Goal: Task Accomplishment & Management: Complete application form

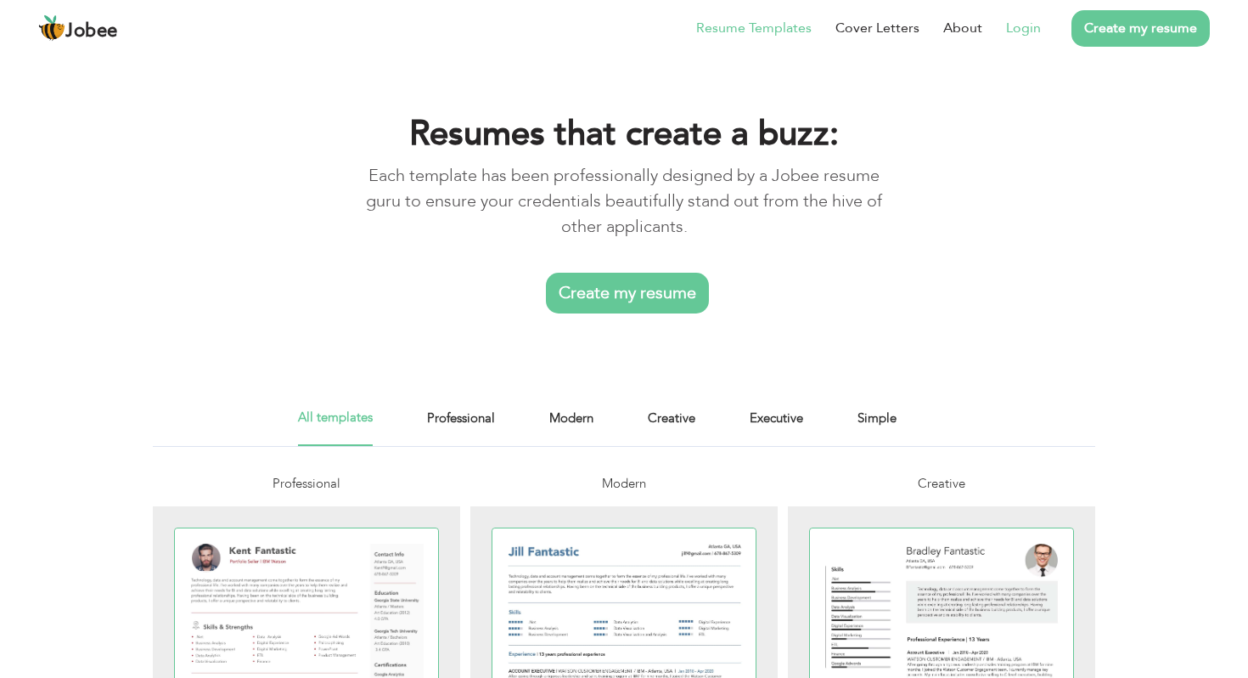
click at [1033, 32] on link "Login" at bounding box center [1023, 28] width 35 height 20
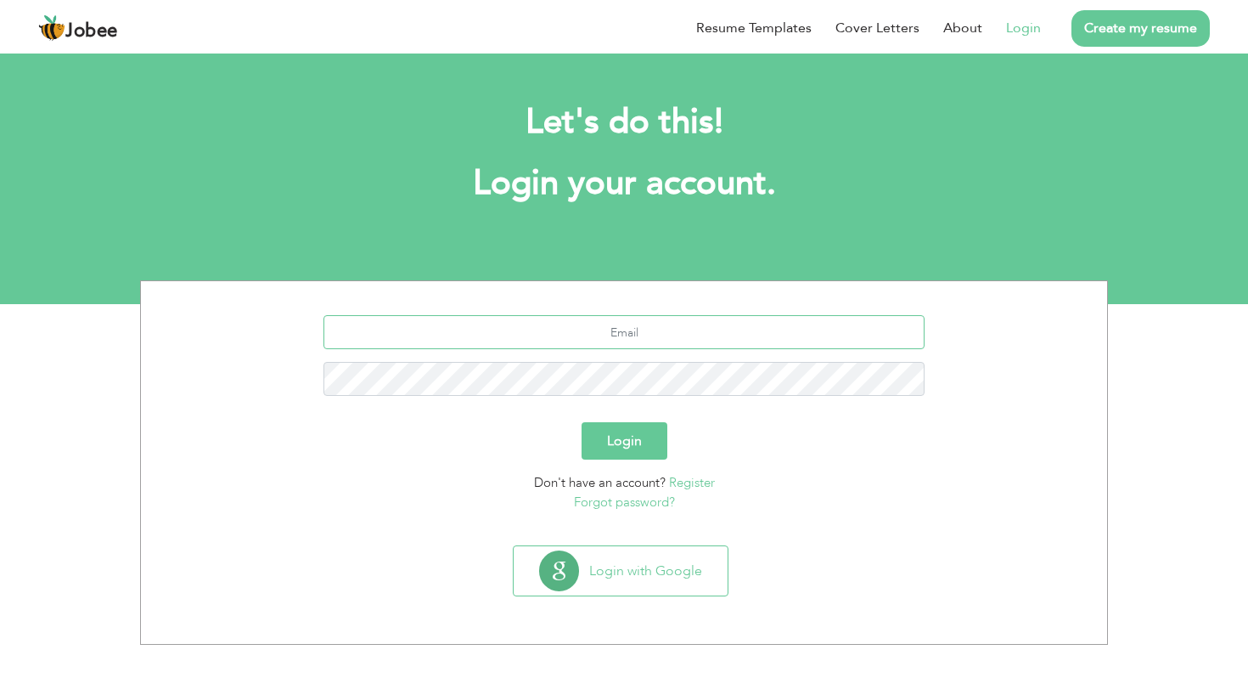
click at [604, 337] on input "text" at bounding box center [625, 332] width 602 height 34
click at [603, 325] on input "text" at bounding box center [625, 332] width 602 height 34
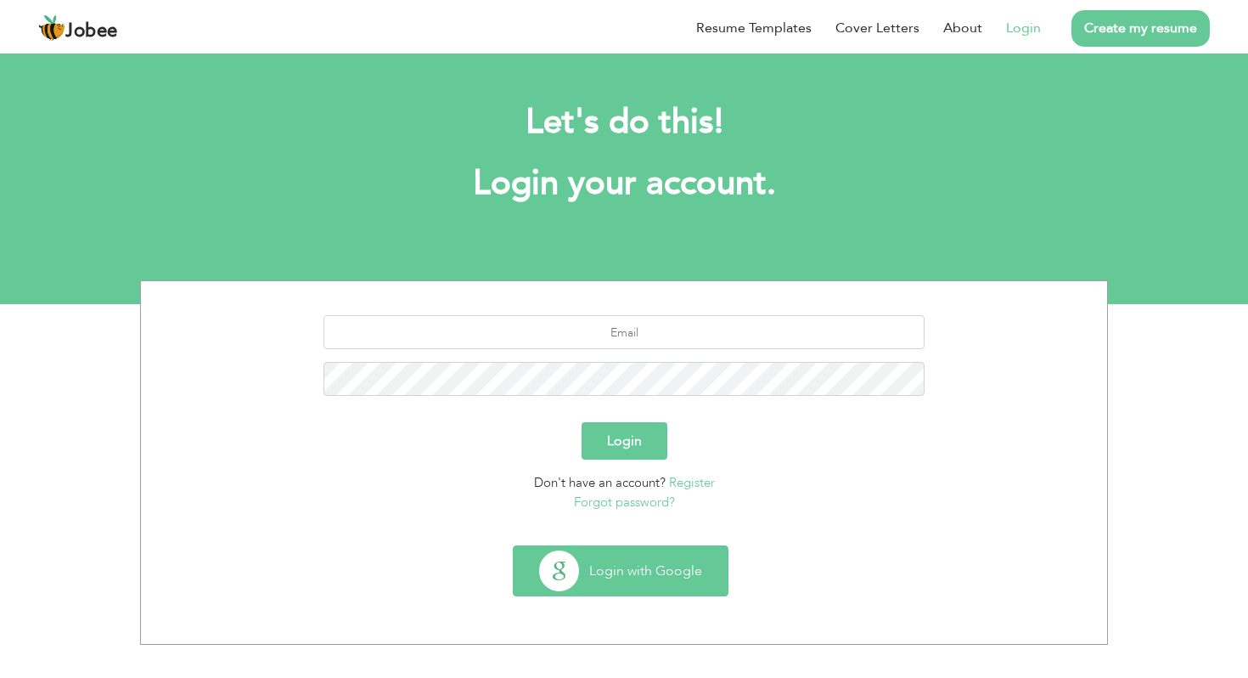
click at [628, 559] on button "Login with Google" at bounding box center [621, 570] width 214 height 49
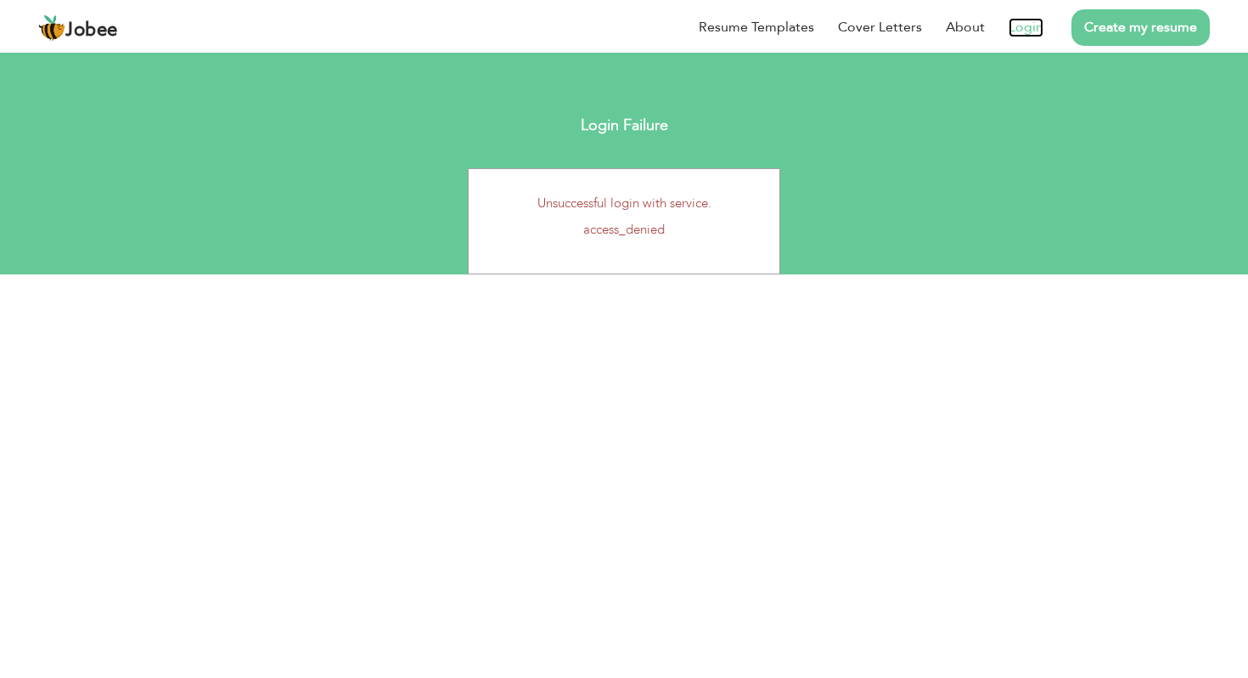
click at [1041, 27] on link "Login" at bounding box center [1026, 28] width 35 height 20
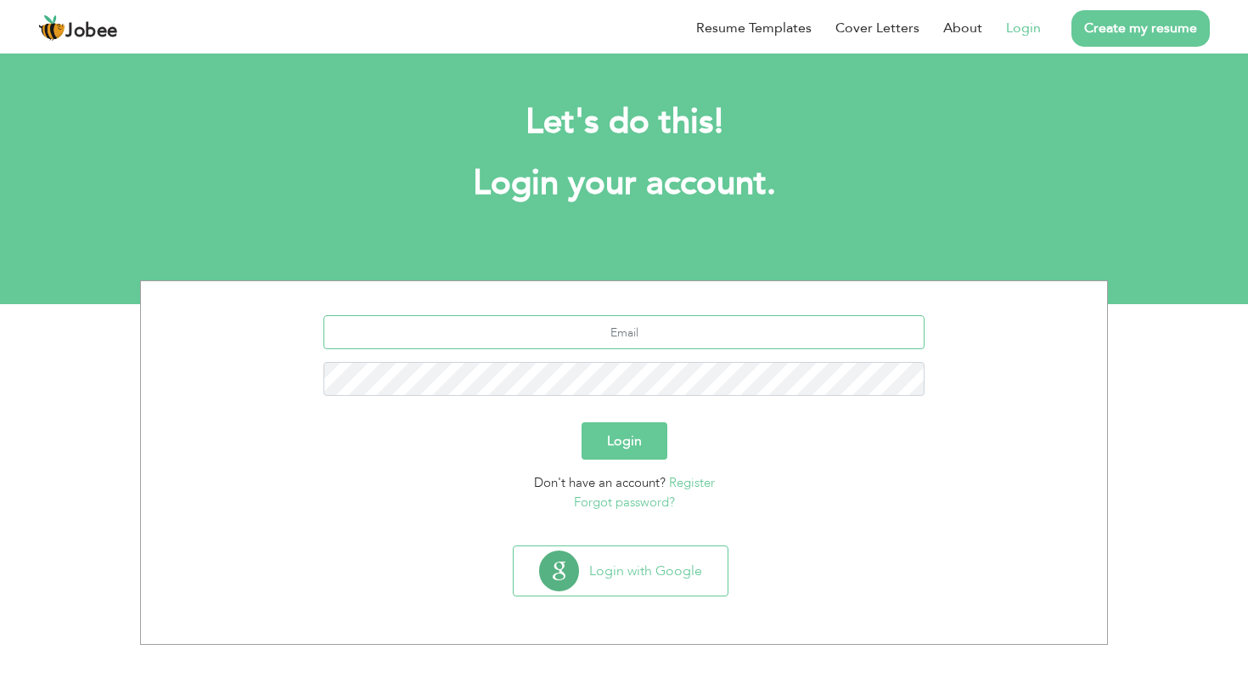
click at [624, 330] on input "text" at bounding box center [625, 332] width 602 height 34
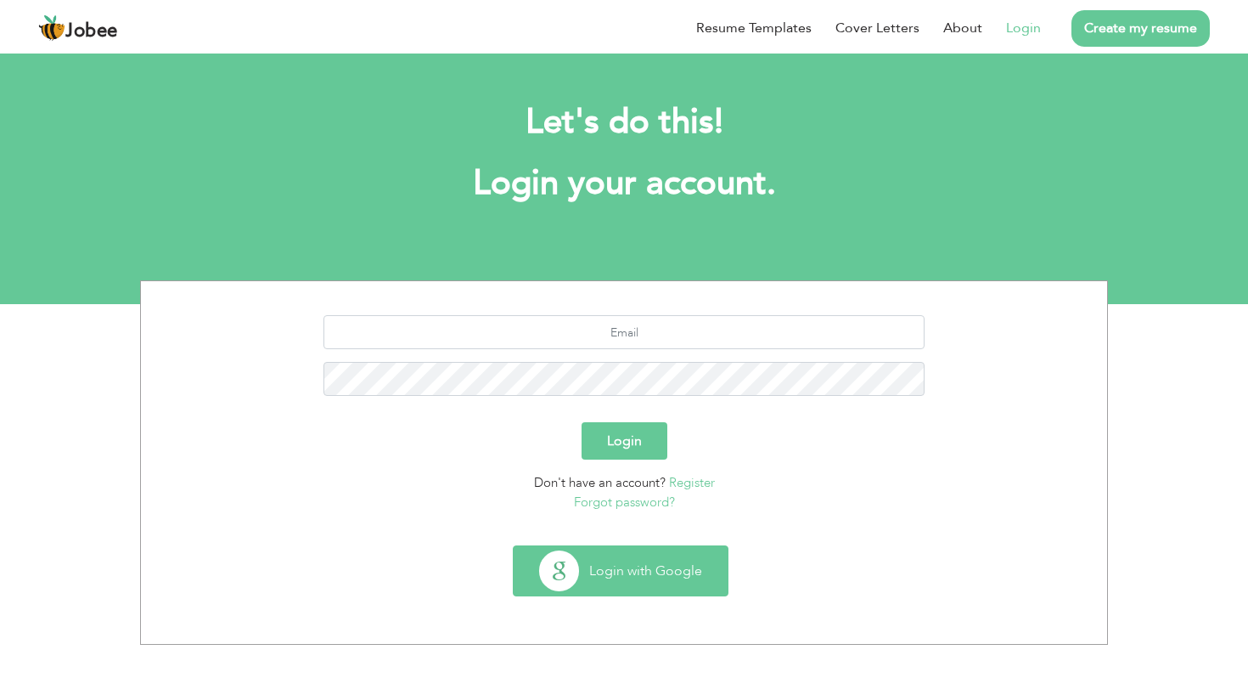
click at [600, 574] on button "Login with Google" at bounding box center [621, 570] width 214 height 49
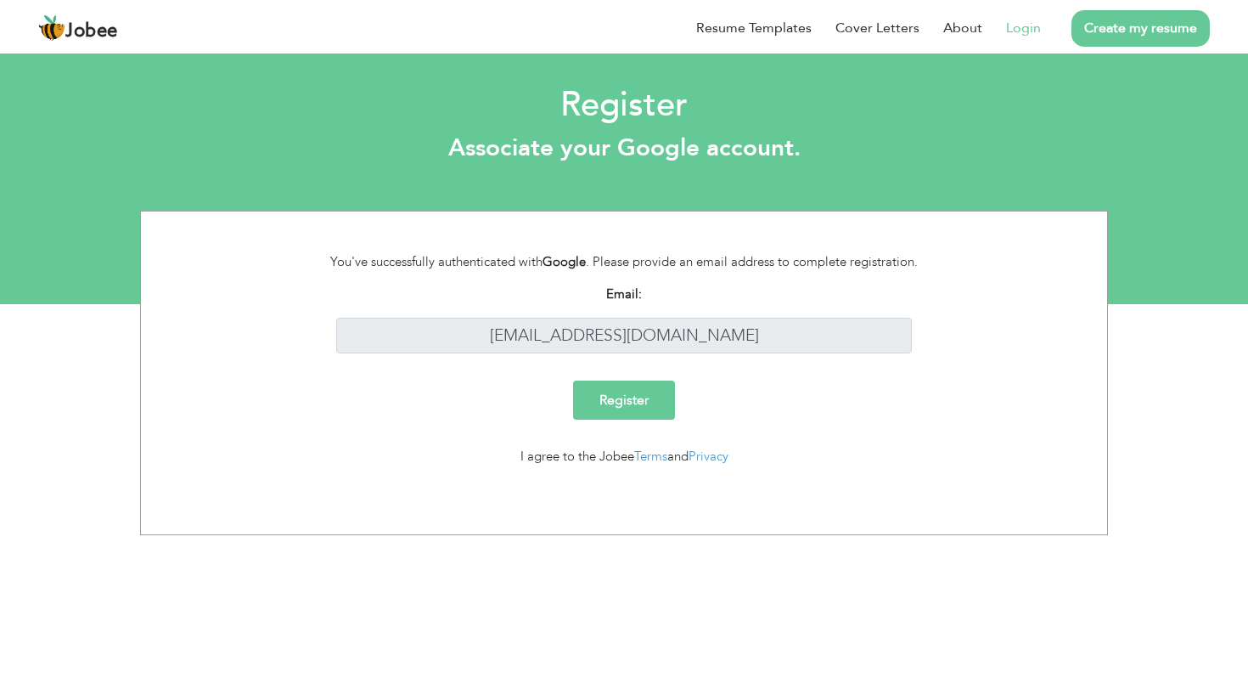
click at [1028, 35] on link "Login" at bounding box center [1023, 28] width 35 height 20
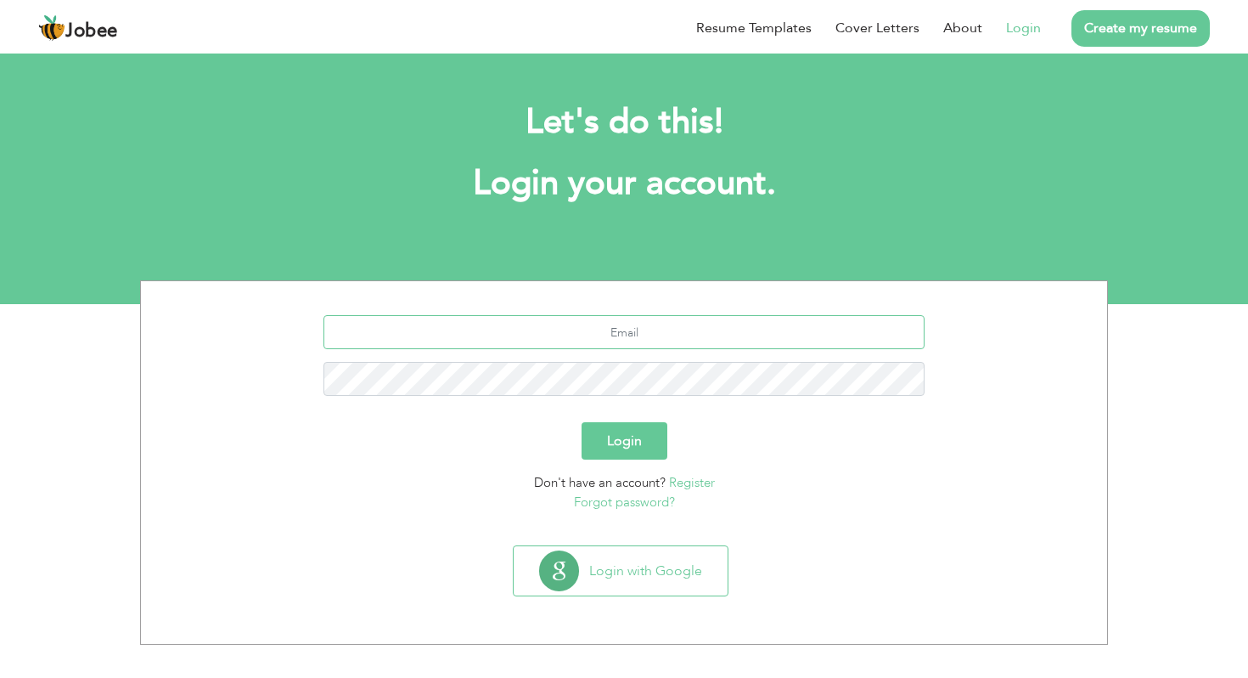
click at [634, 332] on input "text" at bounding box center [625, 332] width 602 height 34
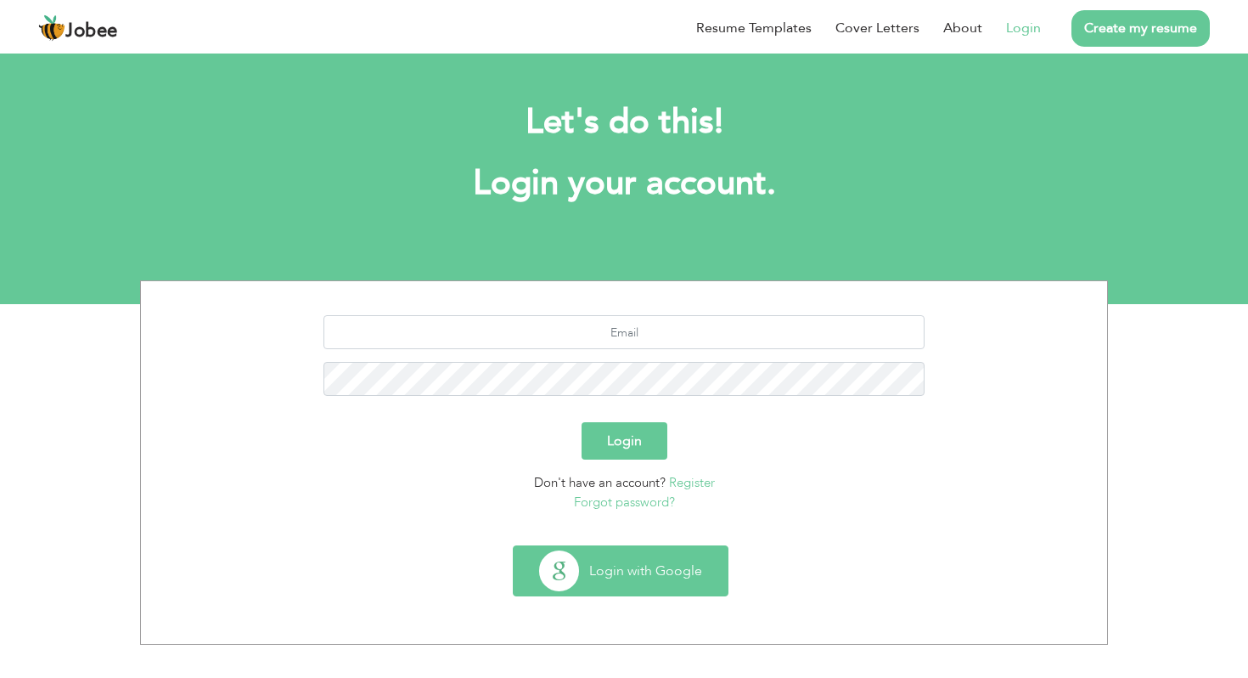
click at [628, 565] on button "Login with Google" at bounding box center [621, 570] width 214 height 49
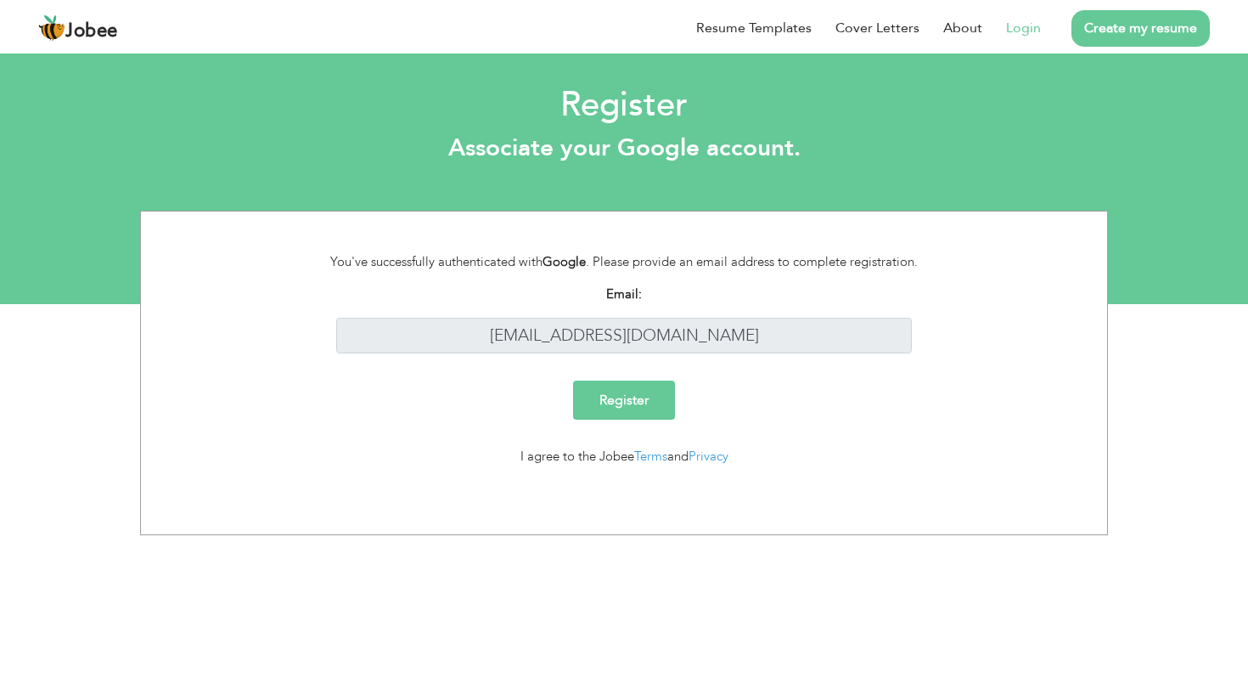
click at [619, 406] on input "Register" at bounding box center [624, 399] width 102 height 39
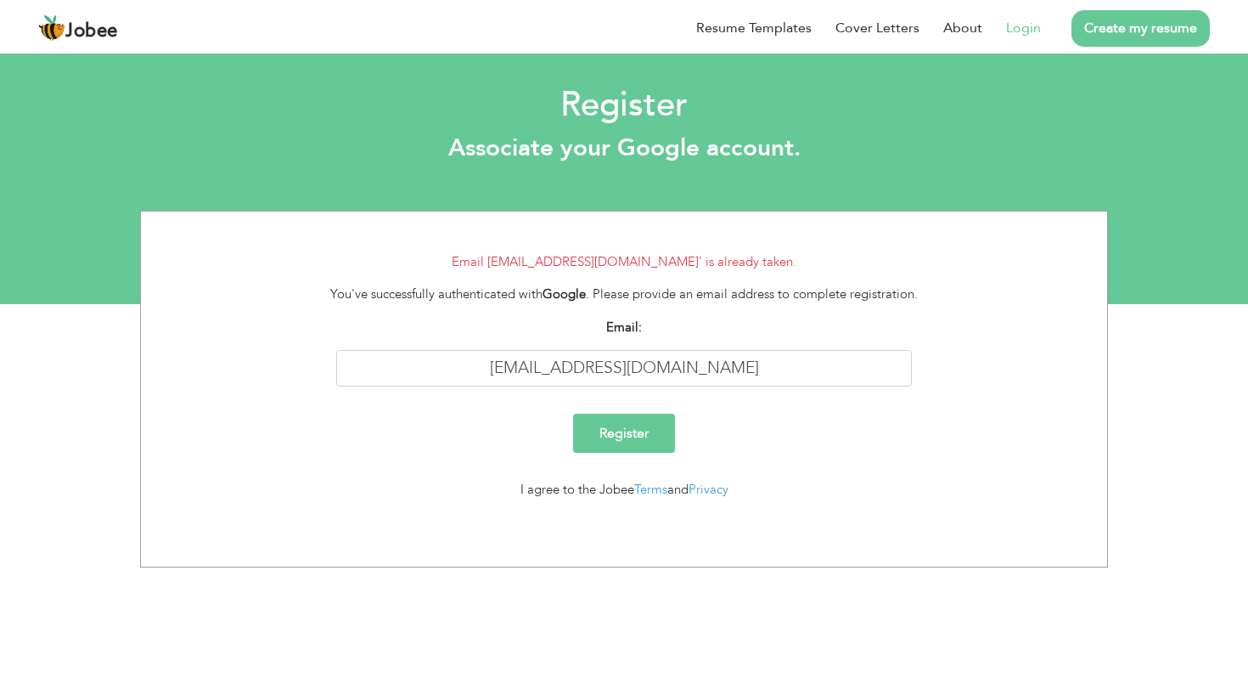
click at [1022, 33] on link "Login" at bounding box center [1023, 28] width 35 height 20
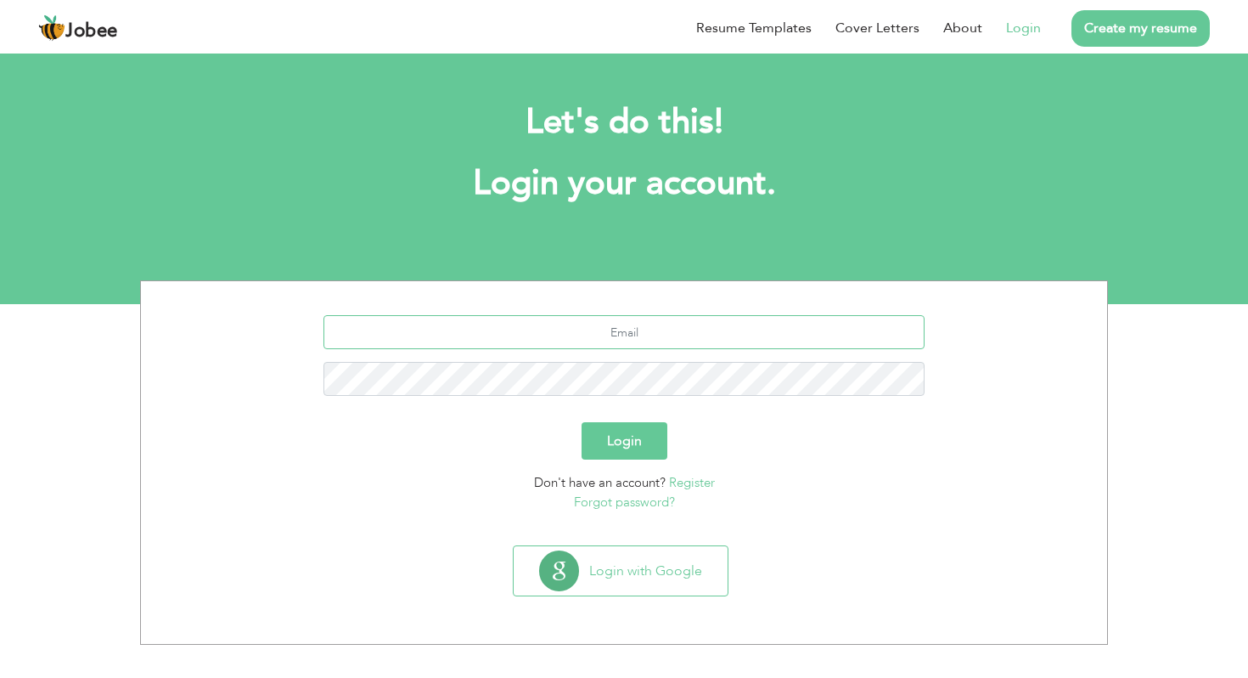
click at [579, 334] on input "text" at bounding box center [625, 332] width 602 height 34
type input "[EMAIL_ADDRESS][DOMAIN_NAME]"
click at [582, 422] on button "Login" at bounding box center [625, 440] width 86 height 37
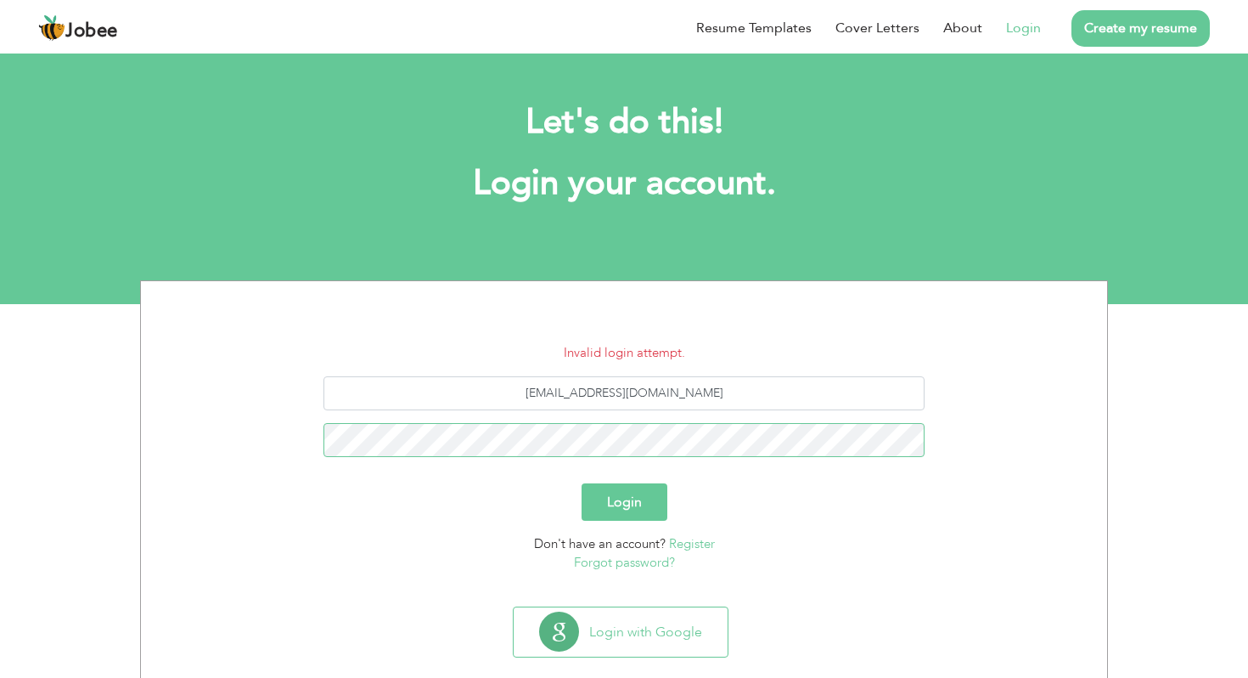
click at [582, 483] on button "Login" at bounding box center [625, 501] width 86 height 37
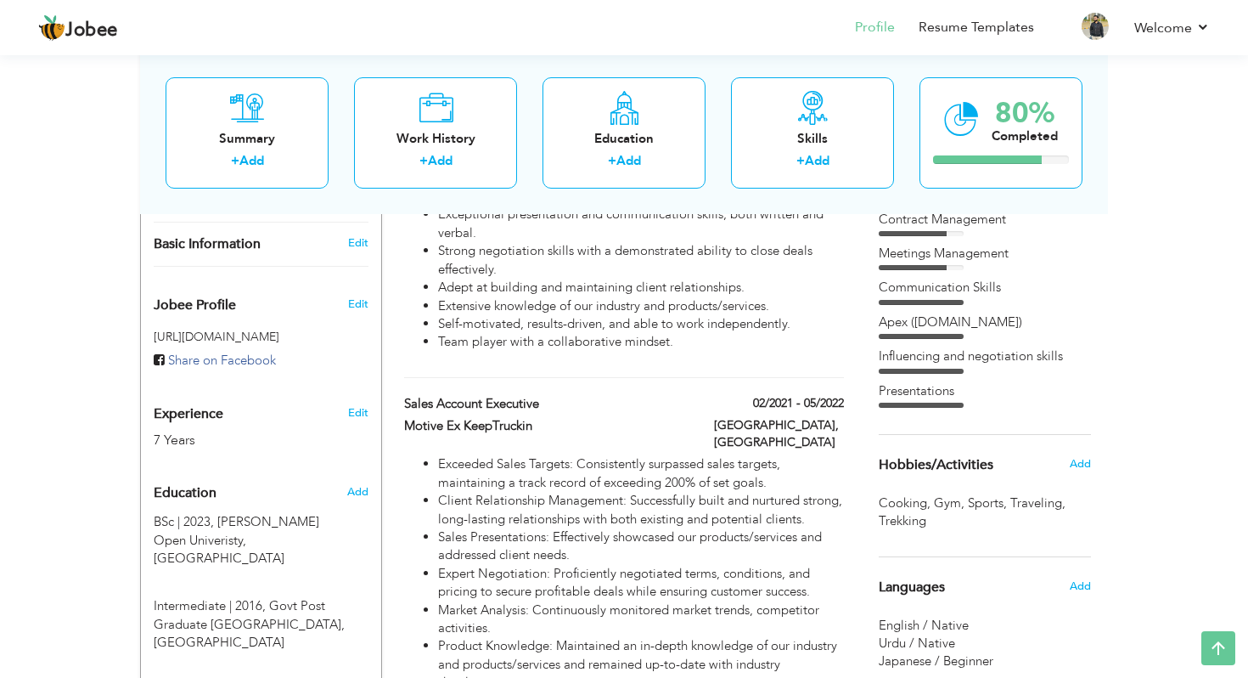
scroll to position [498, 0]
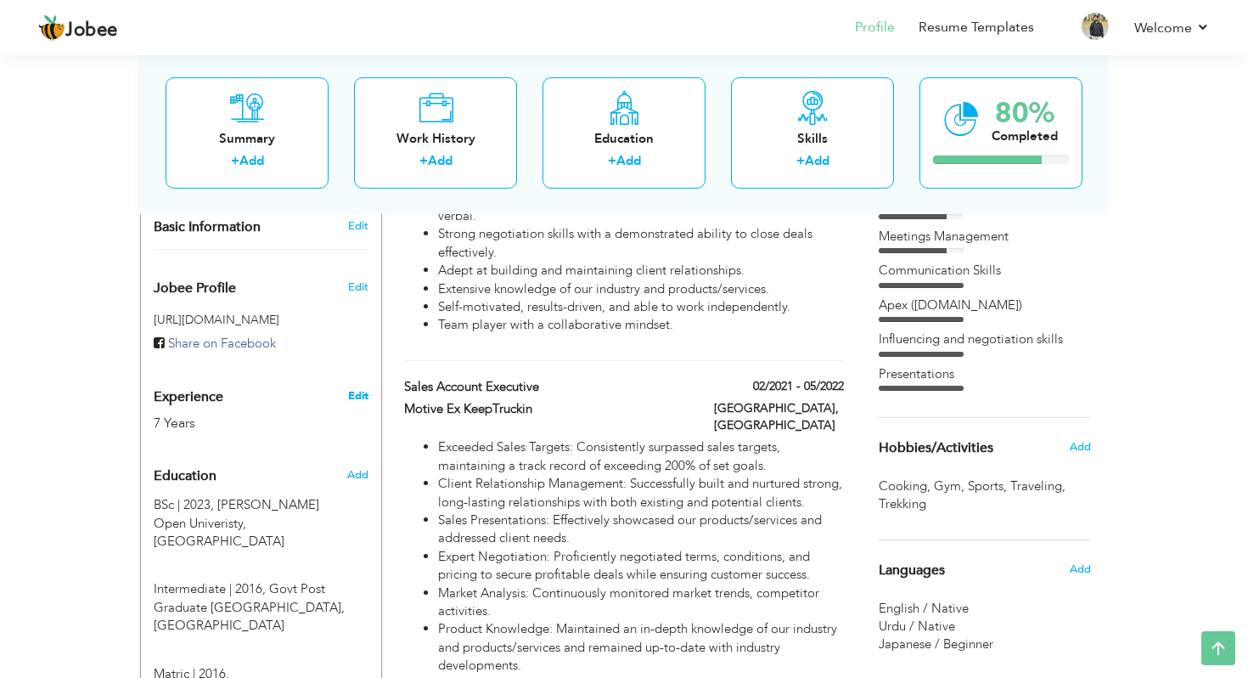
click at [350, 388] on link "Edit" at bounding box center [358, 395] width 20 height 15
type input "[PERSON_NAME]"
type input "Khan"
type input "+923058626770"
select select "number:166"
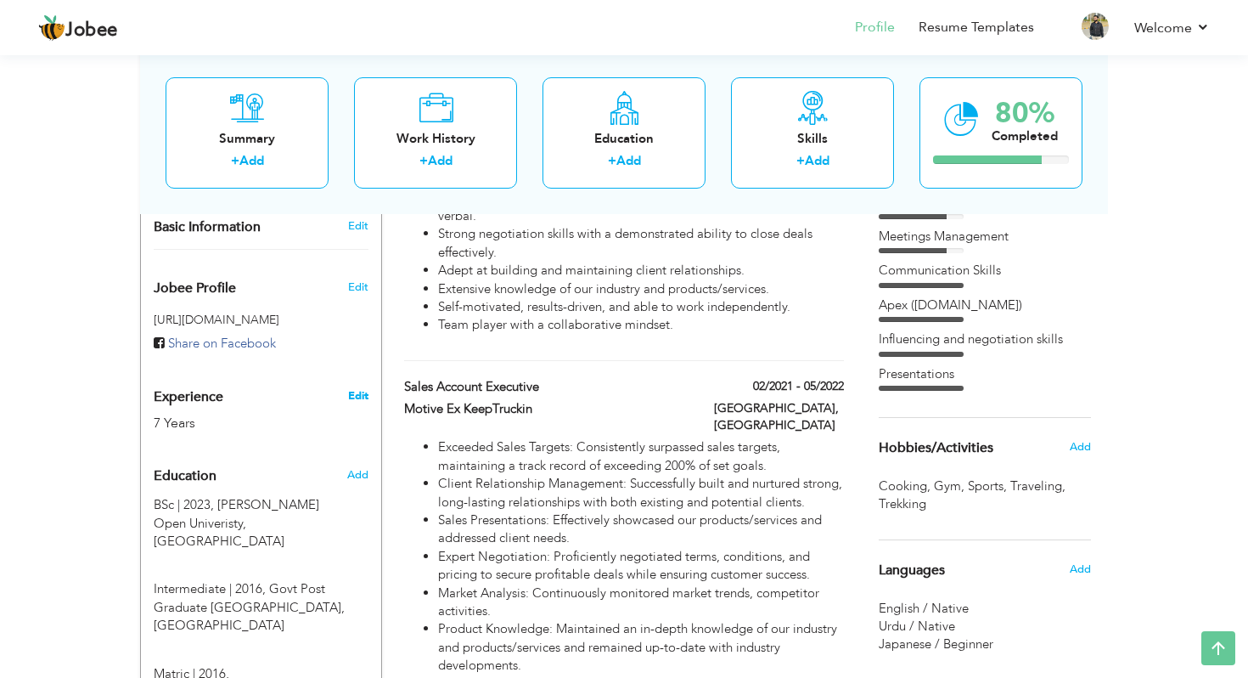
type input "Lahore"
select select "number:9"
type input "Sales & Success"
type input "Sr. Account Executive"
type input "https://www.linkedin.com/in/adeel-saleem-khan-9207951a8"
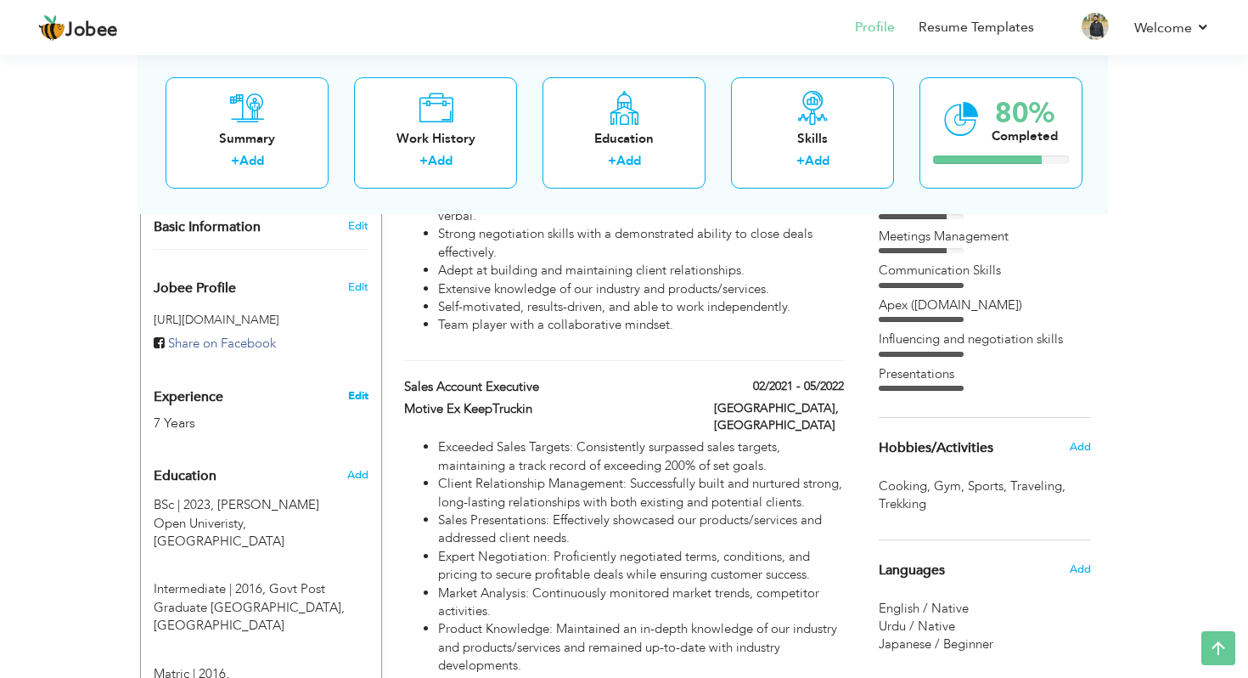
type input "m.facebook.com/aadee.saleem"
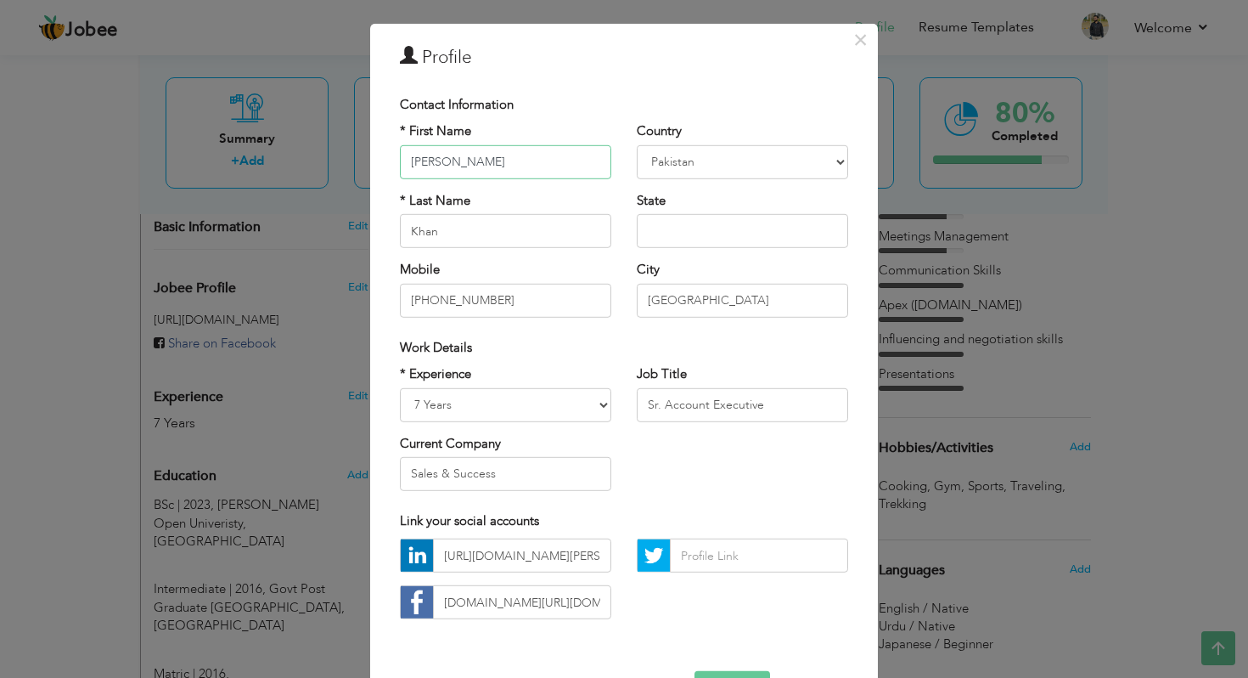
scroll to position [102, 0]
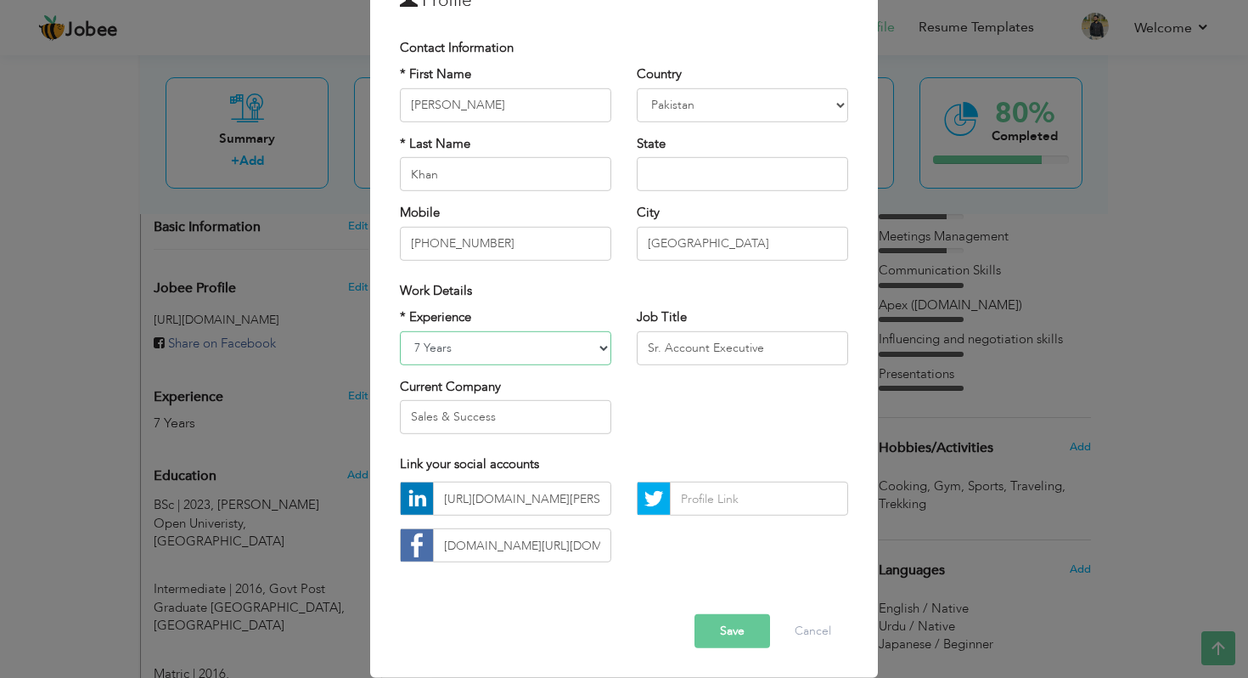
click at [510, 350] on select "Entry Level Less than 1 Year 1 Year 2 Years 3 Years 4 Years 5 Years 6 Years 7 Y…" at bounding box center [505, 347] width 211 height 34
select select "number:11"
click at [400, 330] on select "Entry Level Less than 1 Year 1 Year 2 Years 3 Years 4 Years 5 Years 6 Years 7 Y…" at bounding box center [505, 347] width 211 height 34
click at [715, 408] on div "* Experience Entry Level Less than 1 Year 1 Year 2 Years 3 Years 4 Years 5 Year…" at bounding box center [624, 377] width 474 height 138
click at [750, 346] on input "Sr. Account Executive" at bounding box center [742, 347] width 211 height 34
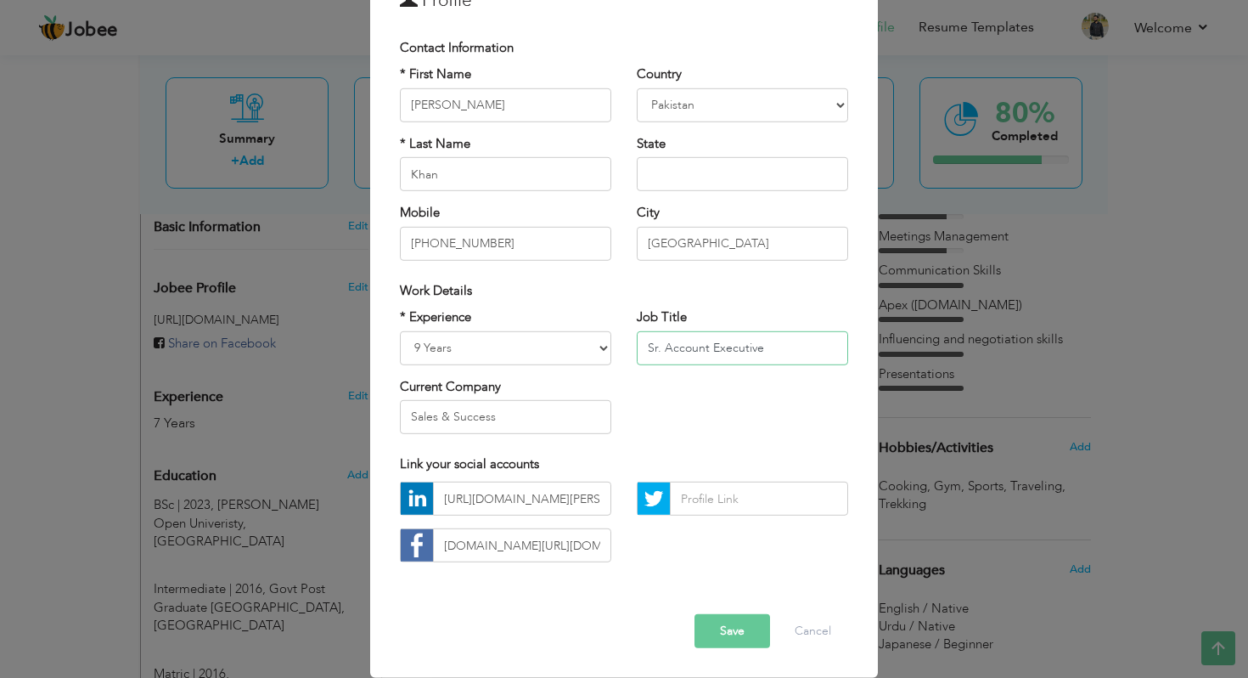
click at [770, 349] on input "Sr. Account Executive" at bounding box center [742, 347] width 211 height 34
click at [738, 413] on div "* Experience Entry Level Less than 1 Year 1 Year 2 Years 3 Years 4 Years 5 Year…" at bounding box center [624, 377] width 474 height 138
click at [725, 639] on button "Save" at bounding box center [733, 631] width 76 height 34
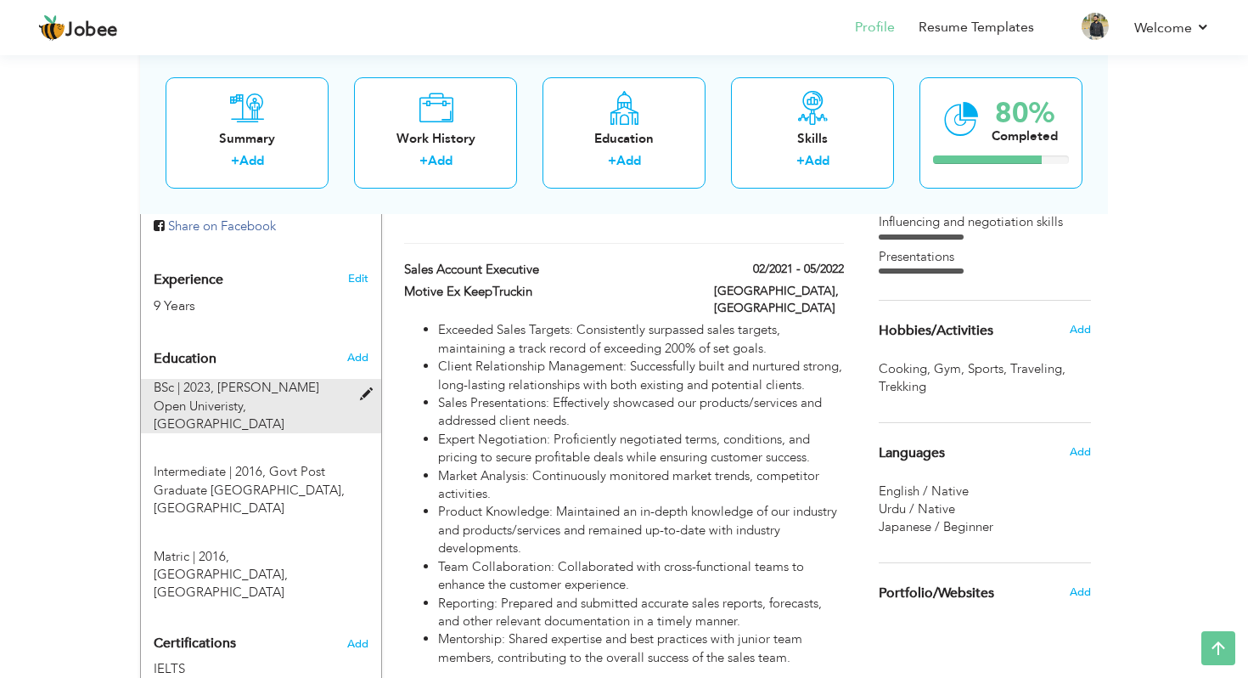
scroll to position [606, 0]
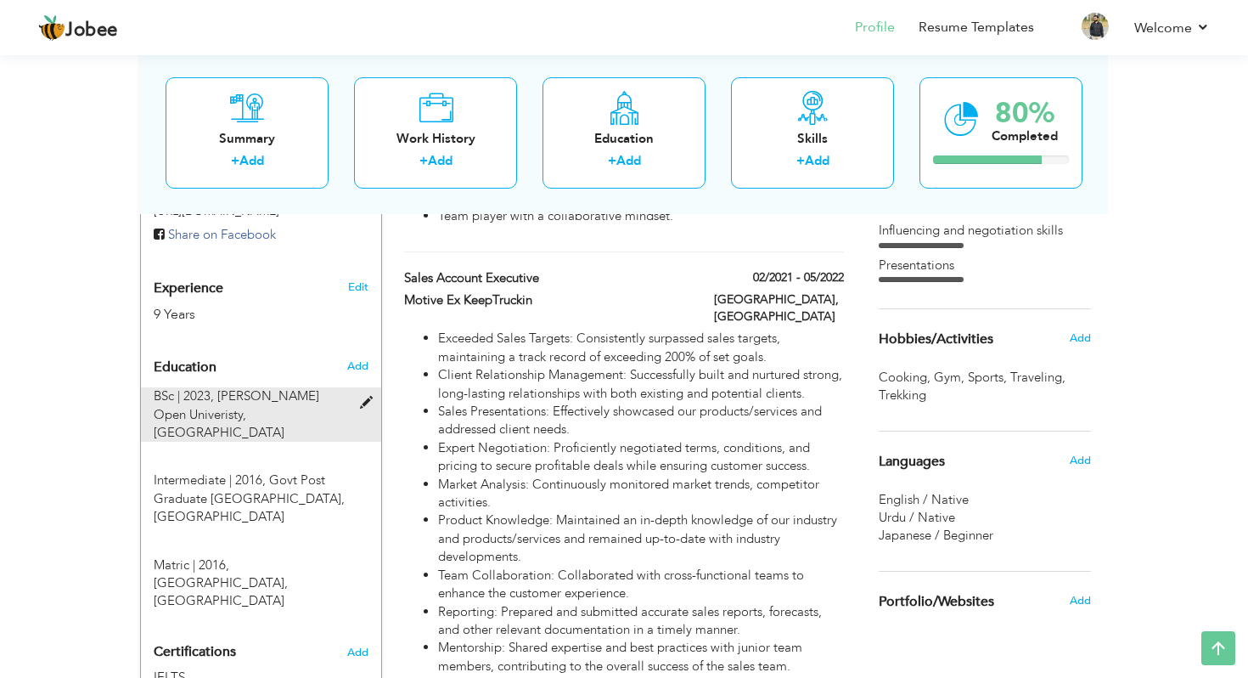
click at [365, 397] on span at bounding box center [370, 403] width 21 height 13
type input "BSc"
type input "2023"
type input "[PERSON_NAME] Open Univeristy"
type input "70"
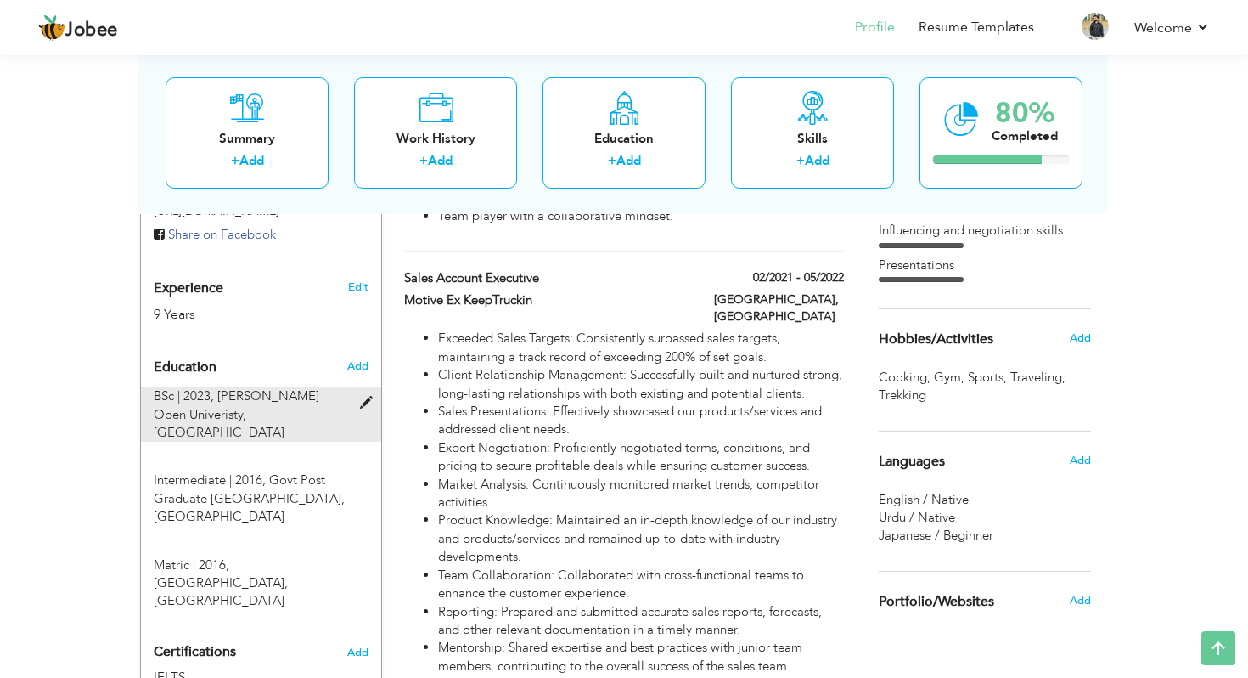
radio input "true"
type input "[GEOGRAPHIC_DATA]"
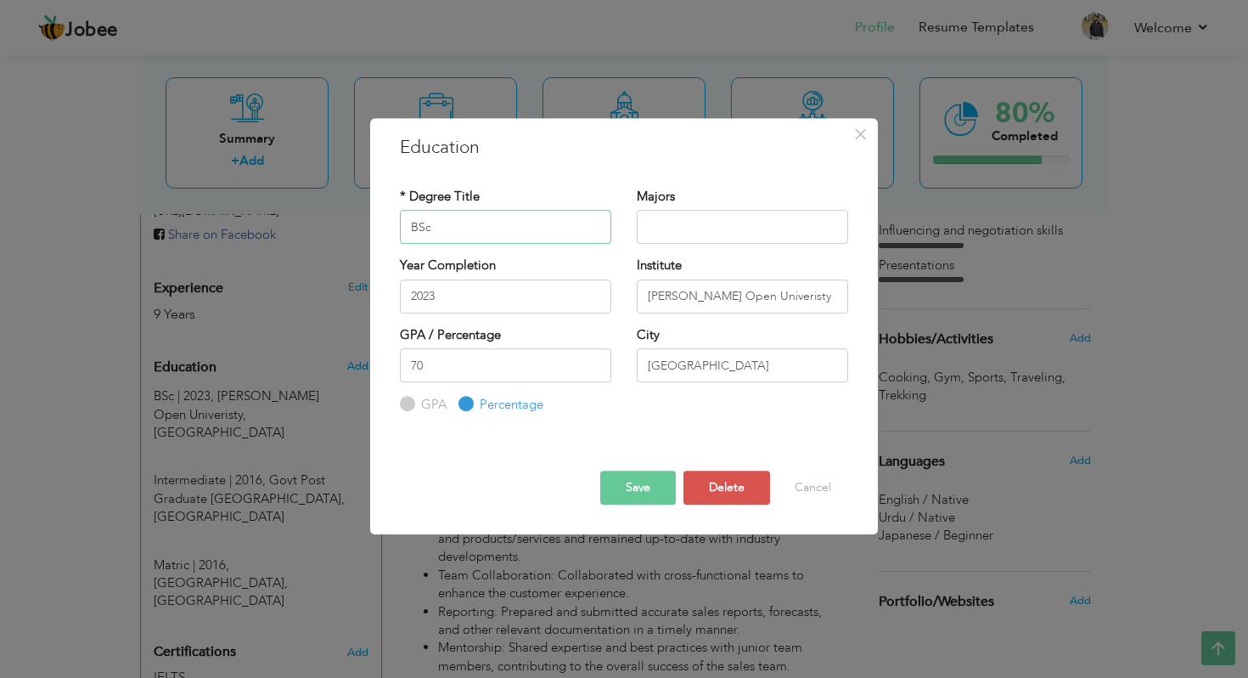
drag, startPoint x: 448, startPoint y: 226, endPoint x: 415, endPoint y: 226, distance: 33.1
click at [418, 226] on input "BSc" at bounding box center [505, 227] width 211 height 34
type input "B"
click at [744, 493] on button "Delete" at bounding box center [727, 487] width 87 height 34
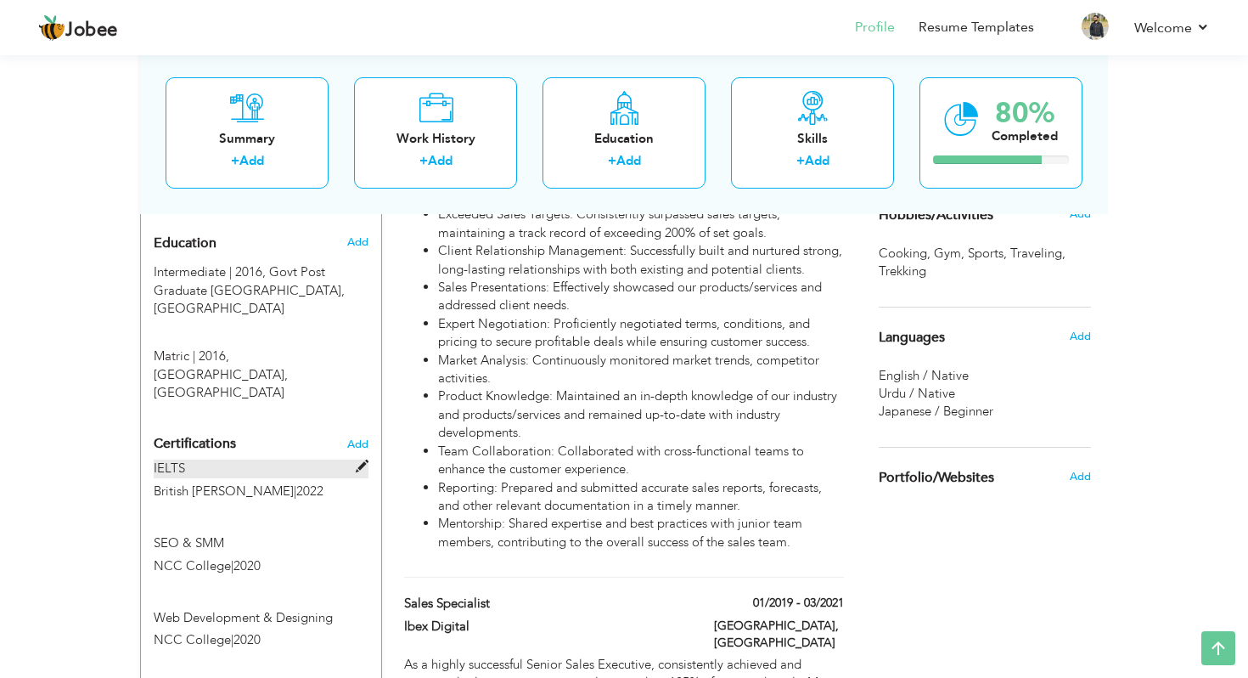
scroll to position [663, 0]
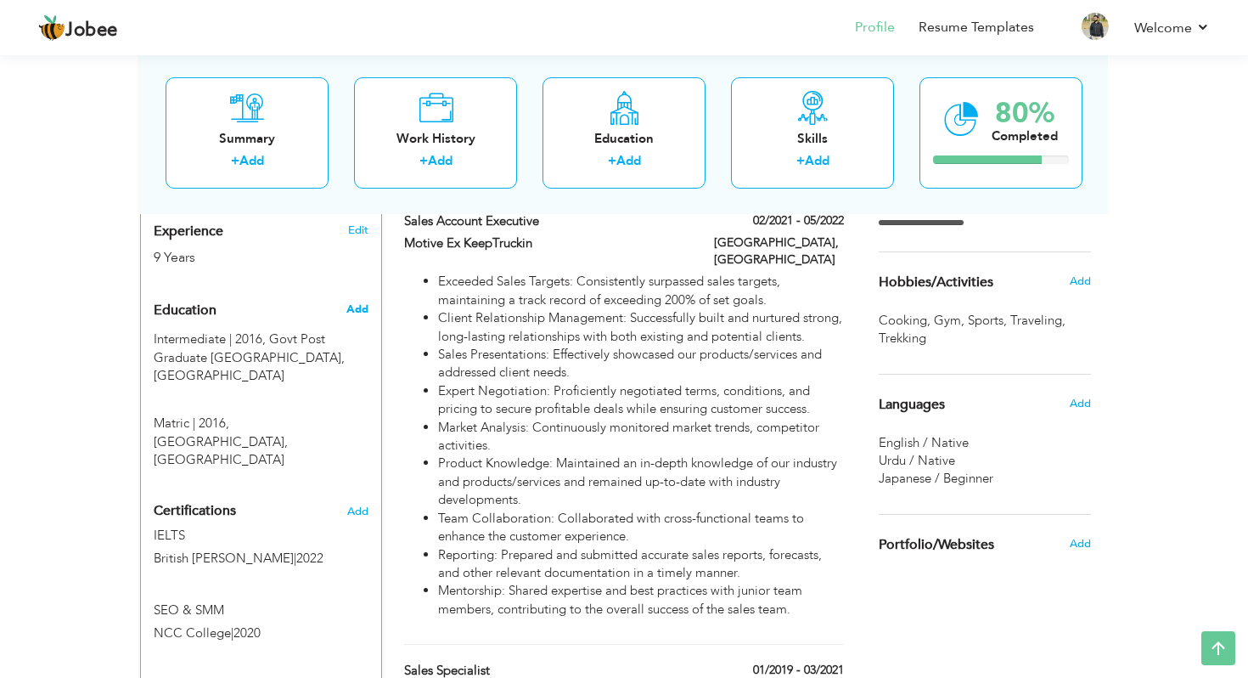
click at [352, 301] on span "Add" at bounding box center [357, 308] width 22 height 15
radio input "true"
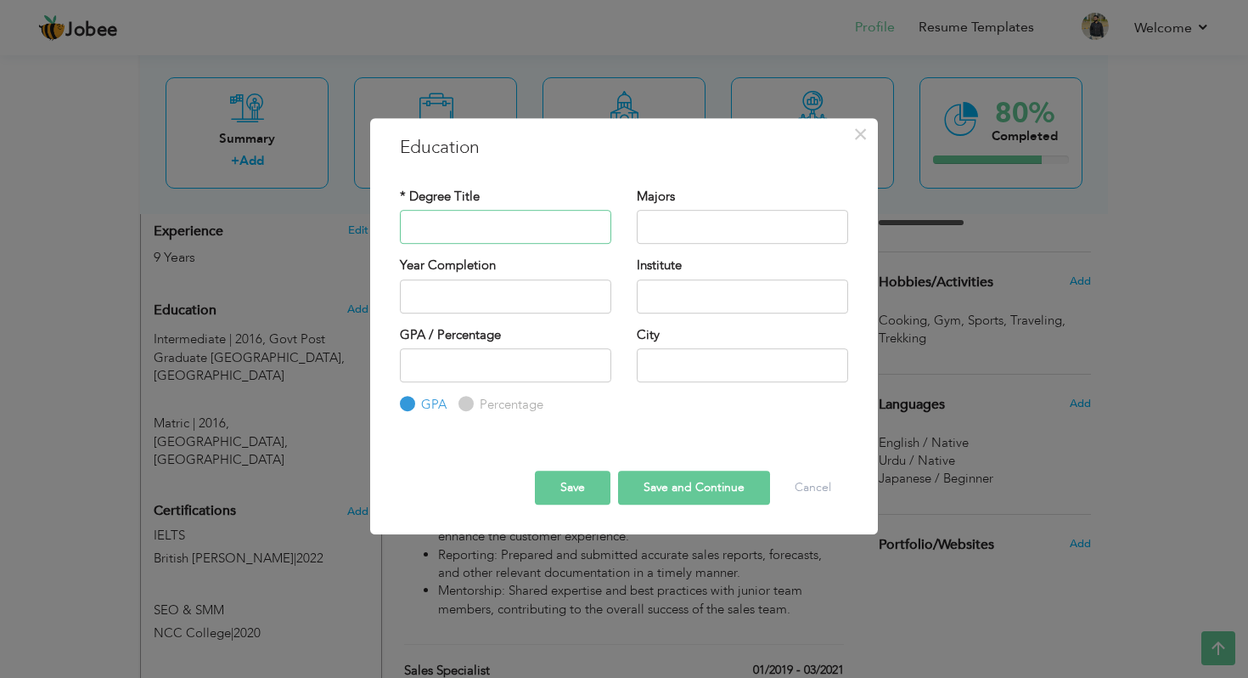
click at [474, 225] on input "text" at bounding box center [505, 227] width 211 height 34
click at [446, 231] on input "text" at bounding box center [505, 227] width 211 height 34
type input "C"
type input "BSc"
type input "2025"
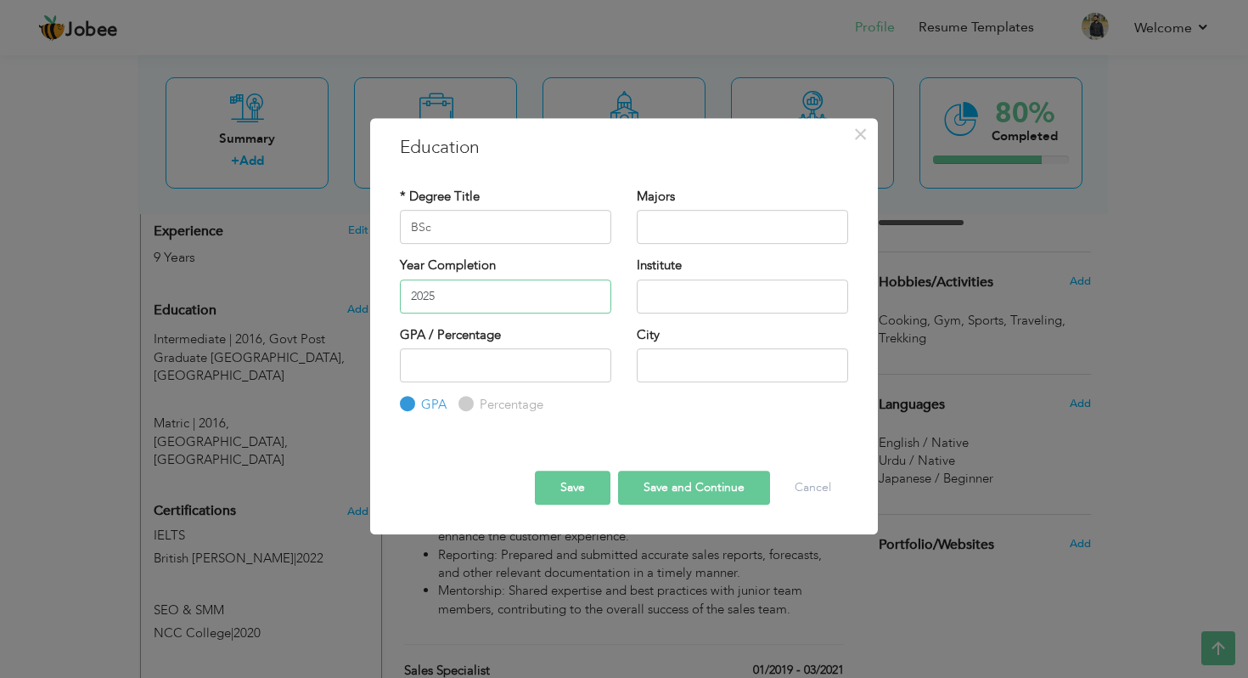
click at [473, 303] on input "2025" at bounding box center [505, 296] width 211 height 34
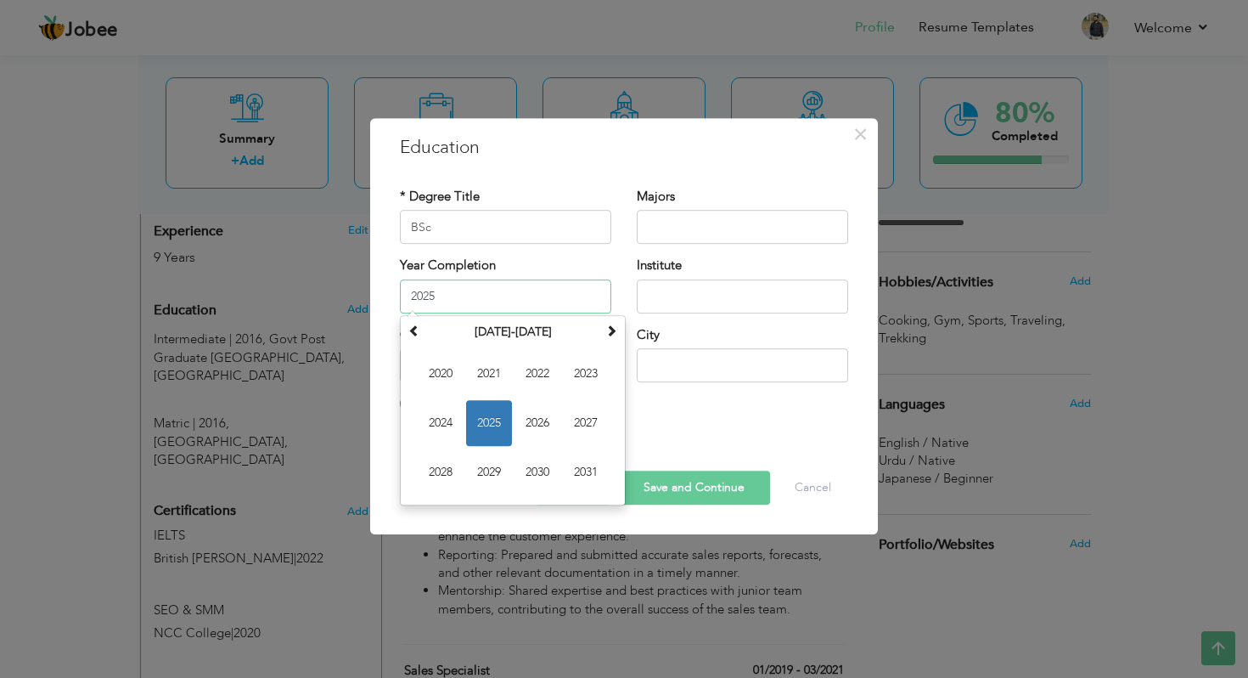
click at [489, 422] on span "2025" at bounding box center [489, 423] width 46 height 46
click at [457, 304] on input "2025" at bounding box center [505, 296] width 211 height 34
click at [495, 408] on span "2025" at bounding box center [489, 423] width 46 height 46
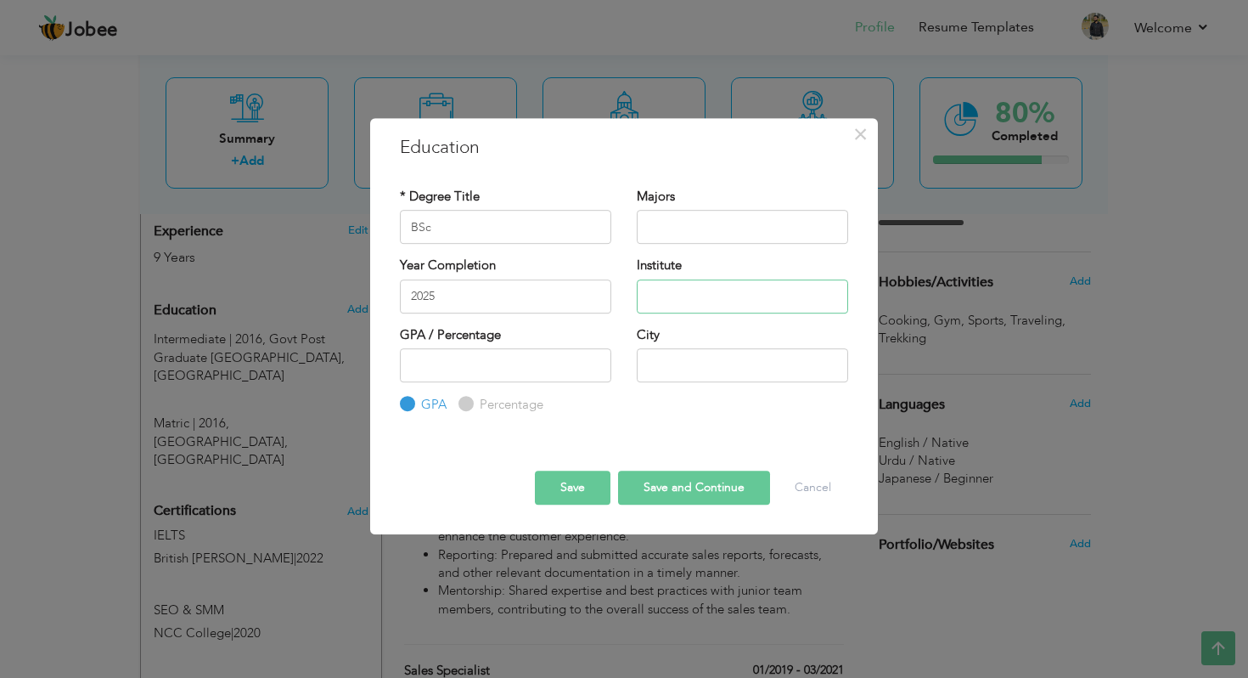
click at [670, 287] on input "text" at bounding box center [742, 296] width 211 height 34
type input "Allama Iqbal Open Univeristy"
click at [681, 236] on input "text" at bounding box center [742, 227] width 211 height 34
type input "Mass Communication"
click at [504, 369] on input "number" at bounding box center [505, 365] width 211 height 34
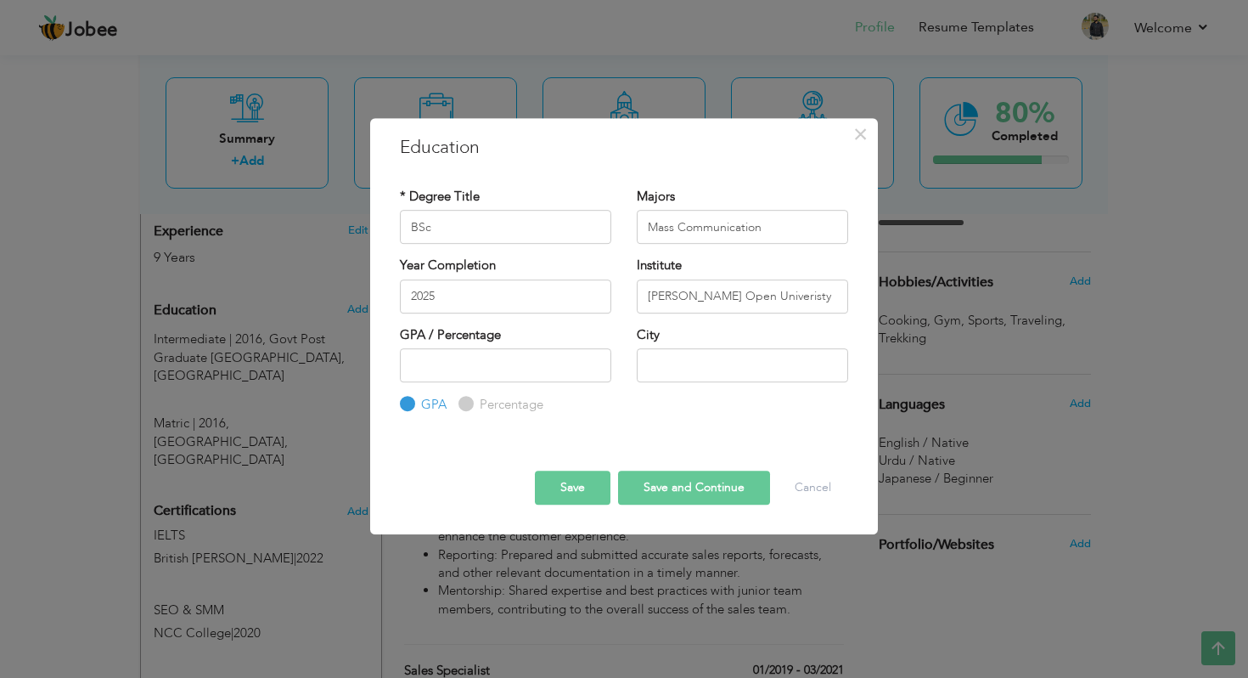
click at [476, 406] on label "Percentage" at bounding box center [510, 405] width 68 height 18
click at [470, 406] on input "Percentage" at bounding box center [464, 404] width 11 height 11
radio input "true"
click at [471, 375] on input "number" at bounding box center [505, 365] width 211 height 34
type input "80"
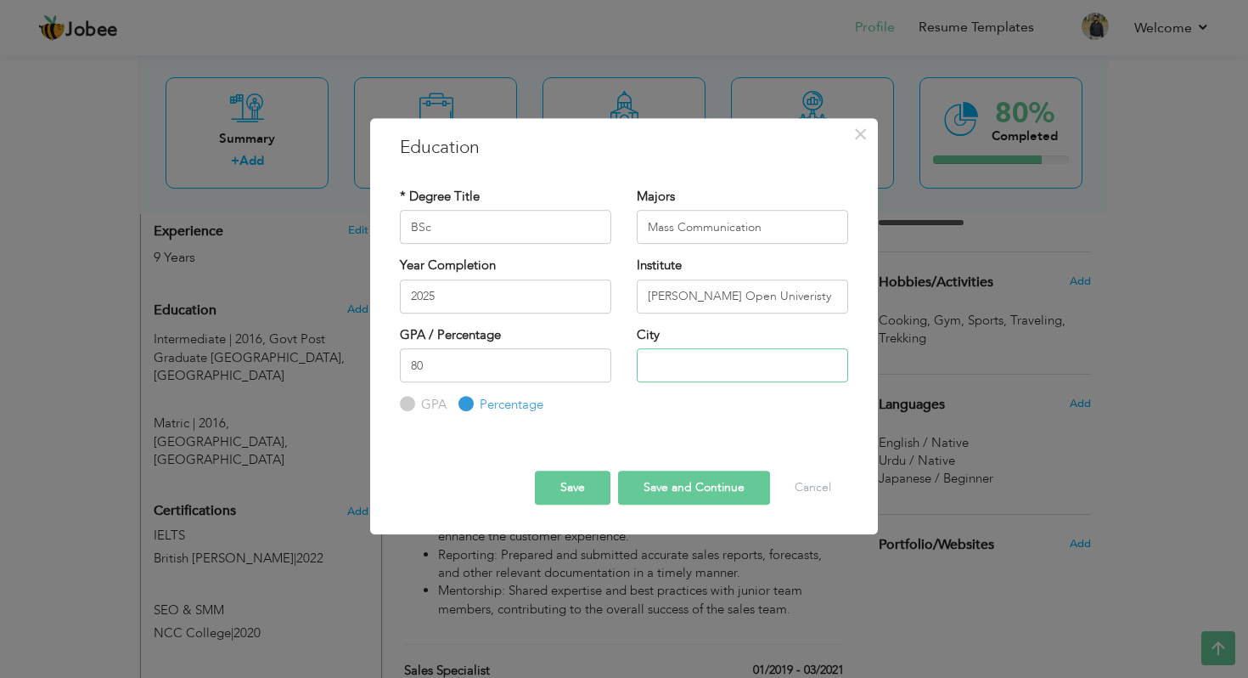
click at [656, 366] on input "text" at bounding box center [742, 365] width 211 height 34
type input "[GEOGRAPHIC_DATA]"
click at [628, 429] on div "Save Save and Continue Delete Cancel" at bounding box center [624, 472] width 474 height 89
click at [684, 485] on button "Save and Continue" at bounding box center [694, 487] width 152 height 34
radio input "true"
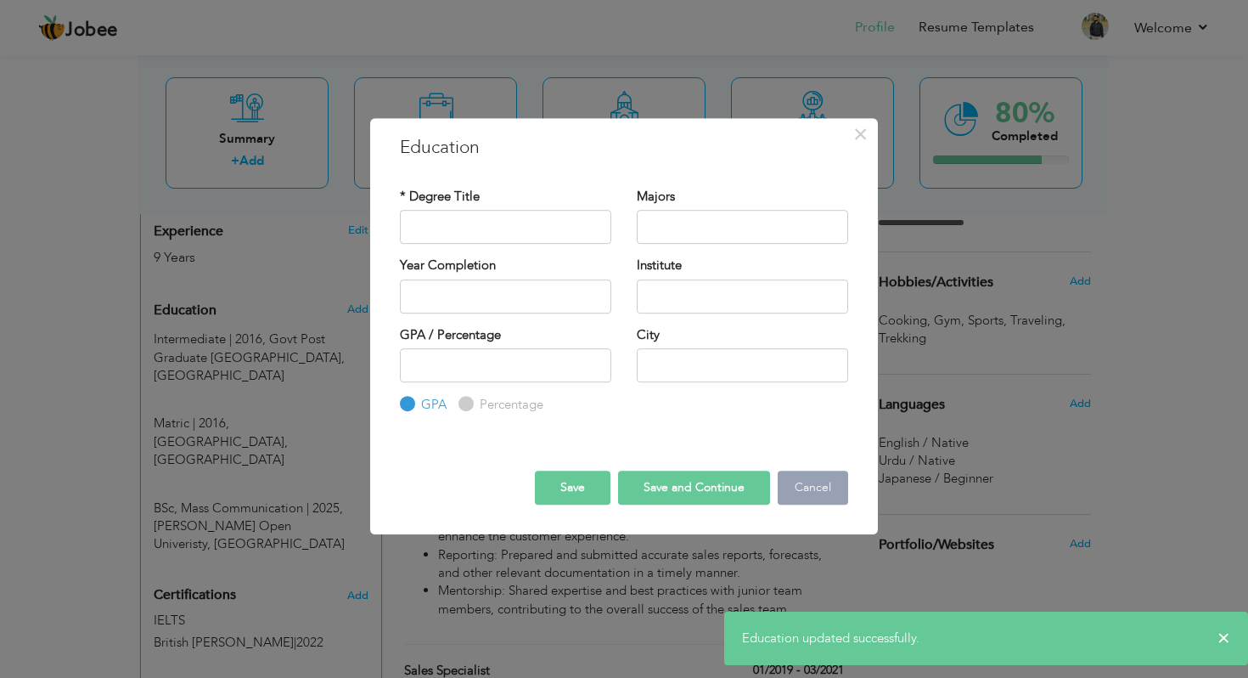
click at [808, 486] on button "Cancel" at bounding box center [813, 487] width 70 height 34
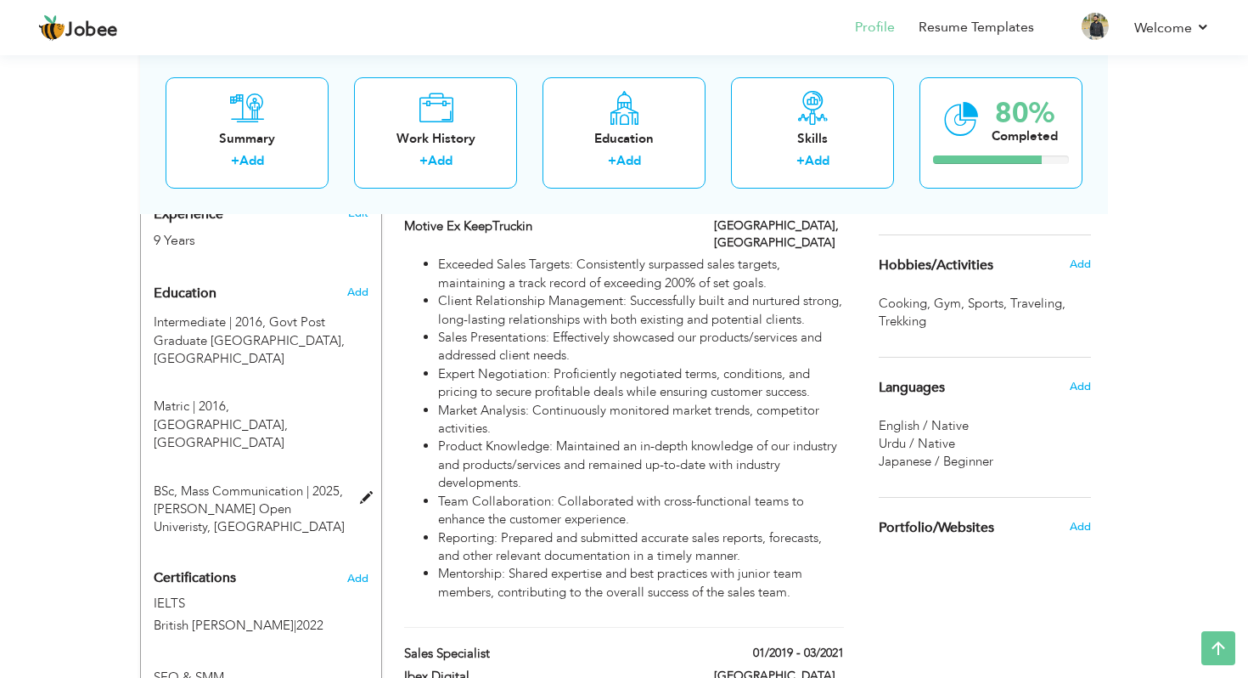
scroll to position [682, 0]
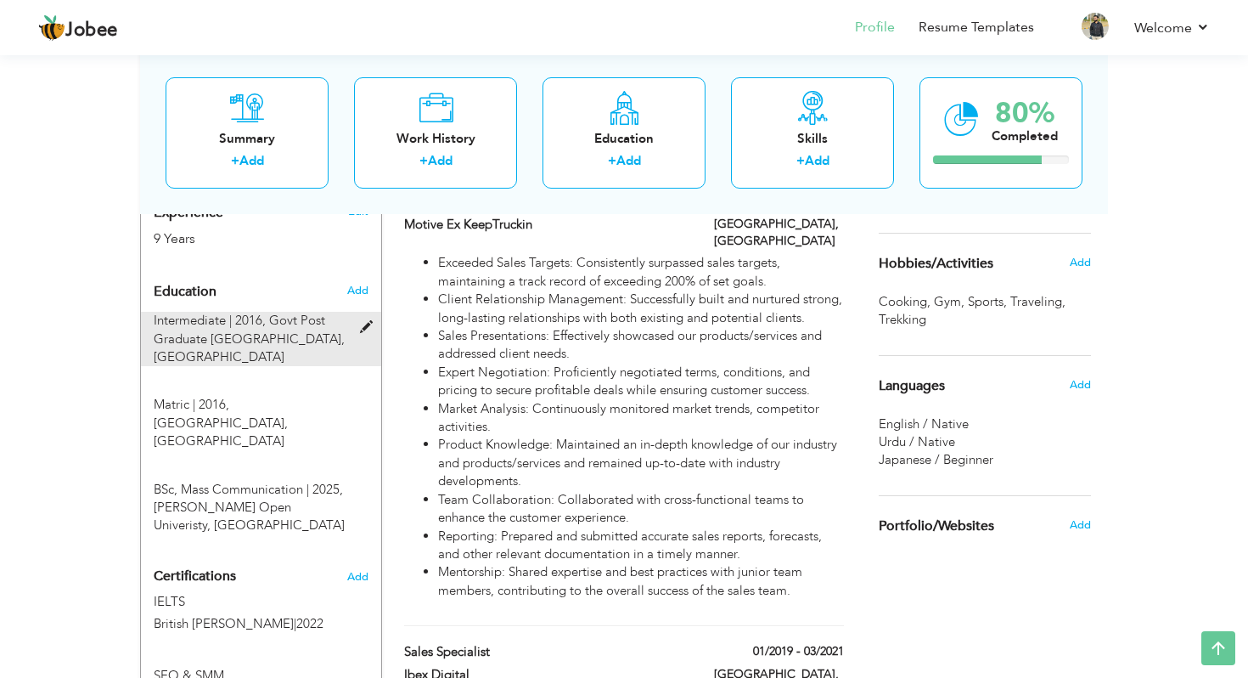
drag, startPoint x: 266, startPoint y: 460, endPoint x: 258, endPoint y: 325, distance: 135.2
click at [258, 325] on div "Education Add Intermediate | 2016, Govt Post Graduate Degree College, Islamabad…" at bounding box center [261, 404] width 215 height 261
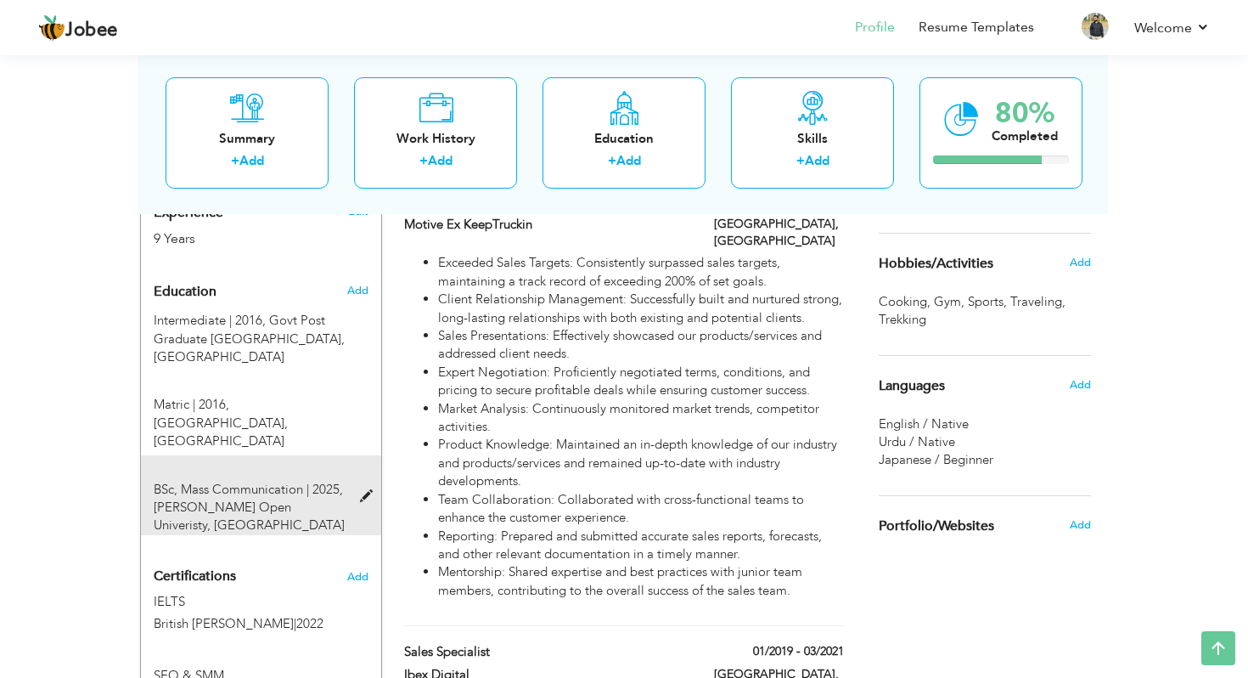
drag, startPoint x: 239, startPoint y: 389, endPoint x: 239, endPoint y: 482, distance: 93.4
click at [239, 482] on div "Education Add Intermediate | 2016, Govt Post Graduate Degree College, Islamabad…" at bounding box center [261, 404] width 215 height 261
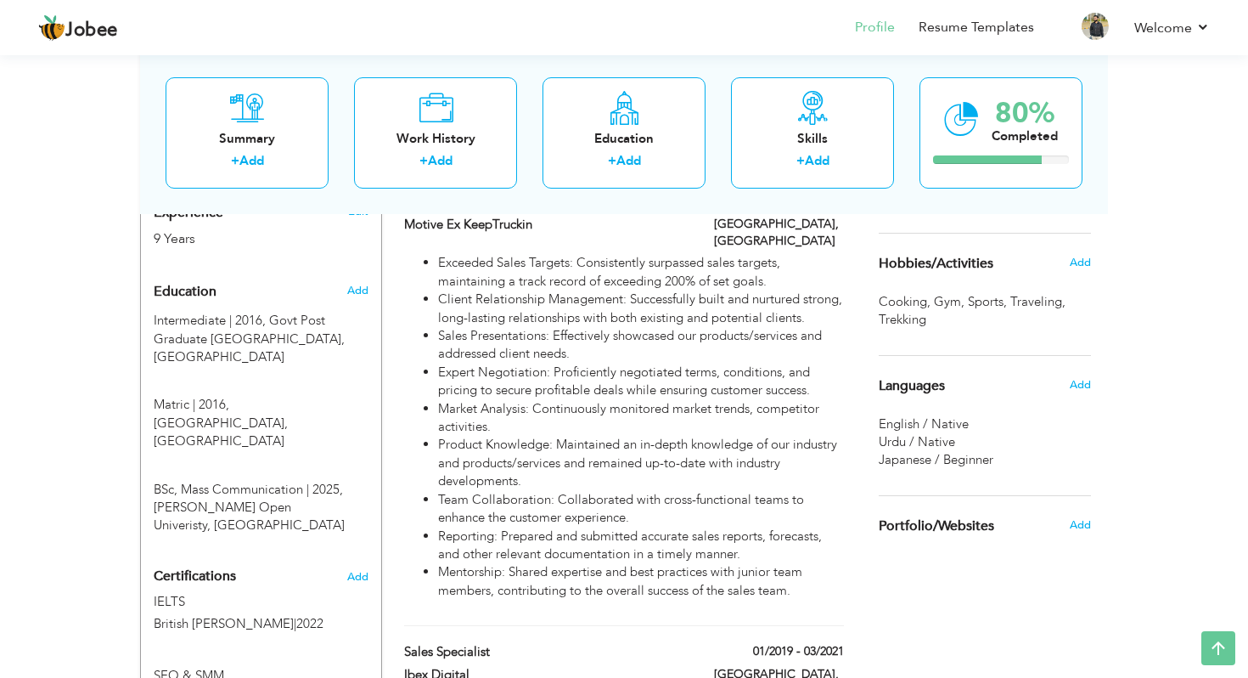
click at [85, 350] on div "View Resume Export PDF Profile Summary Public Link Experience Education Awards …" at bounding box center [624, 203] width 1248 height 1668
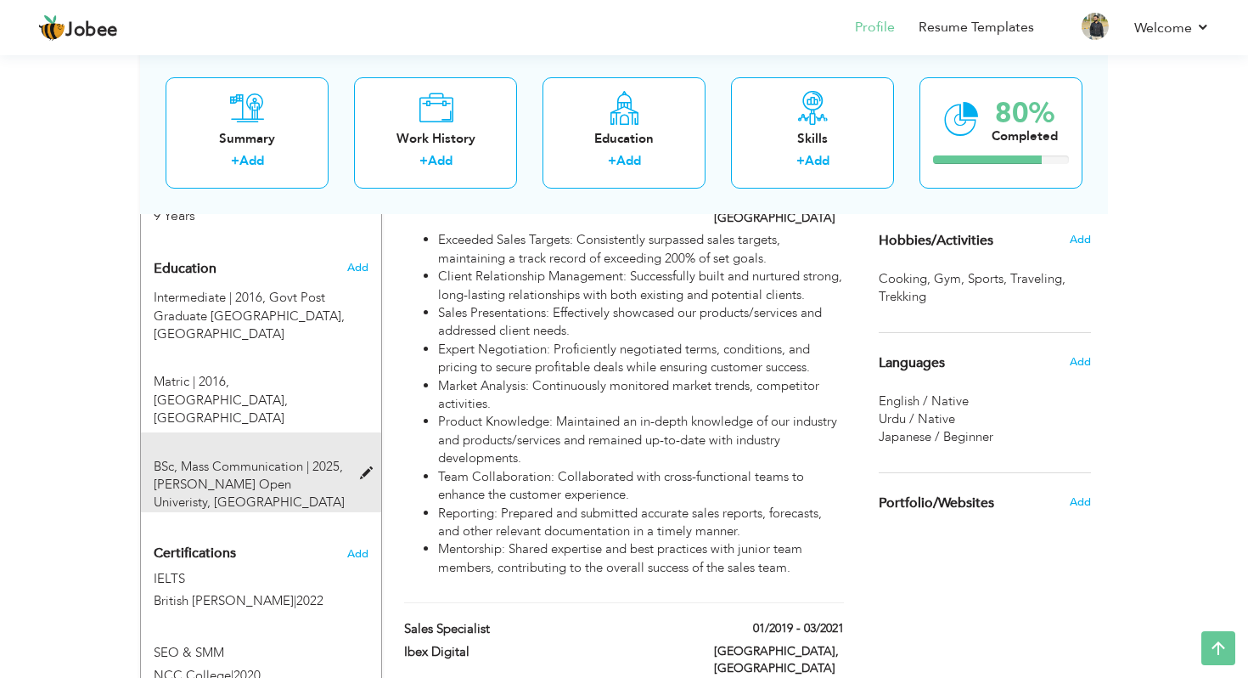
scroll to position [718, 0]
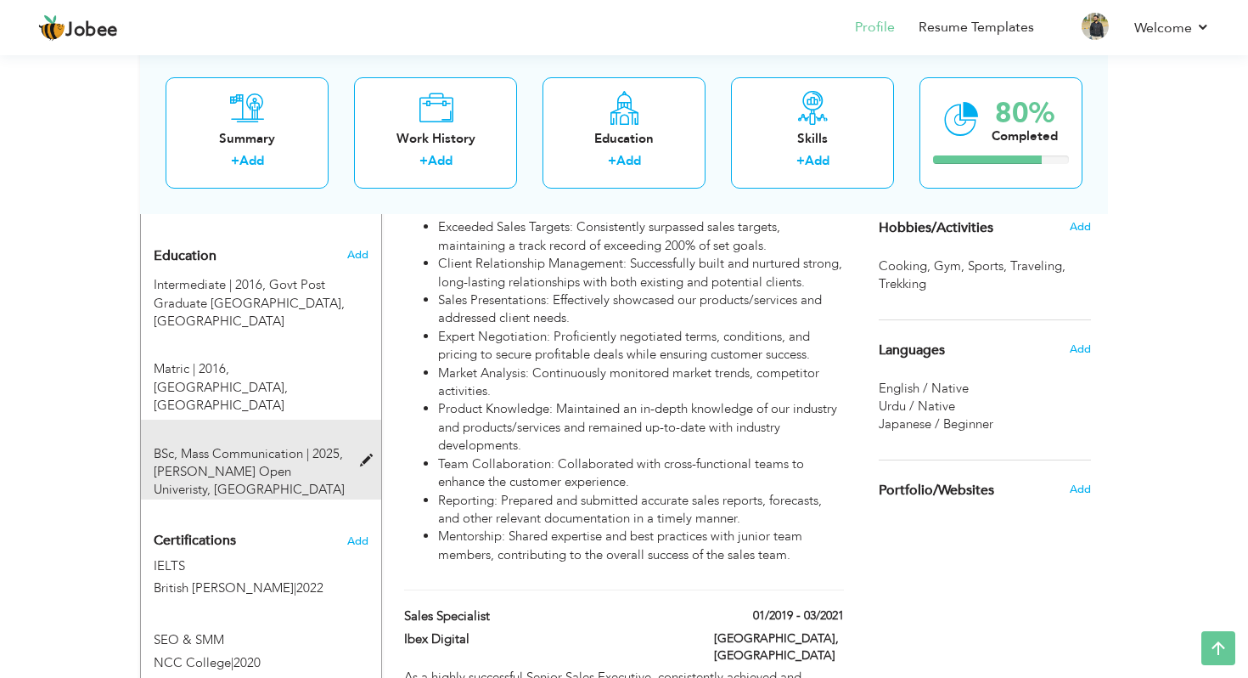
click at [361, 454] on span at bounding box center [370, 460] width 21 height 13
type input "BSc"
type input "Mass Communication"
type input "2025"
type input "[PERSON_NAME] Open Univeristy"
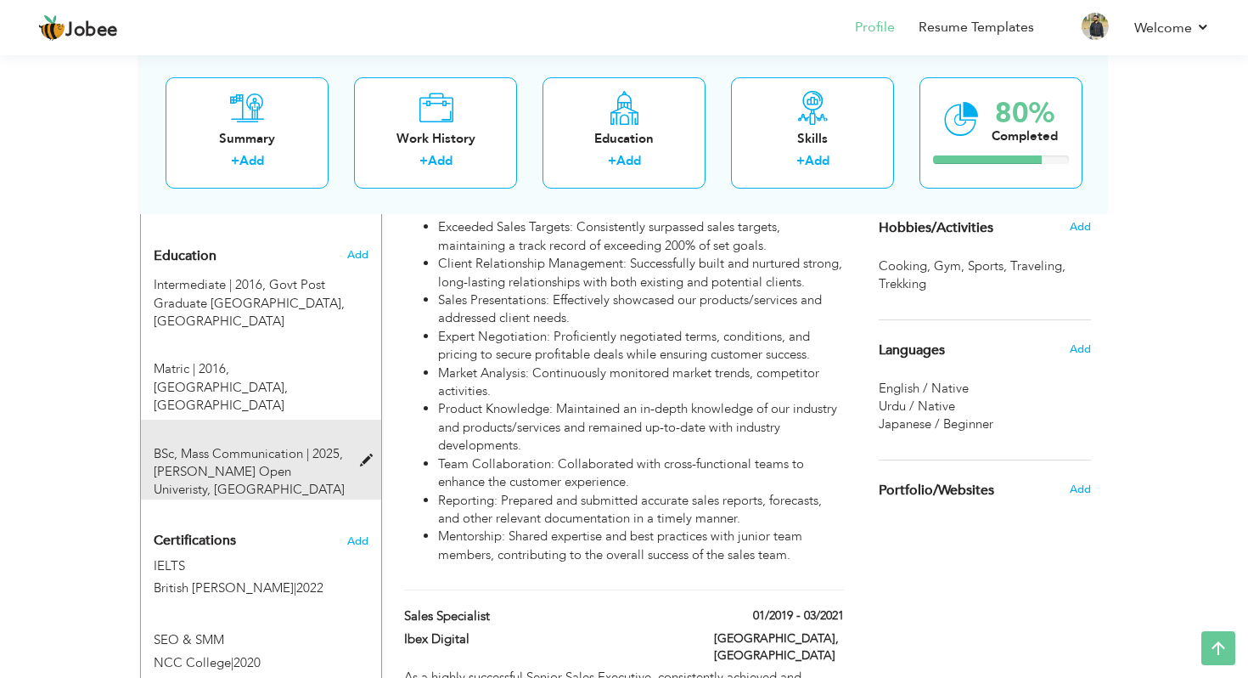
type input "80"
radio input "false"
radio input "true"
type input "[GEOGRAPHIC_DATA]"
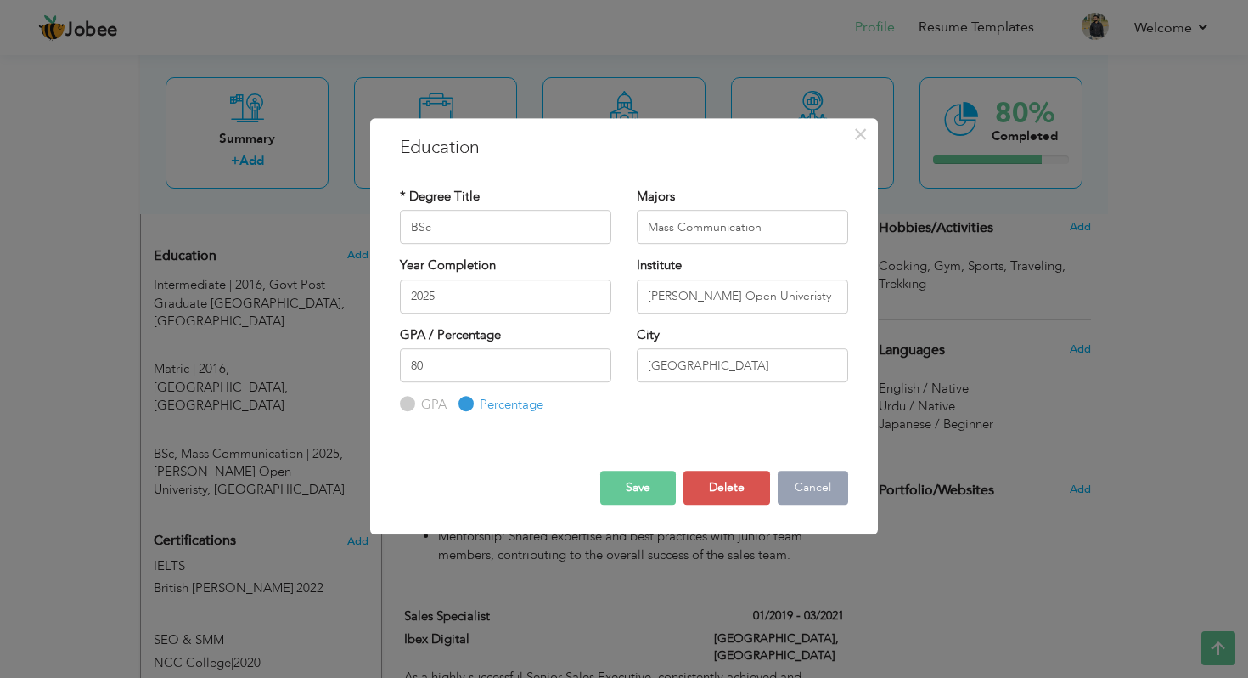
click at [817, 488] on button "Cancel" at bounding box center [813, 487] width 70 height 34
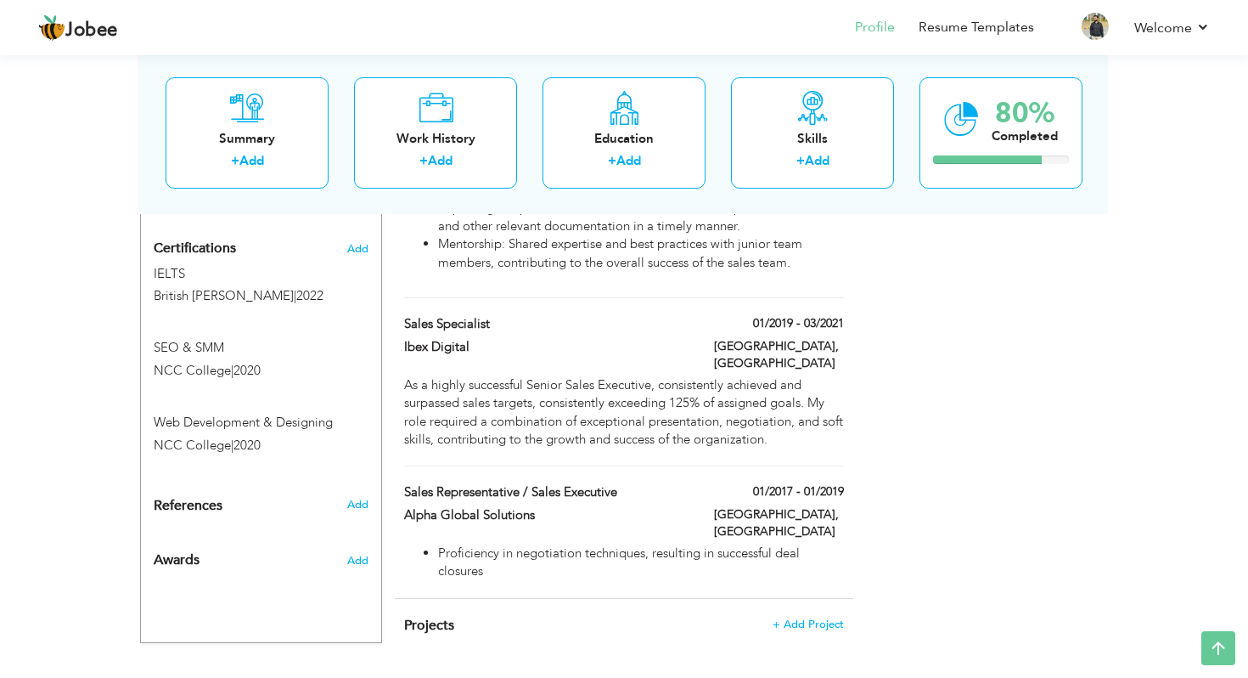
scroll to position [1022, 0]
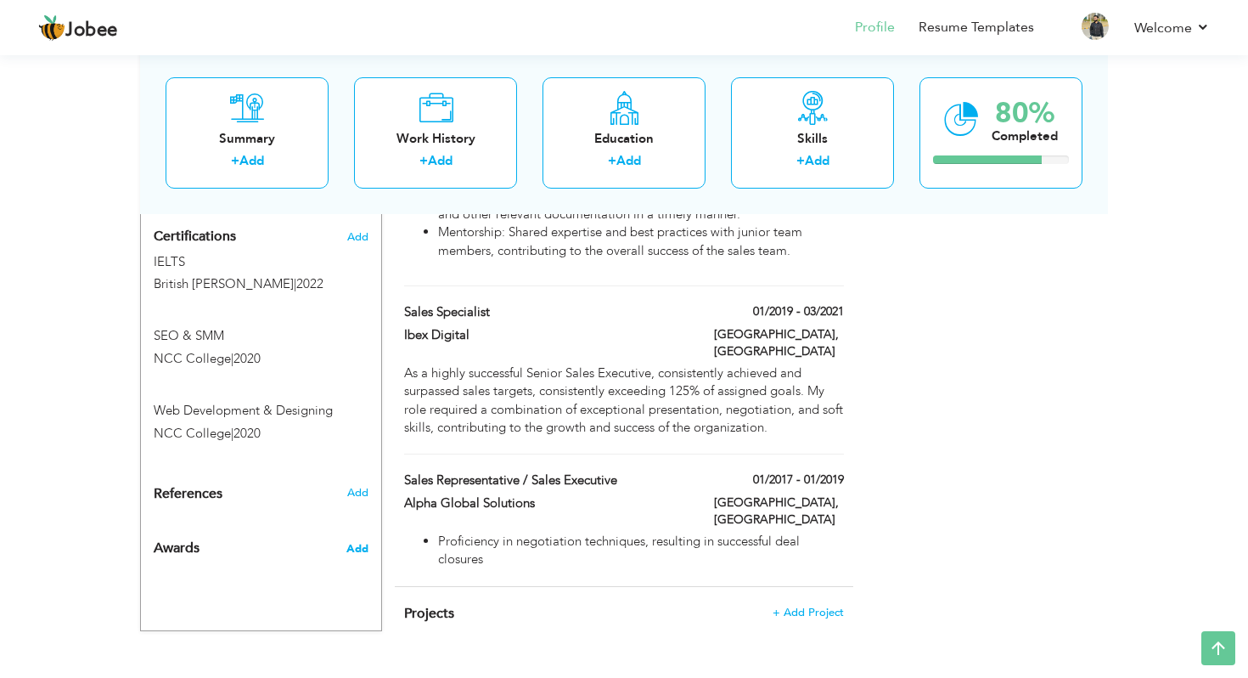
click at [349, 541] on span "Add" at bounding box center [357, 548] width 22 height 15
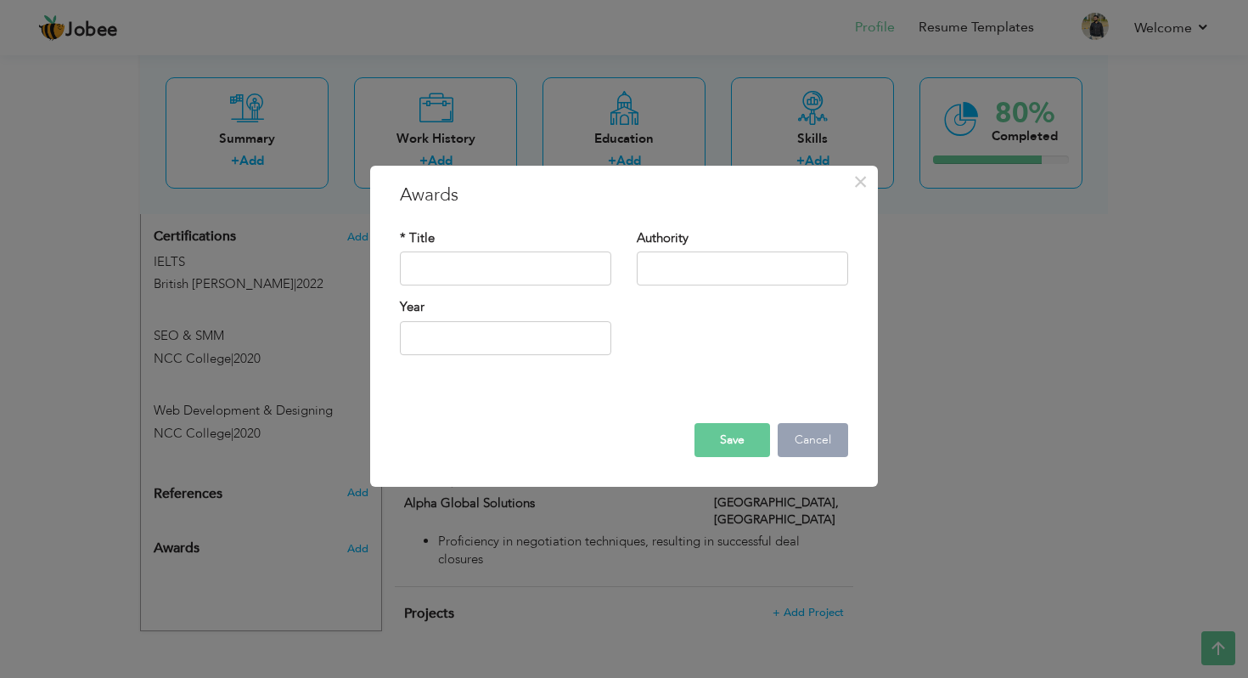
click at [803, 447] on button "Cancel" at bounding box center [813, 440] width 70 height 34
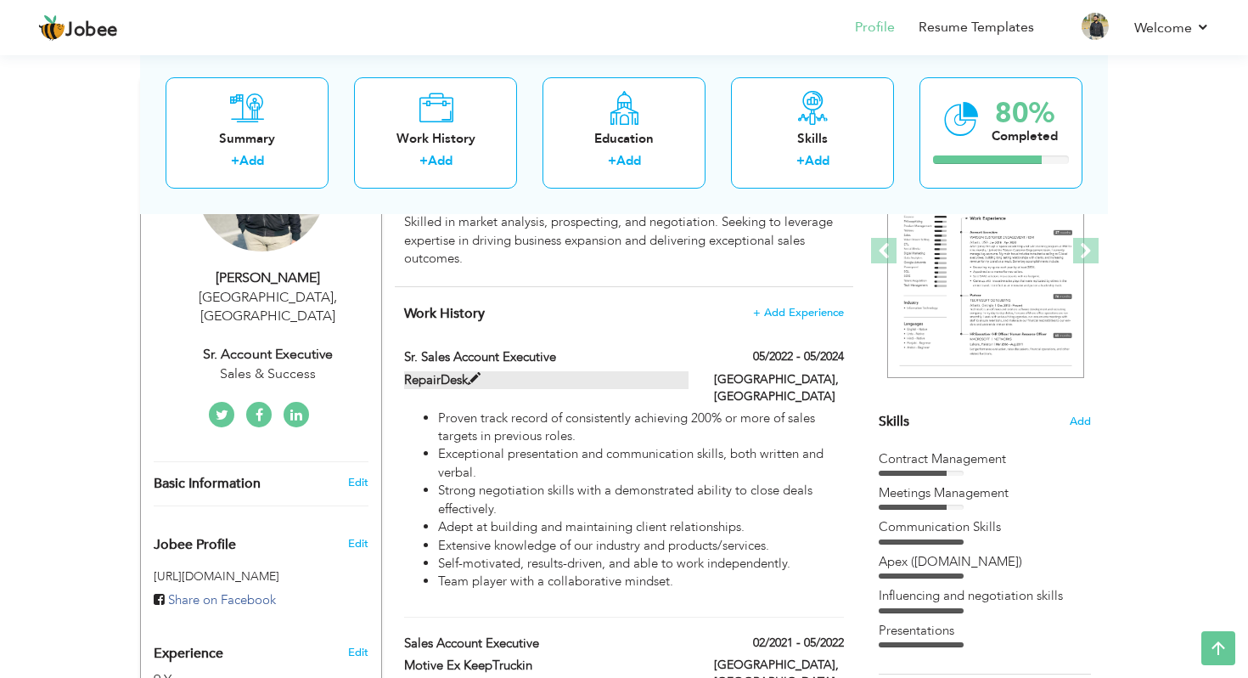
scroll to position [238, 0]
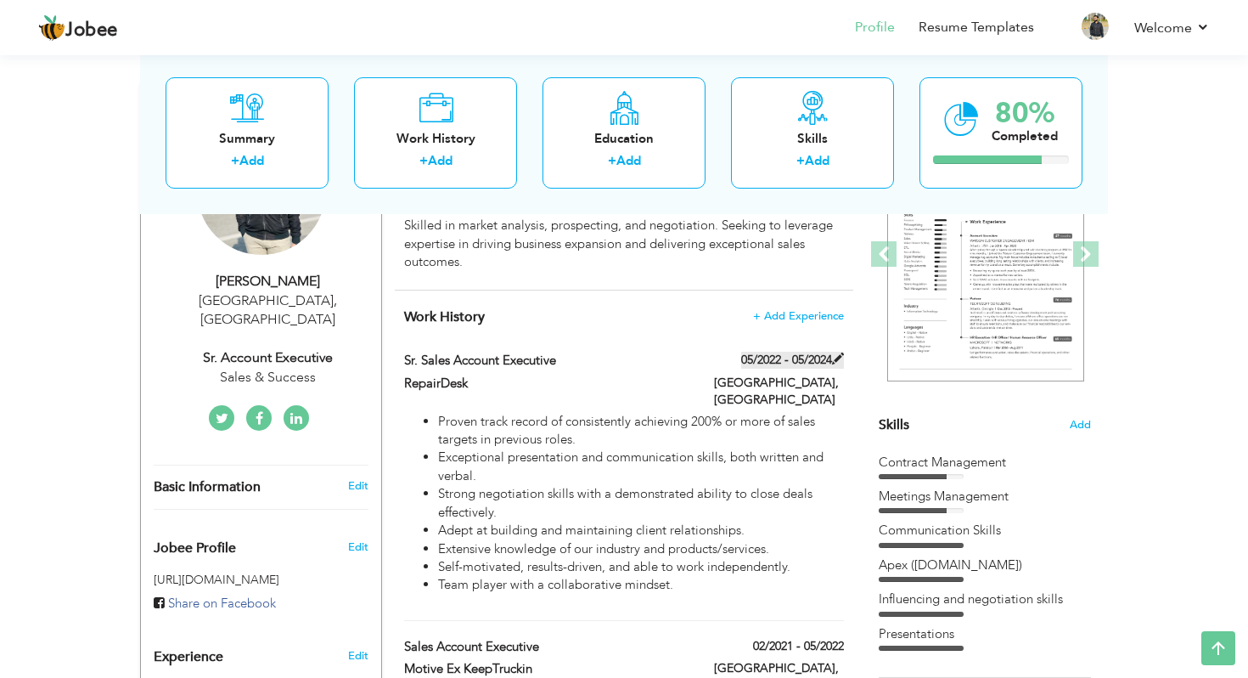
click at [836, 357] on span at bounding box center [838, 358] width 12 height 12
type input "Sr. Sales Account Executive"
type input "RepairDesk"
type input "05/2022"
type input "05/2024"
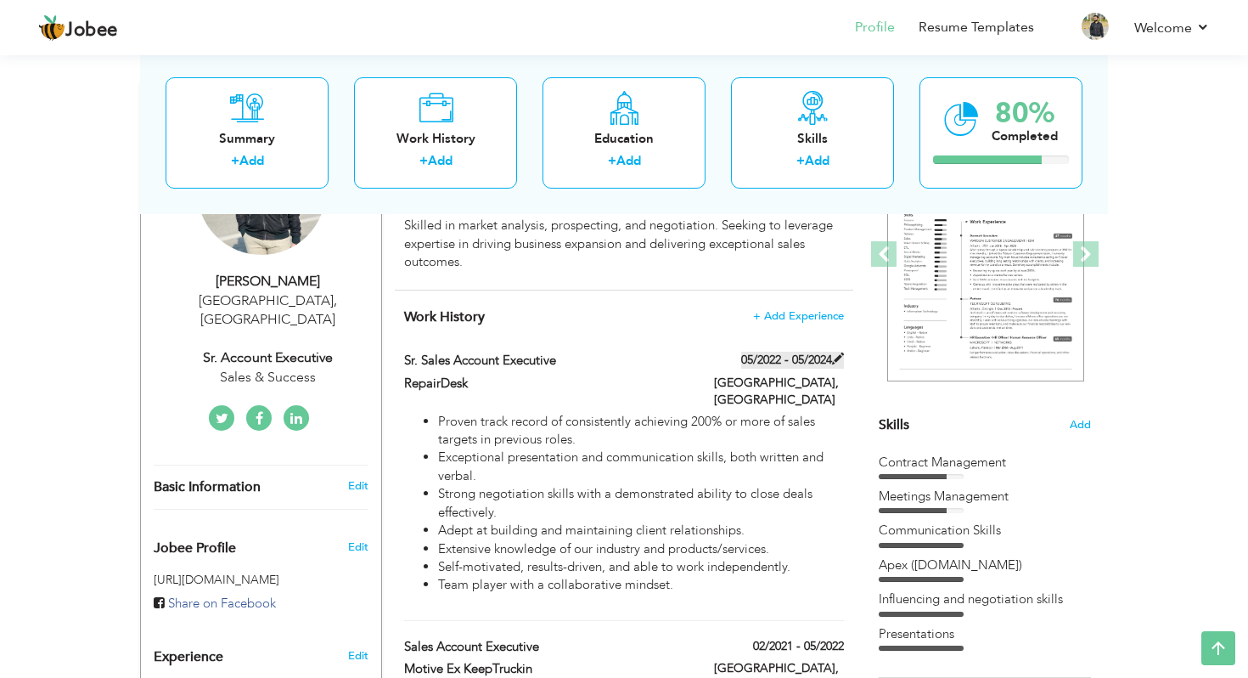
type input "[GEOGRAPHIC_DATA]"
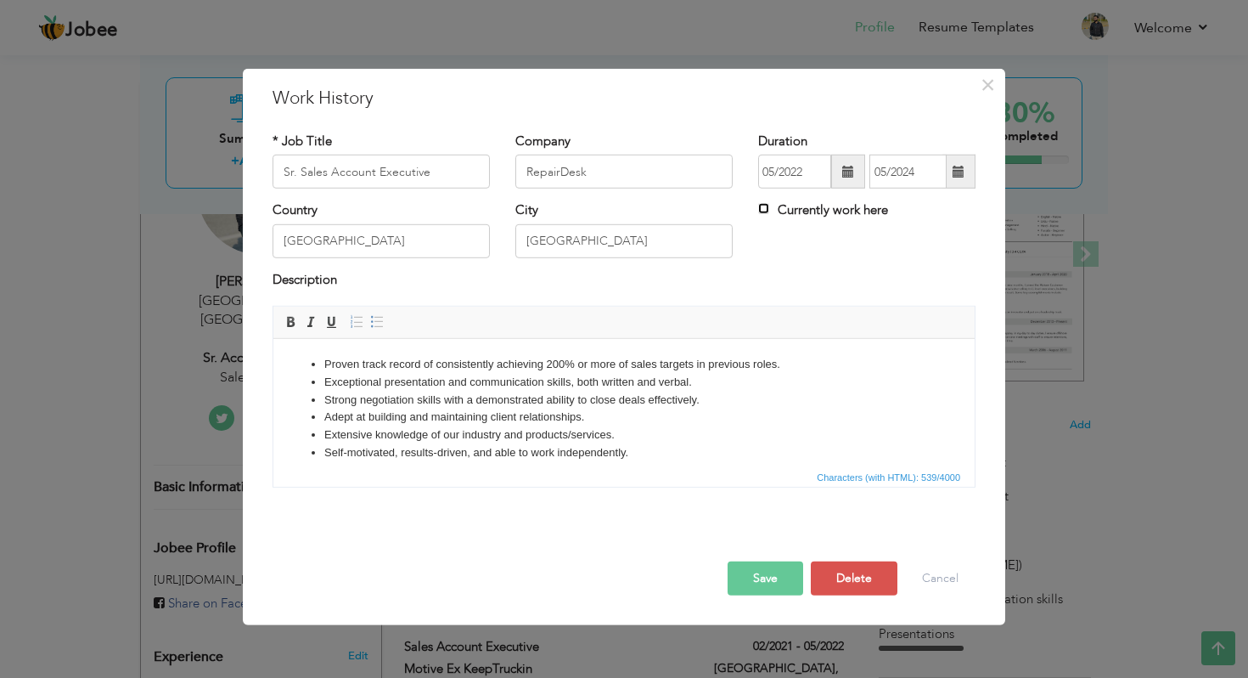
click at [763, 204] on input "Currently work here" at bounding box center [763, 208] width 11 height 11
checkbox input "true"
click at [852, 243] on div "Country Pakistan City Lahore Currently work here" at bounding box center [624, 235] width 729 height 69
click at [748, 578] on button "Save" at bounding box center [766, 578] width 76 height 34
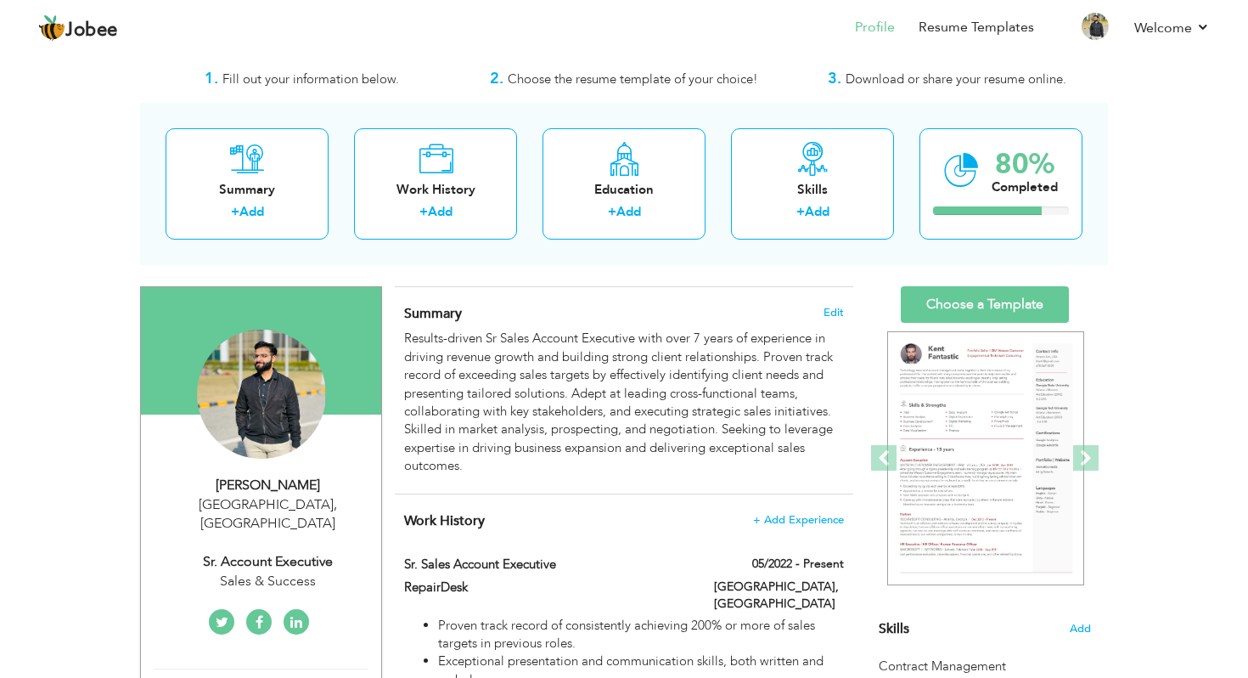
scroll to position [70, 0]
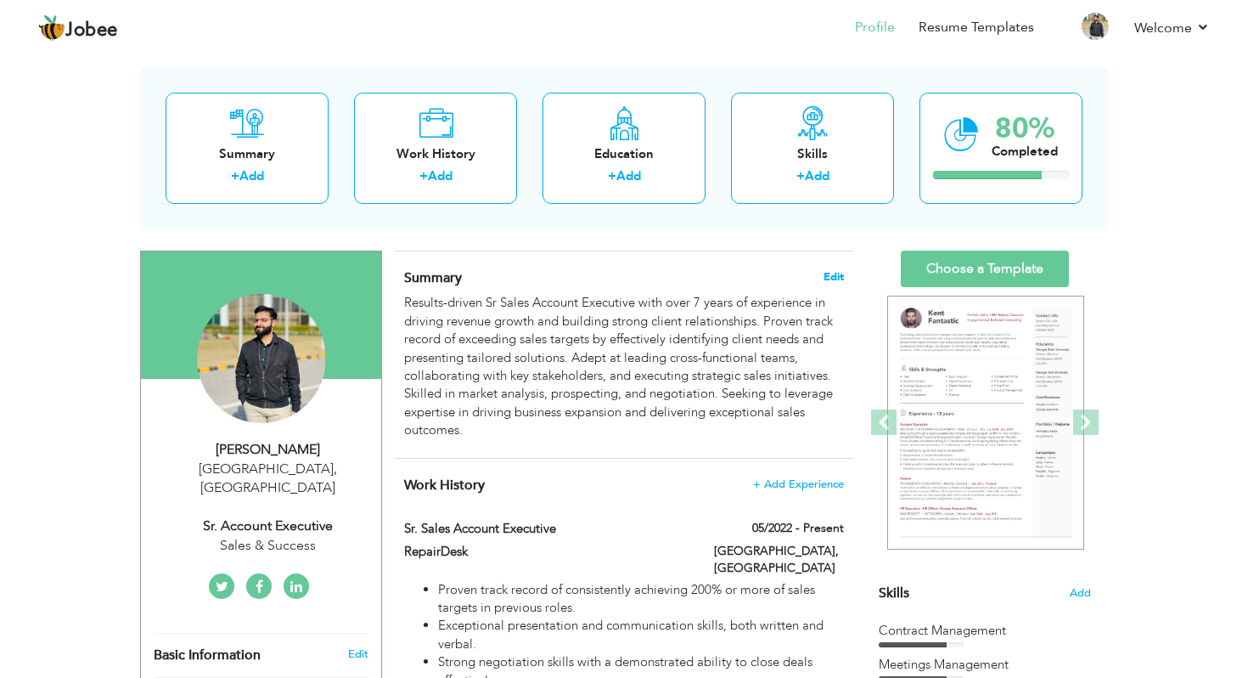
click at [829, 275] on span "Edit" at bounding box center [834, 277] width 20 height 12
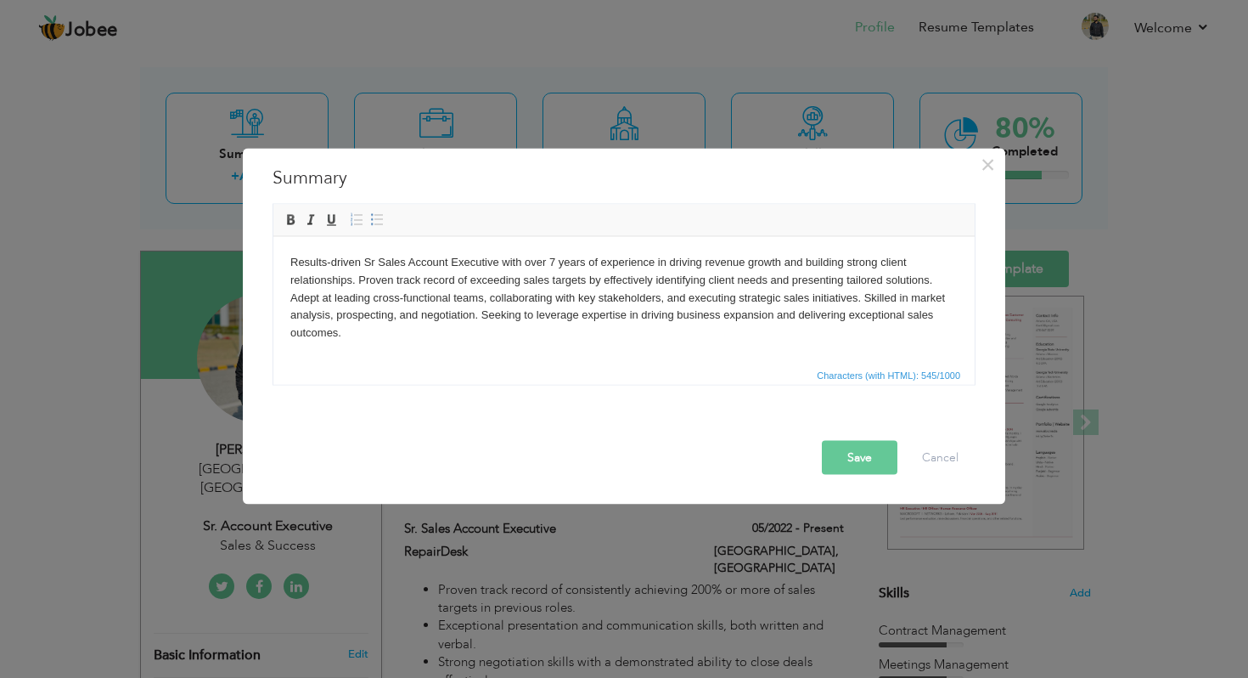
click at [554, 261] on body "Results-driven Sr Sales Account Executive with over 7 years of experience in dr…" at bounding box center [624, 297] width 668 height 88
click at [891, 456] on button "Save" at bounding box center [860, 458] width 76 height 34
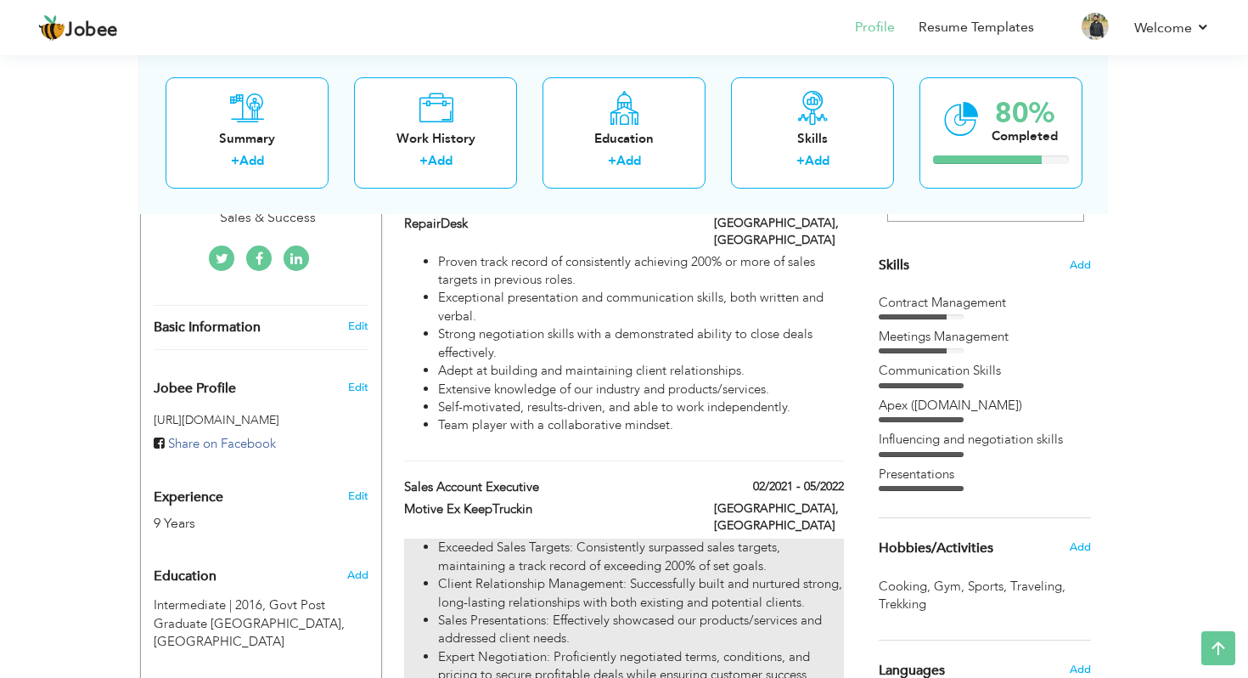
scroll to position [394, 0]
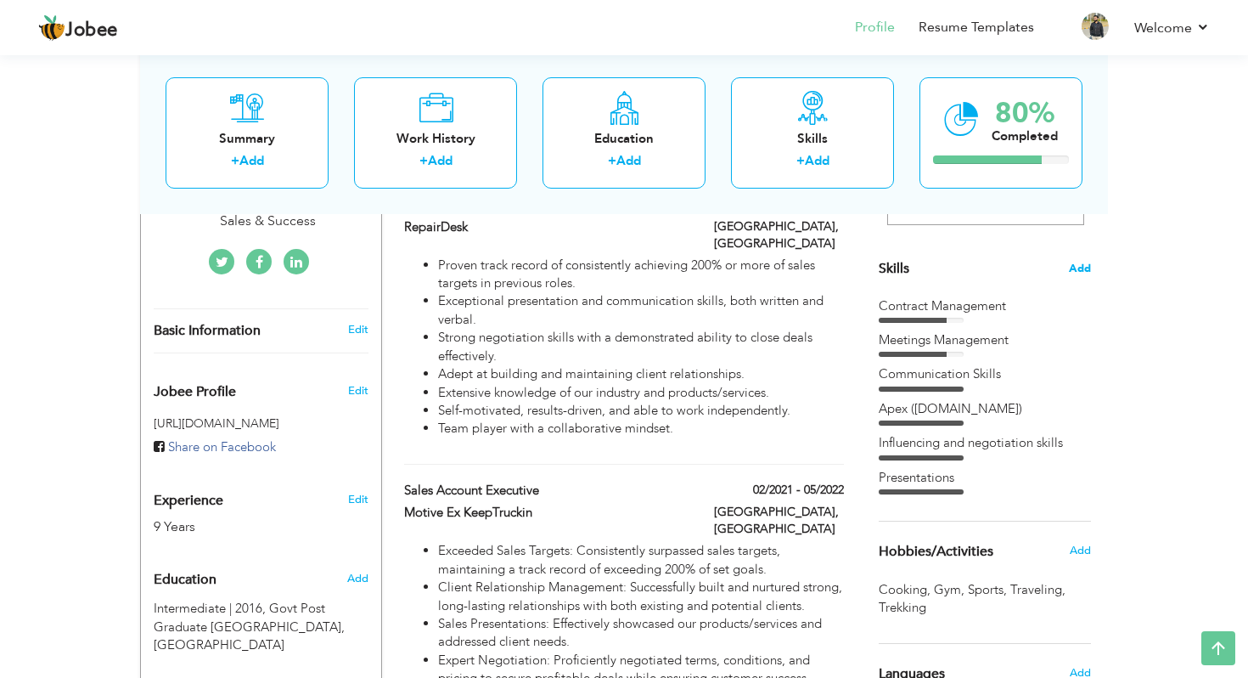
click at [1090, 268] on span "Add" at bounding box center [1080, 269] width 22 height 16
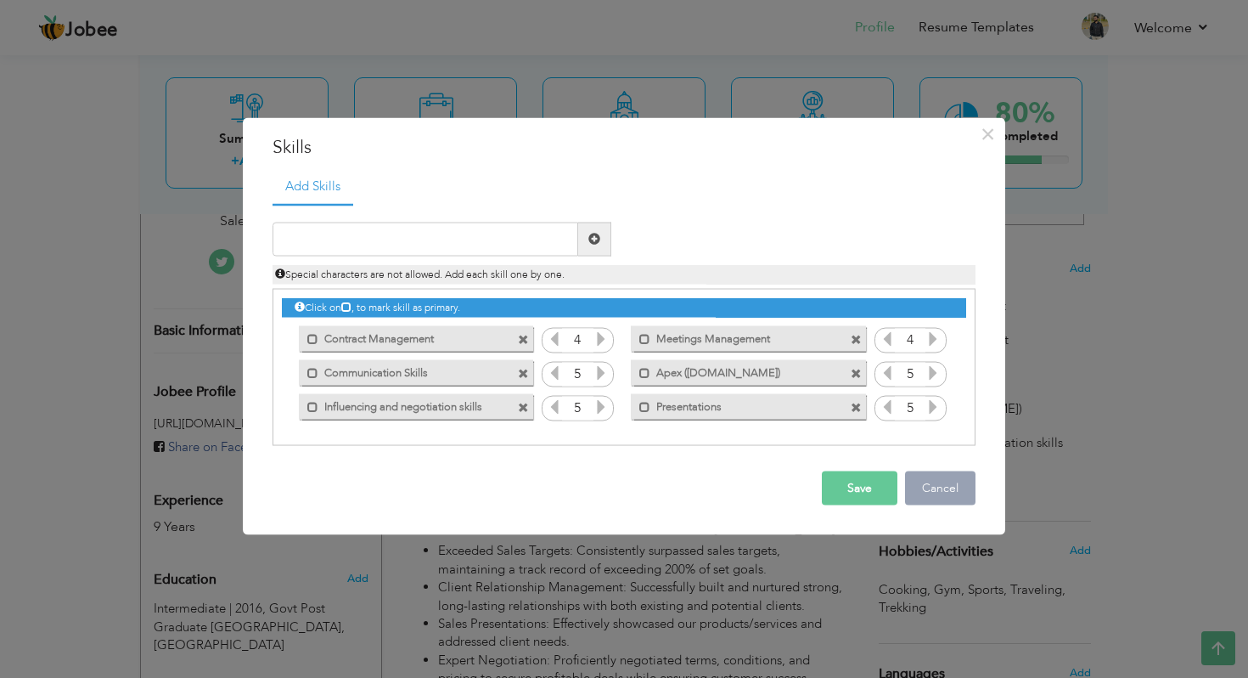
click at [933, 480] on button "Cancel" at bounding box center [940, 487] width 70 height 34
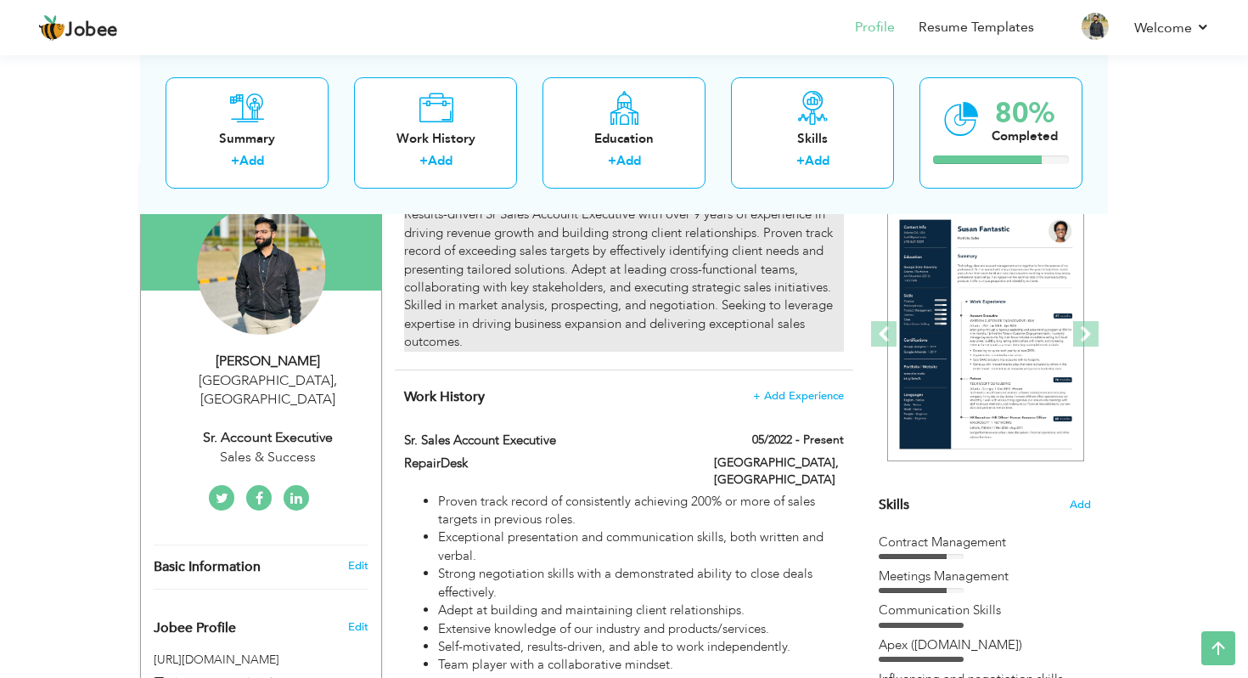
scroll to position [0, 0]
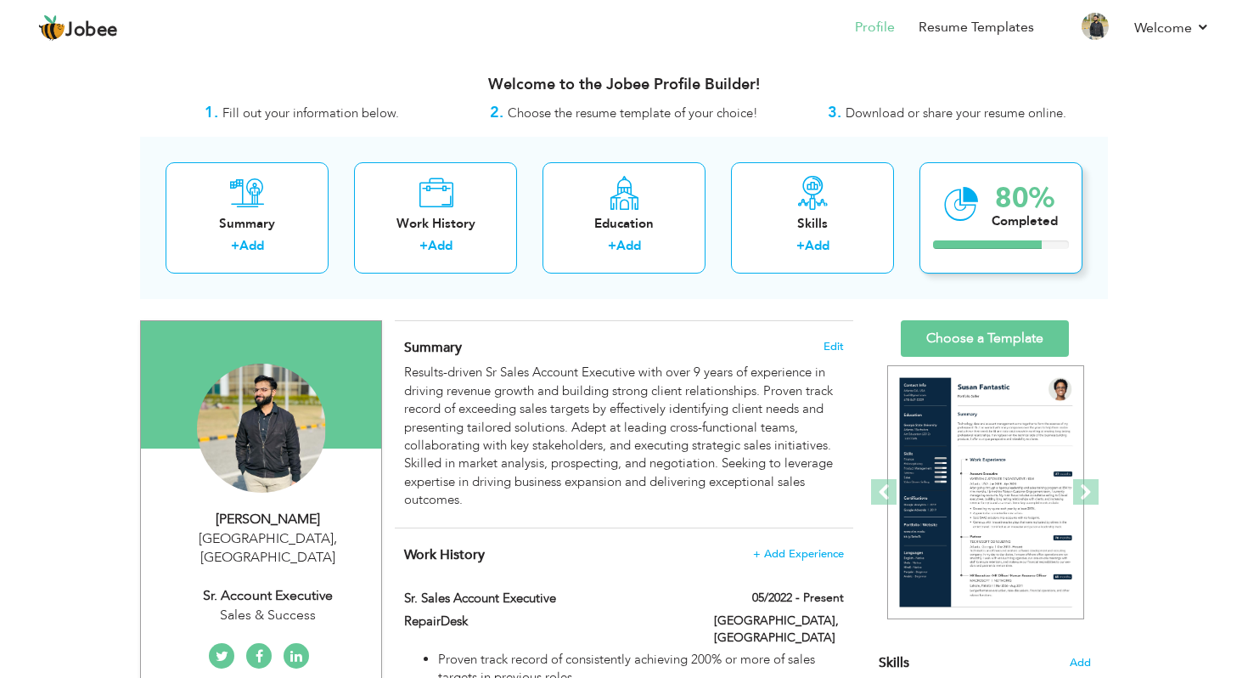
click at [989, 228] on div "80% Completed" at bounding box center [1001, 217] width 163 height 111
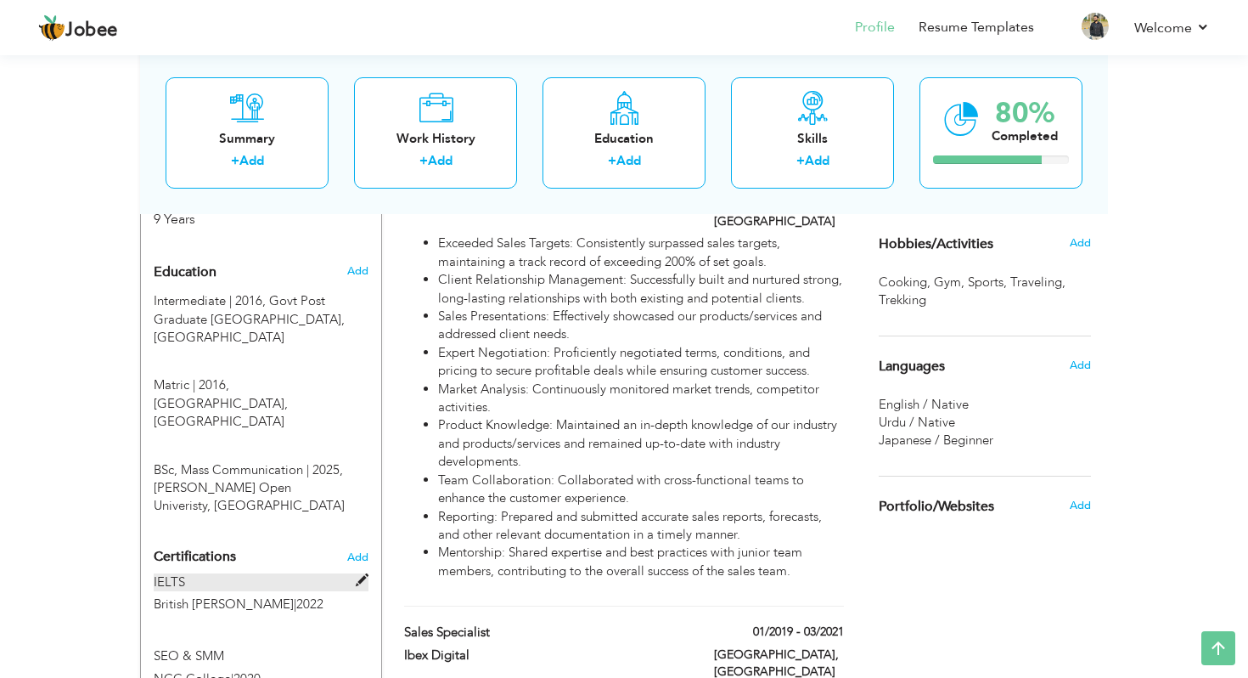
scroll to position [703, 0]
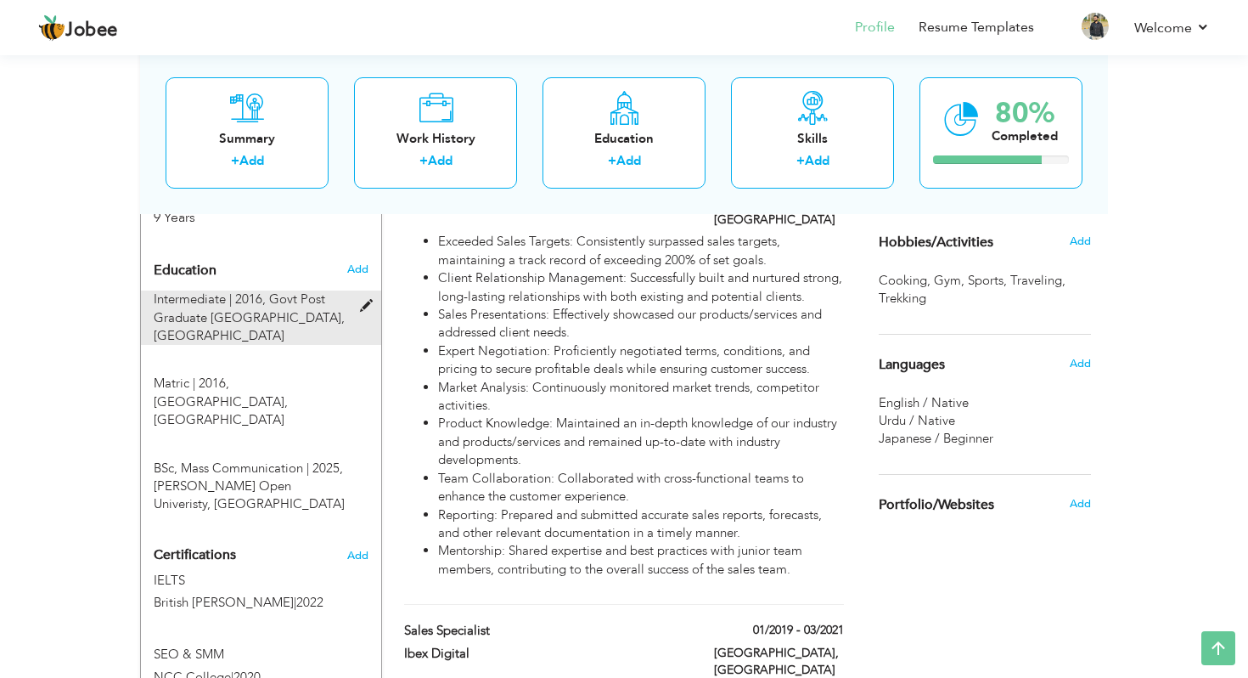
drag, startPoint x: 231, startPoint y: 447, endPoint x: 230, endPoint y: 275, distance: 171.5
click at [230, 275] on div "Education Add Intermediate | 2016, Govt Post Graduate Degree College, Islamabad…" at bounding box center [261, 383] width 215 height 261
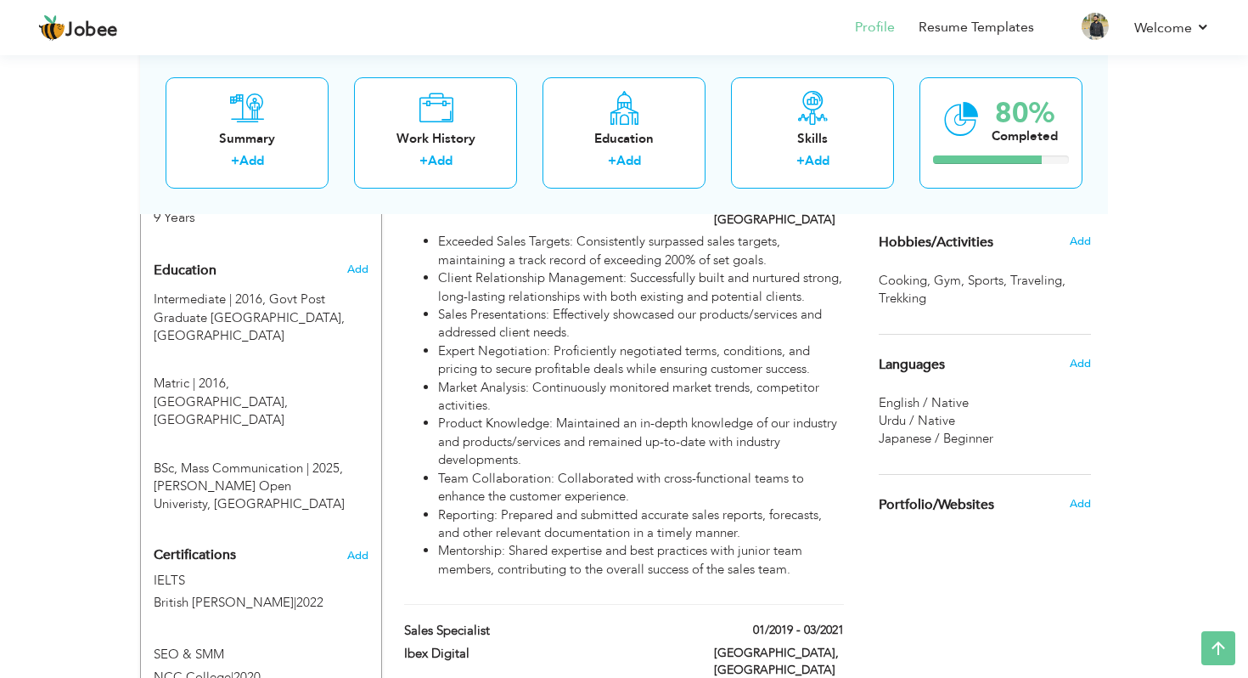
click at [40, 398] on div "View Resume Export PDF Profile Summary Public Link Experience Education Awards …" at bounding box center [624, 182] width 1248 height 1668
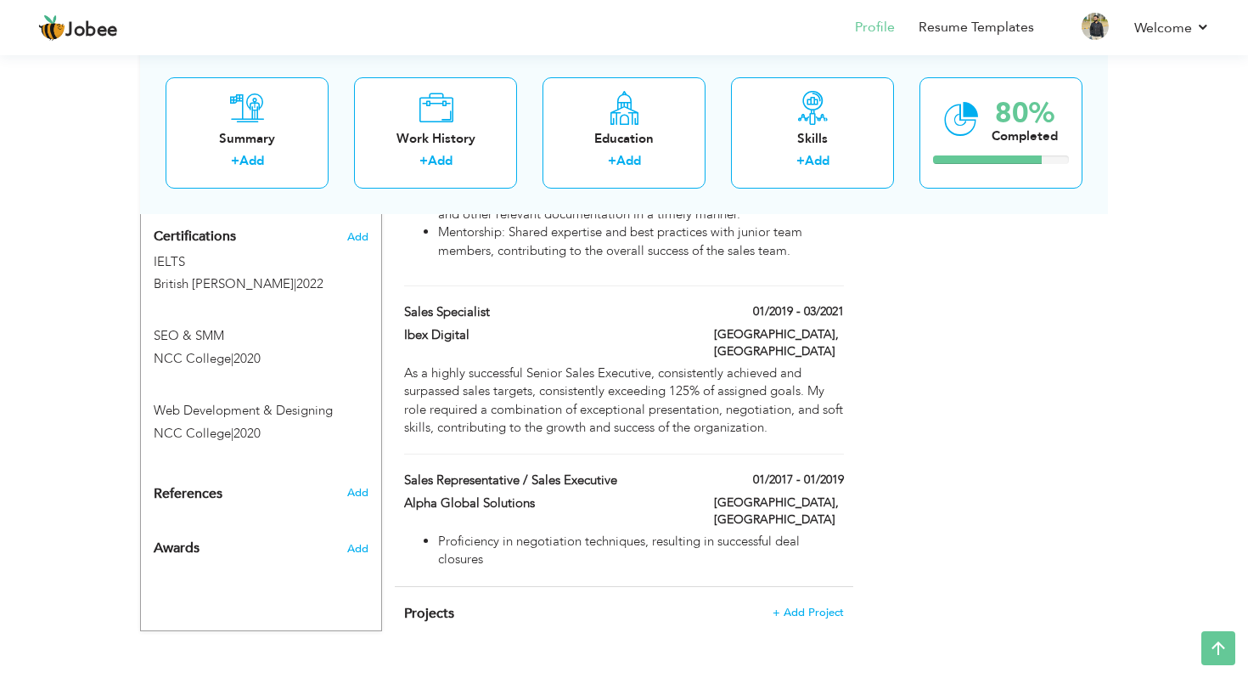
scroll to position [1005, 0]
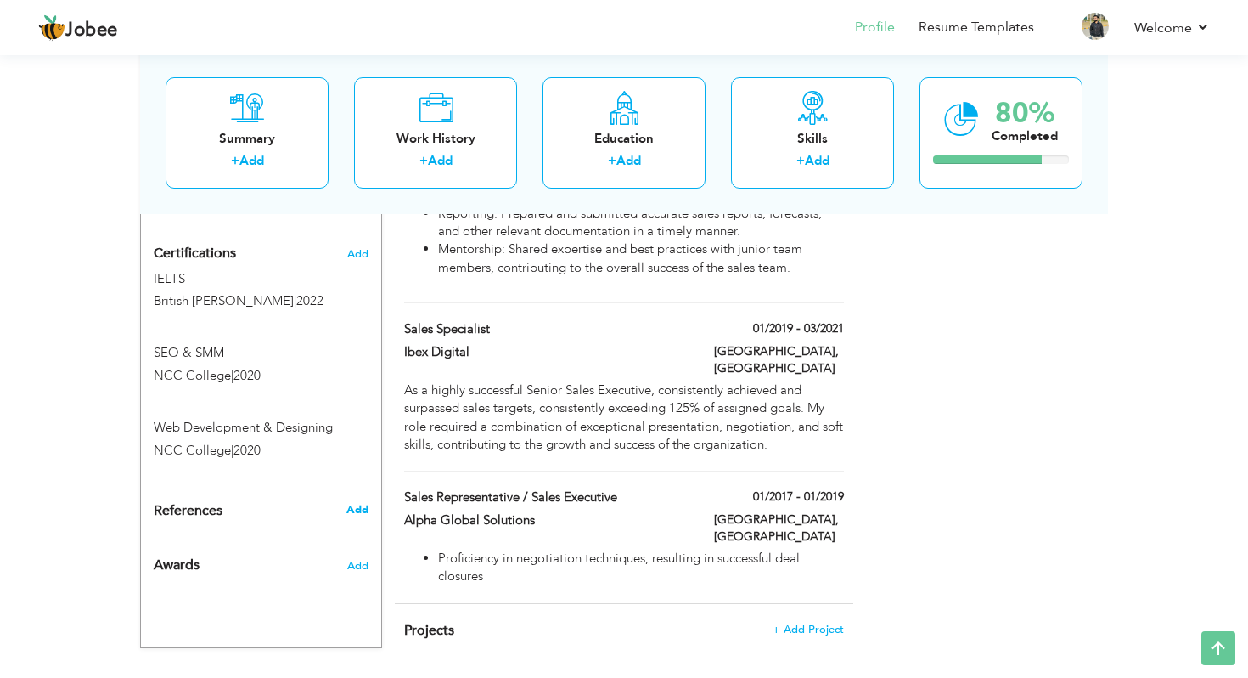
click at [358, 502] on span "Add" at bounding box center [357, 509] width 22 height 15
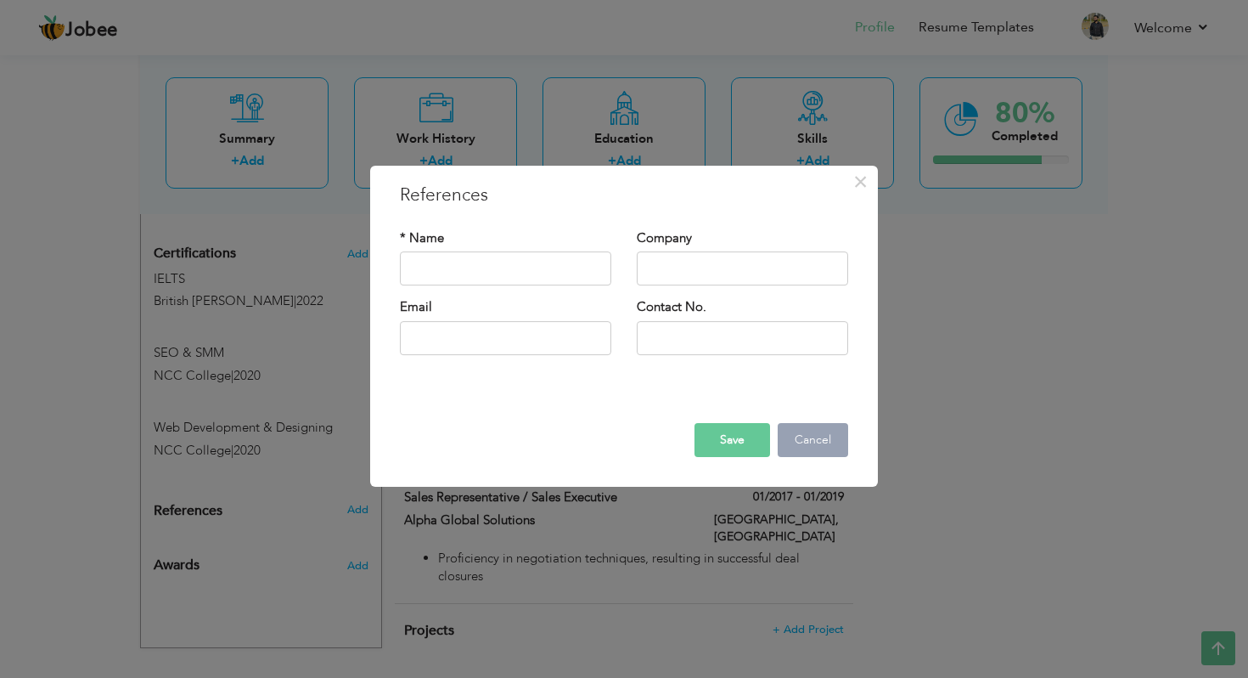
click at [808, 442] on button "Cancel" at bounding box center [813, 440] width 70 height 34
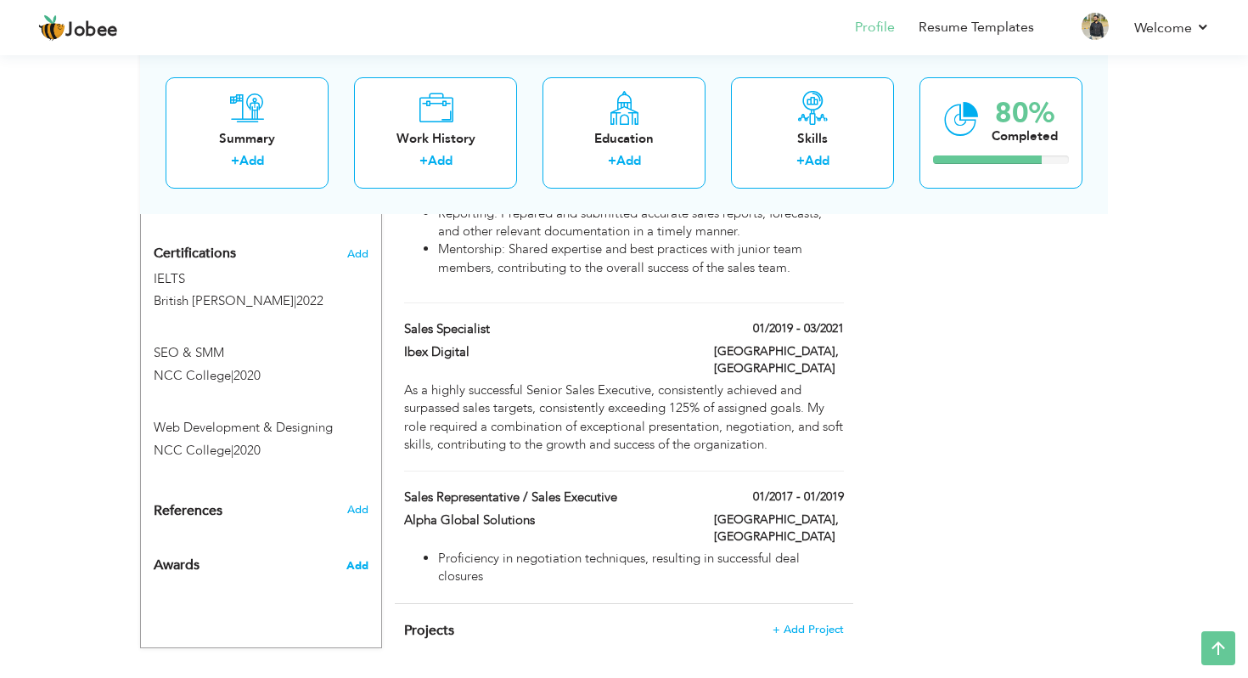
click at [355, 558] on span "Add" at bounding box center [357, 565] width 22 height 15
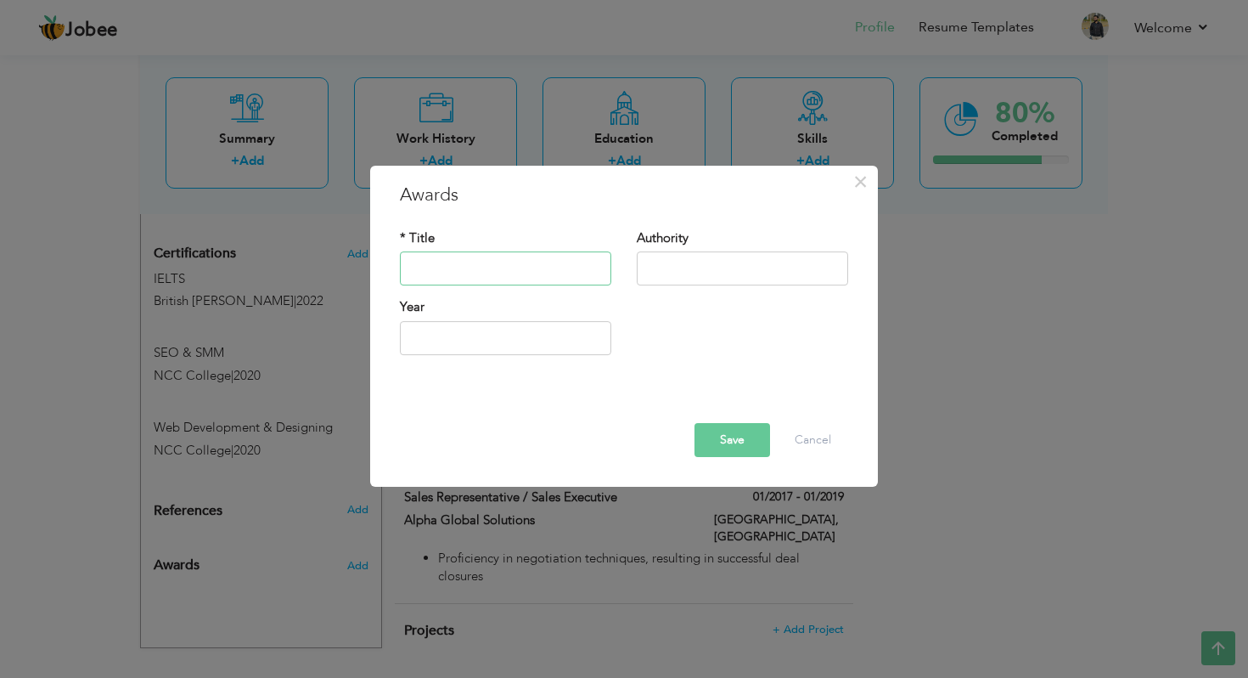
click at [501, 272] on input "text" at bounding box center [505, 269] width 211 height 34
type input "Sales"
type input "Employee of the year"
click at [558, 279] on input "Employee of the year" at bounding box center [505, 269] width 211 height 34
click at [487, 259] on input "Employee of the year" at bounding box center [505, 269] width 211 height 34
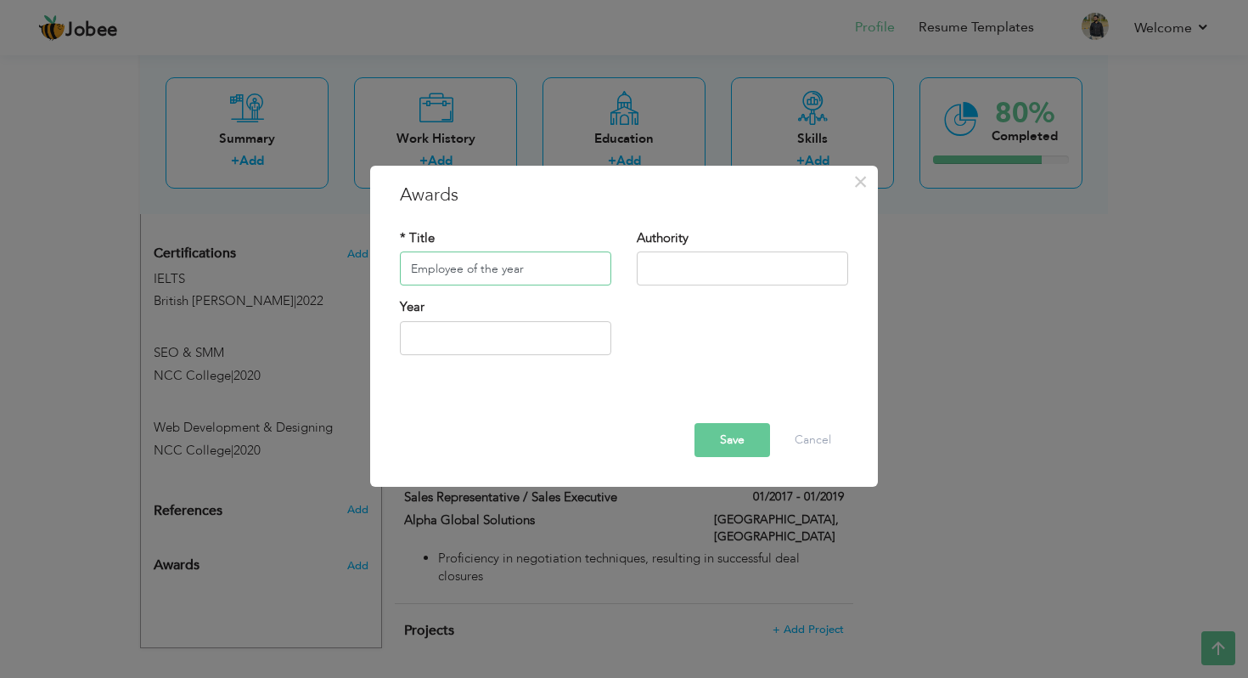
click at [487, 259] on input "Employee of the year" at bounding box center [505, 269] width 211 height 34
click at [570, 270] on input "Executive Choice Award 202" at bounding box center [505, 269] width 211 height 34
type input "Executive Choice Award"
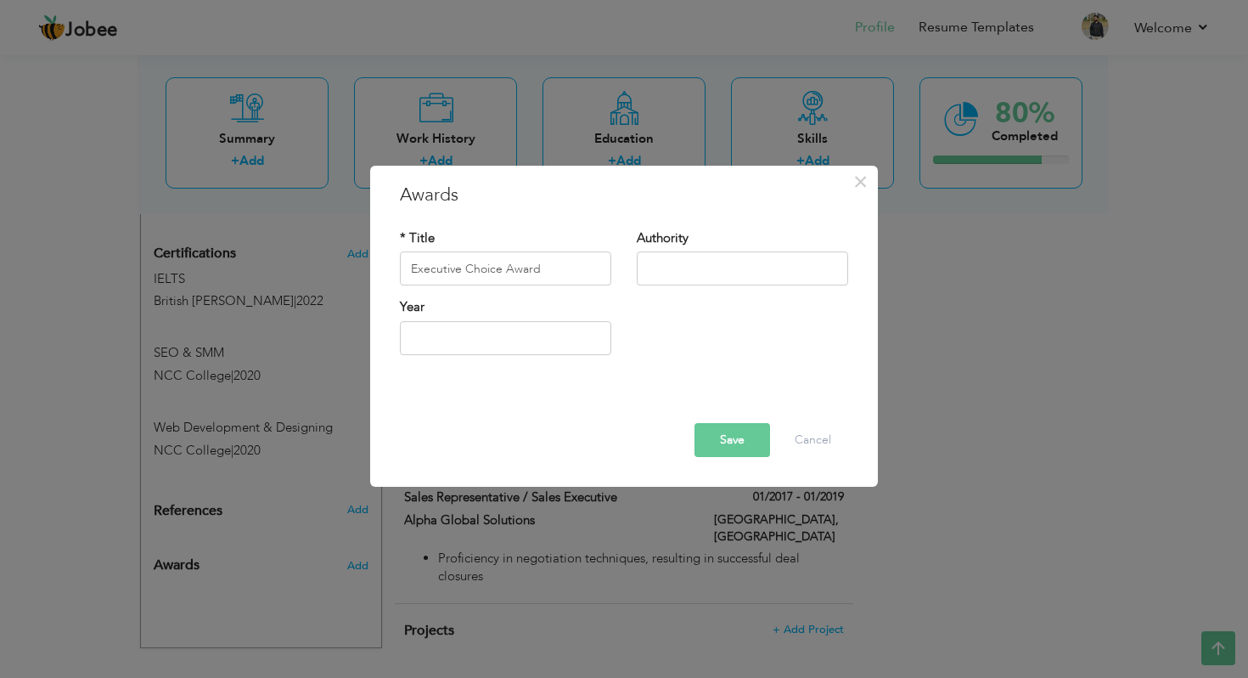
click at [516, 318] on div "Year" at bounding box center [505, 327] width 211 height 56
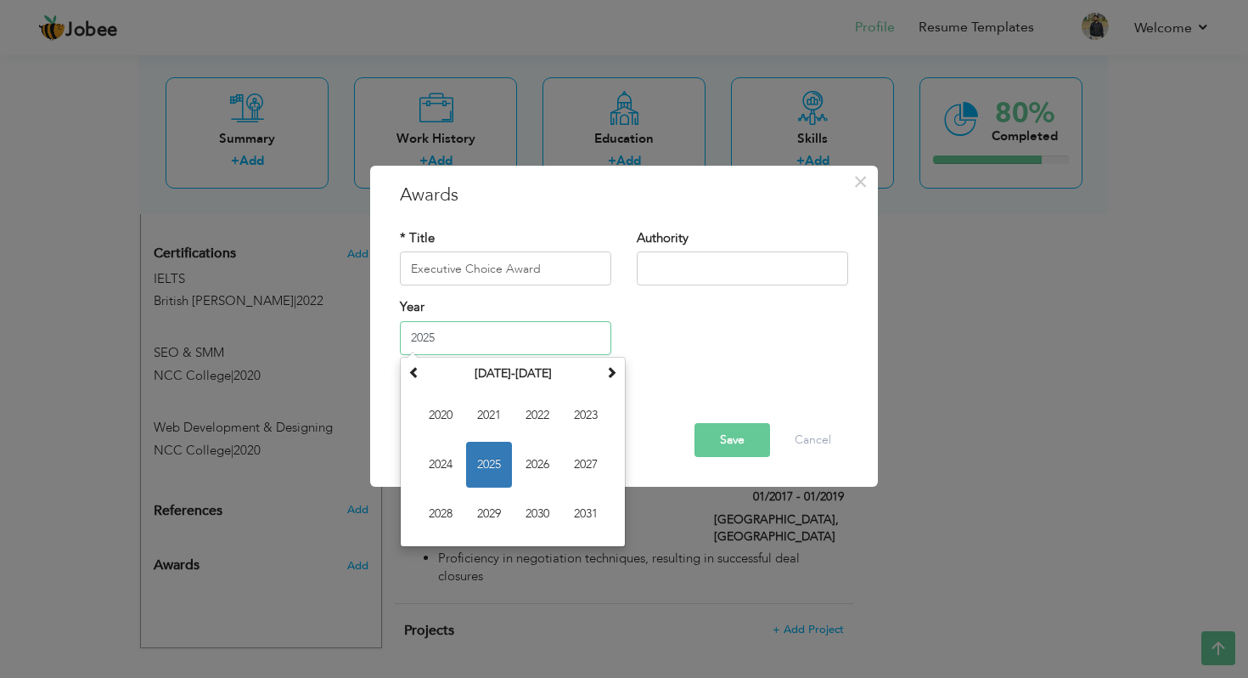
click at [499, 341] on input "2025" at bounding box center [505, 338] width 211 height 34
click at [446, 458] on span "2024" at bounding box center [441, 465] width 46 height 46
type input "2024"
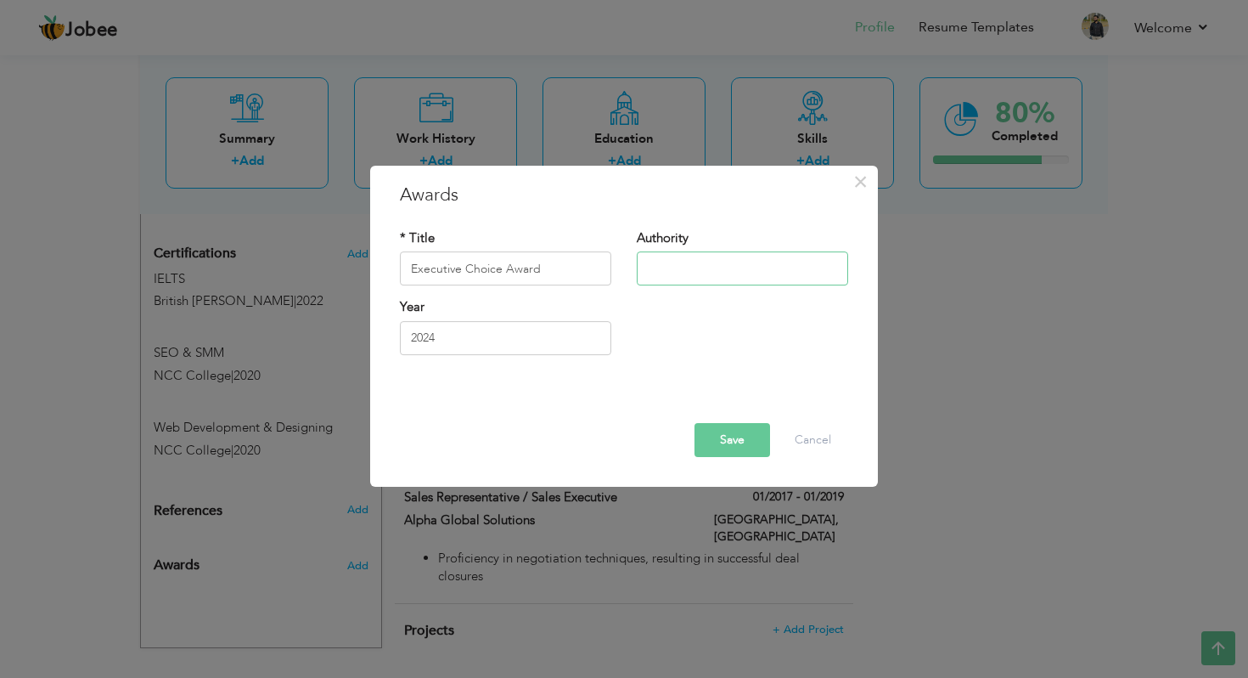
click at [678, 272] on input "text" at bounding box center [742, 269] width 211 height 34
type input "R"
click at [690, 267] on input "Repairdesk INC" at bounding box center [742, 269] width 211 height 34
type input "RepairDesk INC"
click at [704, 314] on div "Year 2024" at bounding box center [624, 333] width 474 height 69
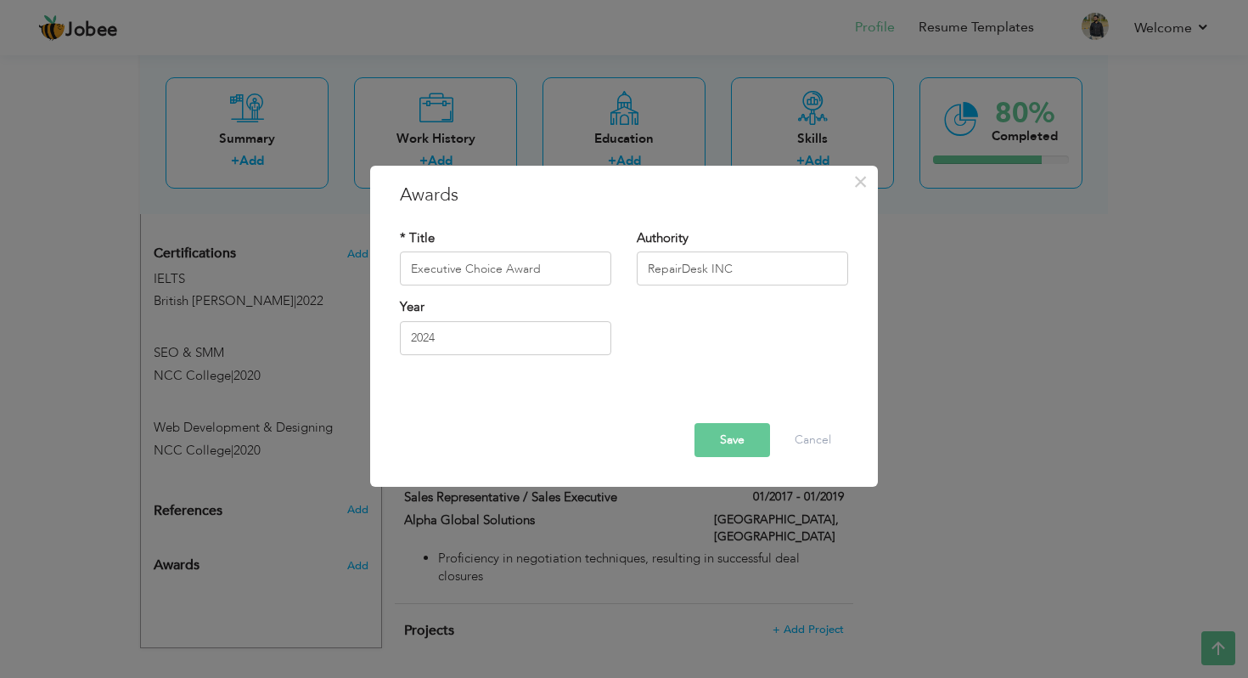
click at [722, 434] on button "Save" at bounding box center [733, 440] width 76 height 34
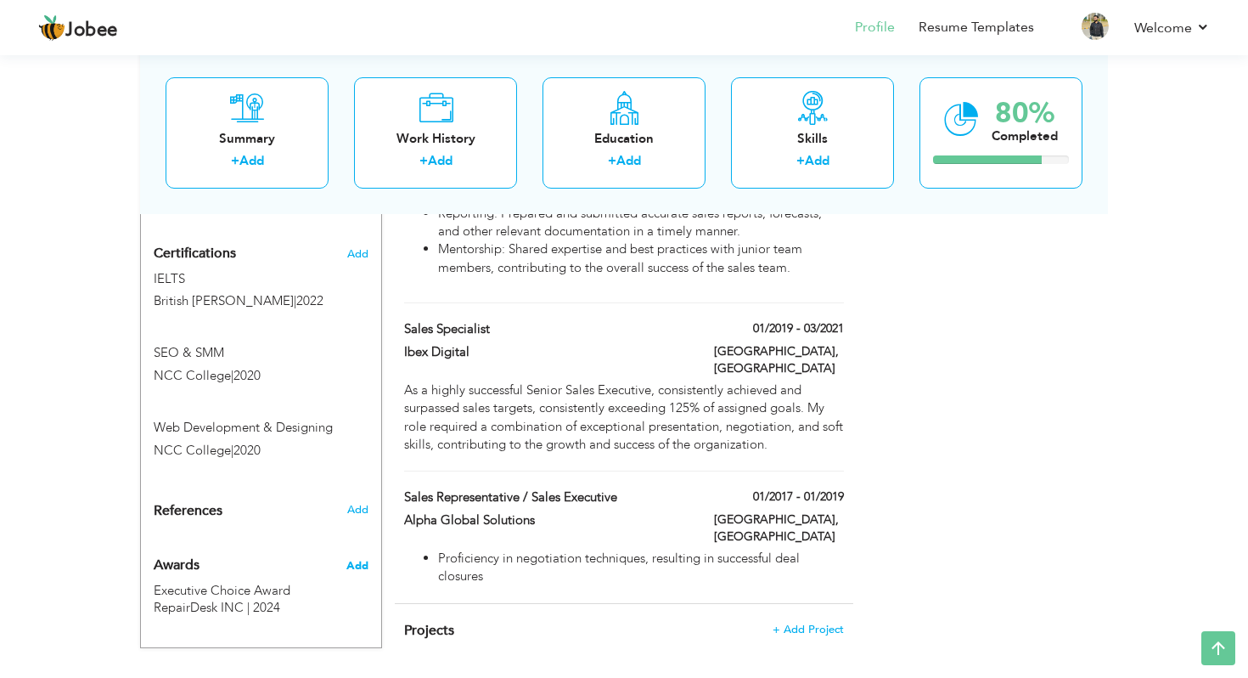
click at [352, 558] on span "Add" at bounding box center [357, 565] width 22 height 15
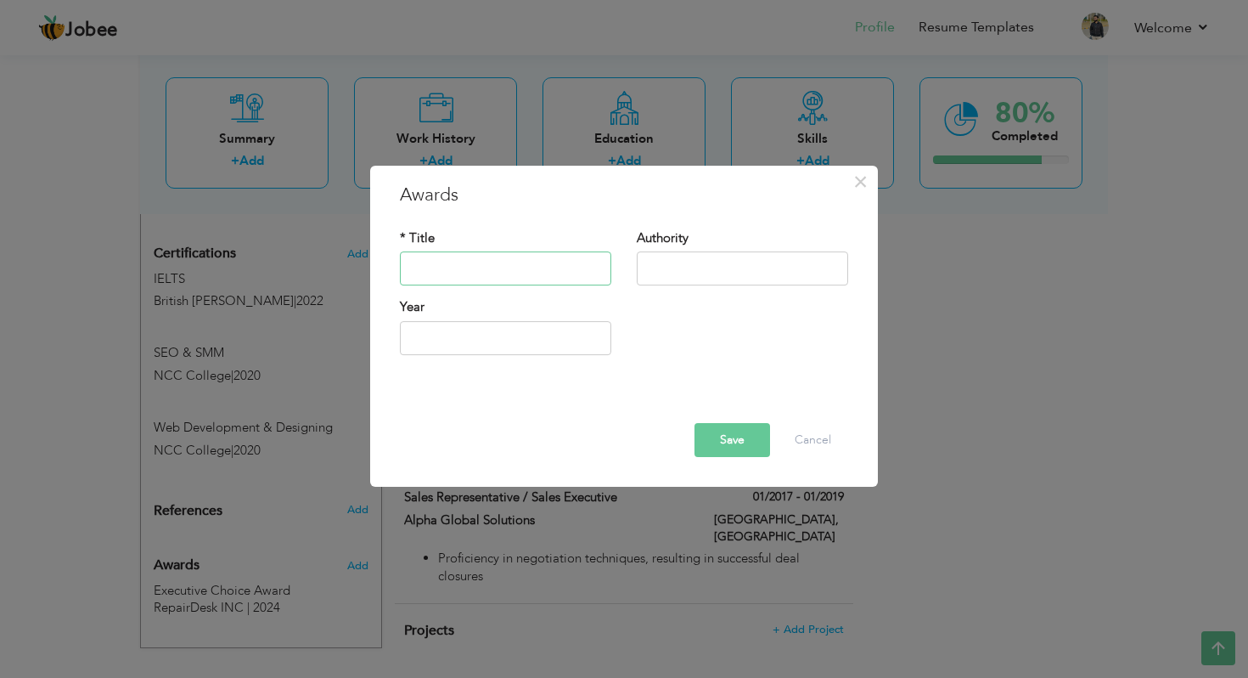
click at [453, 283] on input "text" at bounding box center [505, 269] width 211 height 34
type input "Sales"
type input "Customer HERO"
click at [684, 269] on input "text" at bounding box center [742, 269] width 211 height 34
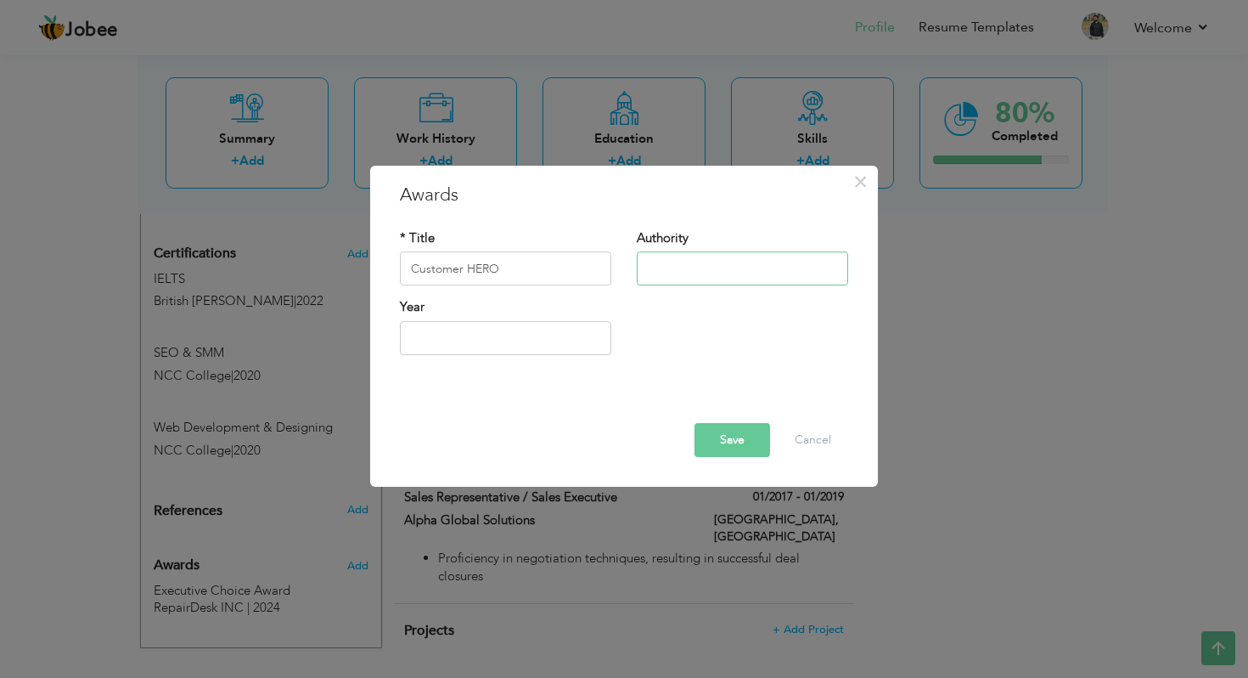
type input "RepairDesk INC"
click at [508, 348] on input "text" at bounding box center [505, 338] width 211 height 34
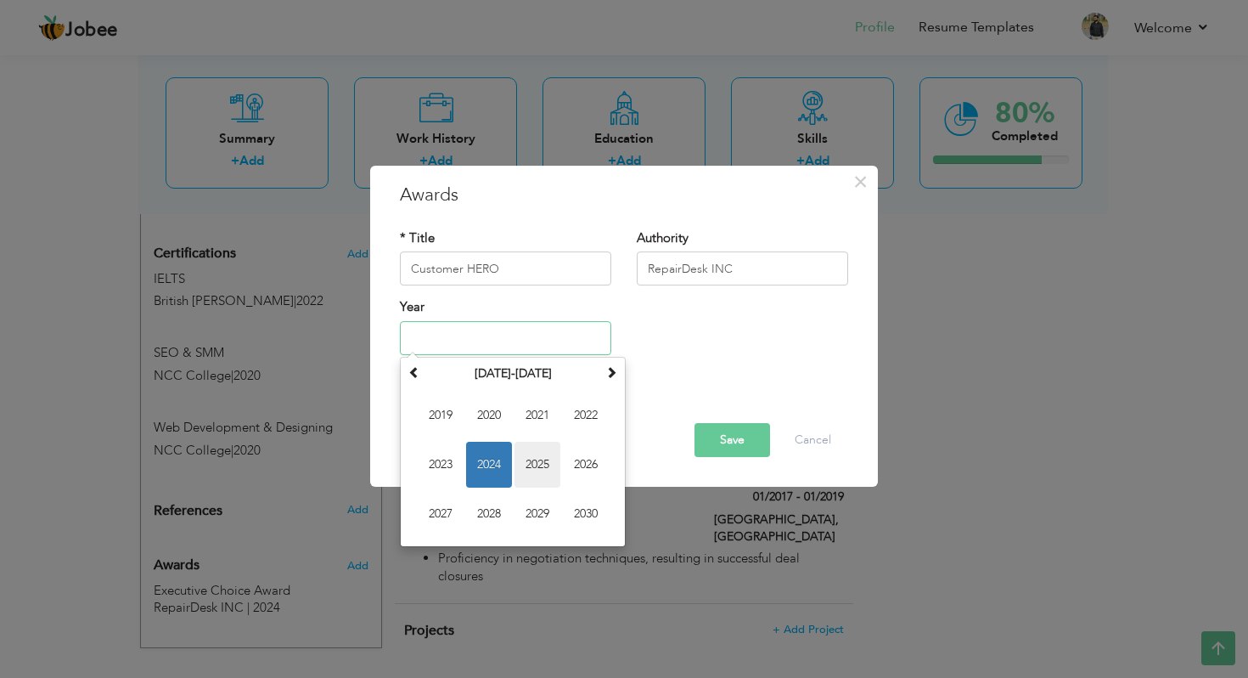
click at [552, 451] on span "2025" at bounding box center [538, 465] width 46 height 46
type input "2025"
click at [481, 329] on input "2025" at bounding box center [505, 338] width 211 height 34
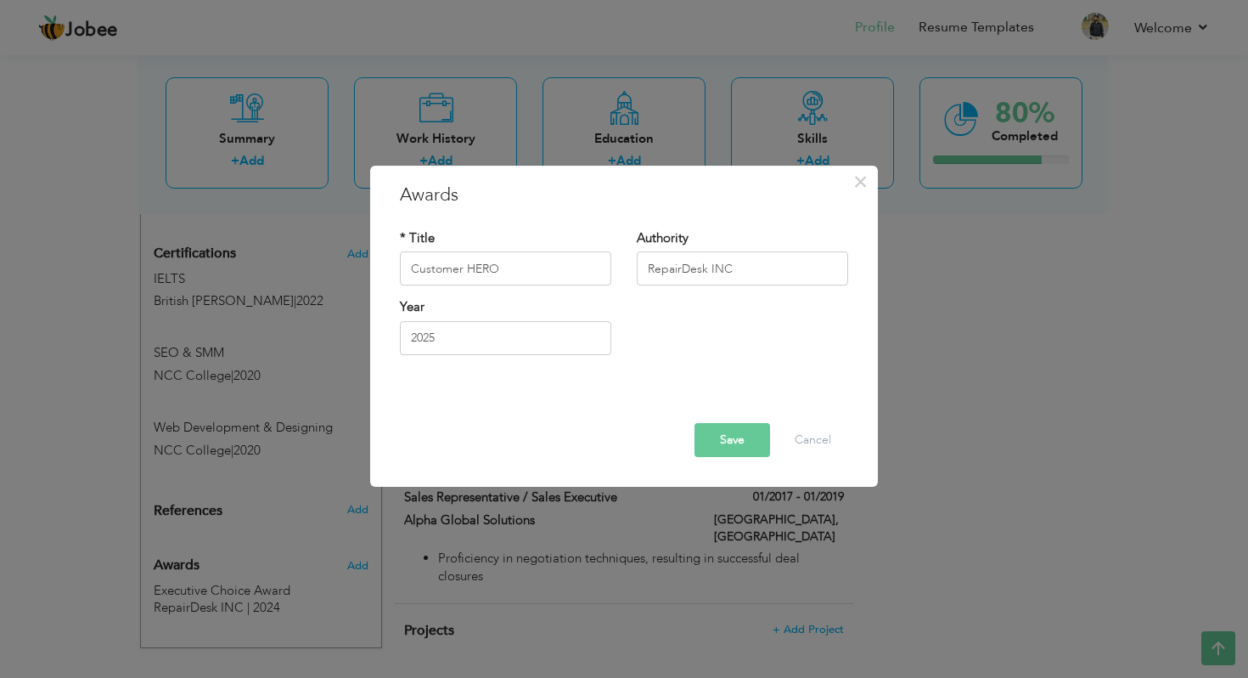
click at [708, 341] on div "Year 2025" at bounding box center [624, 333] width 474 height 69
click at [727, 432] on button "Save" at bounding box center [733, 440] width 76 height 34
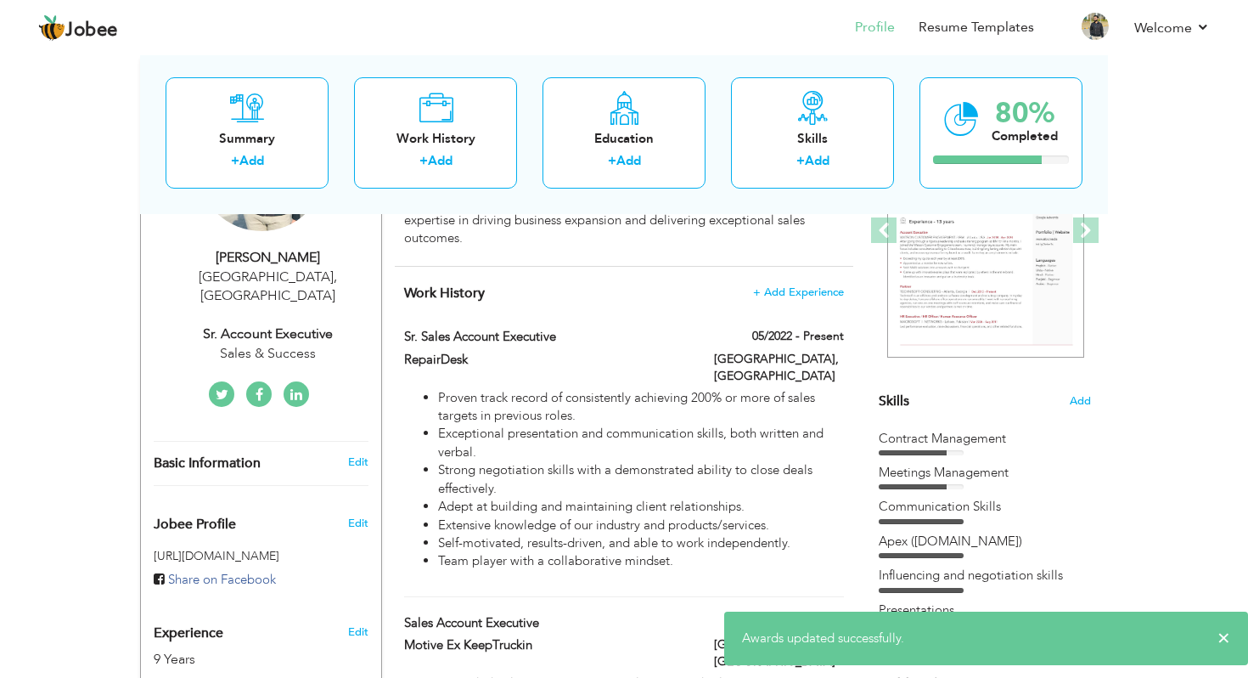
scroll to position [9, 0]
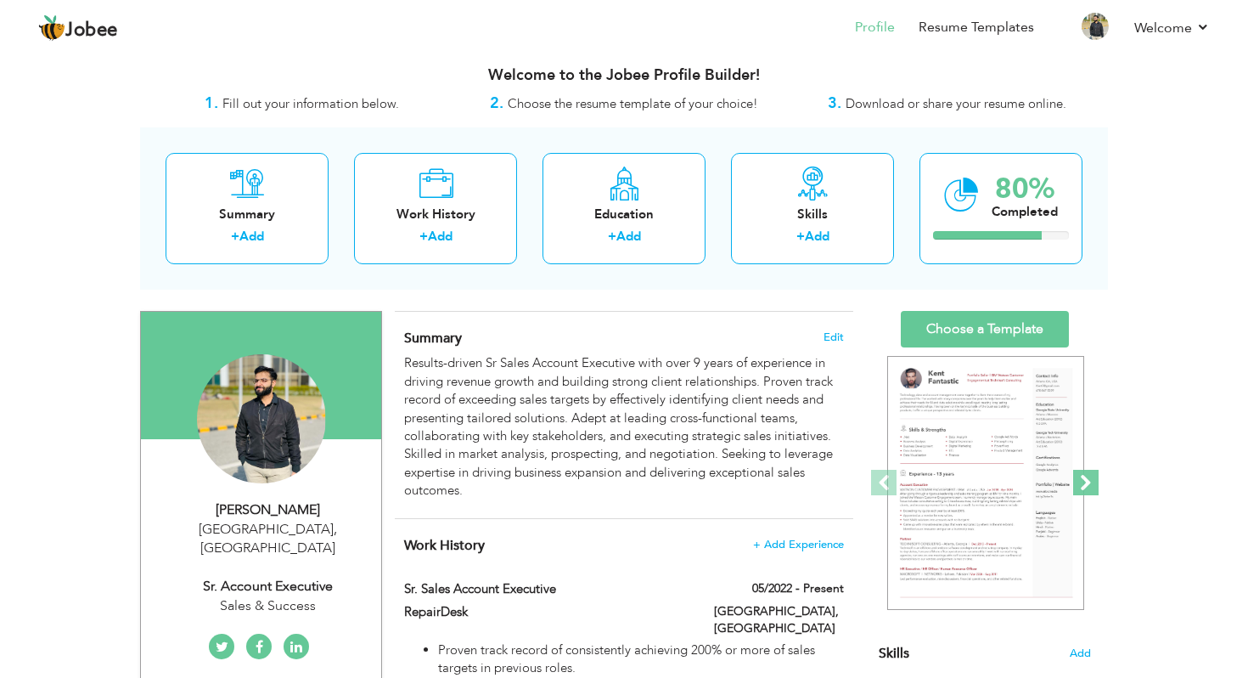
click at [1083, 482] on span at bounding box center [1085, 482] width 25 height 25
click at [1085, 485] on span at bounding box center [1085, 482] width 25 height 25
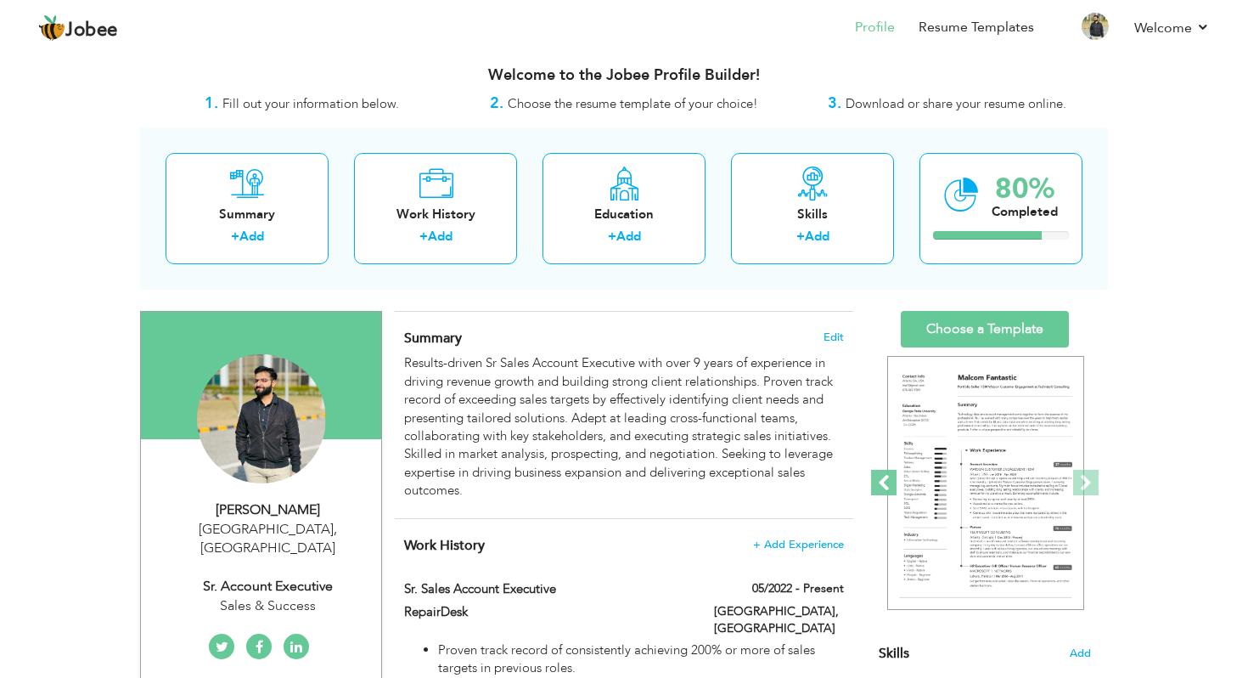
click at [888, 481] on span at bounding box center [883, 482] width 25 height 25
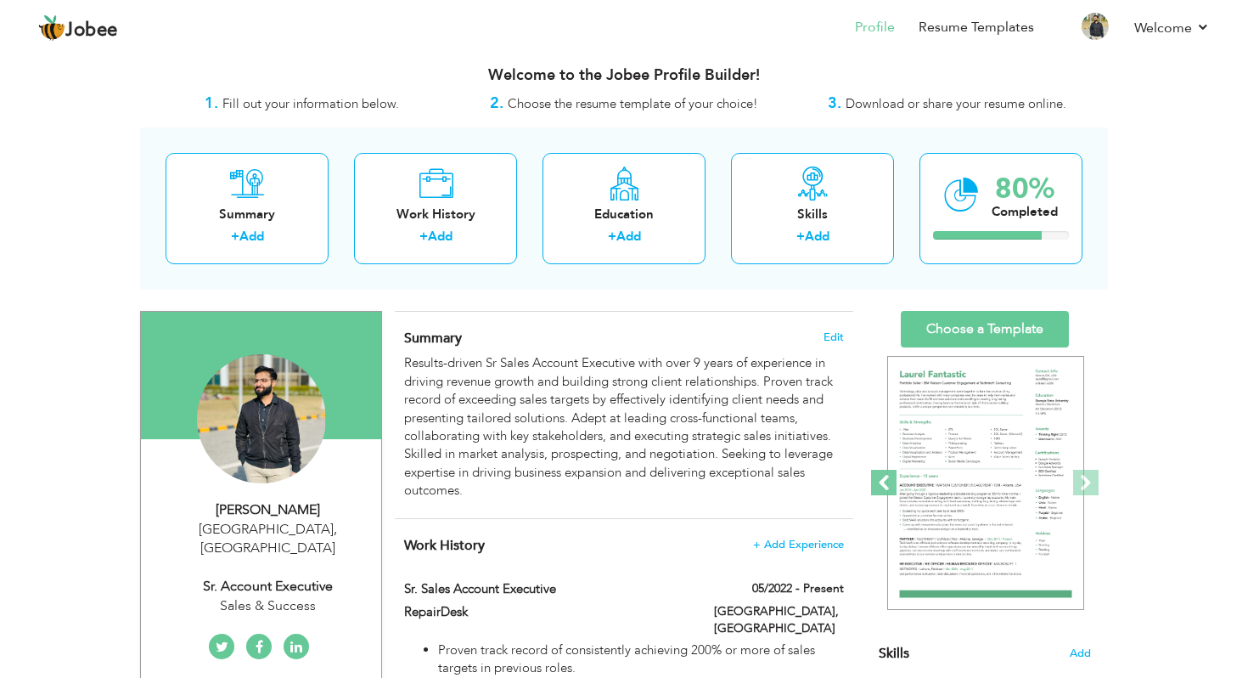
click at [886, 482] on span at bounding box center [883, 482] width 25 height 25
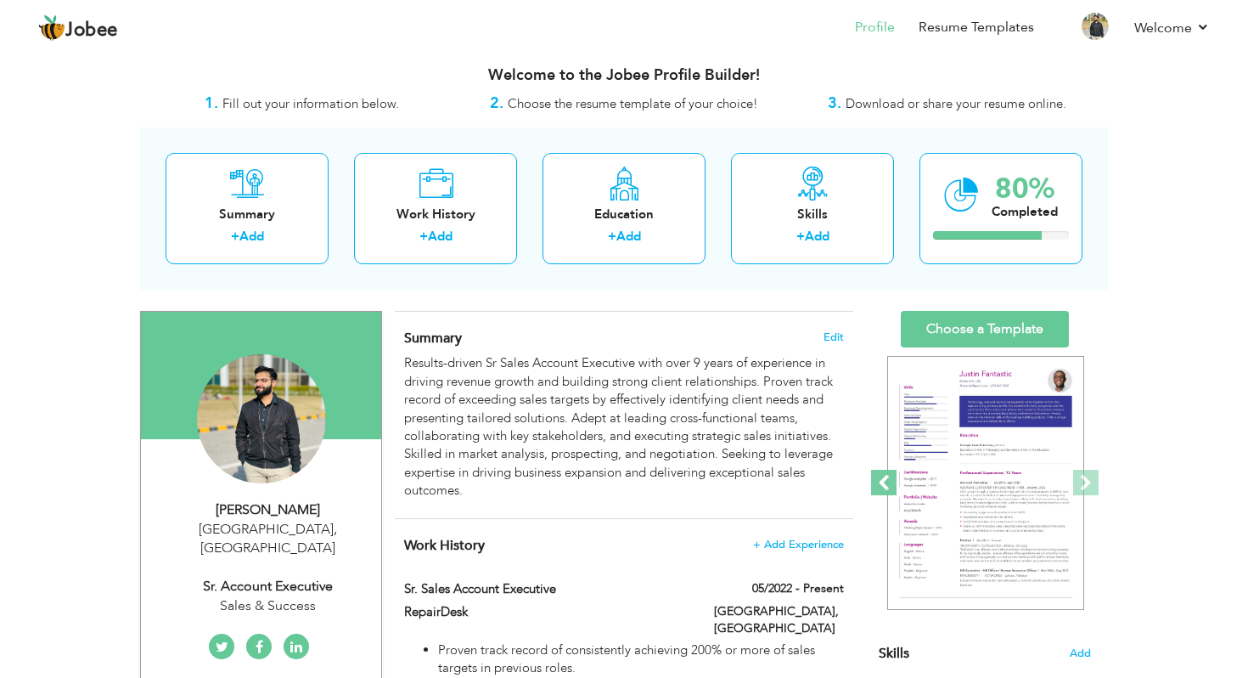
click at [888, 482] on span at bounding box center [883, 482] width 25 height 25
click at [883, 481] on span at bounding box center [883, 482] width 25 height 25
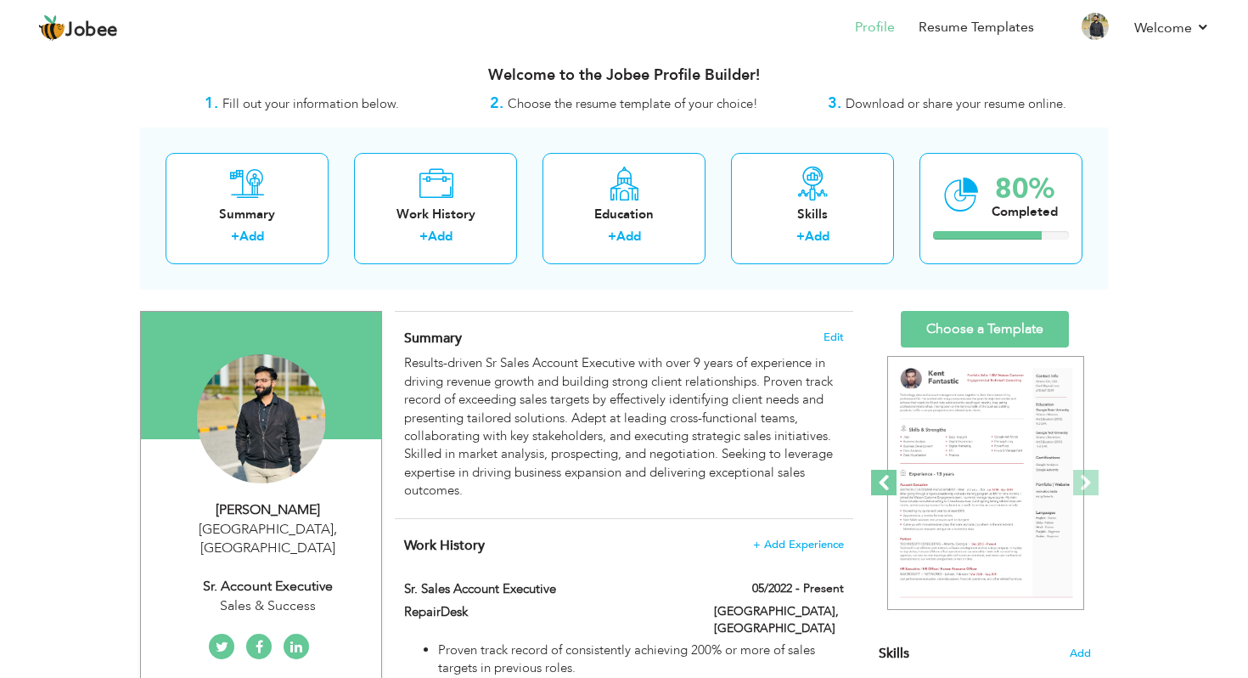
click at [885, 477] on span at bounding box center [883, 482] width 25 height 25
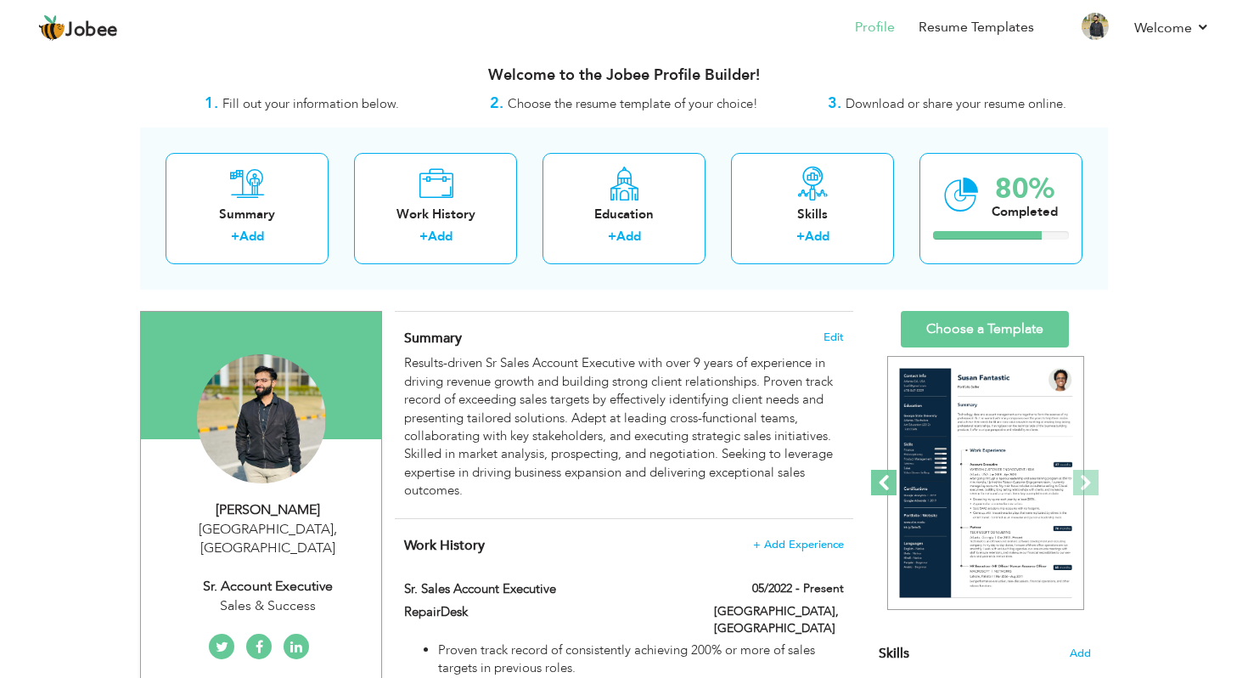
click at [884, 478] on span at bounding box center [883, 482] width 25 height 25
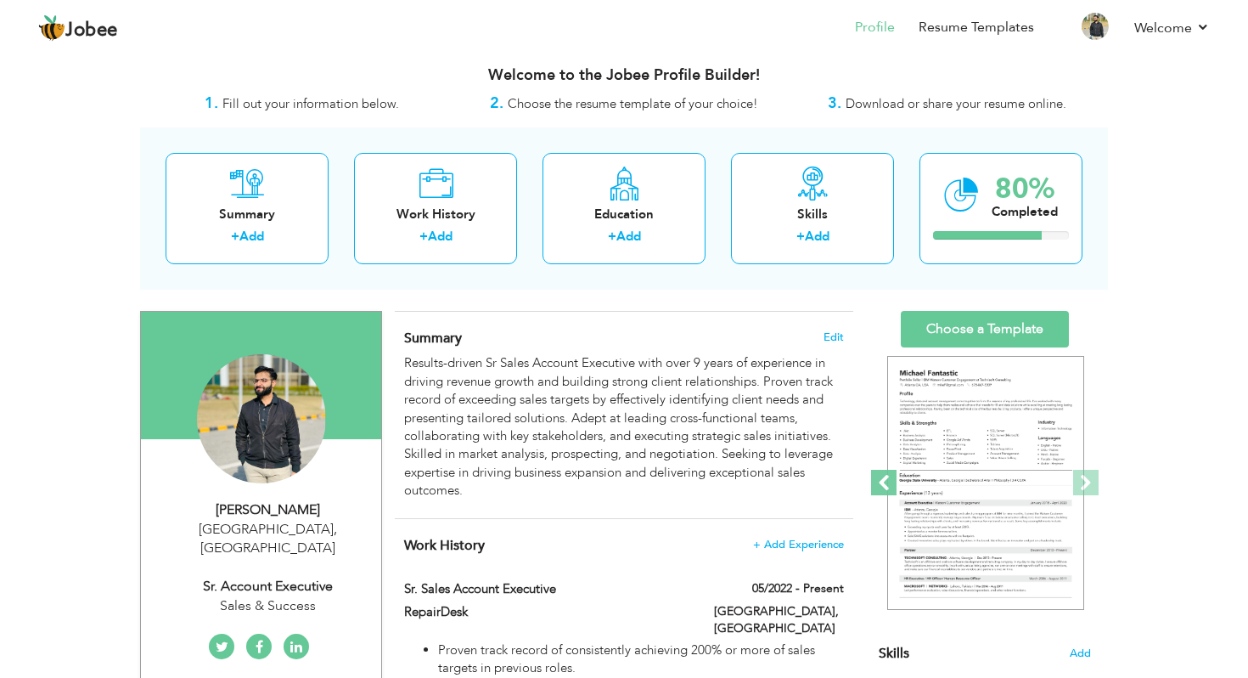
click at [884, 478] on span at bounding box center [883, 482] width 25 height 25
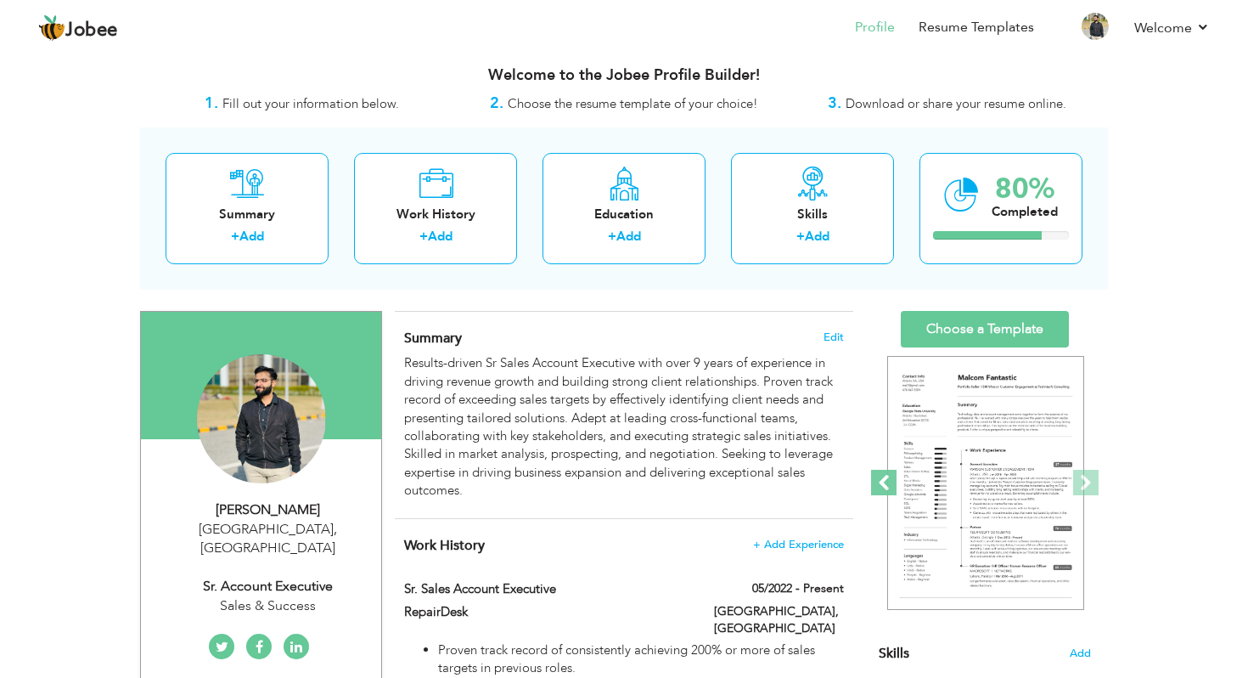
click at [884, 478] on span at bounding box center [883, 482] width 25 height 25
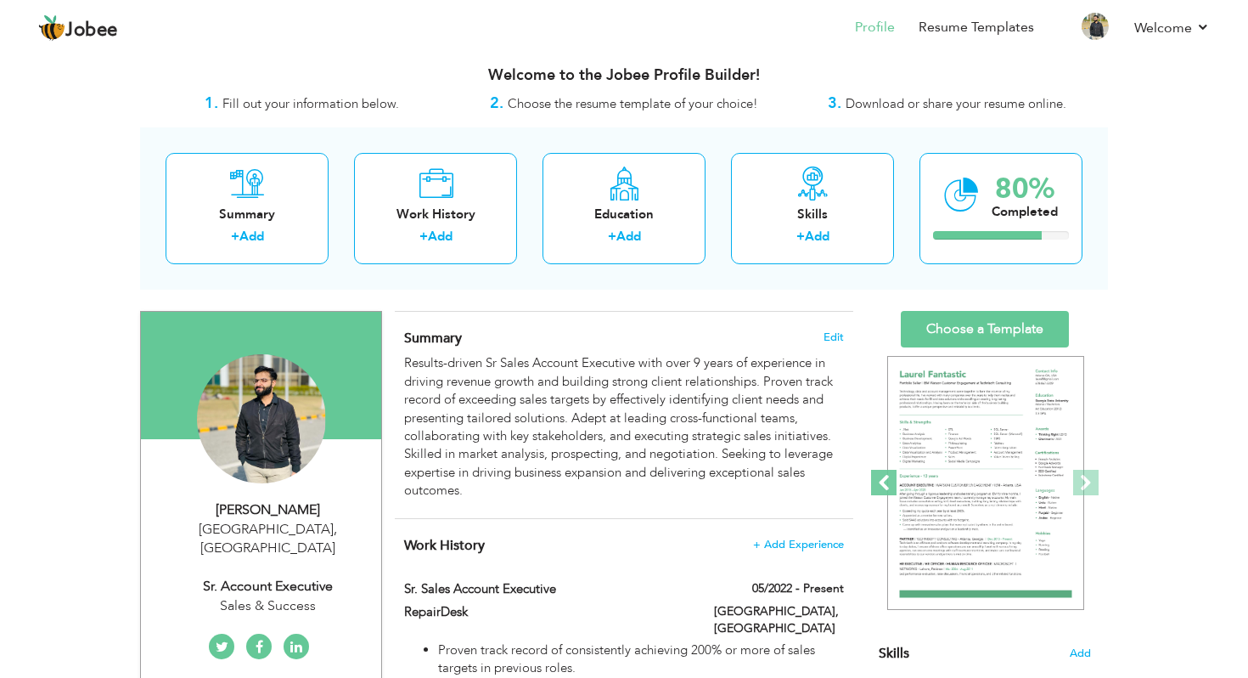
click at [884, 478] on span at bounding box center [883, 482] width 25 height 25
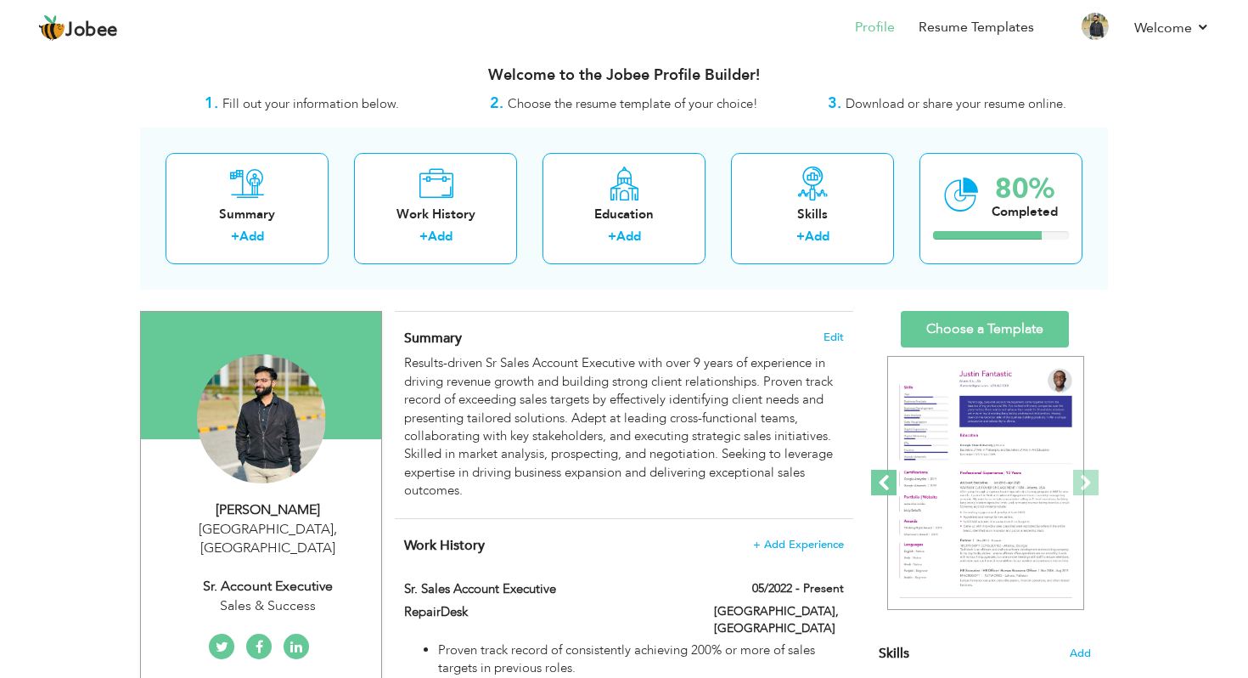
click at [884, 478] on span at bounding box center [883, 482] width 25 height 25
click at [882, 482] on span at bounding box center [883, 482] width 25 height 25
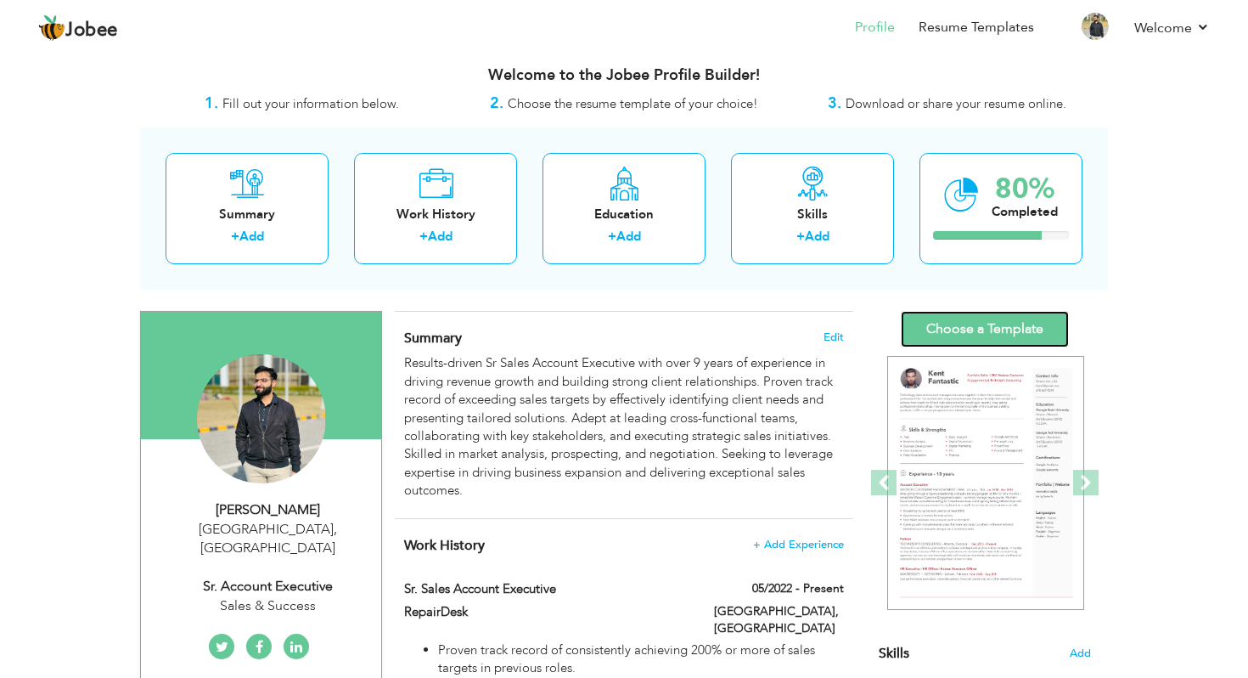
click at [1026, 335] on link "Choose a Template" at bounding box center [985, 329] width 168 height 37
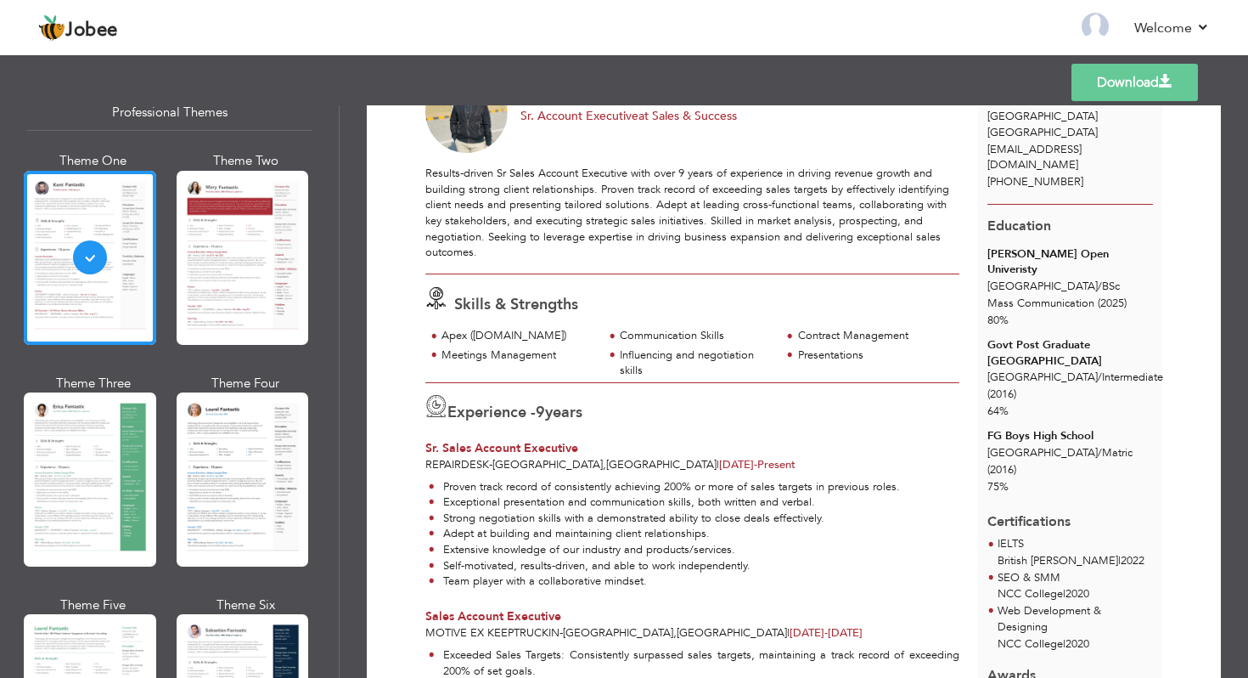
scroll to position [88, 0]
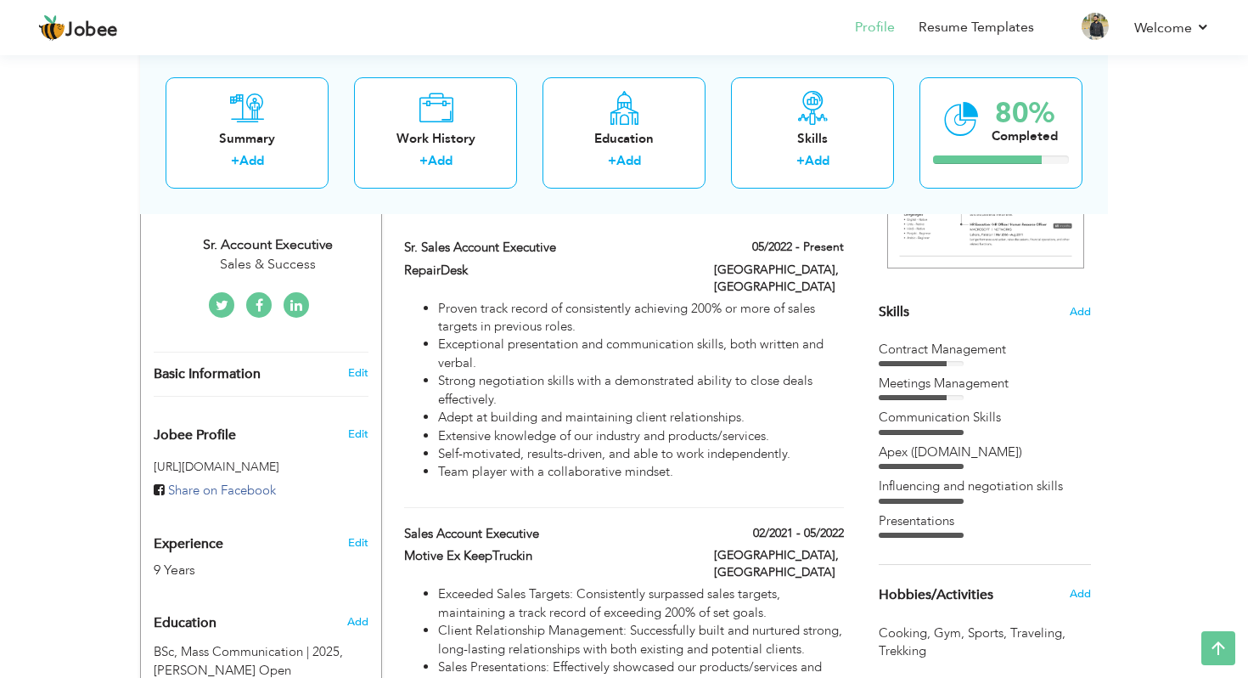
scroll to position [365, 0]
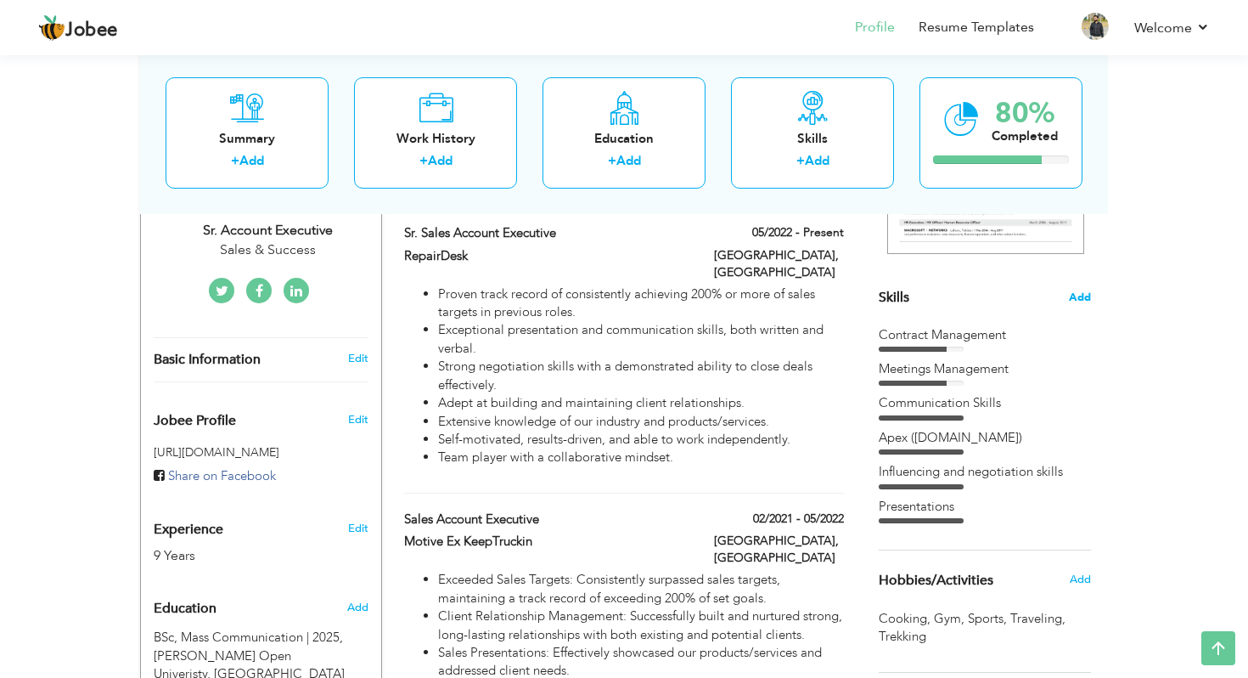
click at [1079, 291] on span "Add" at bounding box center [1080, 298] width 22 height 16
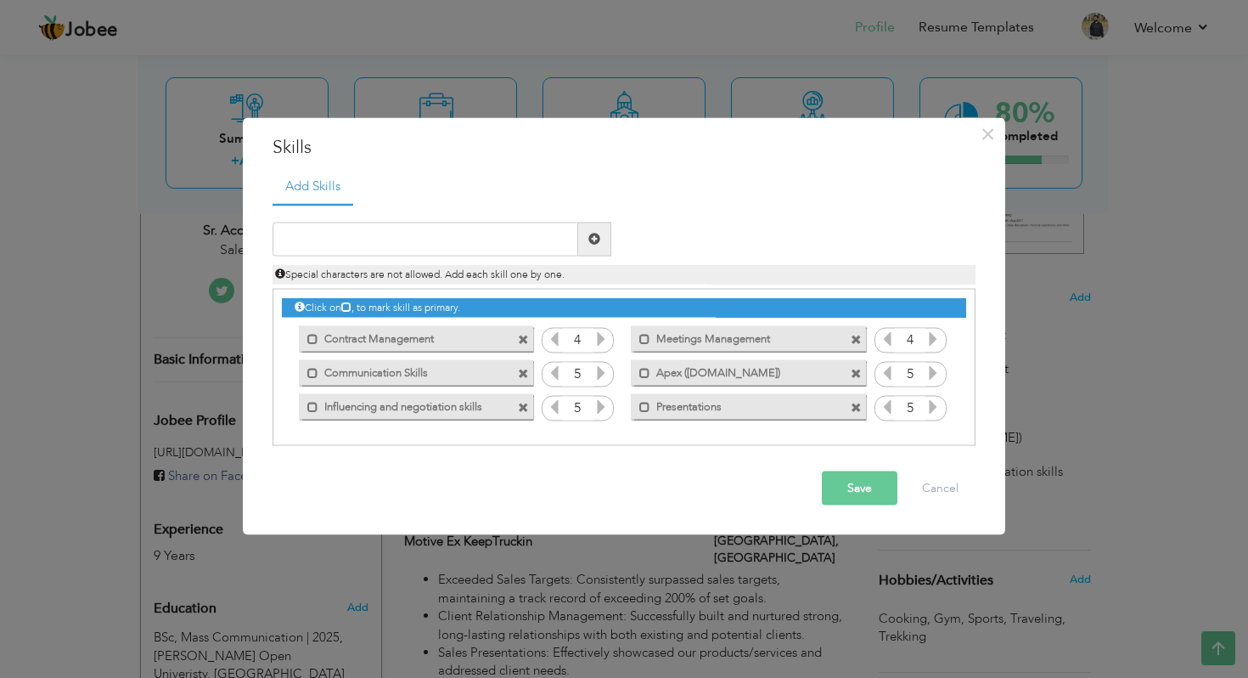
click at [853, 340] on span at bounding box center [856, 340] width 11 height 11
click at [318, 241] on input "text" at bounding box center [426, 239] width 306 height 34
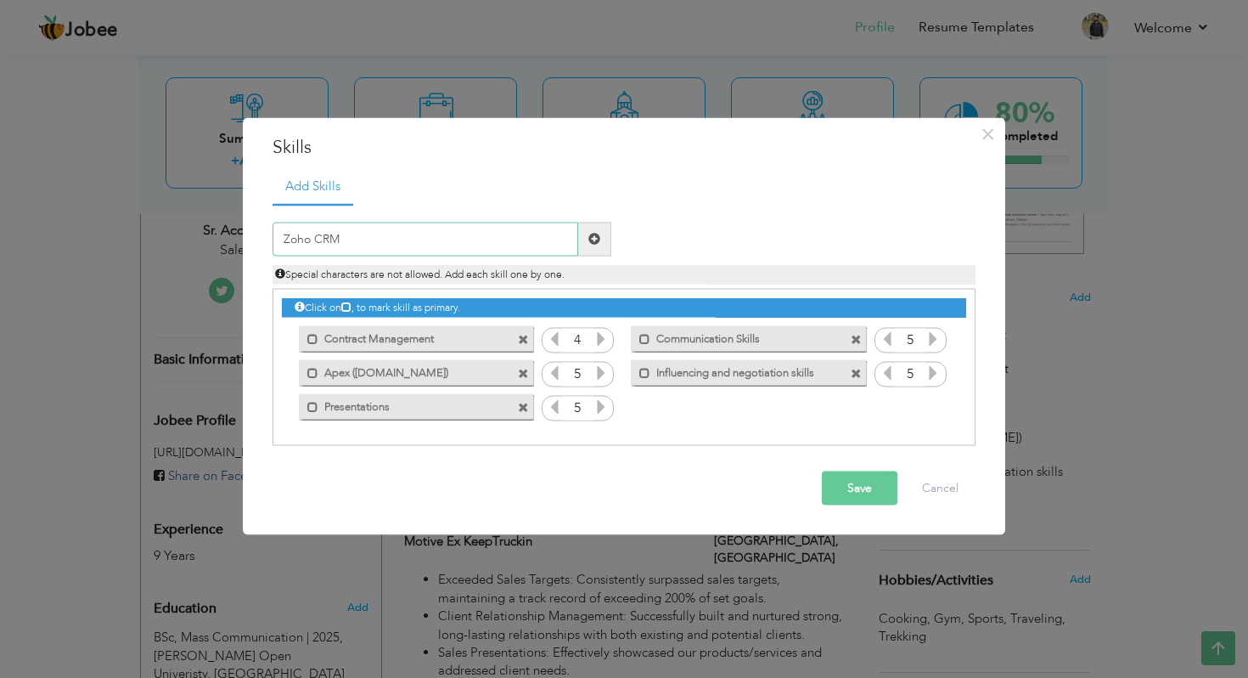
type input "Zoho CRM"
click at [594, 243] on span at bounding box center [595, 239] width 12 height 12
click at [941, 406] on div "1" at bounding box center [911, 408] width 72 height 25
click at [932, 406] on icon at bounding box center [933, 405] width 15 height 15
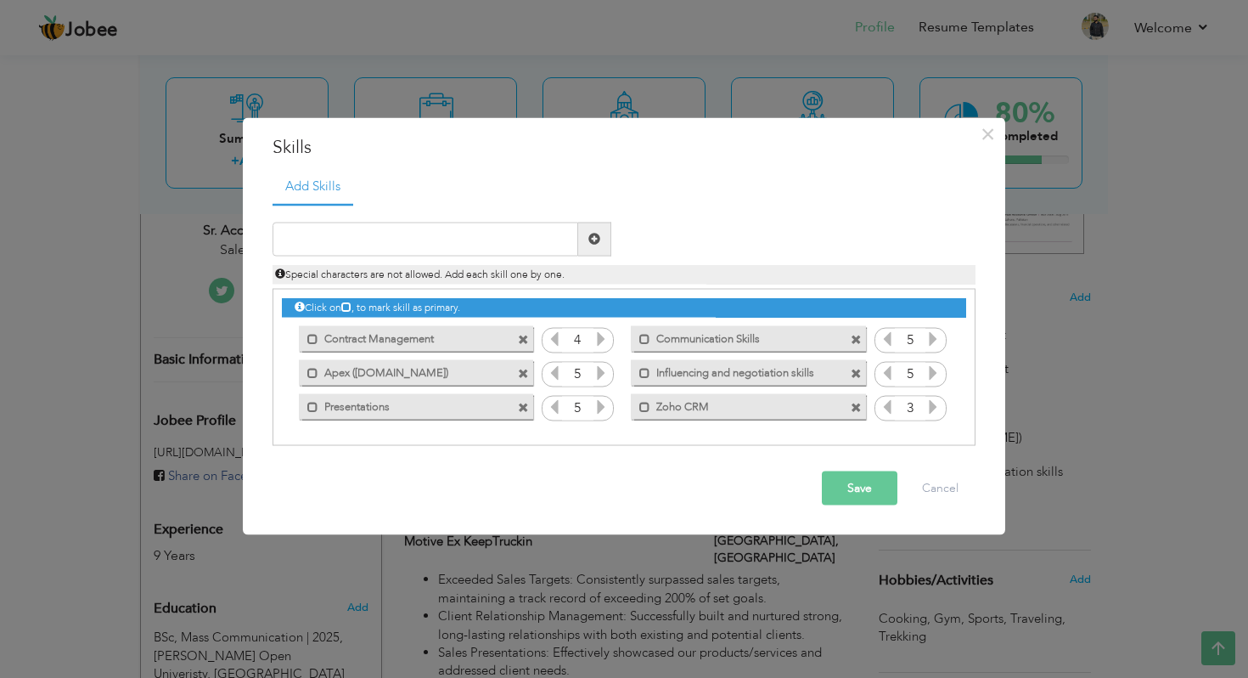
click at [932, 406] on icon at bounding box center [933, 405] width 15 height 15
click at [735, 431] on div "Click on , to mark skill as primary." at bounding box center [624, 367] width 703 height 157
click at [525, 372] on span at bounding box center [523, 374] width 11 height 11
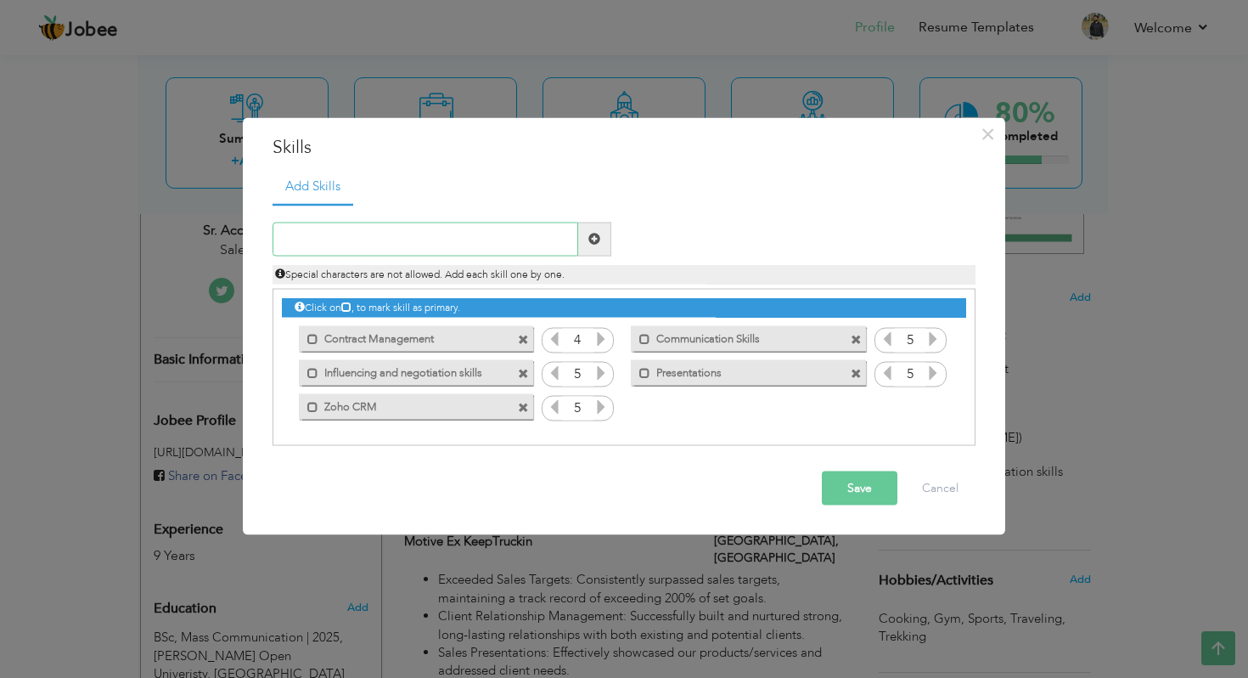
click at [420, 246] on input "text" at bounding box center [426, 239] width 306 height 34
type input "Salesforce SFDC"
click at [593, 251] on span at bounding box center [594, 239] width 33 height 34
click at [522, 375] on span at bounding box center [523, 374] width 11 height 11
click at [352, 245] on input "text" at bounding box center [426, 239] width 306 height 34
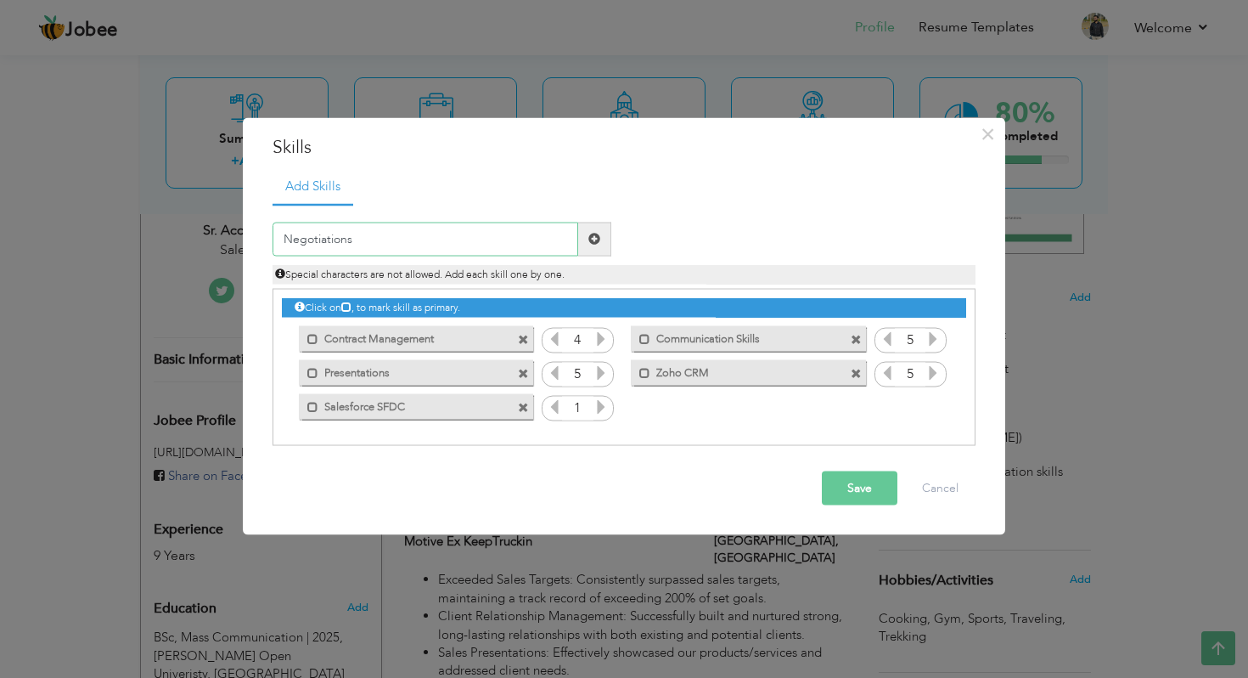
type input "Negotiations"
click at [594, 245] on span at bounding box center [595, 239] width 12 height 12
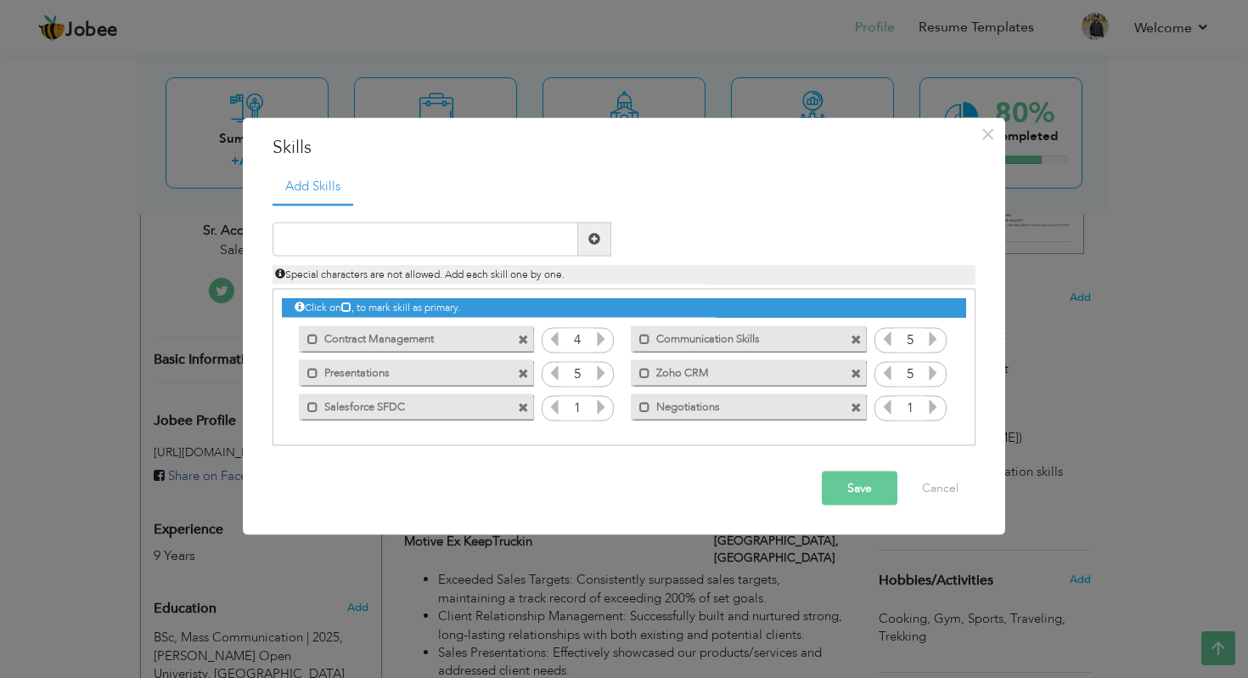
click at [853, 336] on span at bounding box center [856, 340] width 11 height 11
click at [414, 243] on input "text" at bounding box center [426, 239] width 306 height 34
type input "Soft Skills"
click at [579, 240] on span at bounding box center [594, 239] width 33 height 34
click at [524, 377] on span at bounding box center [523, 374] width 11 height 11
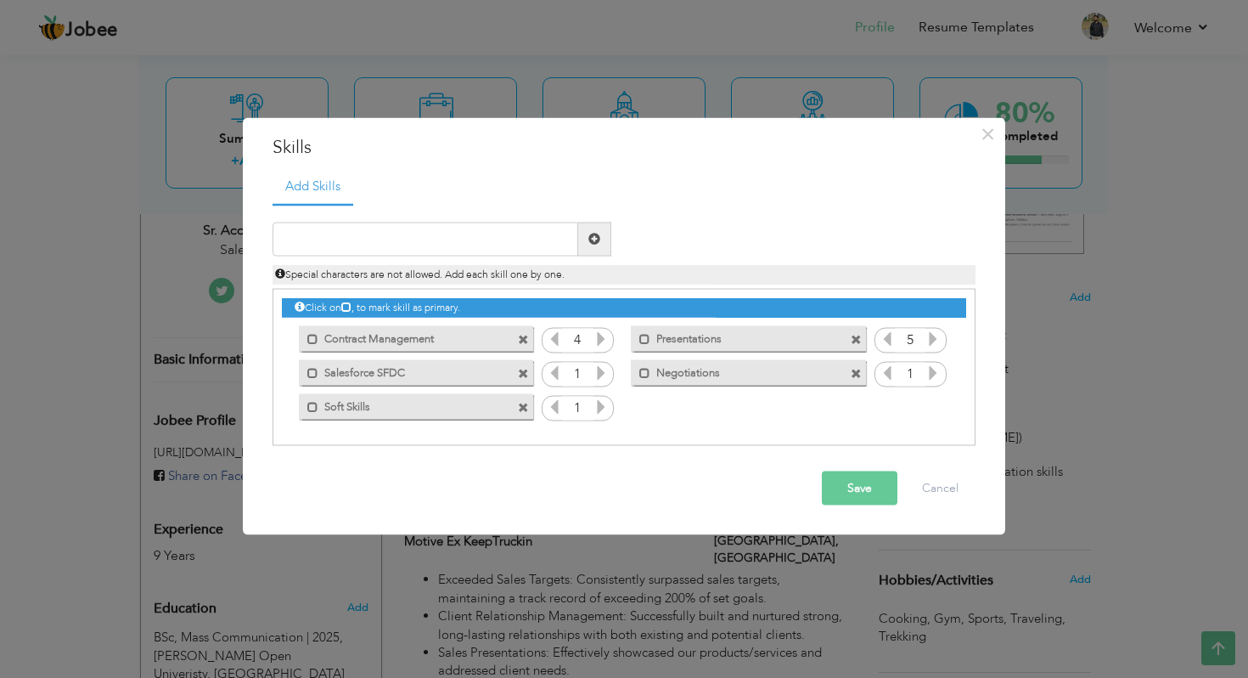
click at [454, 369] on label "Salesforce SFDC" at bounding box center [404, 370] width 172 height 21
click at [346, 372] on label "Salesforce SFDC" at bounding box center [406, 370] width 169 height 21
click at [313, 373] on span at bounding box center [312, 373] width 11 height 11
click at [319, 373] on span at bounding box center [316, 373] width 11 height 11
click at [524, 372] on span at bounding box center [523, 374] width 11 height 11
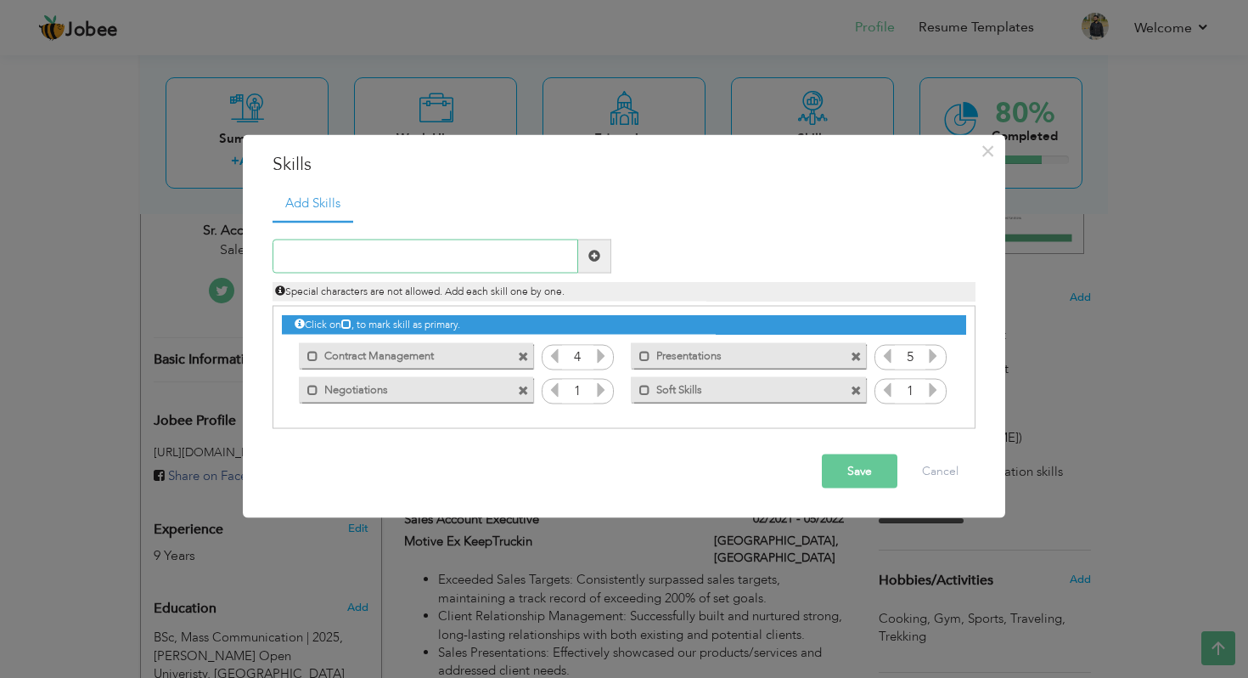
click at [384, 262] on input "text" at bounding box center [426, 256] width 306 height 34
drag, startPoint x: 362, startPoint y: 259, endPoint x: 311, endPoint y: 259, distance: 51.0
click at [311, 259] on input "CRM Specialist i.e Salesforce - Zoho" at bounding box center [426, 256] width 306 height 34
click at [335, 259] on input "CRM Specialist i.e Salesforce - Zoho" at bounding box center [426, 256] width 306 height 34
click at [381, 257] on input "CRM Specialist i.e Salesforce - Zoho" at bounding box center [426, 256] width 306 height 34
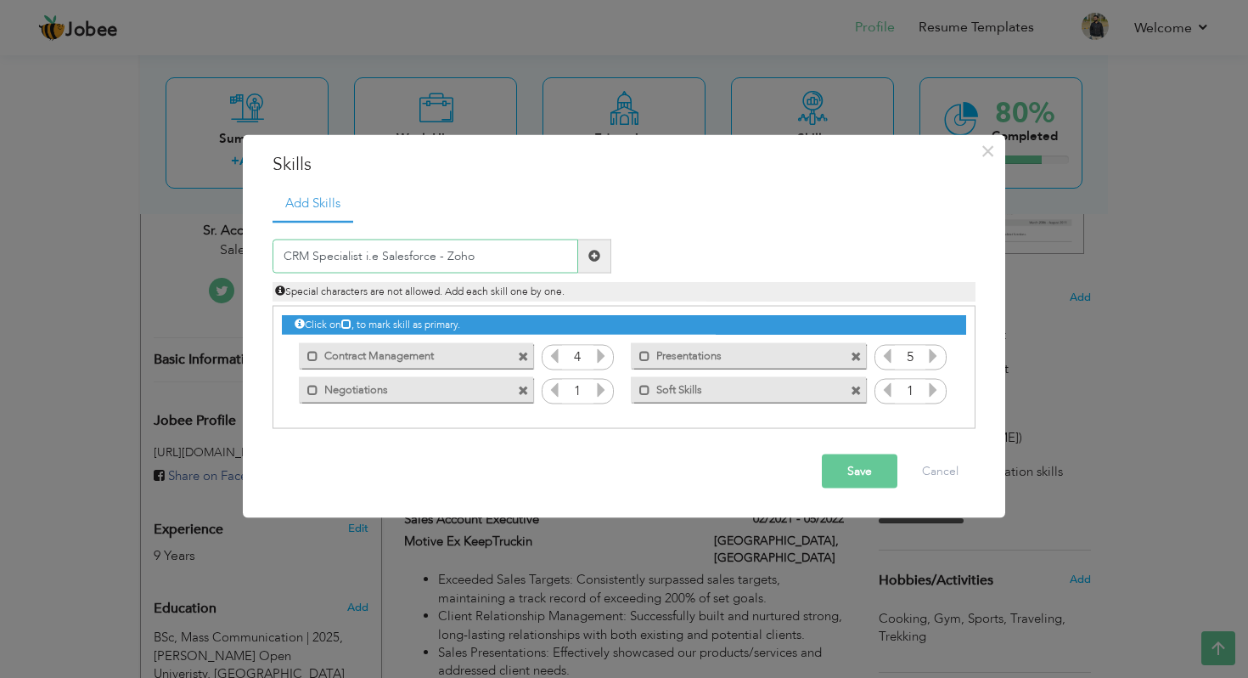
click at [494, 258] on input "CRM Specialist i.e Salesforce - Zoho" at bounding box center [426, 256] width 306 height 34
type input "CRM Specialist i.e Salesforce - Zoho - SAP"
click at [593, 256] on span at bounding box center [595, 256] width 12 height 12
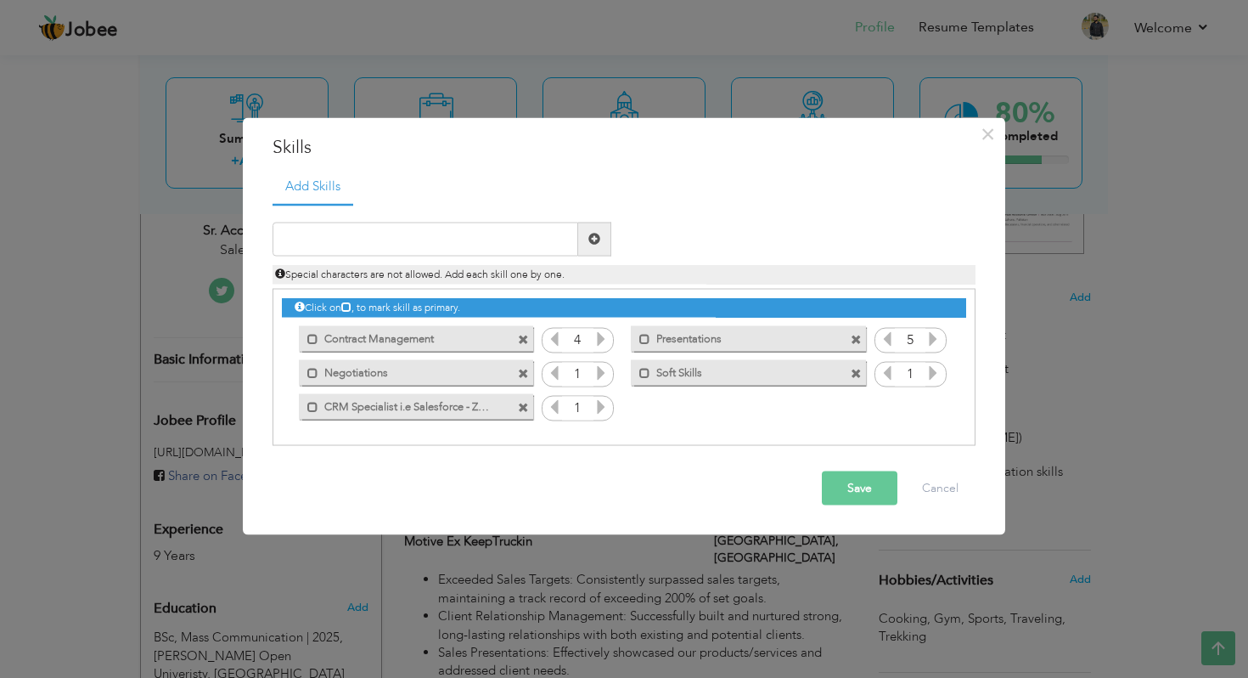
click at [853, 337] on span at bounding box center [856, 340] width 11 height 11
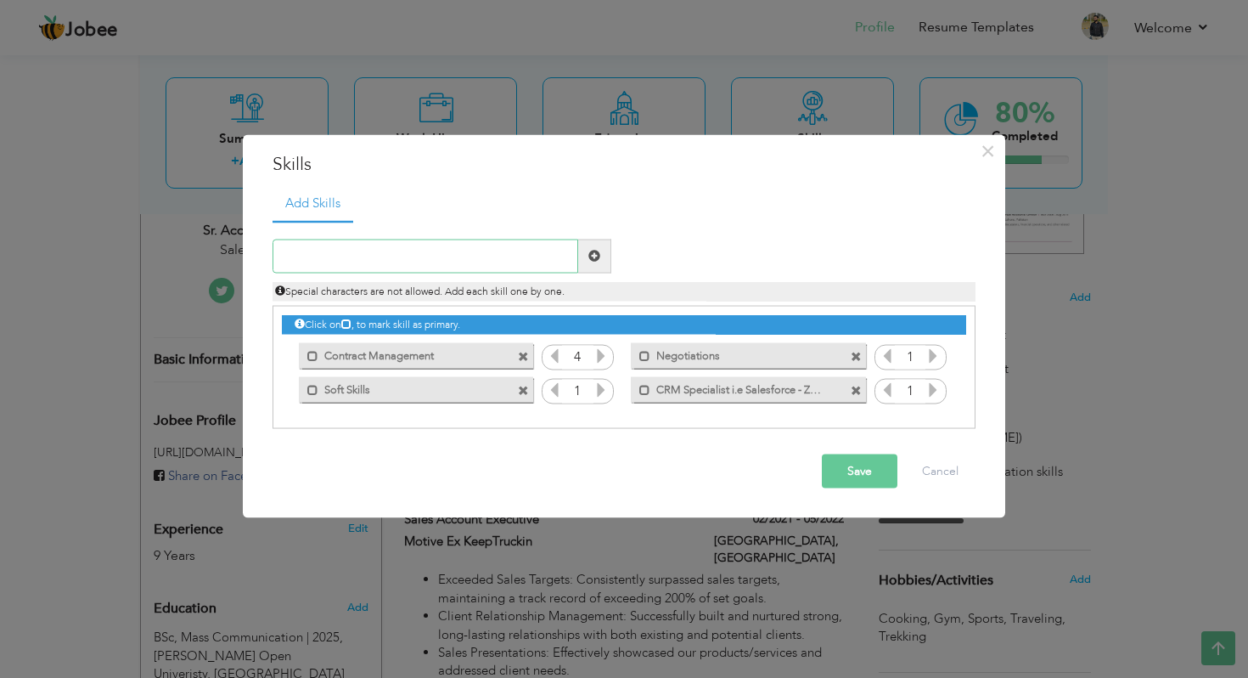
click at [380, 257] on input "text" at bounding box center [426, 256] width 306 height 34
type input "Presentations/Demonstration"
click at [600, 181] on div "× Skills Add Skills Presentations/Demonstration Duplicate entry 4 4 5" at bounding box center [624, 326] width 763 height 383
click at [589, 253] on span at bounding box center [595, 256] width 12 height 12
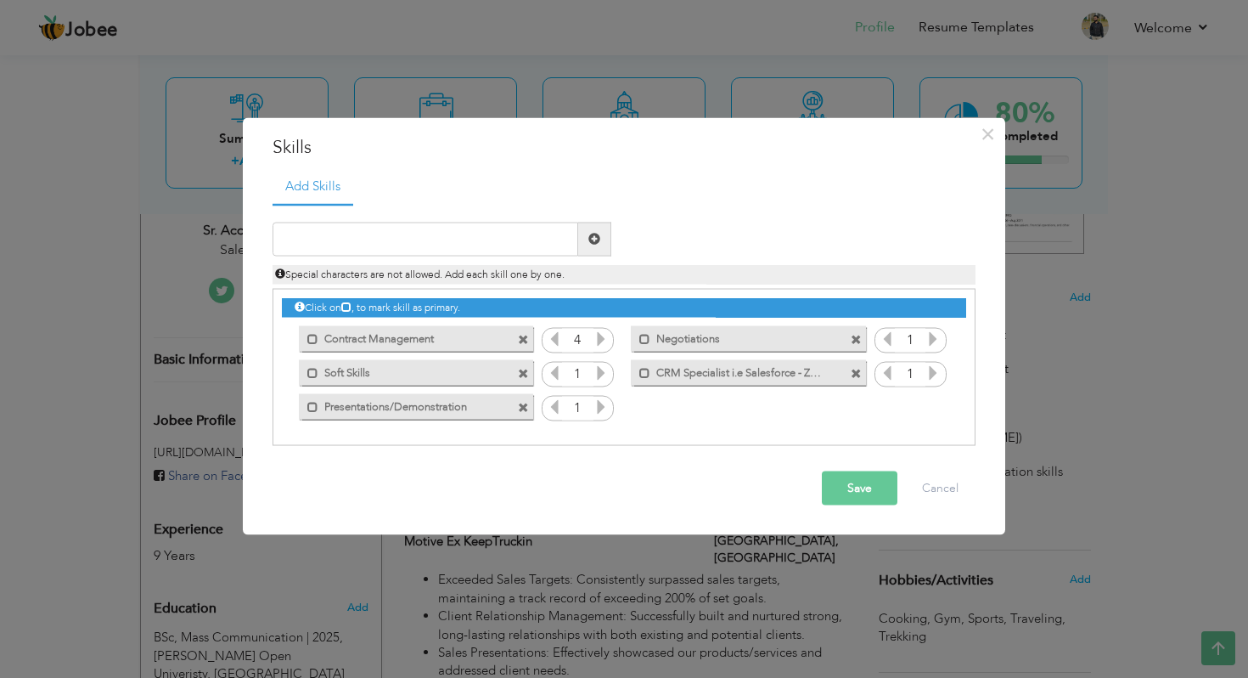
click at [691, 412] on div "Click on , to mark skill as primary. Mark as primary skill. Contract Management…" at bounding box center [624, 357] width 684 height 134
click at [768, 246] on div "Duplicate entry Special characters are not allowed. Add each skill one by one." at bounding box center [624, 253] width 729 height 62
click at [384, 229] on input "text" at bounding box center [426, 239] width 306 height 34
type input "Solution"
click at [701, 203] on ul "Add Skills" at bounding box center [624, 186] width 703 height 35
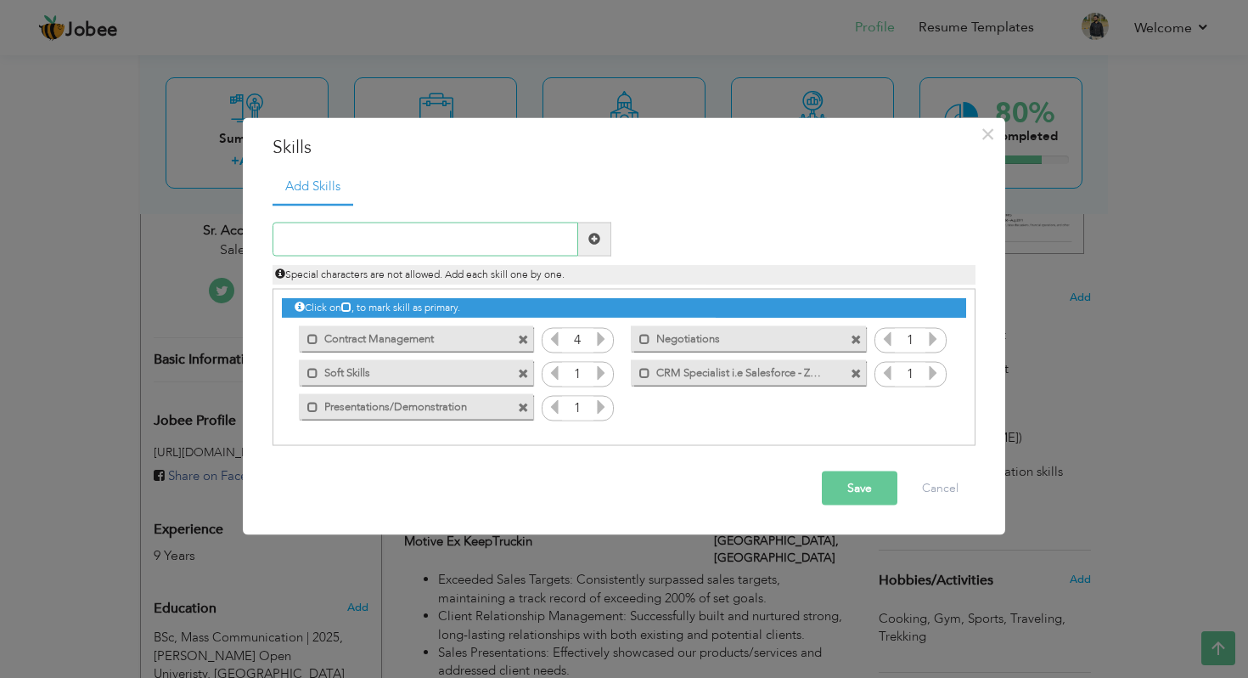
click at [424, 245] on input "text" at bounding box center [426, 239] width 306 height 34
paste input "(RevOps) Specialist"
type input "(RevOps) Specialist"
click at [585, 239] on span at bounding box center [594, 239] width 33 height 34
click at [603, 364] on icon at bounding box center [601, 371] width 15 height 15
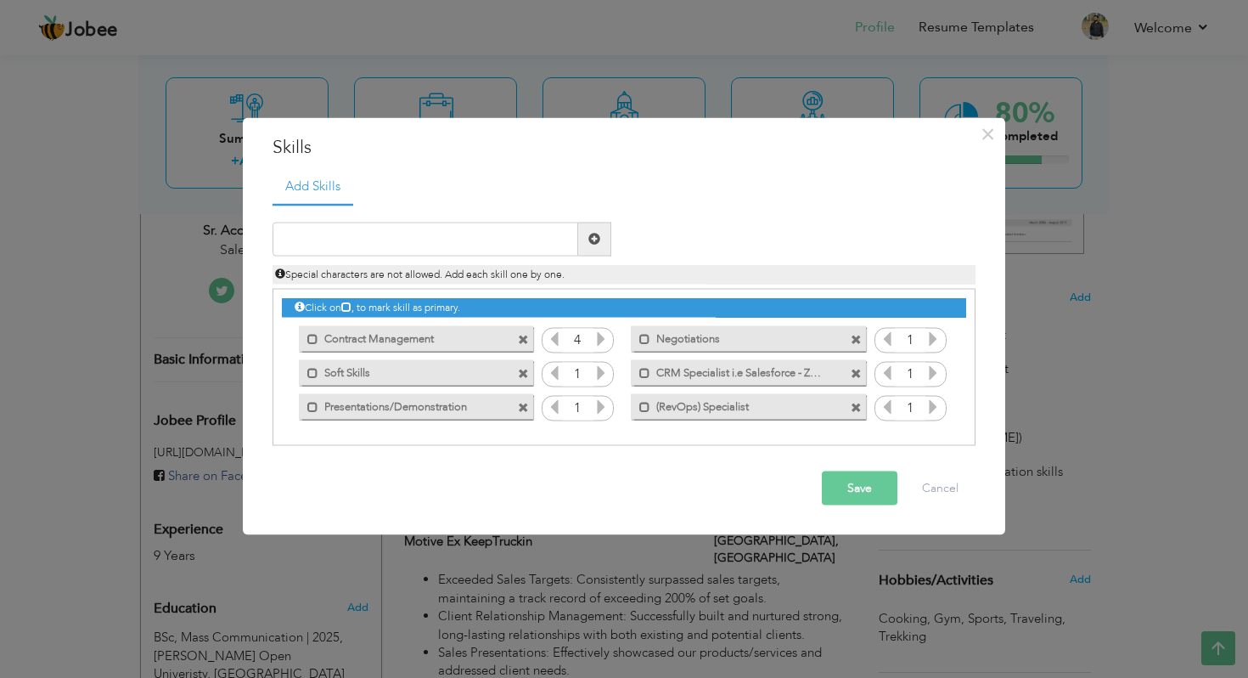
click at [603, 364] on icon at bounding box center [601, 371] width 15 height 15
click at [600, 339] on icon at bounding box center [601, 337] width 15 height 15
click at [602, 404] on icon at bounding box center [601, 405] width 15 height 15
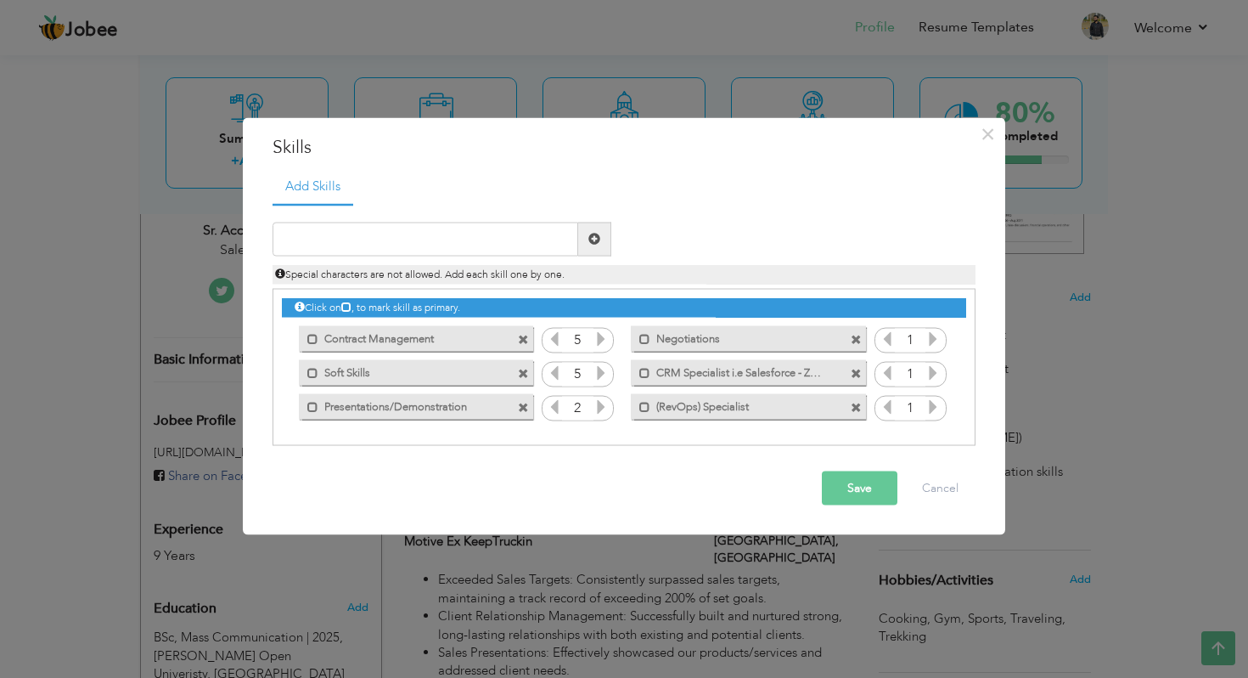
click at [602, 404] on icon at bounding box center [601, 405] width 15 height 15
click at [935, 337] on icon at bounding box center [933, 337] width 15 height 15
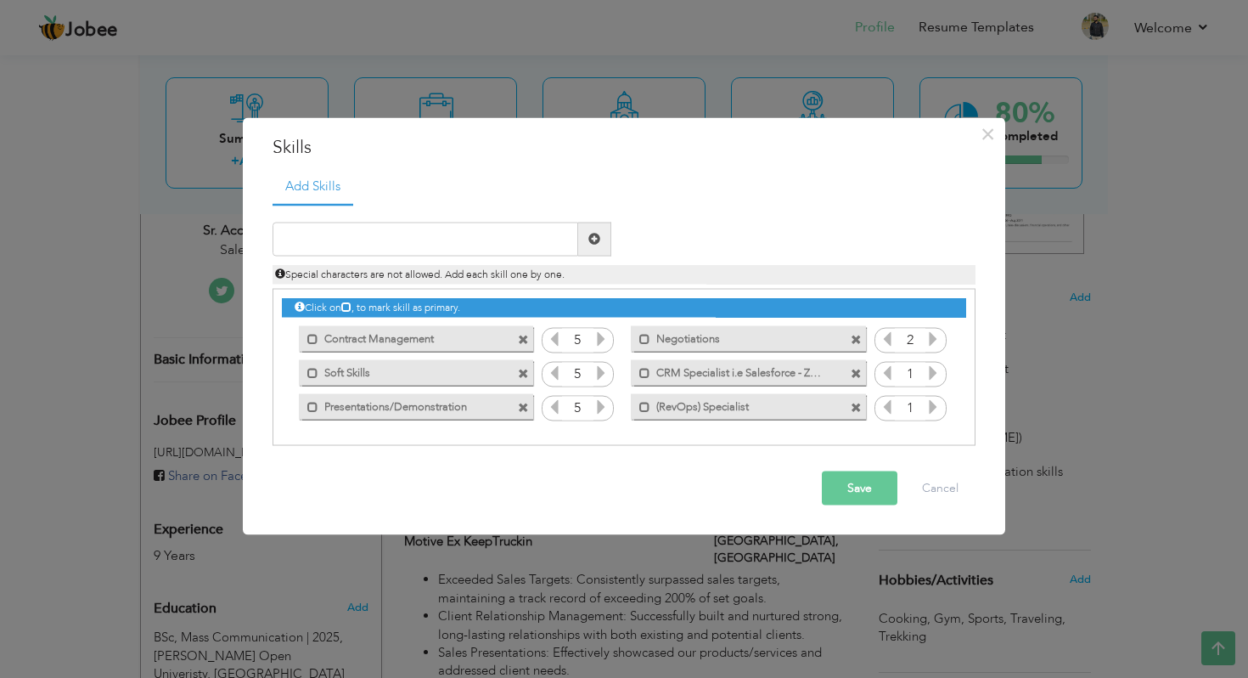
click at [935, 337] on icon at bounding box center [933, 337] width 15 height 15
click at [932, 367] on icon at bounding box center [933, 371] width 15 height 15
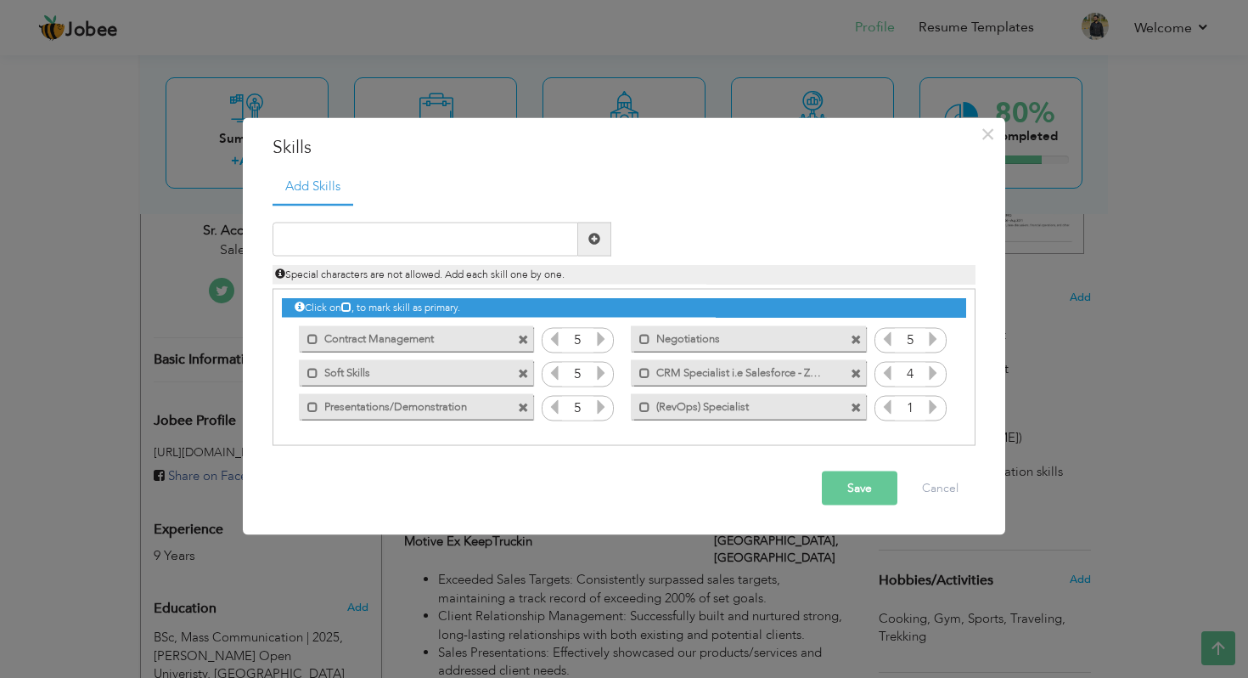
click at [932, 367] on icon at bounding box center [933, 371] width 15 height 15
click at [929, 403] on icon at bounding box center [933, 405] width 15 height 15
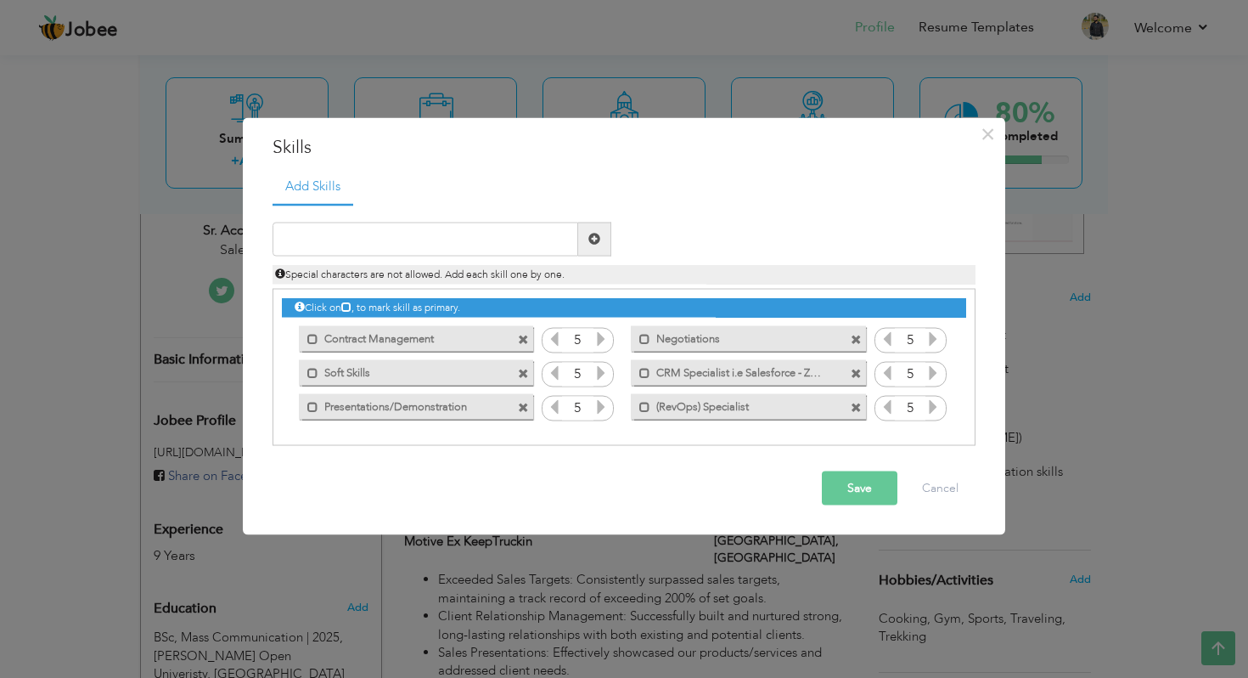
click at [886, 407] on icon at bounding box center [887, 405] width 15 height 15
click at [864, 482] on button "Save" at bounding box center [860, 487] width 76 height 34
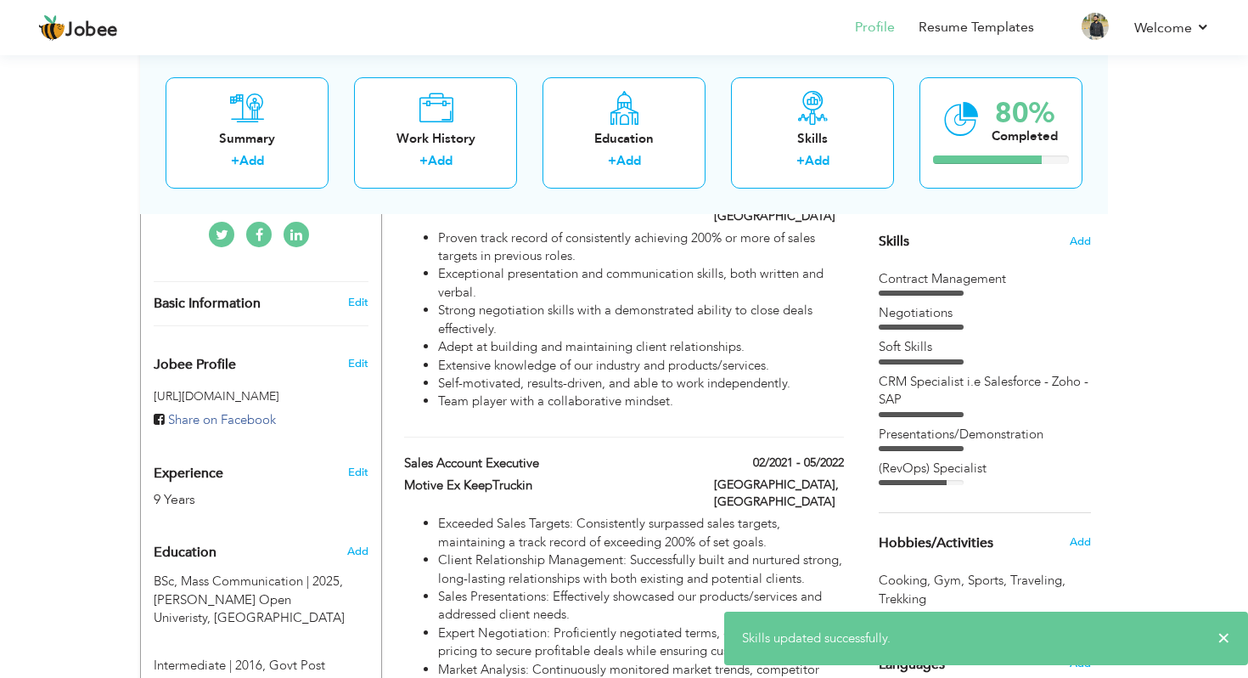
scroll to position [420, 0]
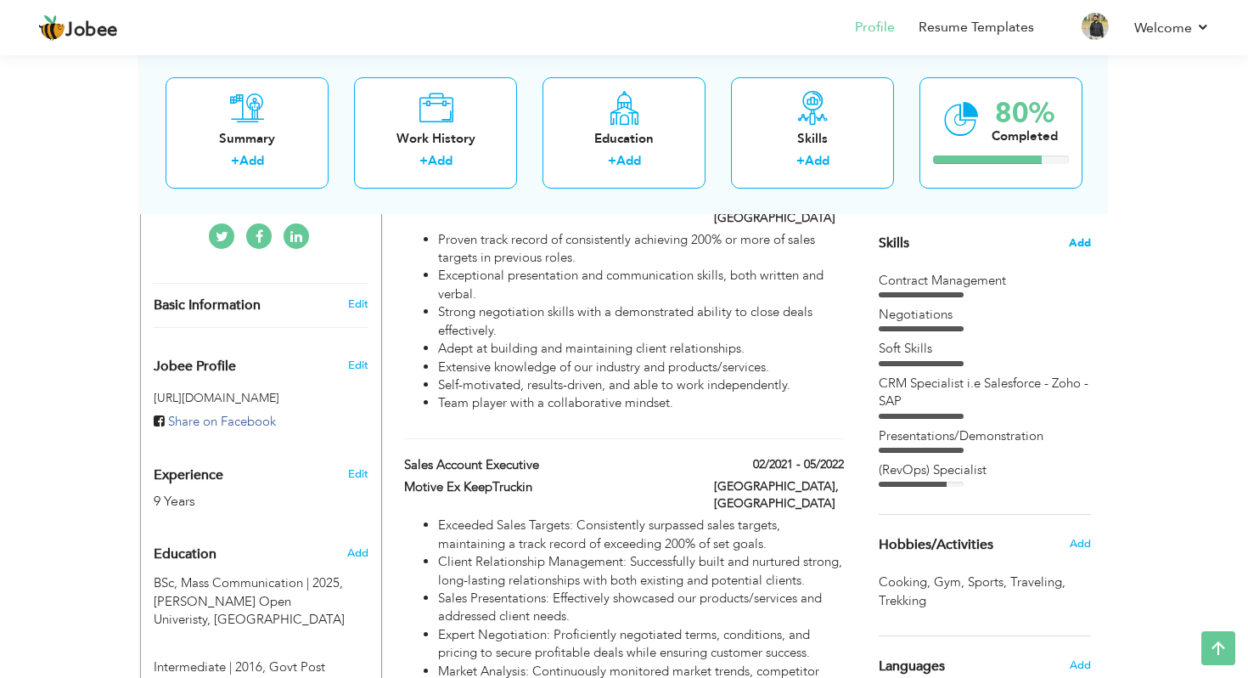
click at [1072, 242] on span "Add" at bounding box center [1080, 243] width 22 height 16
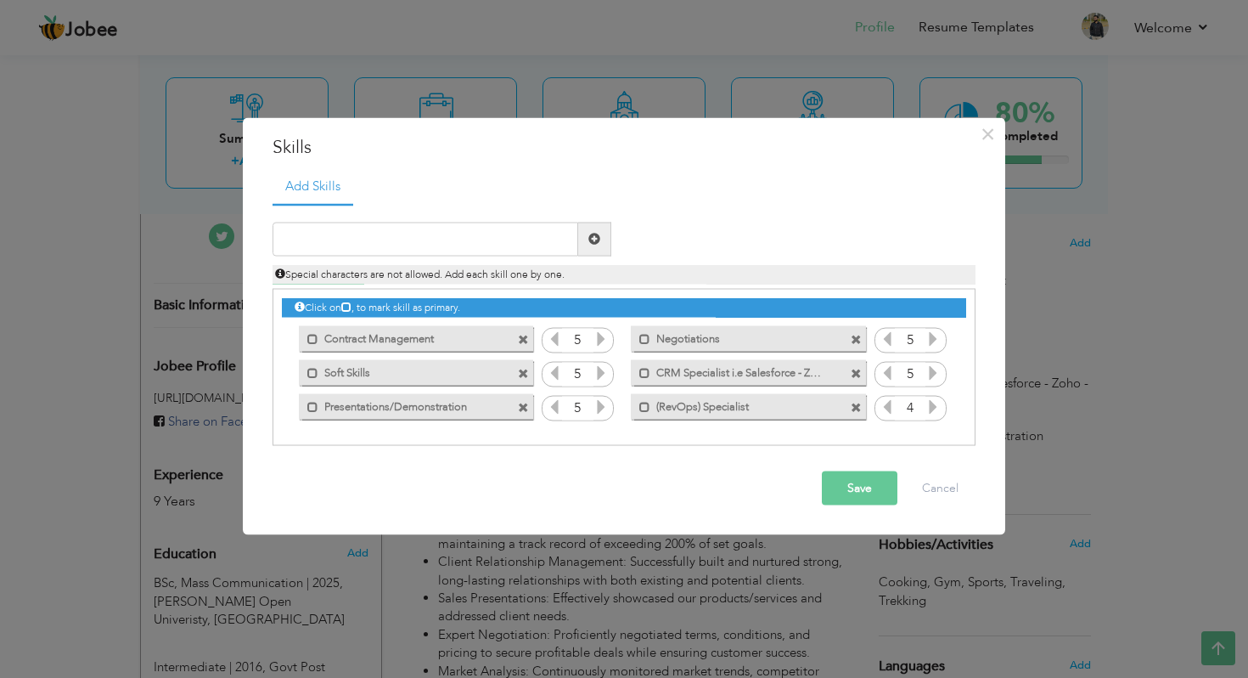
drag, startPoint x: 406, startPoint y: 338, endPoint x: 411, endPoint y: 380, distance: 41.9
click at [411, 380] on div "Click on , to mark skill as primary. Mark as primary skill. Contract Management…" at bounding box center [624, 357] width 684 height 134
drag, startPoint x: 411, startPoint y: 380, endPoint x: 386, endPoint y: 354, distance: 36.0
click at [386, 354] on div "Click on , to mark skill as primary. Mark as primary skill. Contract Management…" at bounding box center [624, 357] width 684 height 134
click at [644, 375] on span at bounding box center [644, 373] width 11 height 11
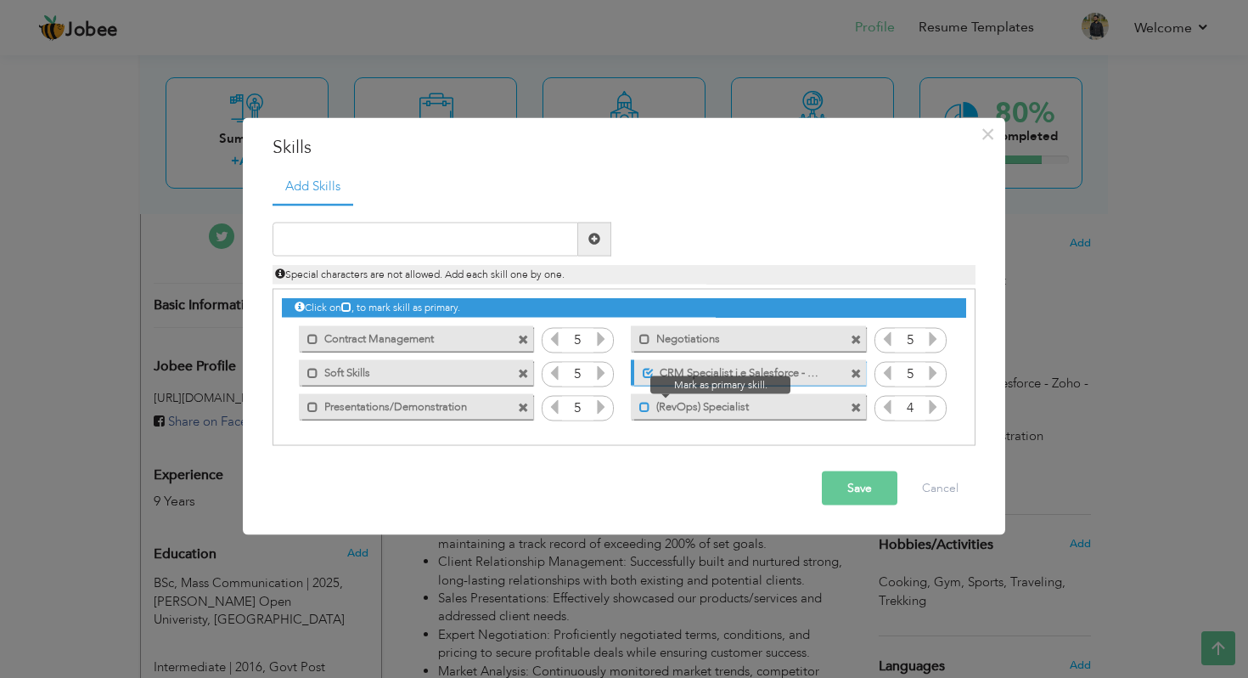
click at [643, 404] on span at bounding box center [644, 407] width 11 height 11
click at [311, 341] on span at bounding box center [312, 339] width 11 height 11
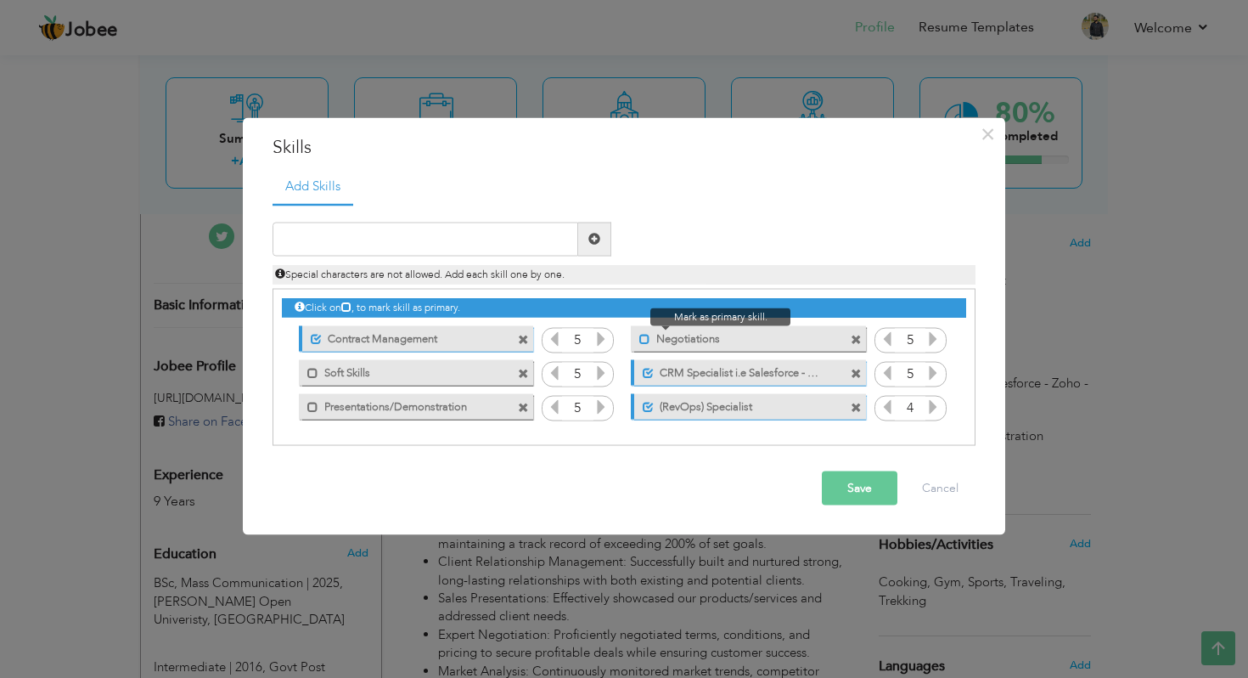
click at [645, 338] on span at bounding box center [644, 339] width 11 height 11
click at [860, 493] on button "Save" at bounding box center [860, 487] width 76 height 34
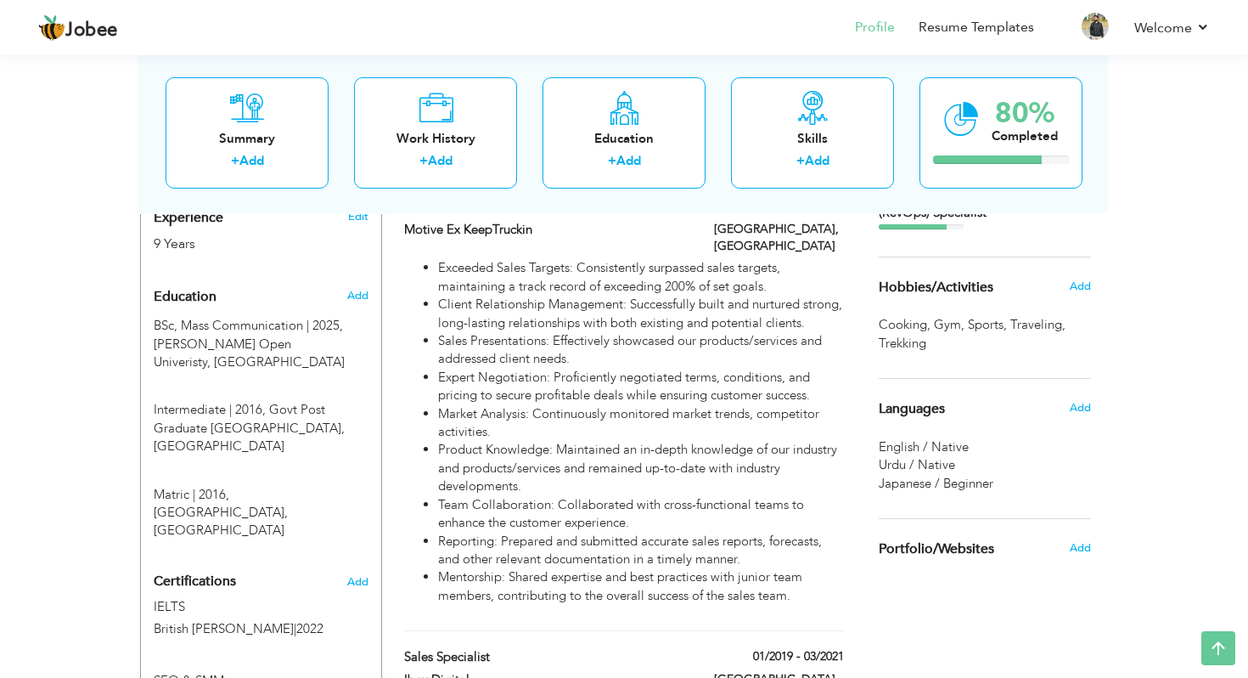
scroll to position [664, 0]
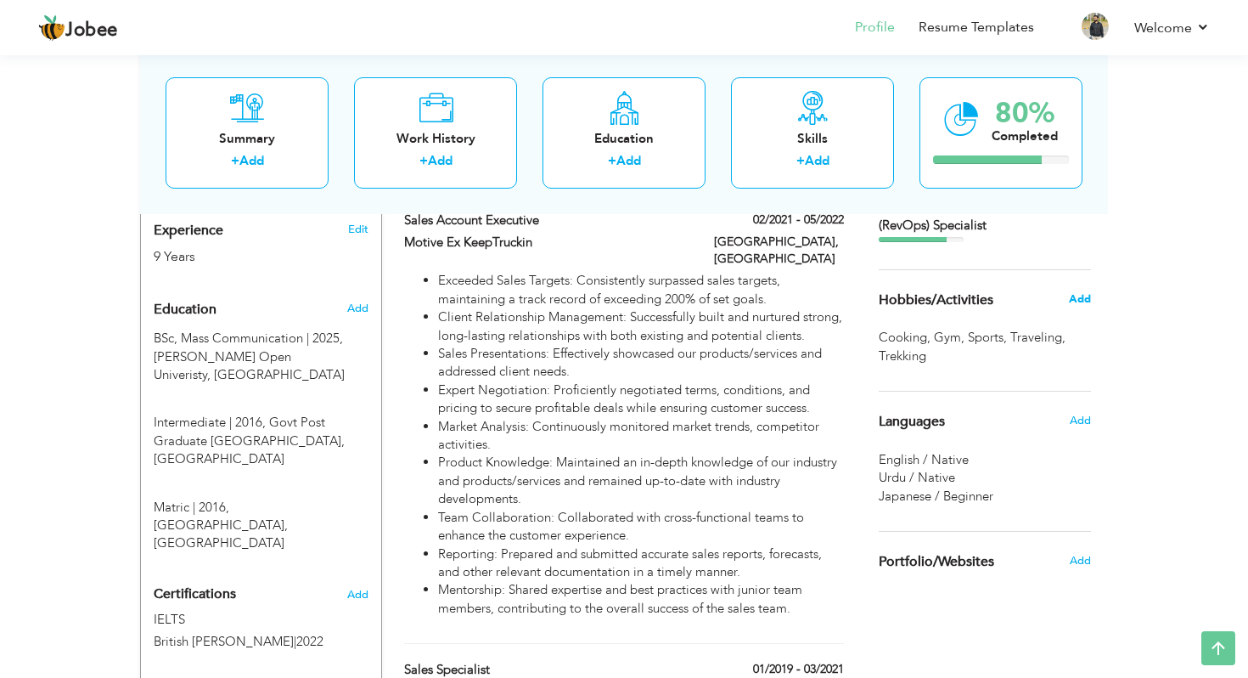
click at [1084, 303] on span "Add" at bounding box center [1080, 298] width 22 height 15
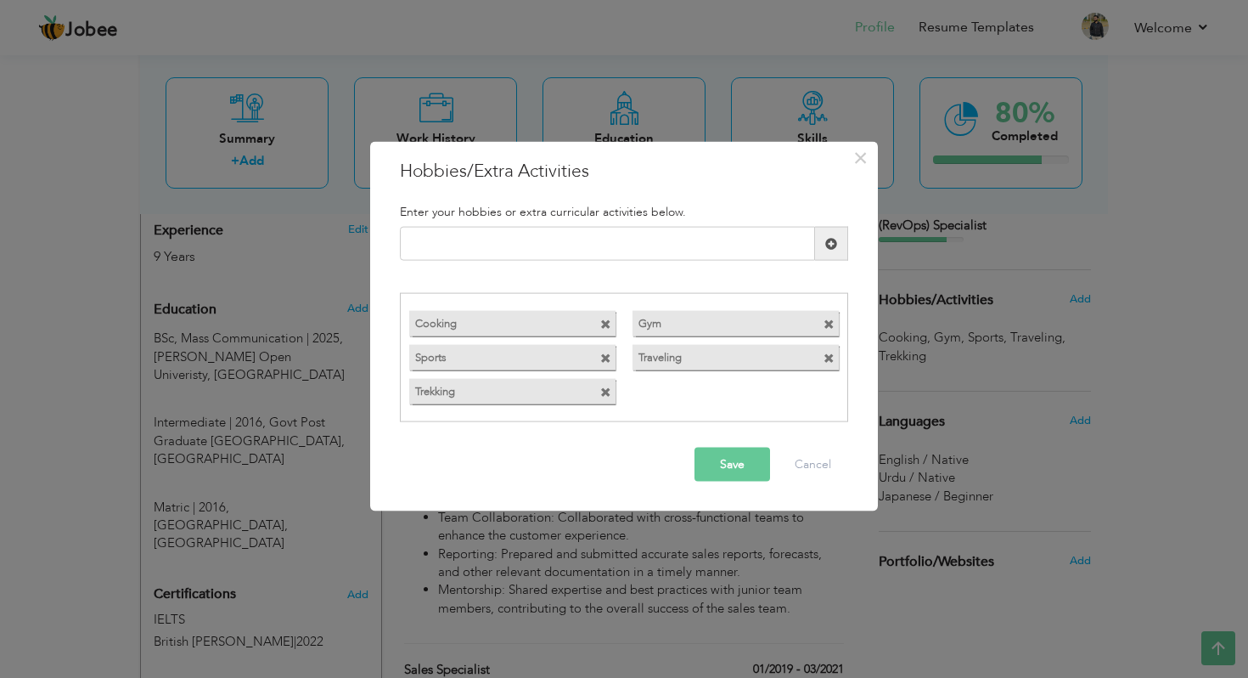
click at [606, 393] on span at bounding box center [605, 391] width 11 height 11
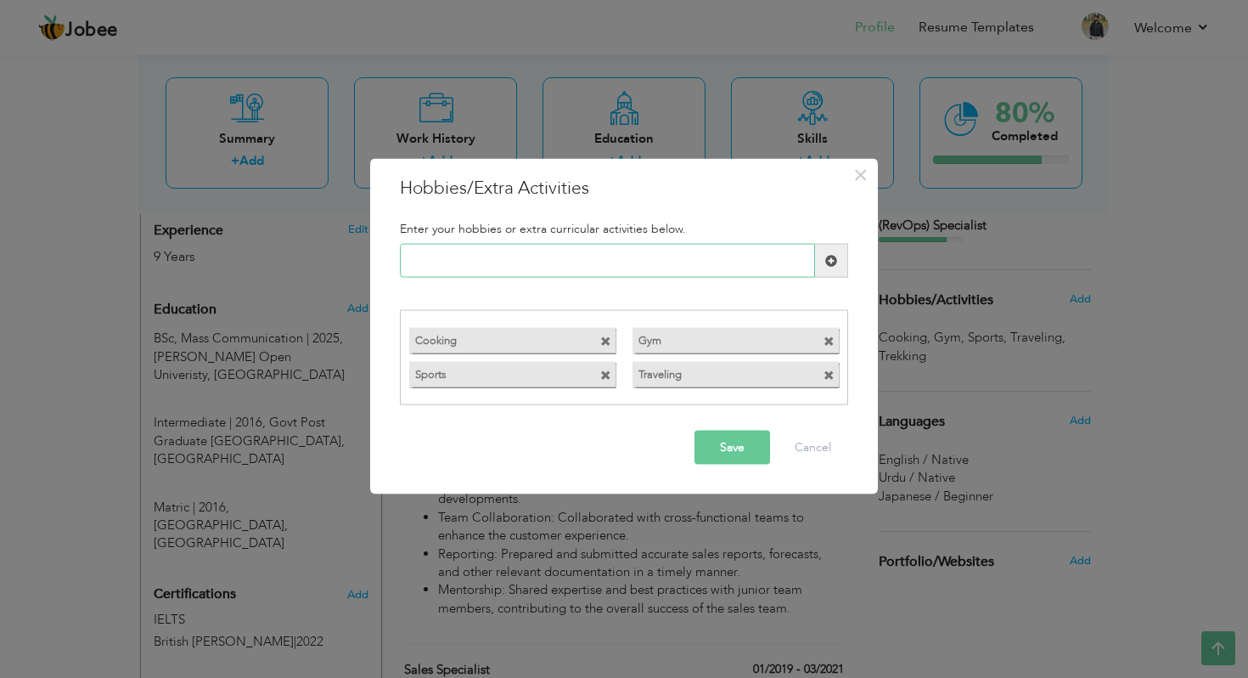
click at [489, 255] on input "text" at bounding box center [607, 261] width 415 height 34
type input "05/2022"
type input "Hiking"
click at [825, 257] on span at bounding box center [831, 260] width 12 height 12
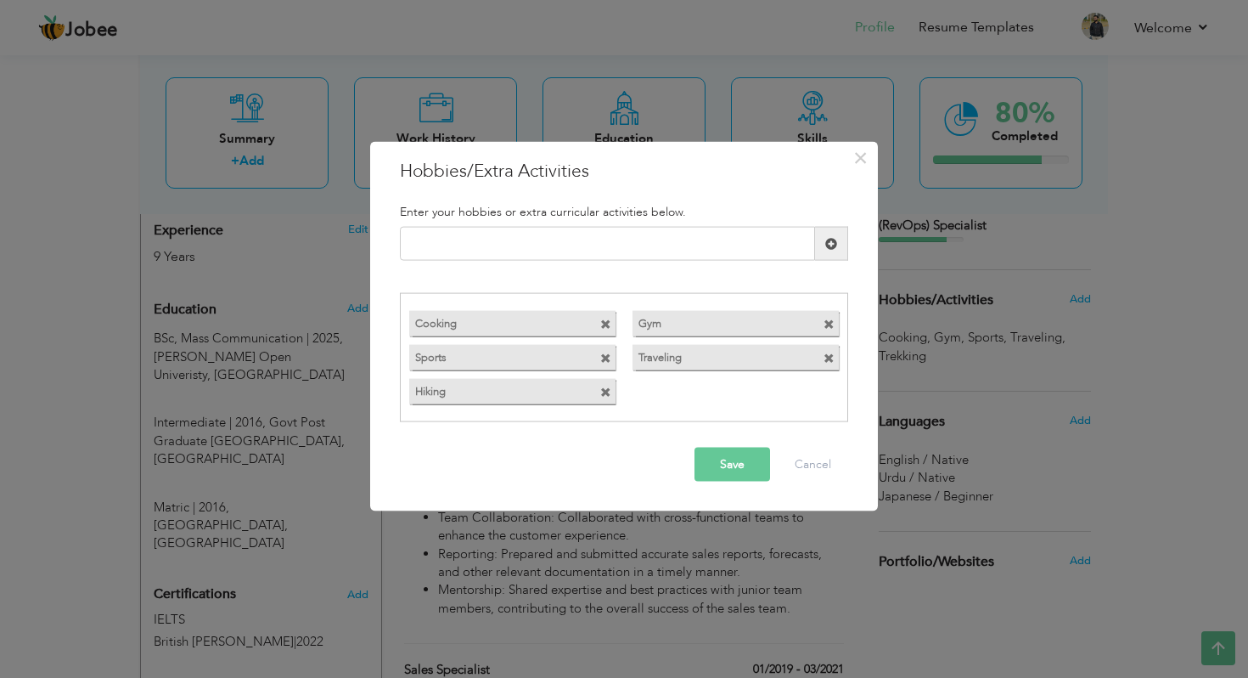
click at [670, 327] on label "Gym" at bounding box center [721, 320] width 176 height 21
click at [605, 324] on span at bounding box center [605, 323] width 11 height 11
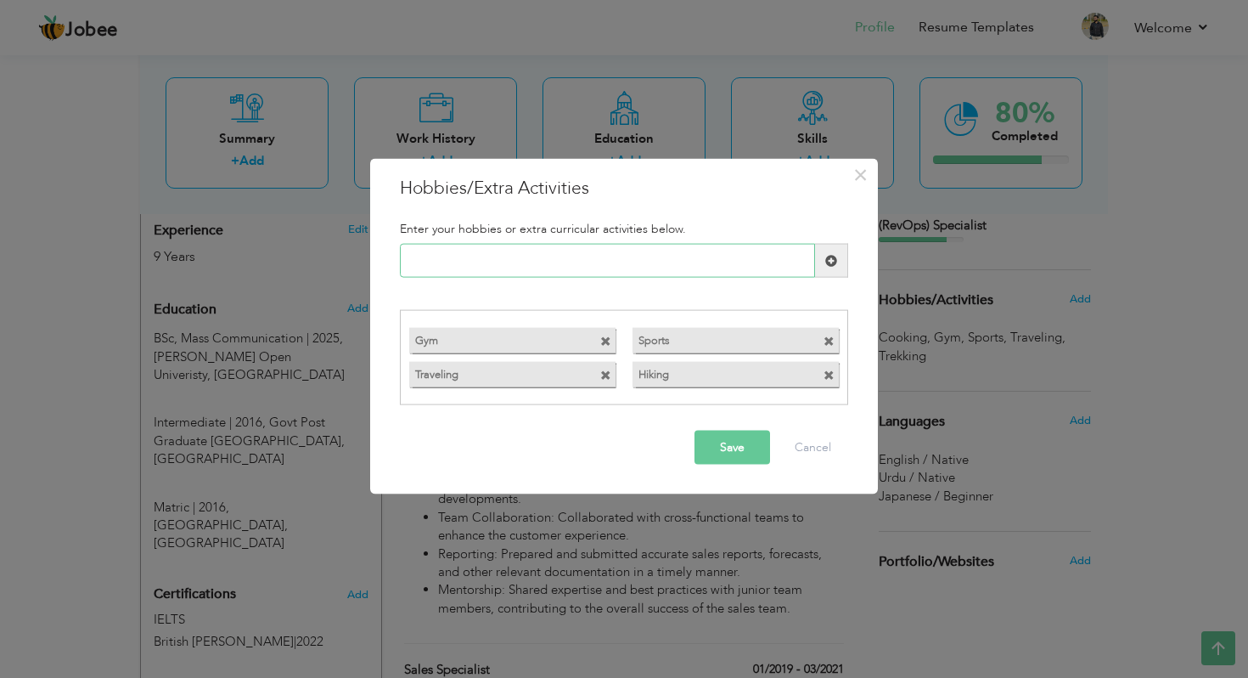
click at [461, 258] on input "text" at bounding box center [607, 261] width 415 height 34
type input "Cooking"
click at [843, 248] on span at bounding box center [831, 261] width 33 height 34
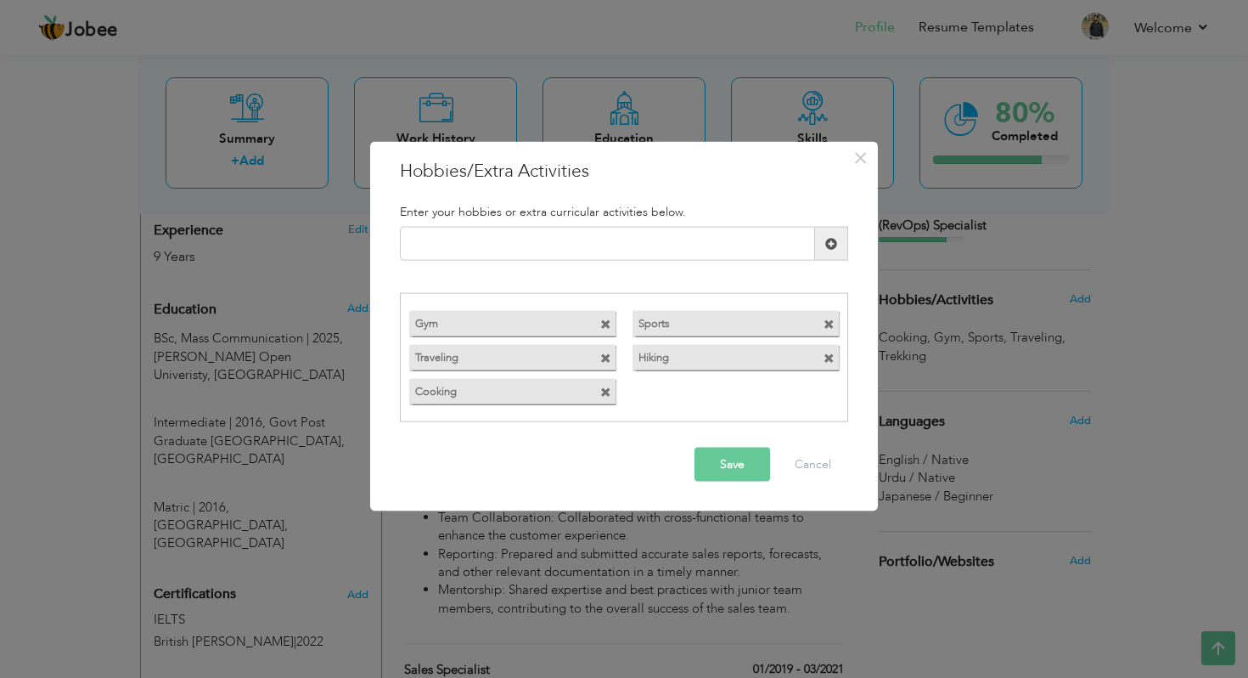
click at [722, 466] on button "Save" at bounding box center [733, 464] width 76 height 34
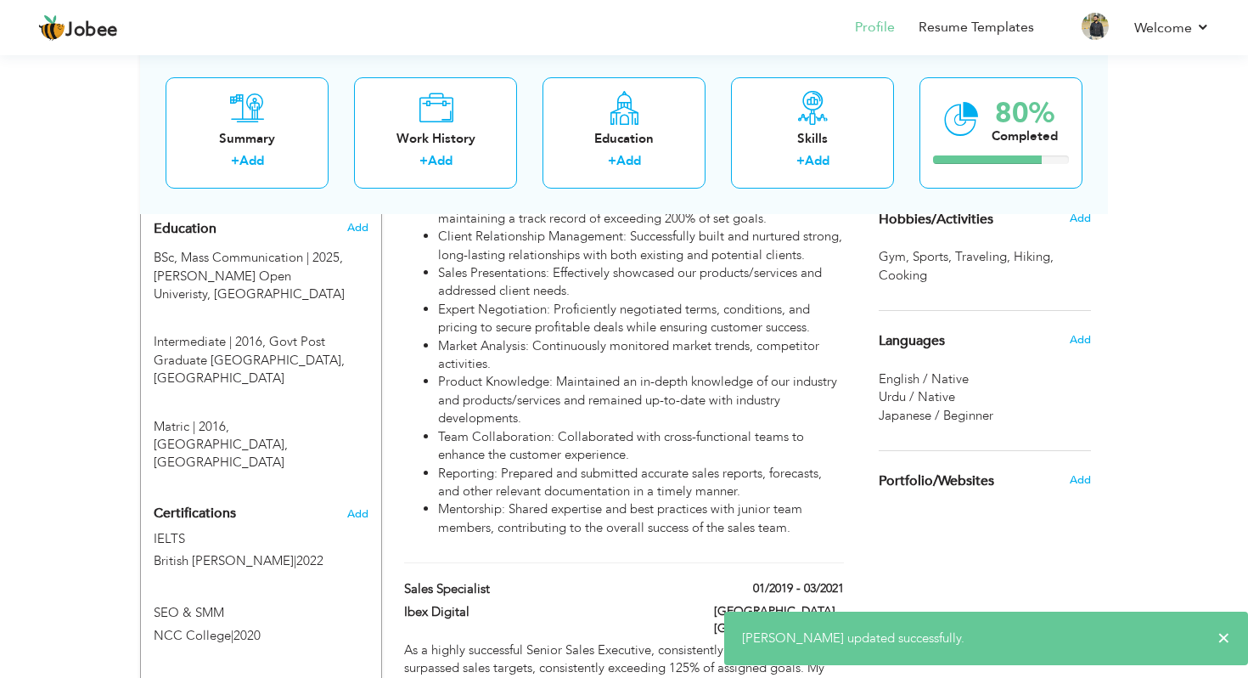
scroll to position [743, 0]
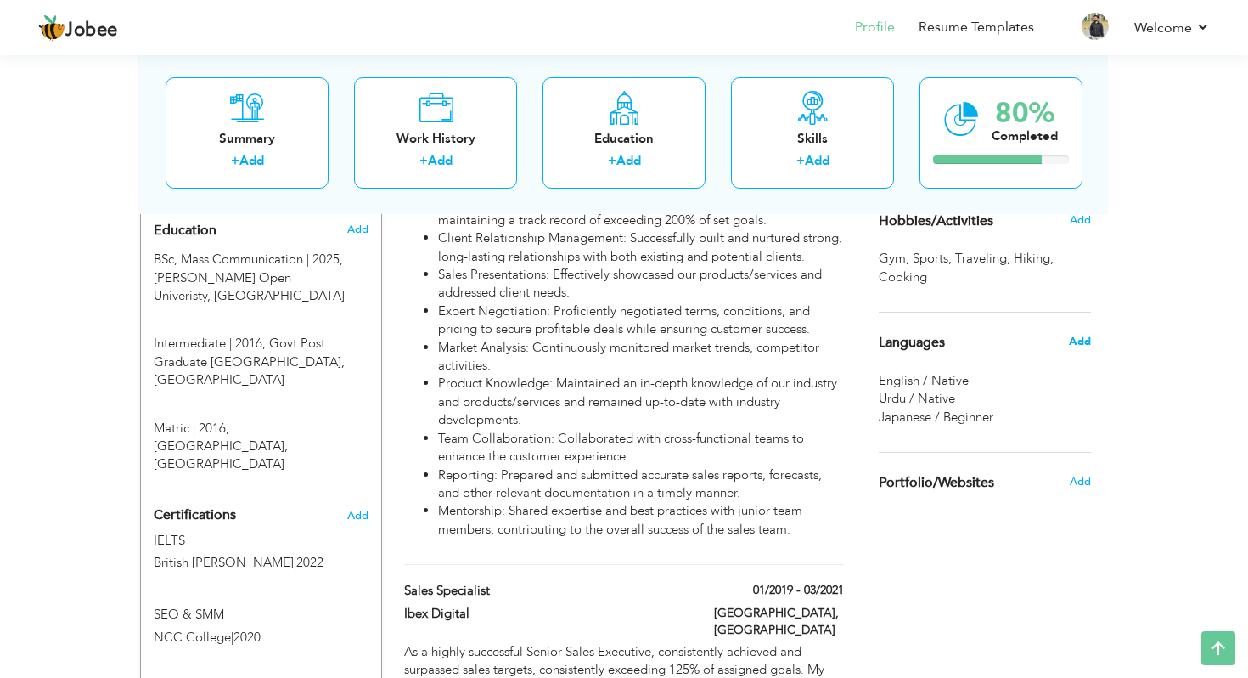
click at [1084, 341] on span "Add" at bounding box center [1080, 341] width 22 height 15
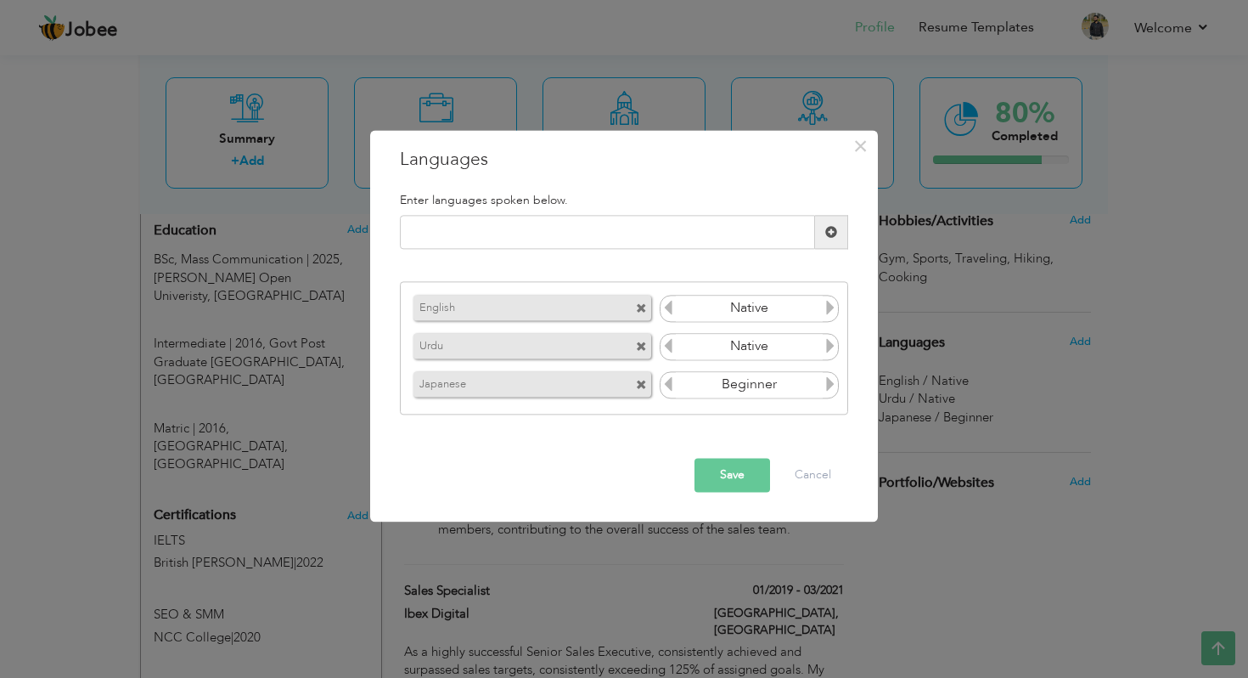
click at [640, 344] on span at bounding box center [641, 346] width 11 height 11
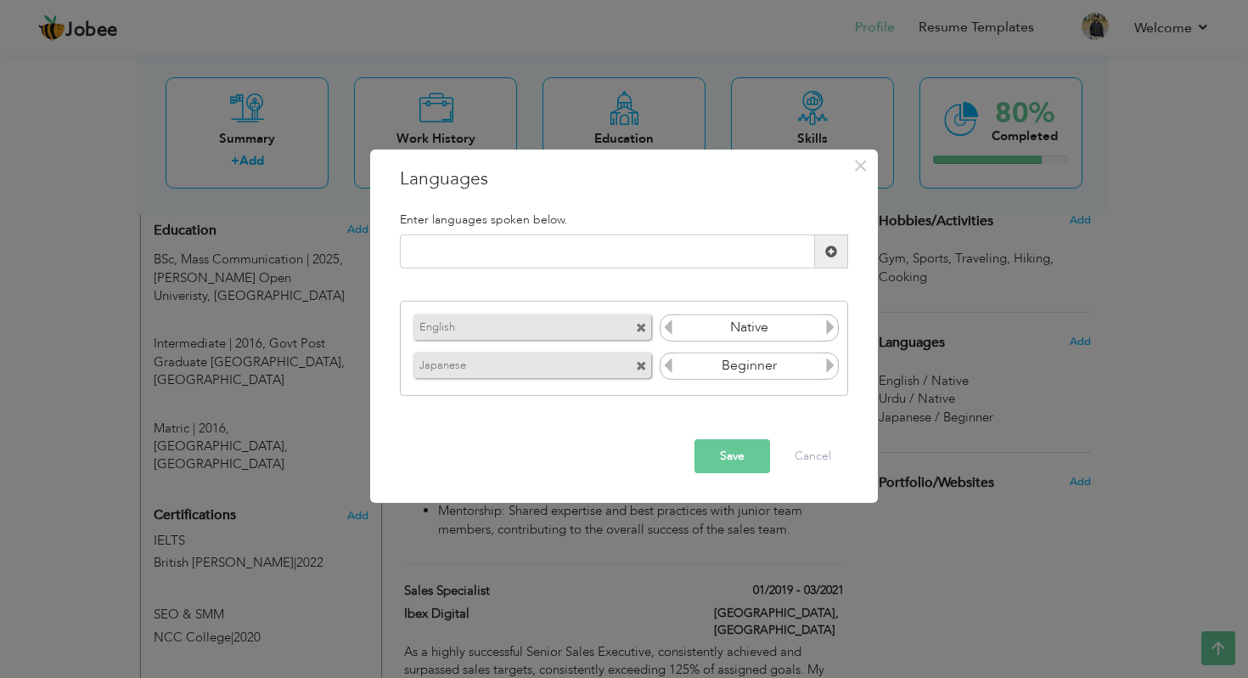
click at [750, 465] on button "Save" at bounding box center [733, 456] width 76 height 34
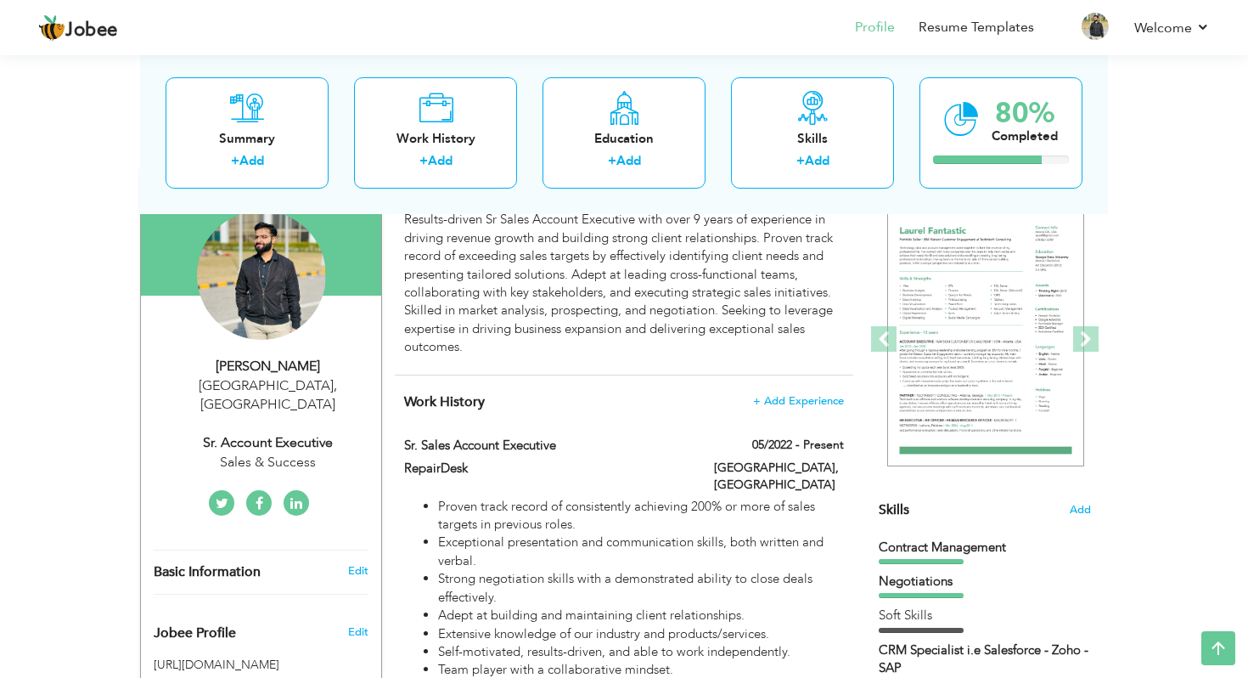
scroll to position [166, 0]
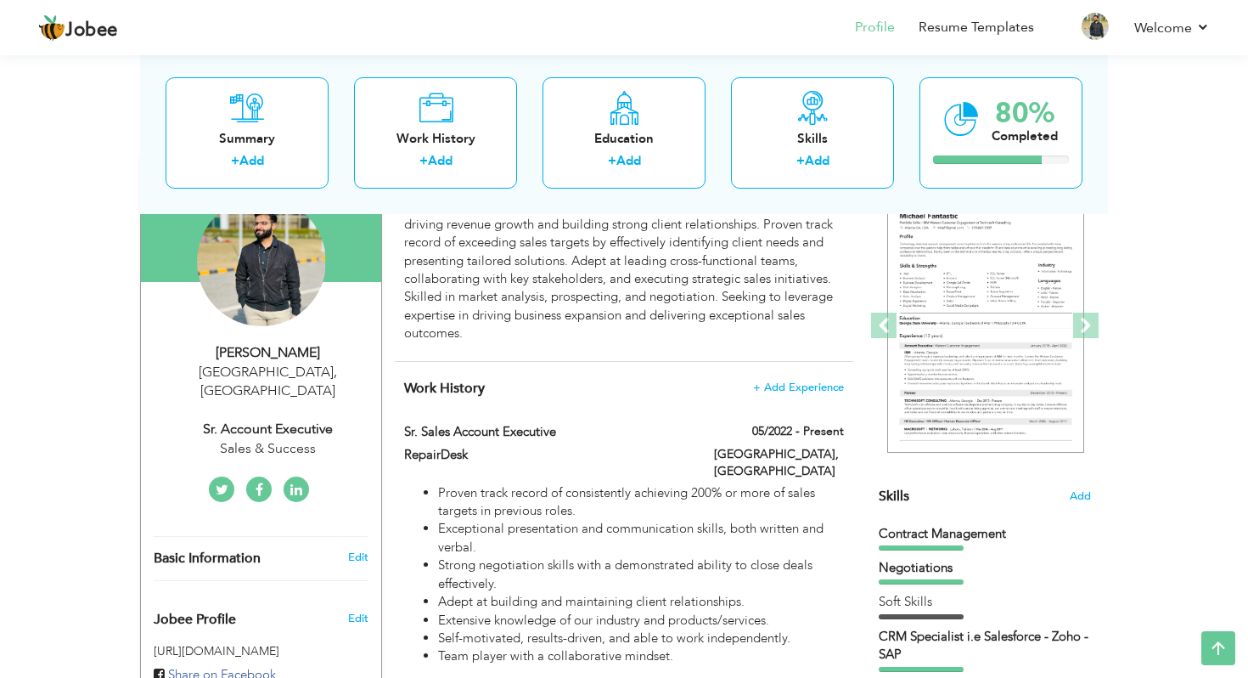
click at [268, 439] on div "Sales & Success" at bounding box center [268, 449] width 228 height 20
select select "number:166"
select select "number:11"
type input "Sales & Success"
type input "Sr. Account Executive"
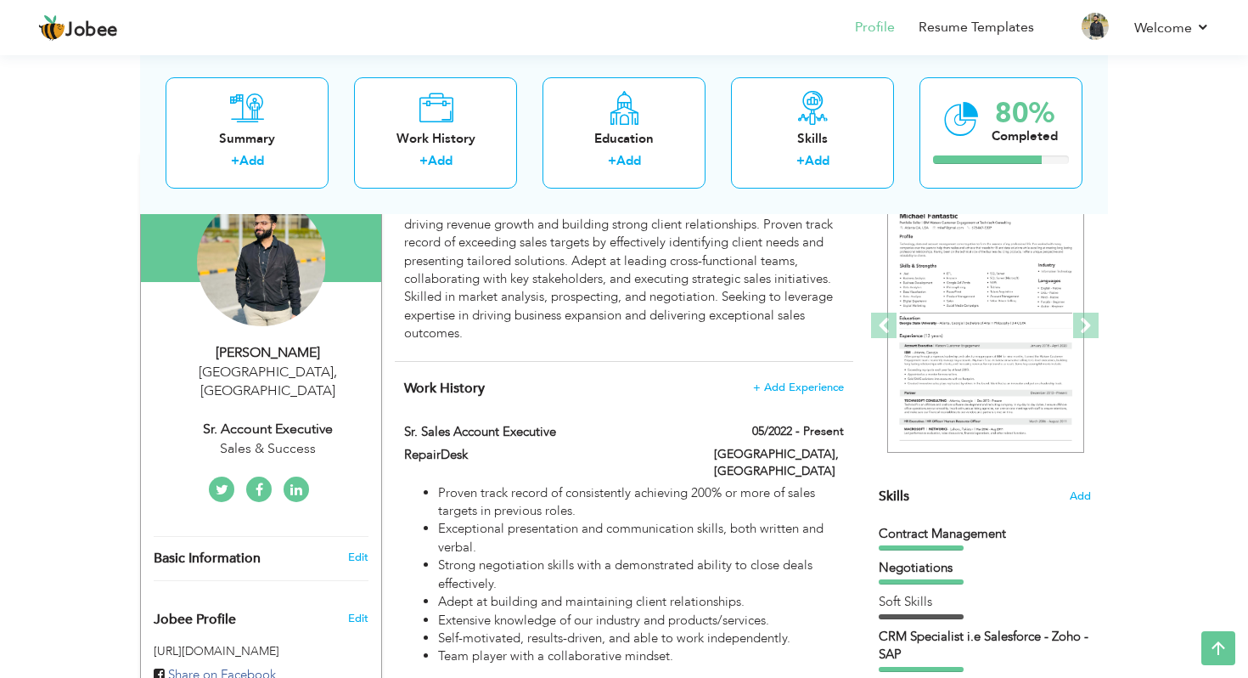
type input "https://www.linkedin.com/in/adeel-saleem-khan-9207951a8"
type input "m.facebook.com/aadee.saleem"
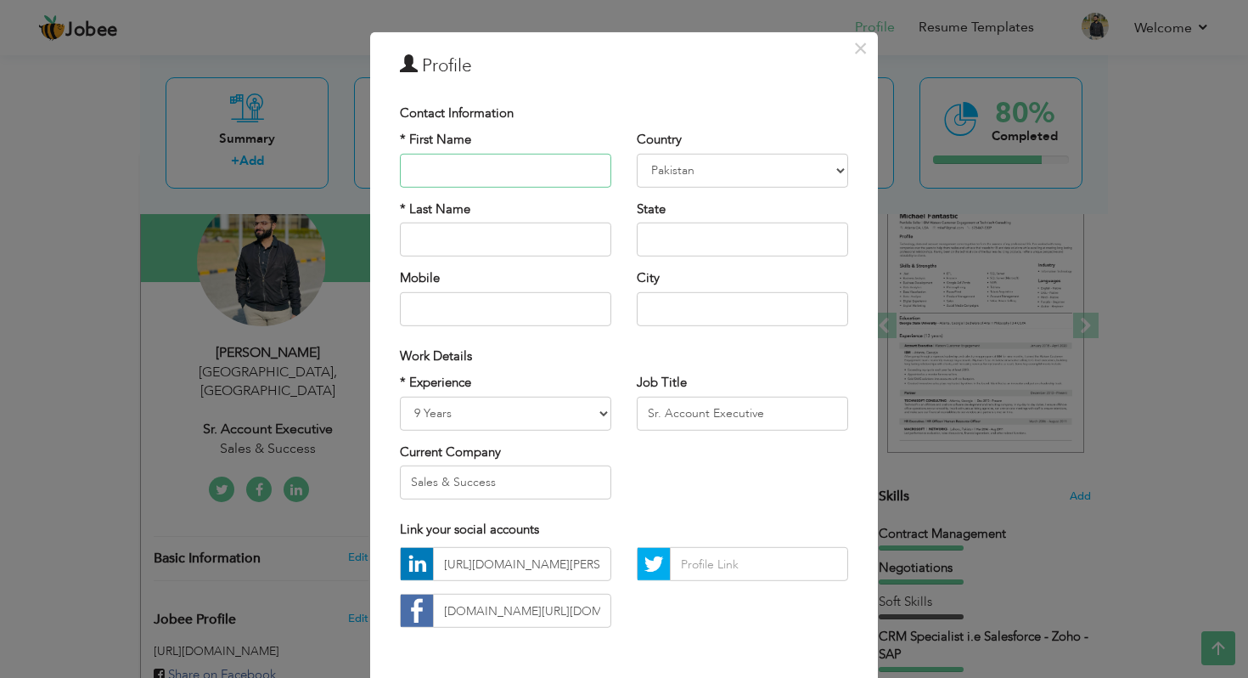
scroll to position [95, 0]
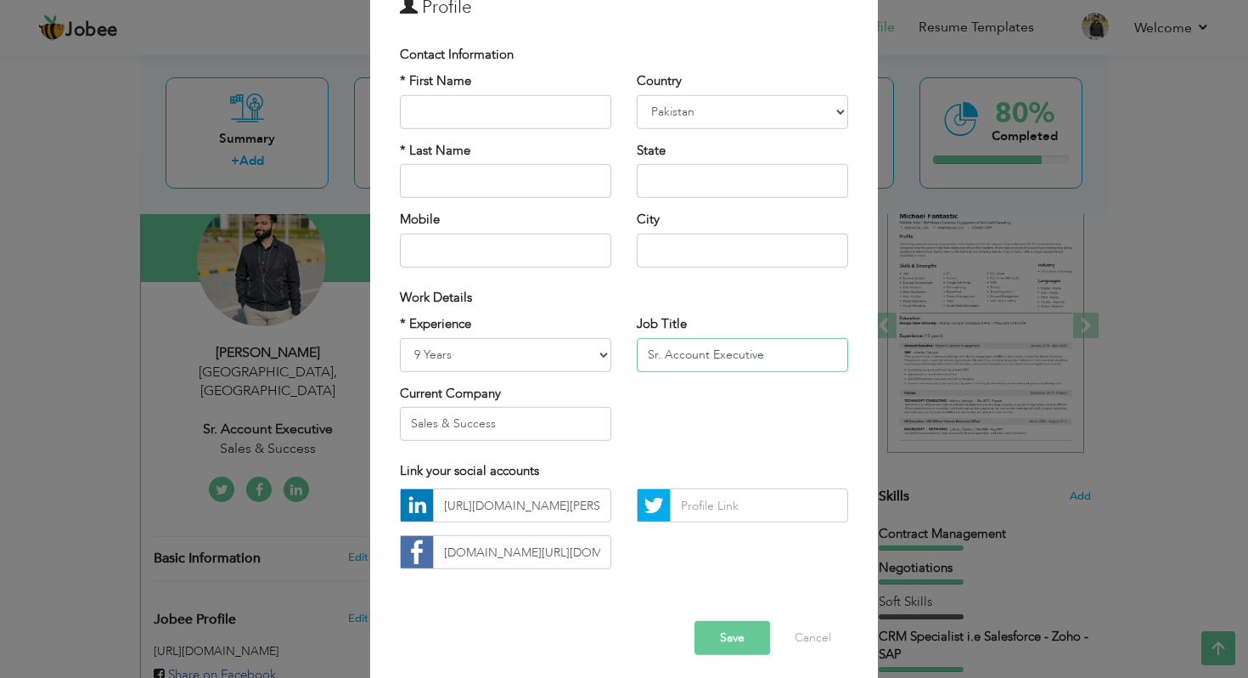
click at [712, 354] on input "Sr. Account Executive" at bounding box center [742, 354] width 211 height 34
paste input "Enterprise Sales Strategist | SaaS Specialist"
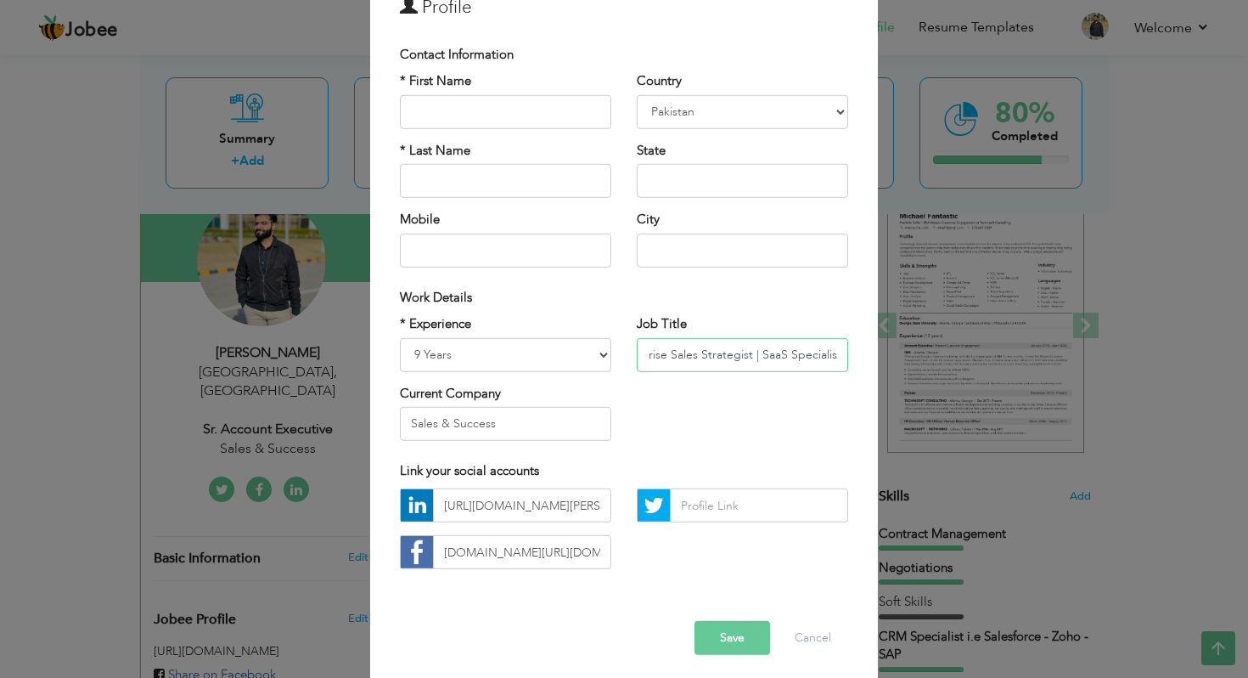
click at [720, 354] on input "Enterprise Sales Strategist | SaaS Specialist" at bounding box center [742, 354] width 211 height 34
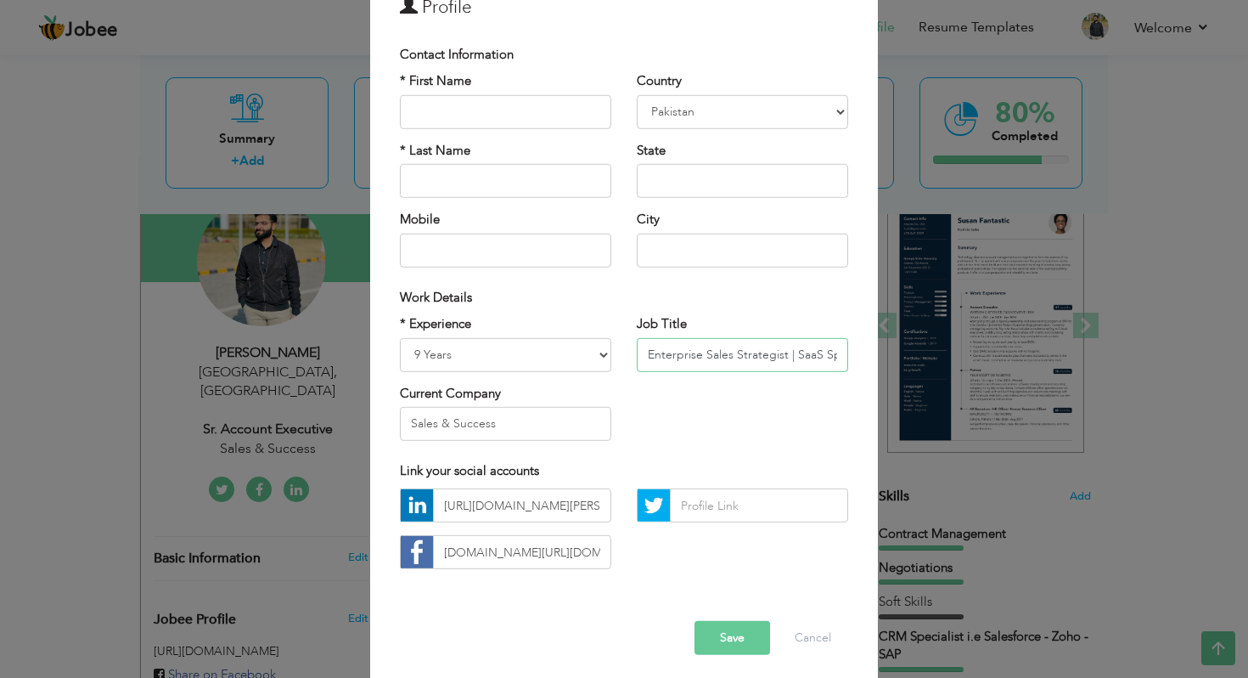
type input "Enterprise Sales Strategist | SaaS Specialist"
click at [737, 641] on button "Save" at bounding box center [733, 638] width 76 height 34
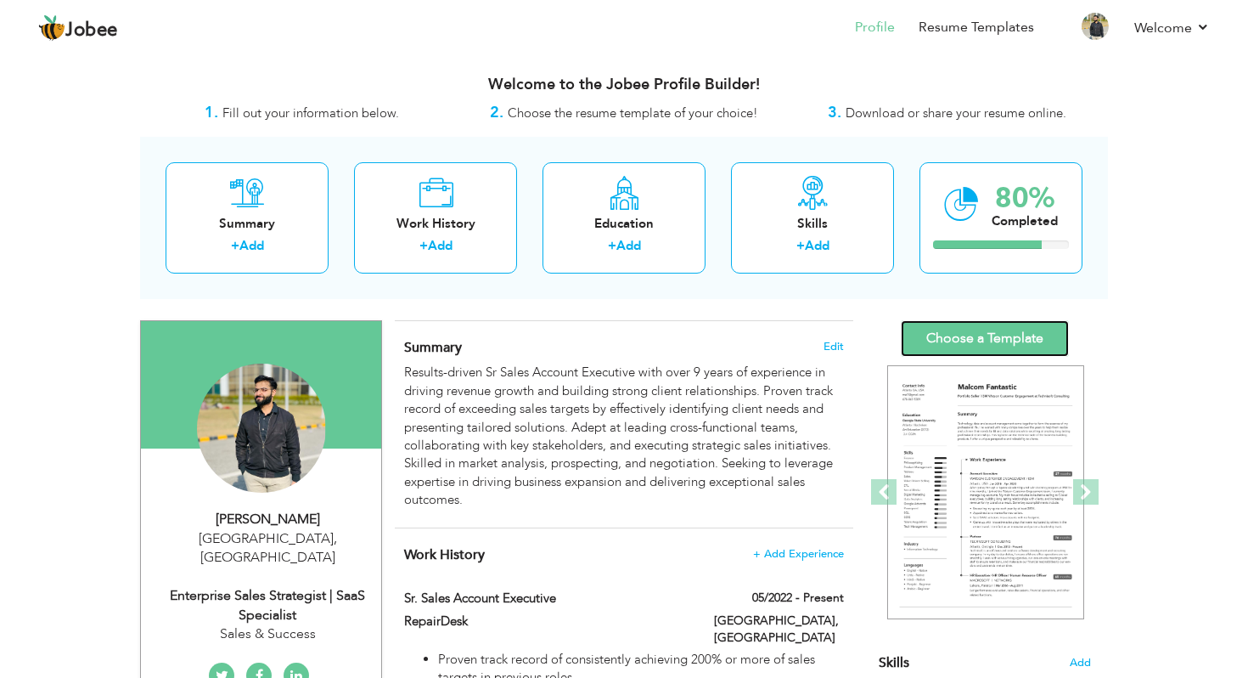
click at [975, 337] on link "Choose a Template" at bounding box center [985, 338] width 168 height 37
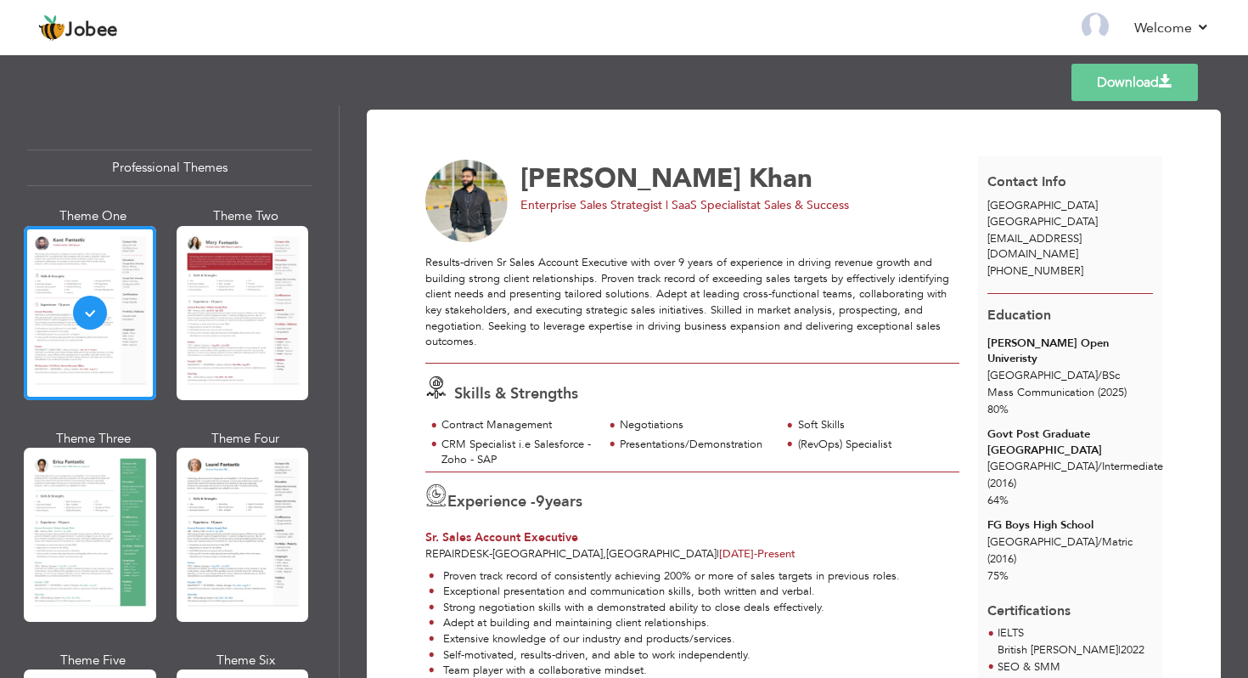
scroll to position [32, 0]
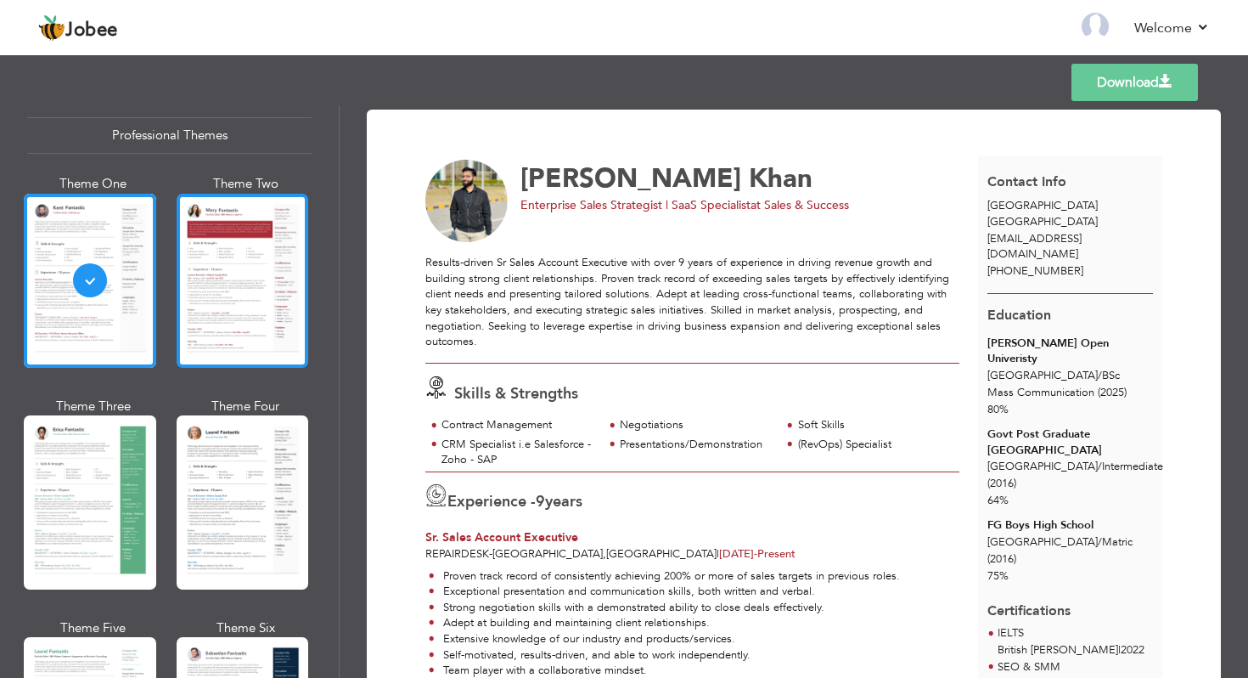
click at [232, 281] on div at bounding box center [243, 281] width 132 height 174
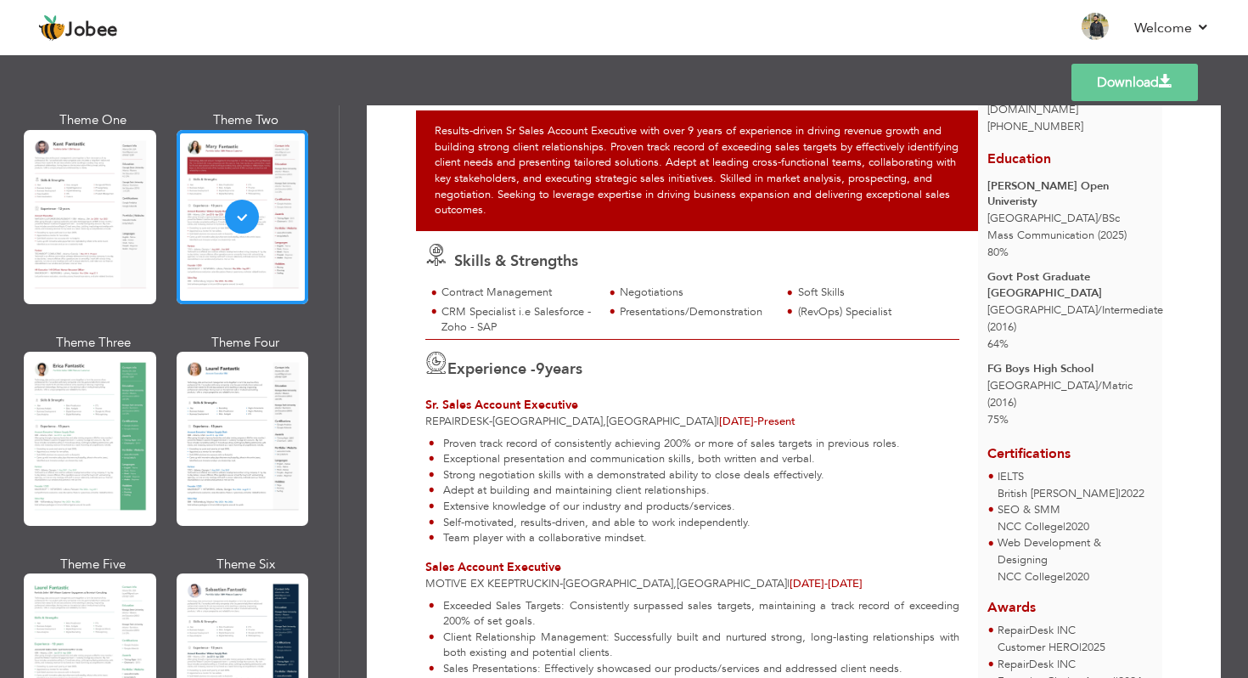
scroll to position [133, 0]
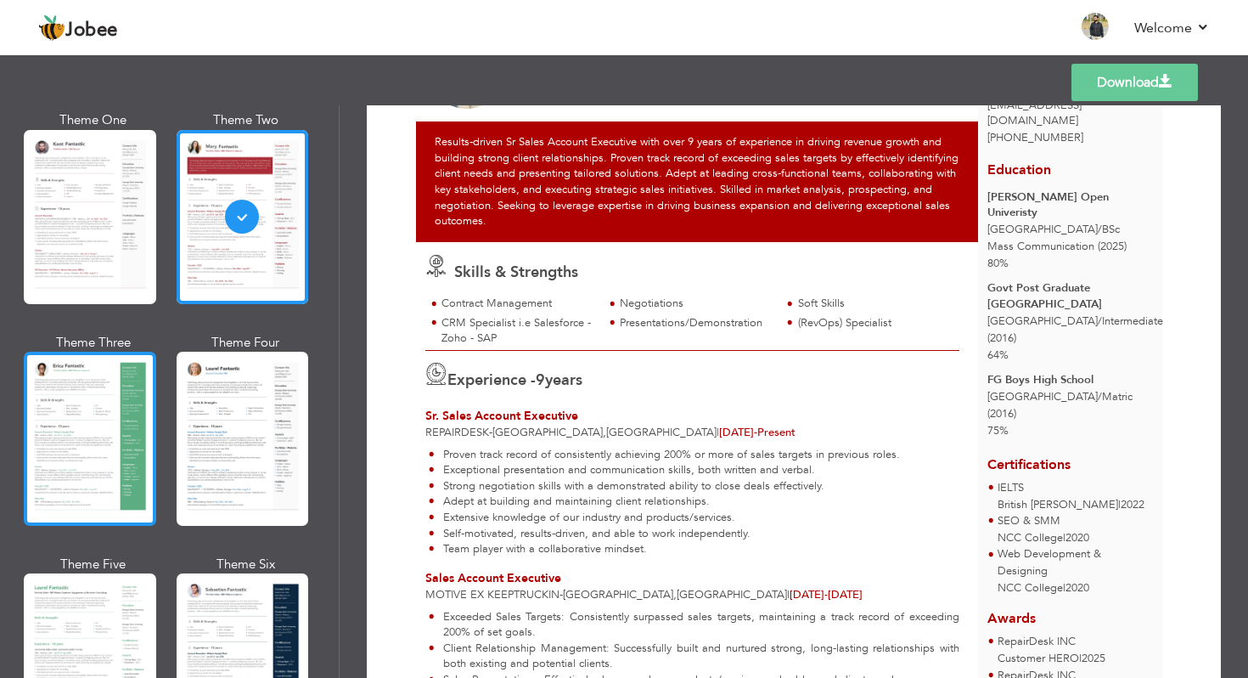
click at [30, 458] on div at bounding box center [90, 439] width 132 height 174
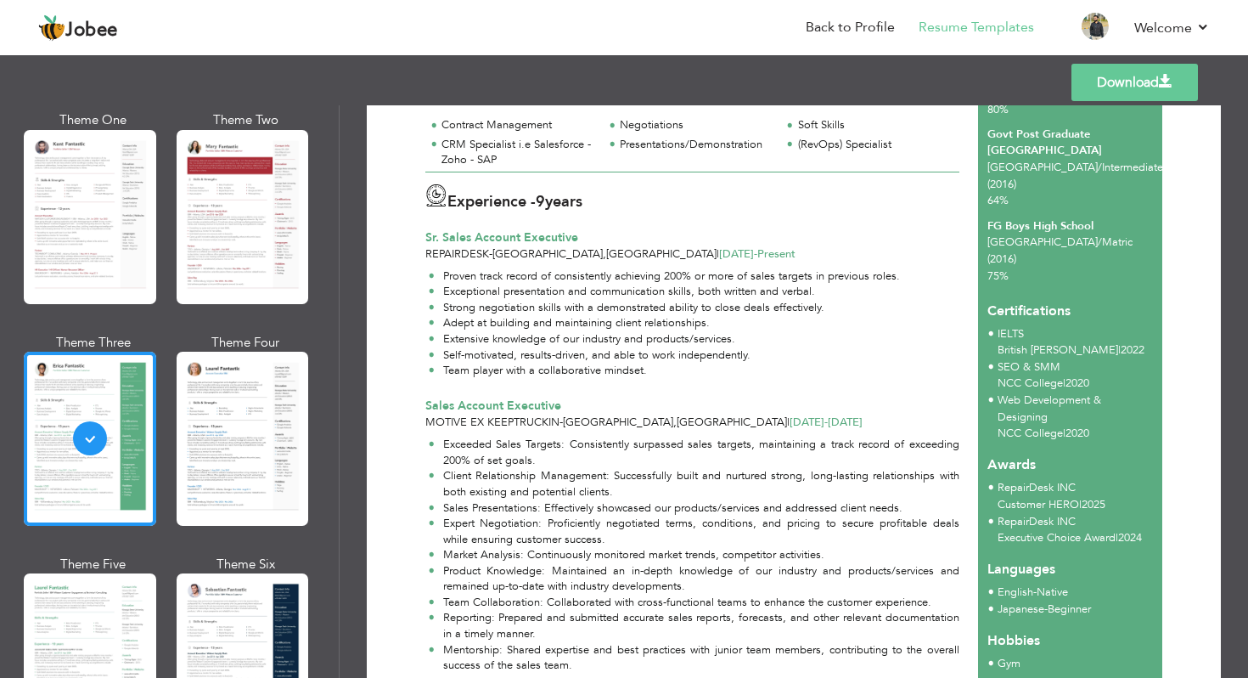
scroll to position [286, 0]
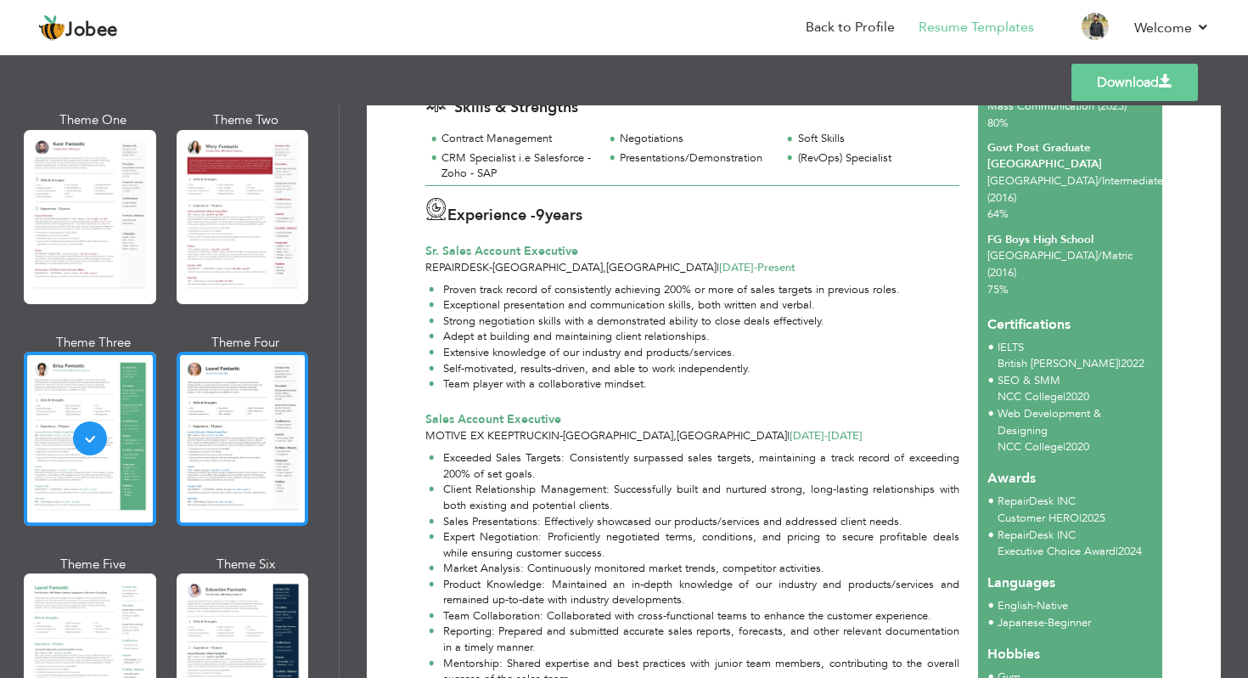
click at [232, 392] on div at bounding box center [243, 439] width 132 height 174
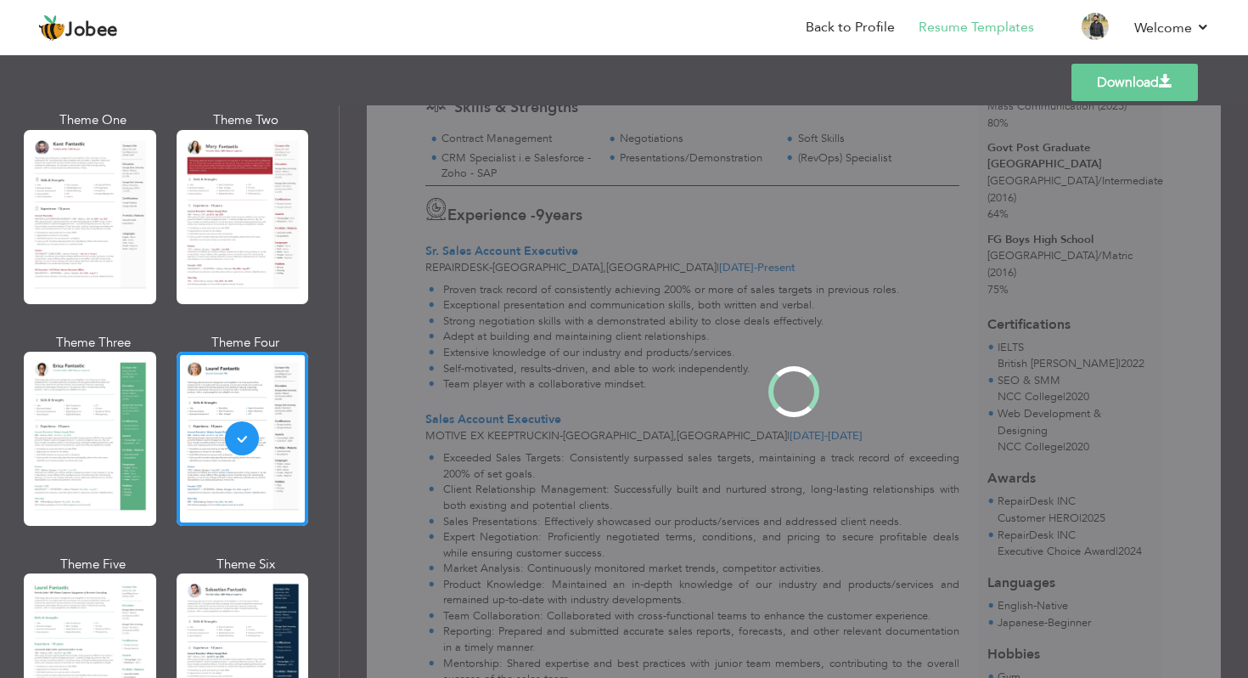
scroll to position [0, 0]
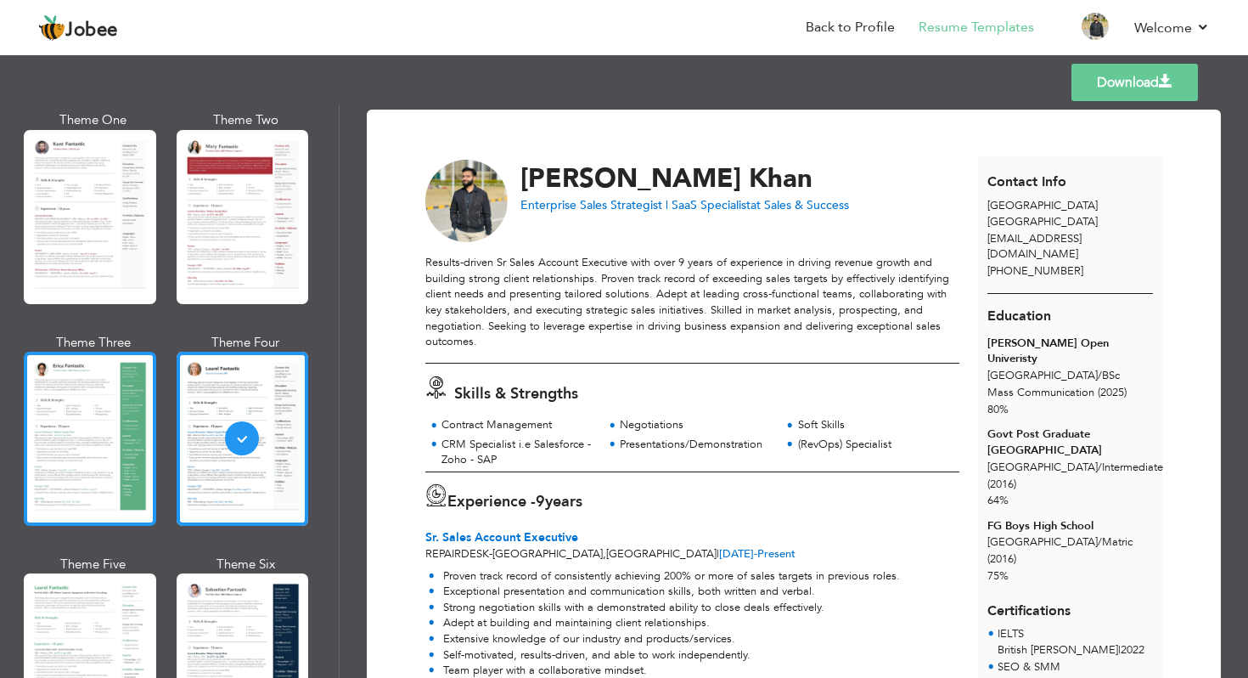
click at [108, 448] on div at bounding box center [90, 439] width 132 height 174
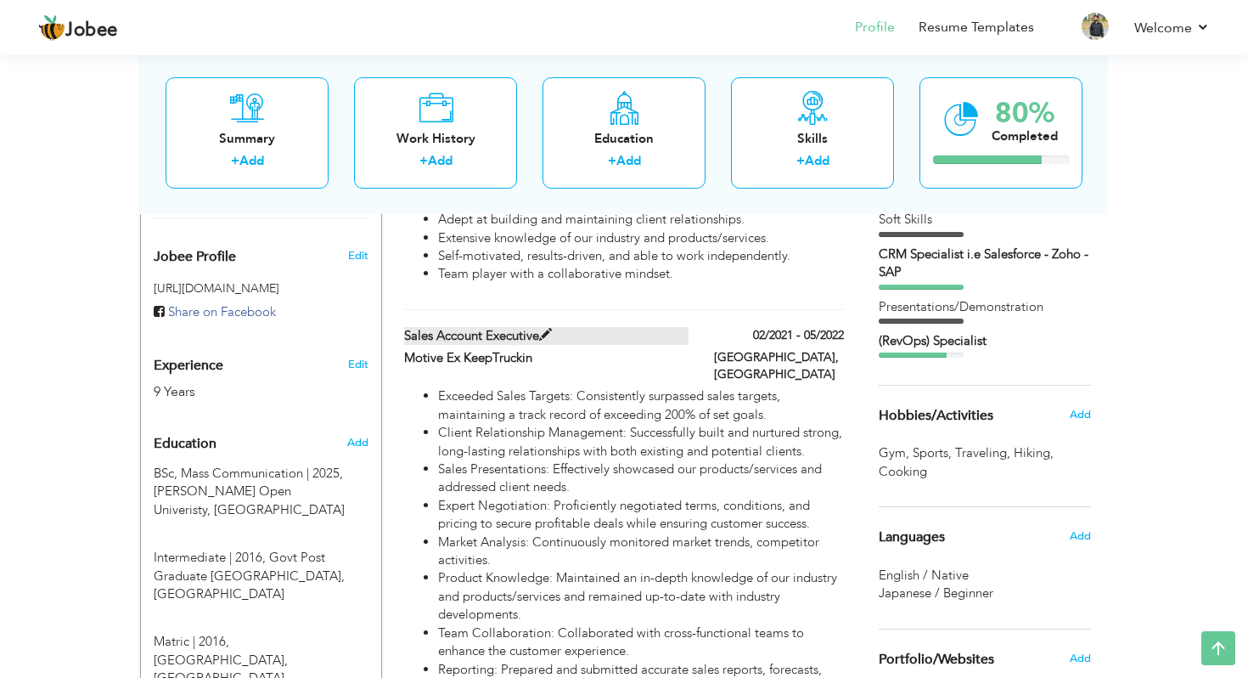
scroll to position [533, 0]
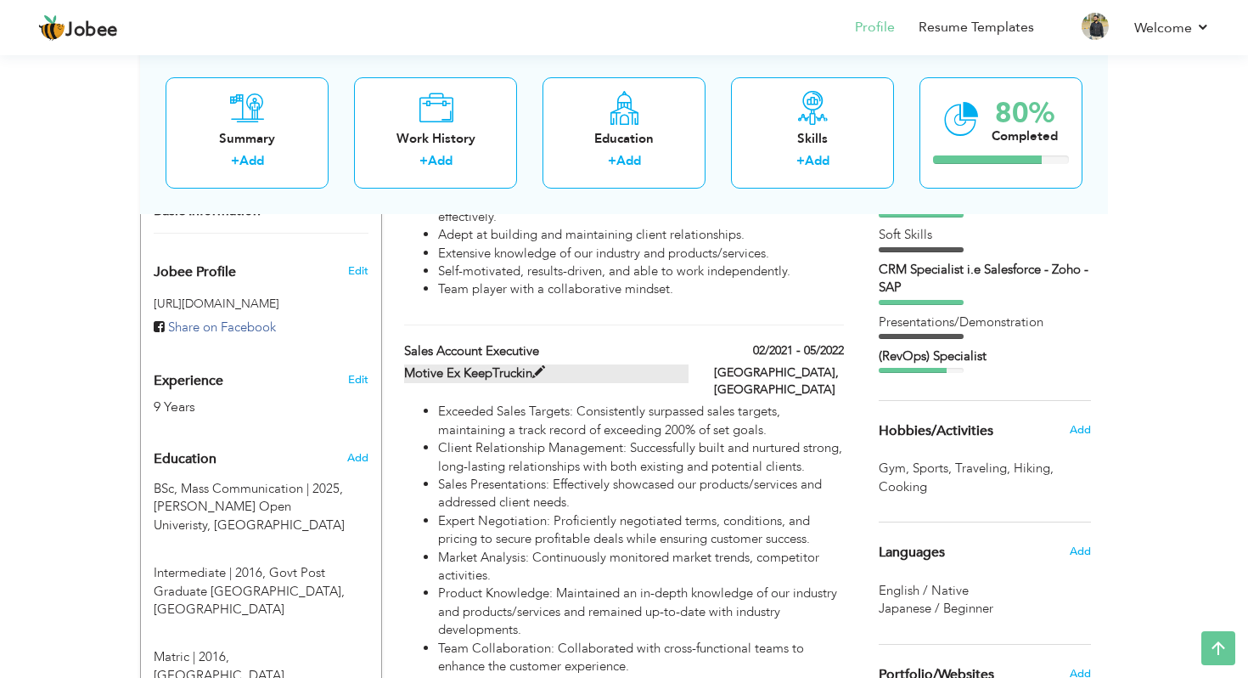
click at [542, 366] on span at bounding box center [538, 372] width 13 height 13
type input "Sales Account Executive"
type input "Motive Ex KeepTruckin"
type input "02/2021"
type input "05/2022"
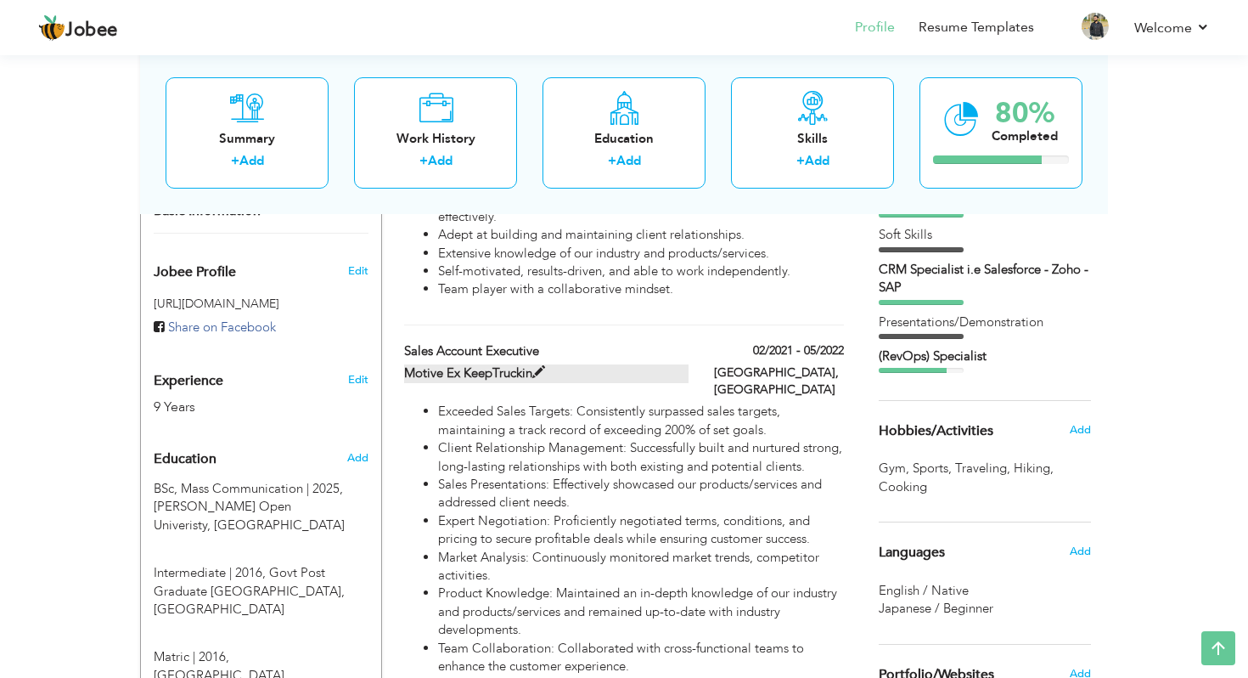
type input "[GEOGRAPHIC_DATA]"
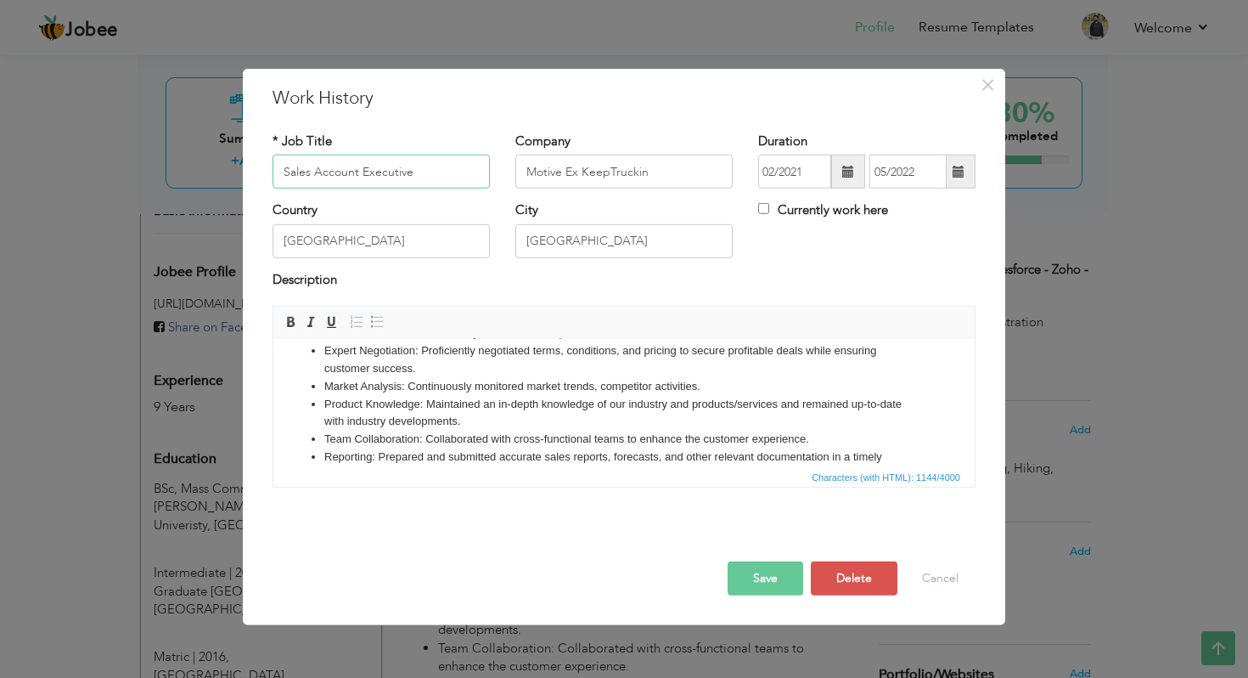
scroll to position [97, 0]
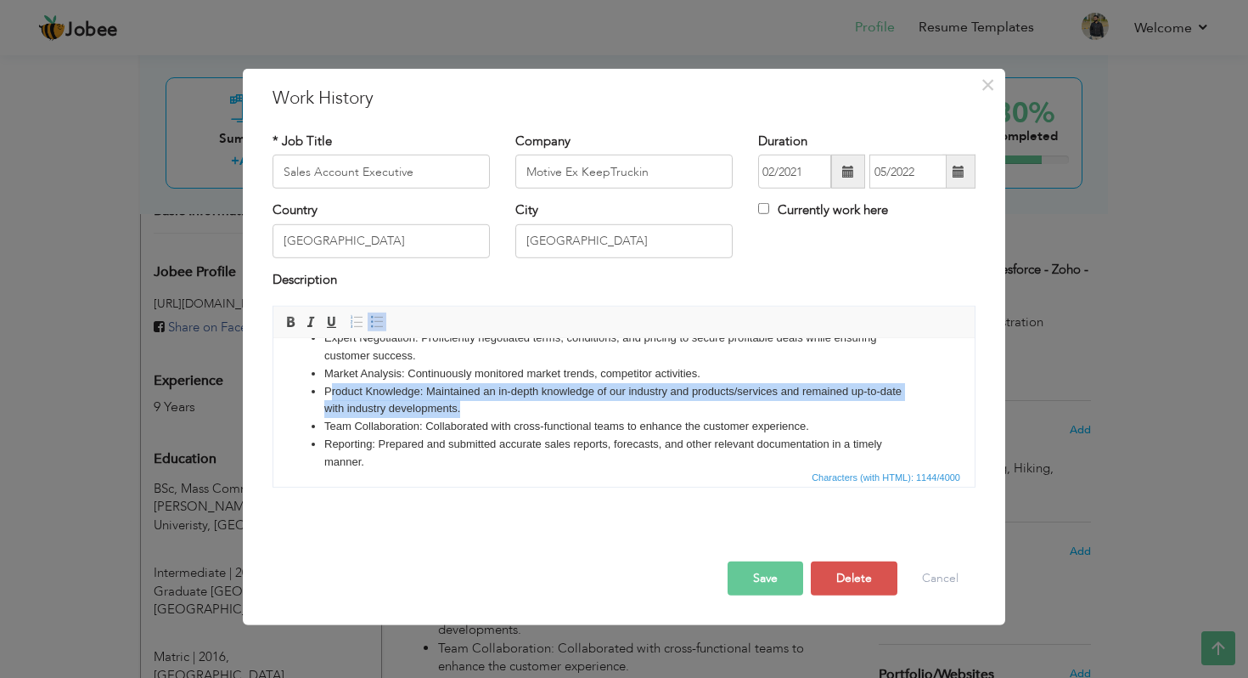
drag, startPoint x: 469, startPoint y: 405, endPoint x: 329, endPoint y: 396, distance: 140.4
click at [329, 396] on li "Product Knowledge: Maintained an in-depth knowledge of our industry and product…" at bounding box center [624, 401] width 600 height 36
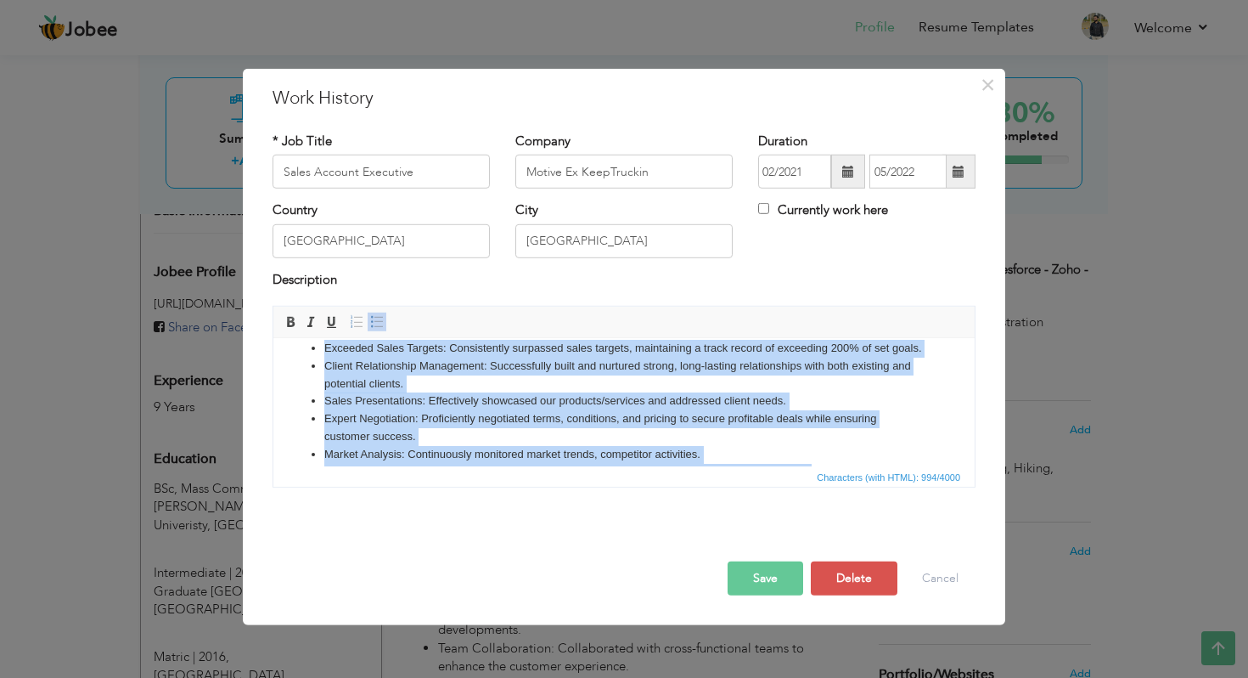
scroll to position [0, 0]
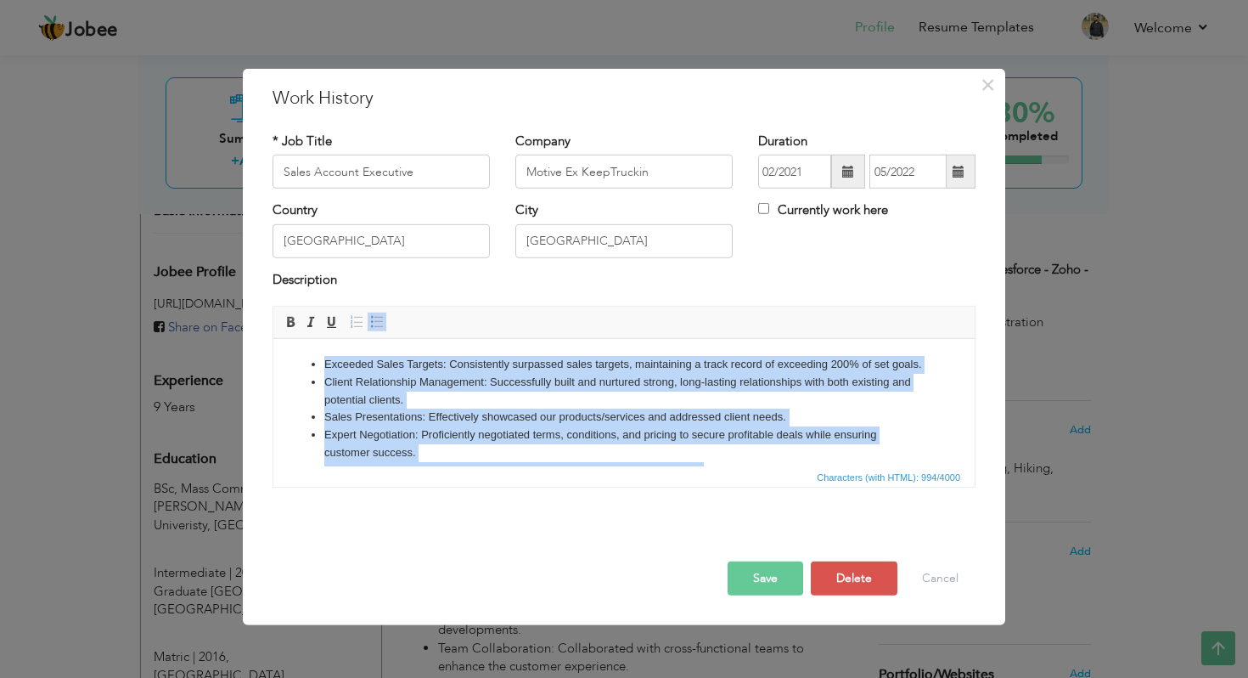
drag, startPoint x: 369, startPoint y: 460, endPoint x: 319, endPoint y: 364, distance: 107.9
click at [319, 364] on ul "Exceeded Sales Targets: Consistently surpassed sales targets, maintaining a tra…" at bounding box center [624, 462] width 668 height 212
copy ul "Exceeded Sales Targets: Consistently surpassed sales targets, maintaining a tra…"
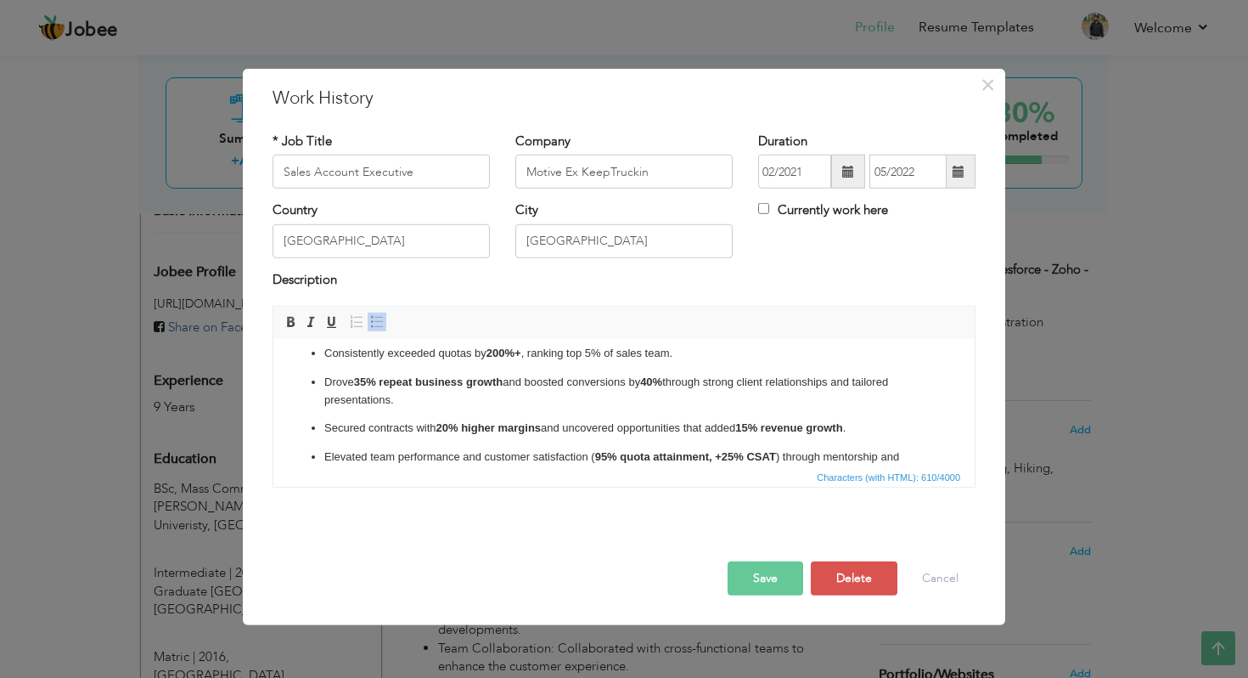
scroll to position [5, 0]
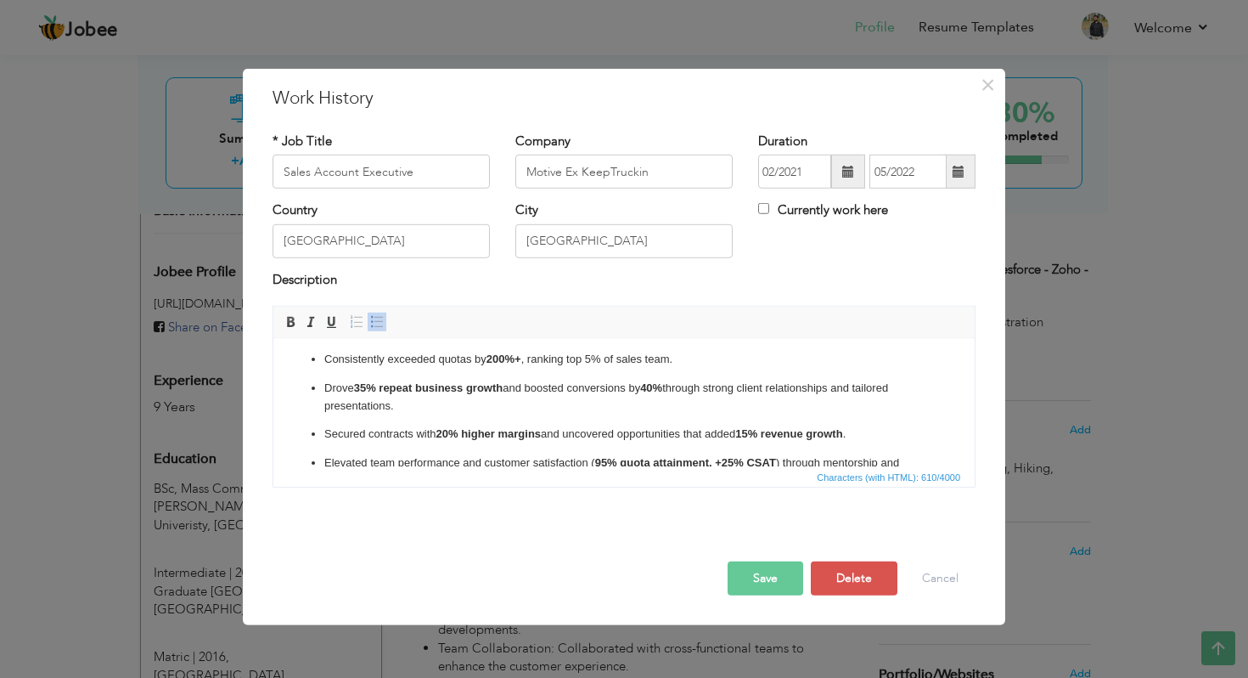
click at [333, 369] on ul "Consistently exceeded quotas by 200%+ , ranking top 5% of sales team. Drove 35%…" at bounding box center [624, 420] width 668 height 139
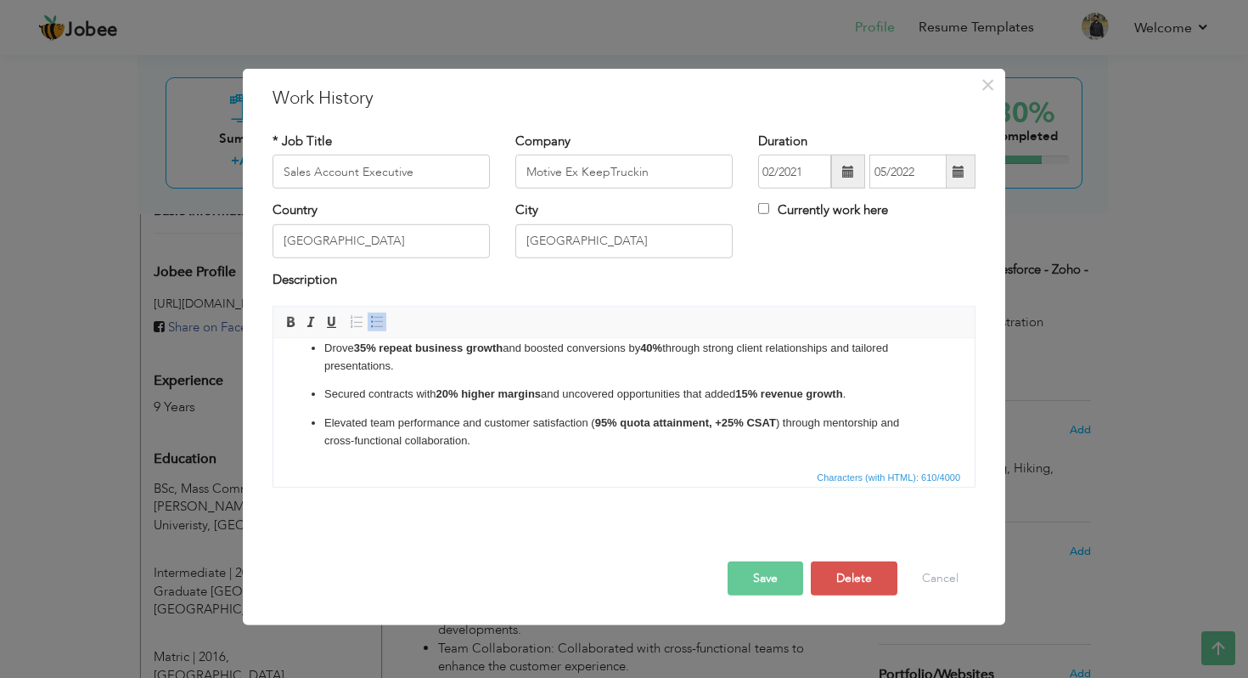
scroll to position [46, 0]
click at [374, 408] on ul "Consistently exceeded quotas by 200%+ , ranking top 5% of sales team. Drove 35%…" at bounding box center [624, 379] width 668 height 139
click at [680, 415] on strong "95% quota attainment, +25% CSAT" at bounding box center [685, 421] width 181 height 13
drag, startPoint x: 775, startPoint y: 421, endPoint x: 718, endPoint y: 420, distance: 57.8
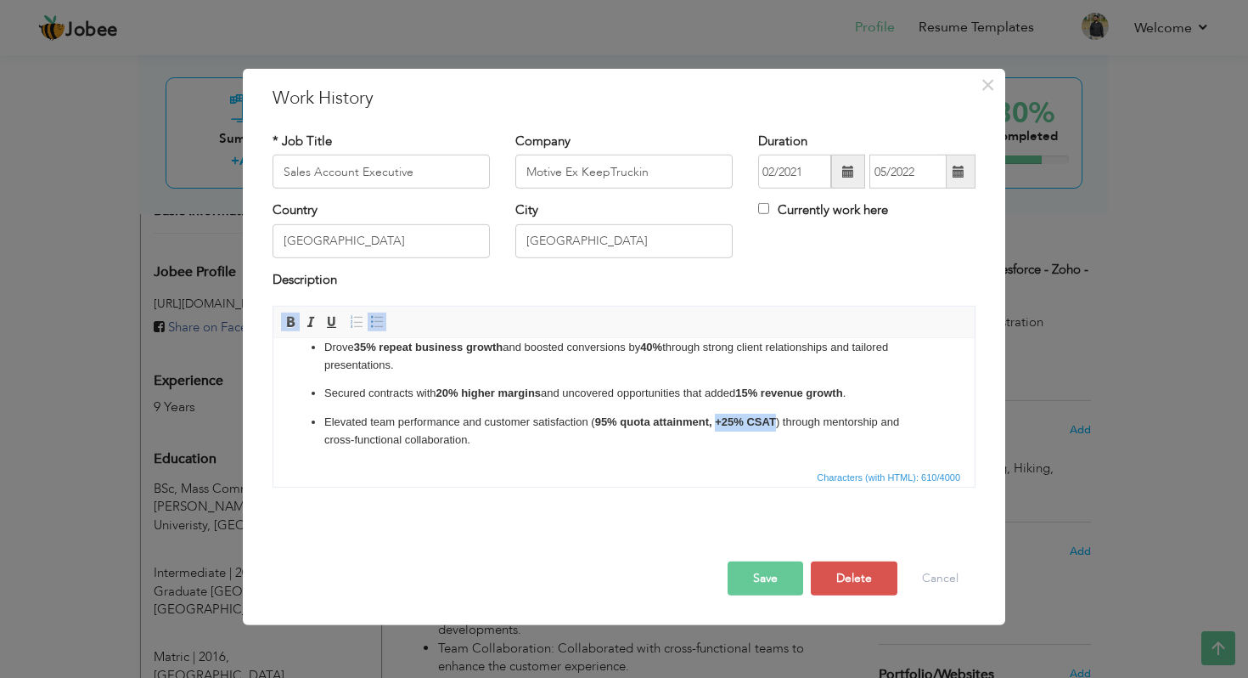
click at [718, 420] on strong "95% quota attainment, +25% CSAT" at bounding box center [685, 421] width 181 height 13
click at [763, 585] on button "Save" at bounding box center [766, 578] width 76 height 34
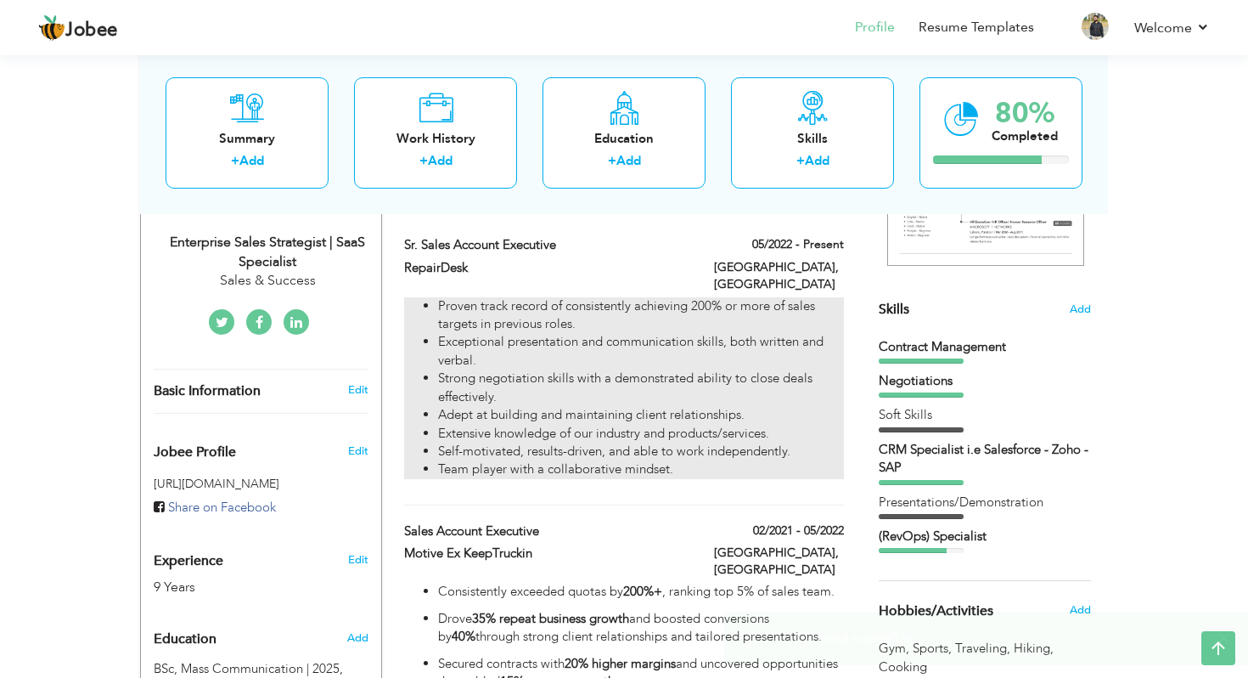
scroll to position [352, 0]
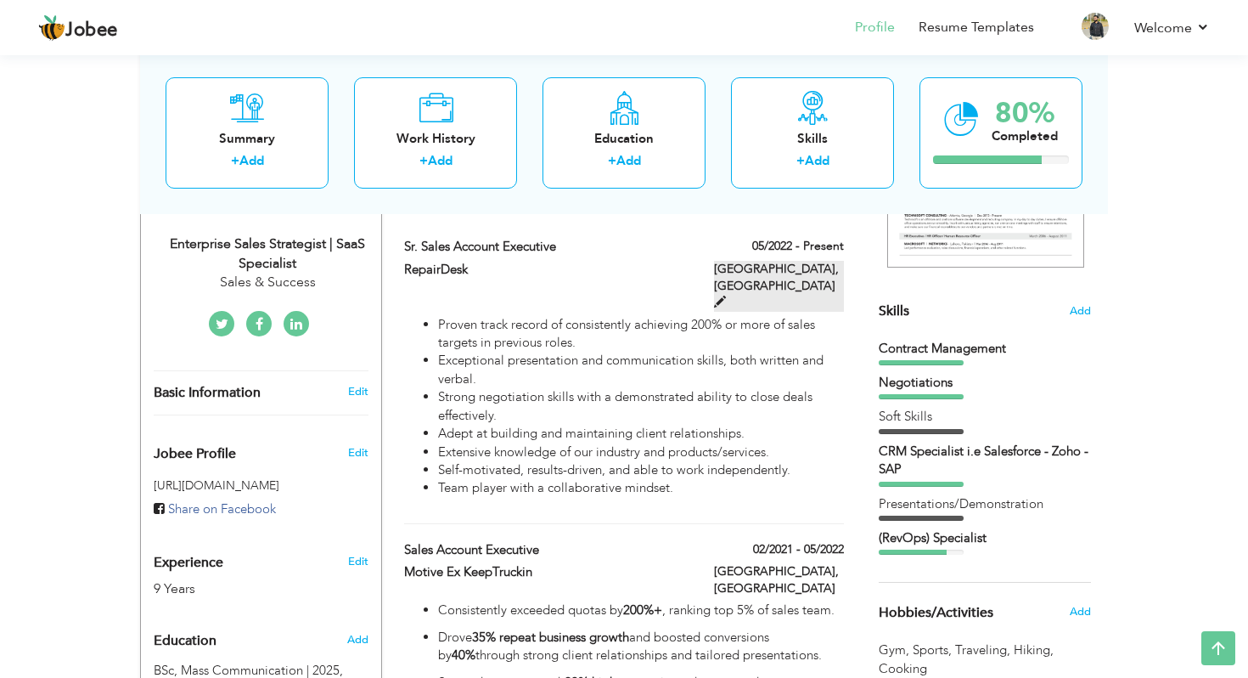
click at [726, 296] on span at bounding box center [720, 302] width 12 height 12
type input "Sr. Sales Account Executive"
type input "RepairDesk"
type input "05/2022"
checkbox input "true"
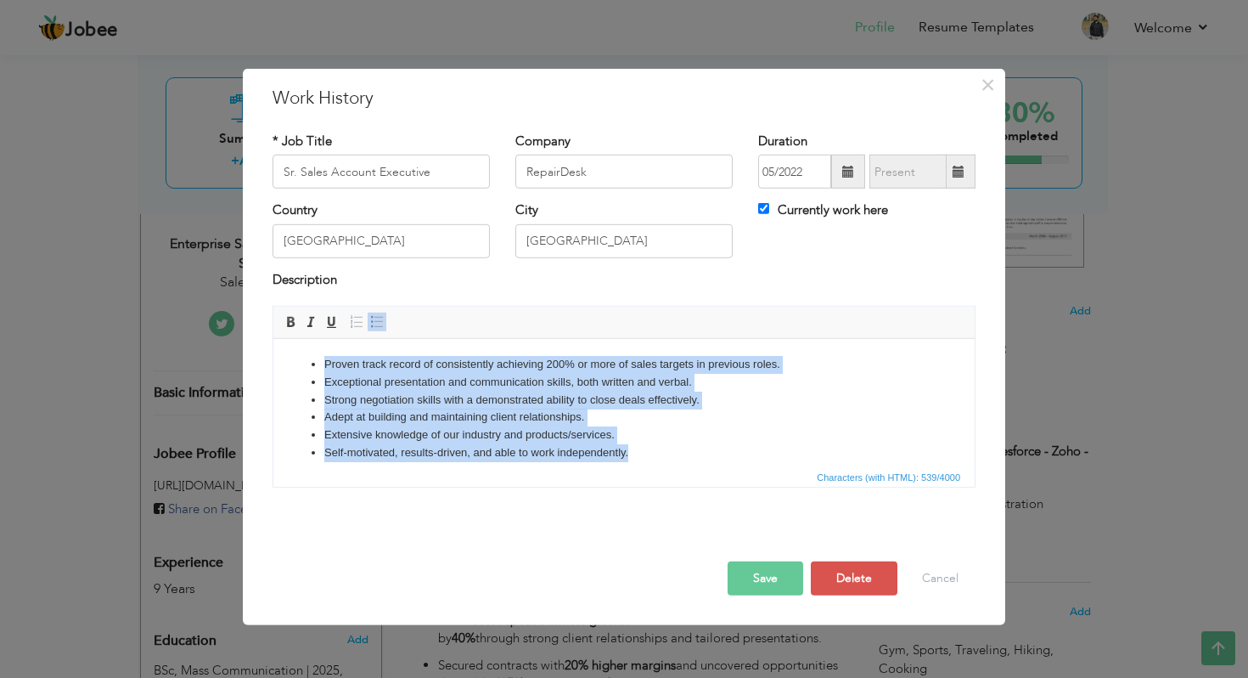
drag, startPoint x: 630, startPoint y: 447, endPoint x: 308, endPoint y: 358, distance: 334.0
click at [308, 358] on ul "Proven track record of consistently achieving 200% or more of sales targets in …" at bounding box center [624, 418] width 668 height 124
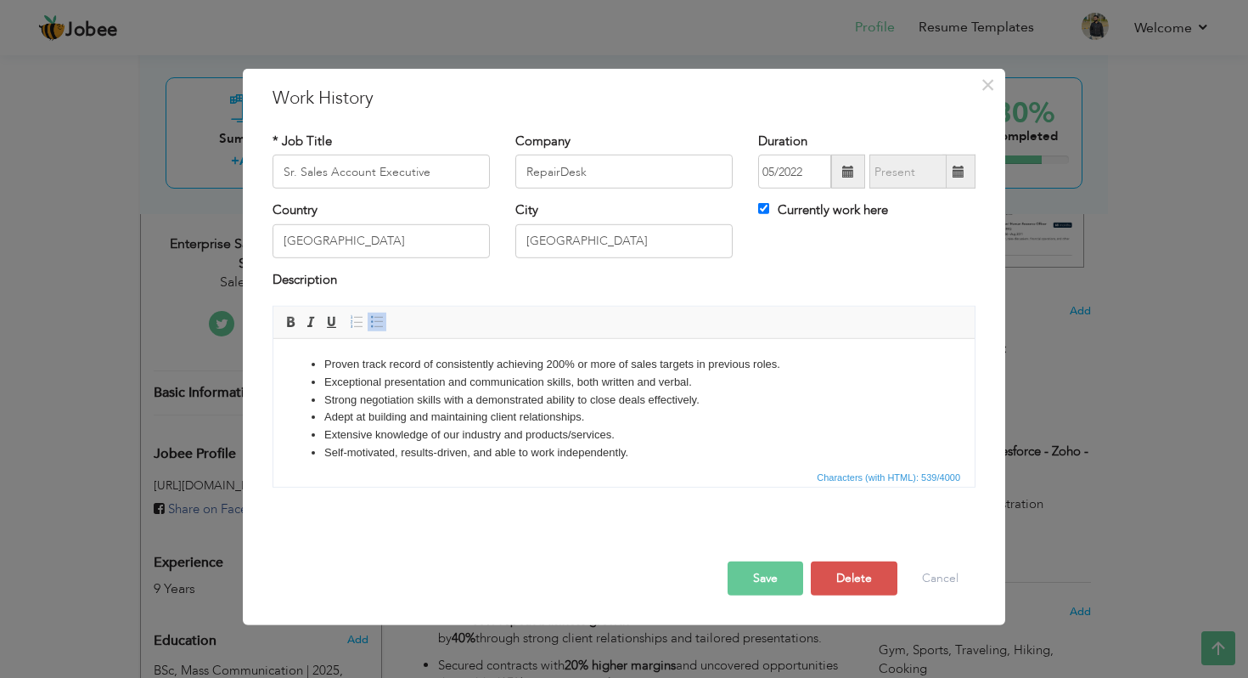
click at [501, 438] on li "Extensive knowledge of our industry and products/services." at bounding box center [624, 435] width 600 height 18
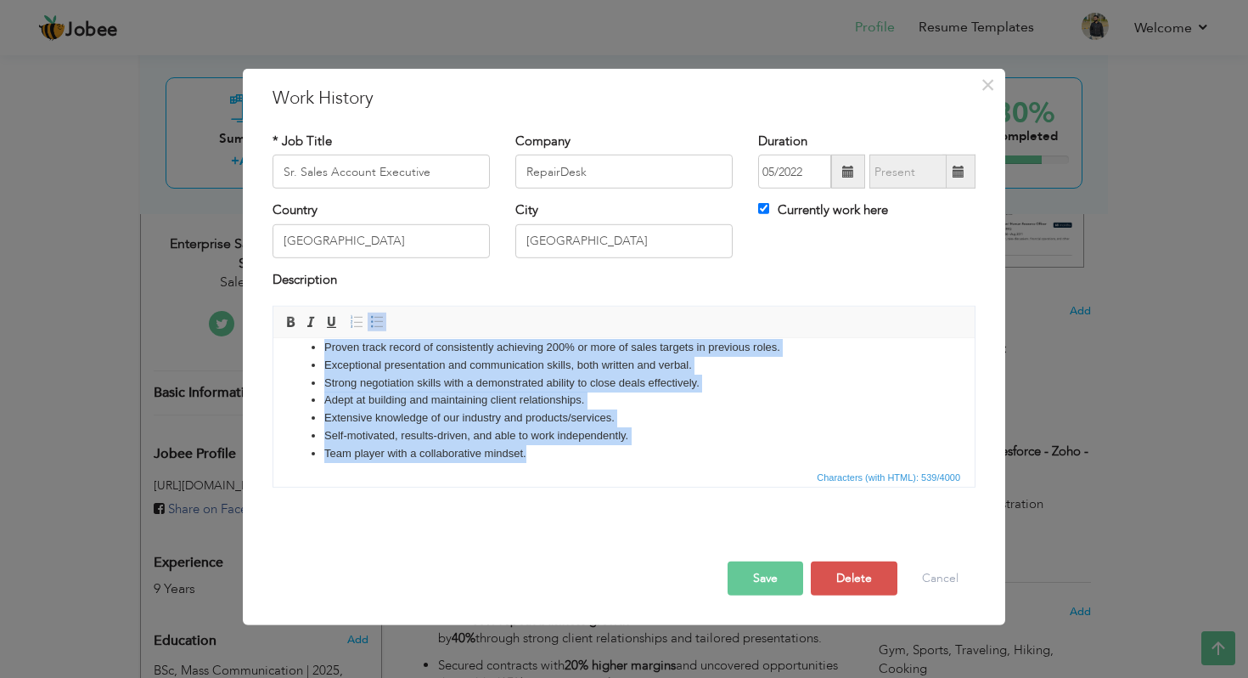
scroll to position [0, 0]
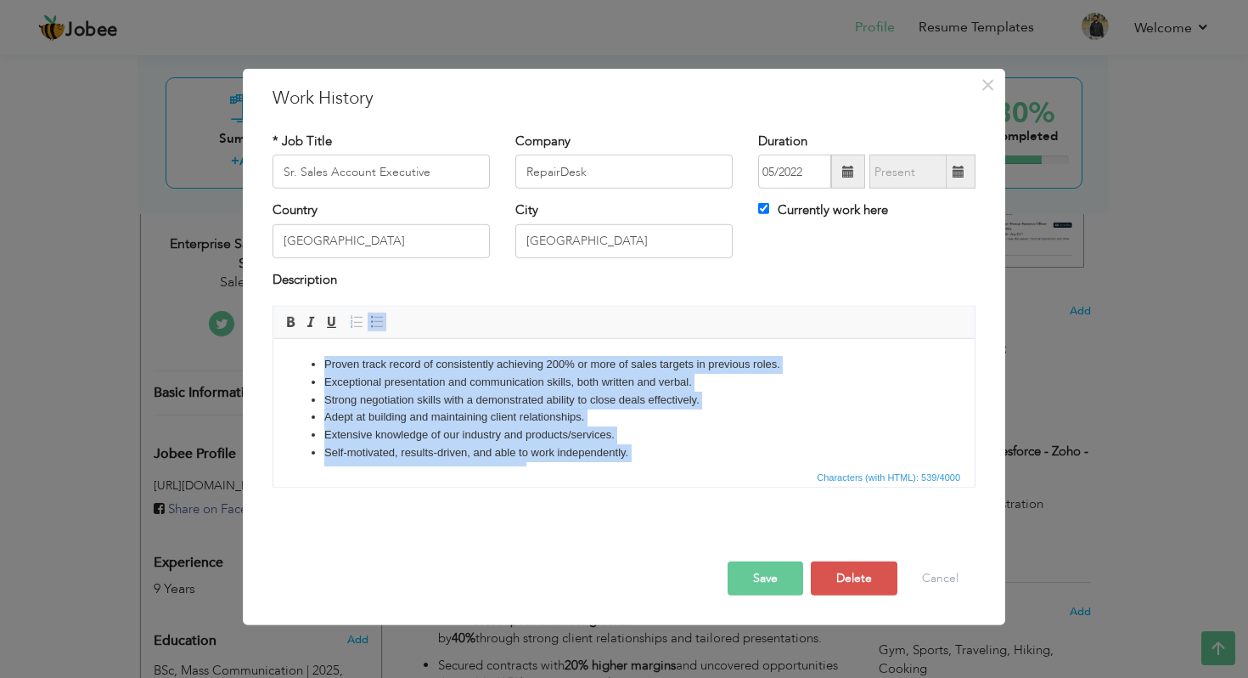
drag, startPoint x: 534, startPoint y: 439, endPoint x: 313, endPoint y: 331, distance: 246.5
click at [313, 339] on html "Proven track record of consistently achieving 200% or more of sales targets in …" at bounding box center [623, 418] width 701 height 158
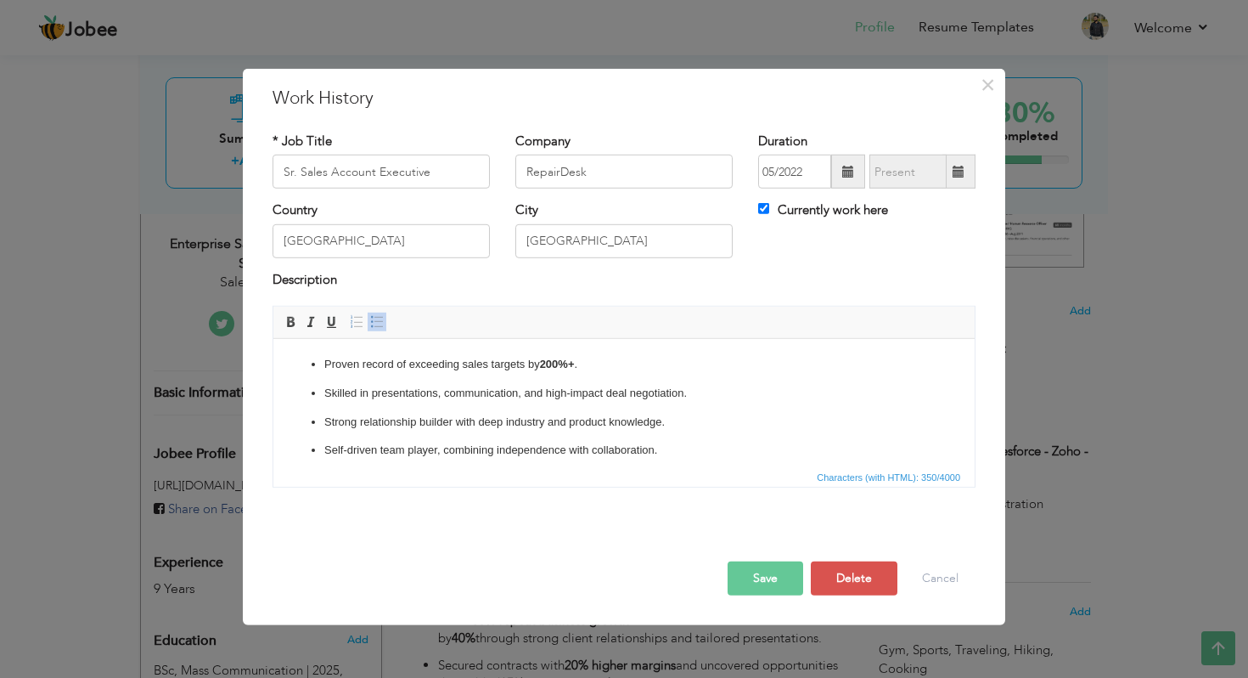
scroll to position [10, 0]
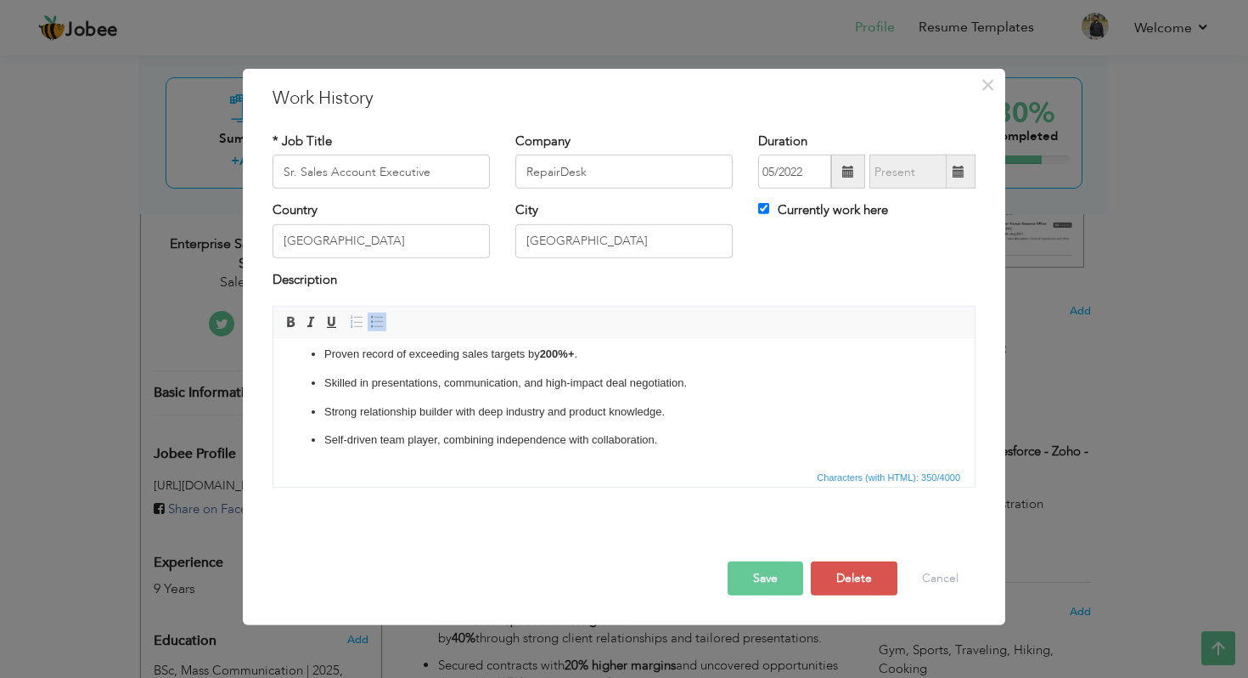
click at [774, 580] on button "Save" at bounding box center [766, 578] width 76 height 34
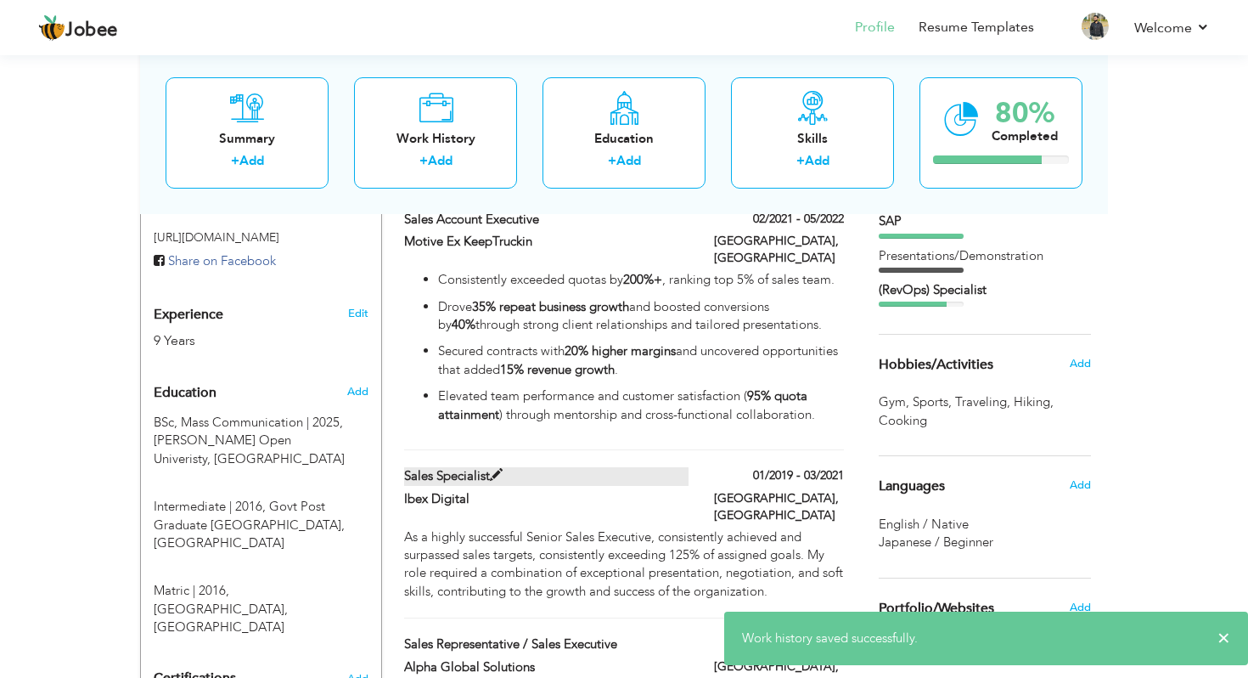
scroll to position [617, 0]
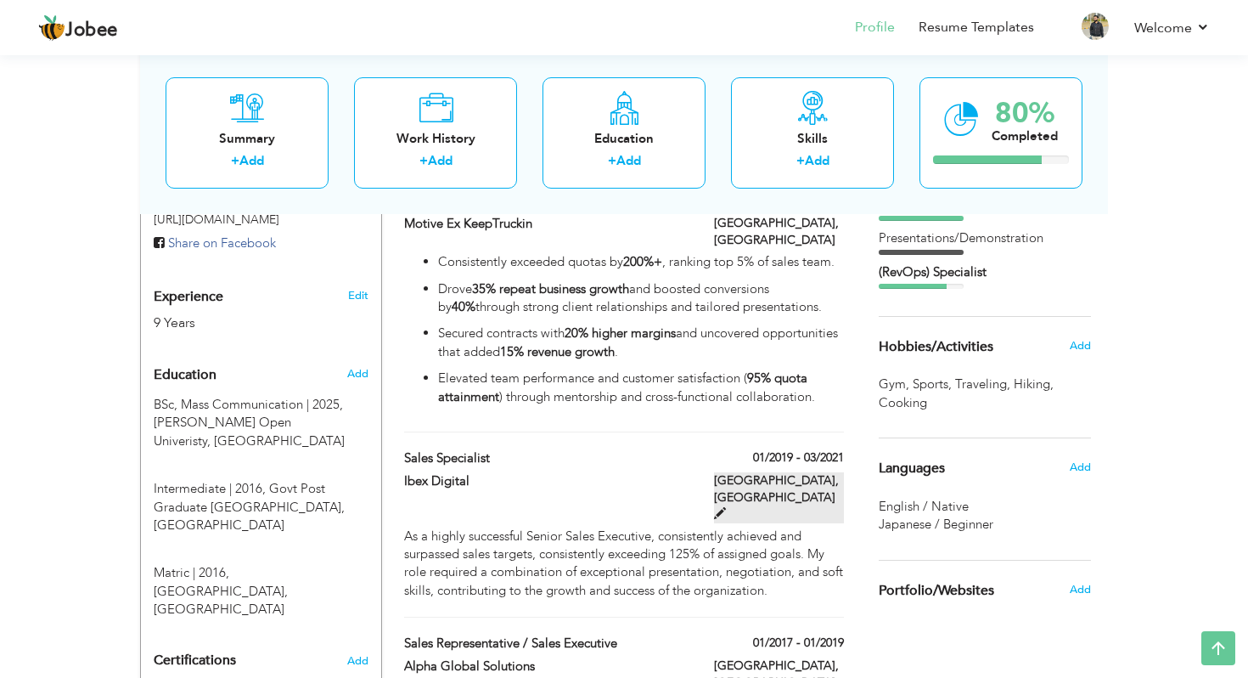
click at [726, 507] on span at bounding box center [720, 513] width 12 height 12
type input "Sales Specialist"
type input "Ibex Digital"
type input "01/2019"
type input "03/2021"
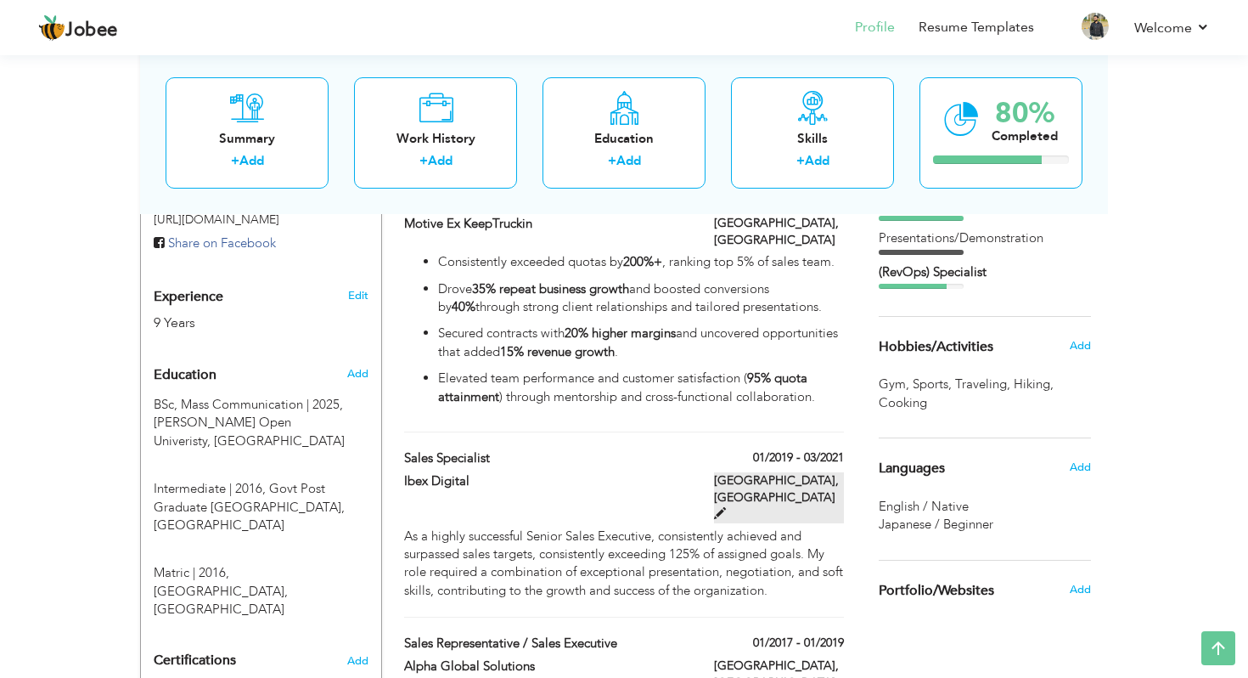
checkbox input "false"
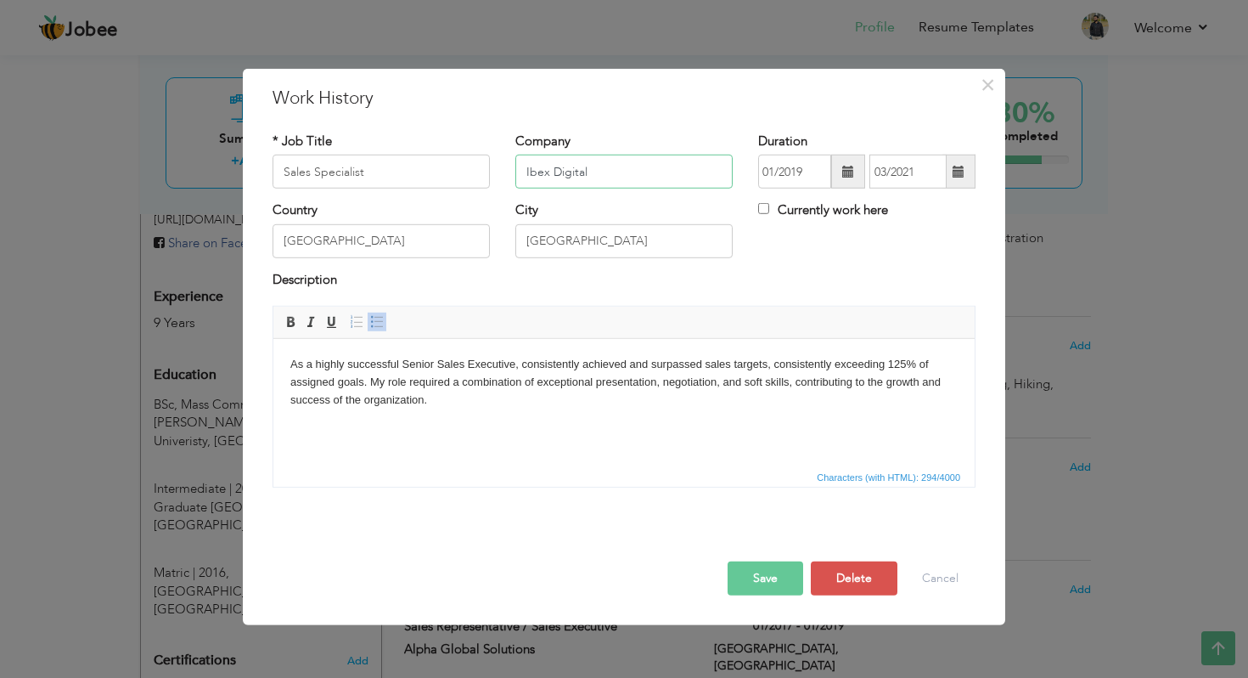
click at [631, 179] on input "Ibex Digital" at bounding box center [623, 172] width 217 height 34
type input "Ibex Digital (DGS)"
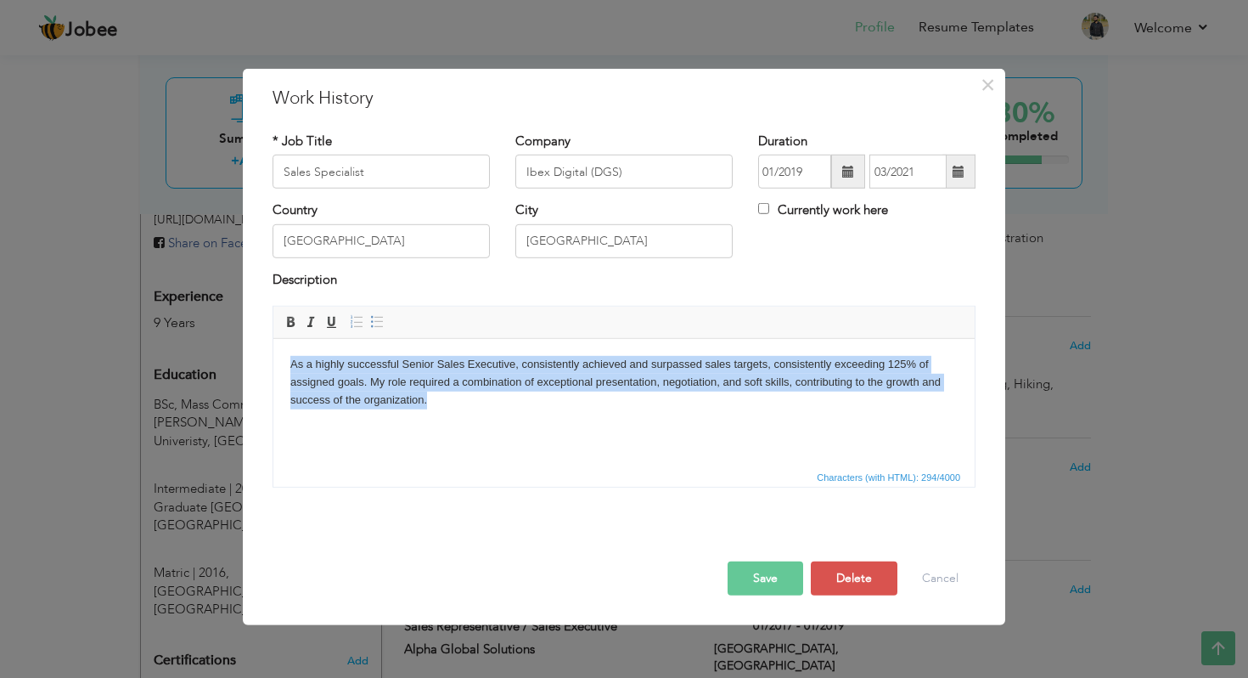
drag, startPoint x: 449, startPoint y: 407, endPoint x: 277, endPoint y: 362, distance: 178.2
click at [277, 362] on html "As a highly successful Senior Sales Executive, consistently achieved and surpas…" at bounding box center [623, 382] width 701 height 87
copy body "As a highly successful Senior Sales Executive, consistently achieved and surpas…"
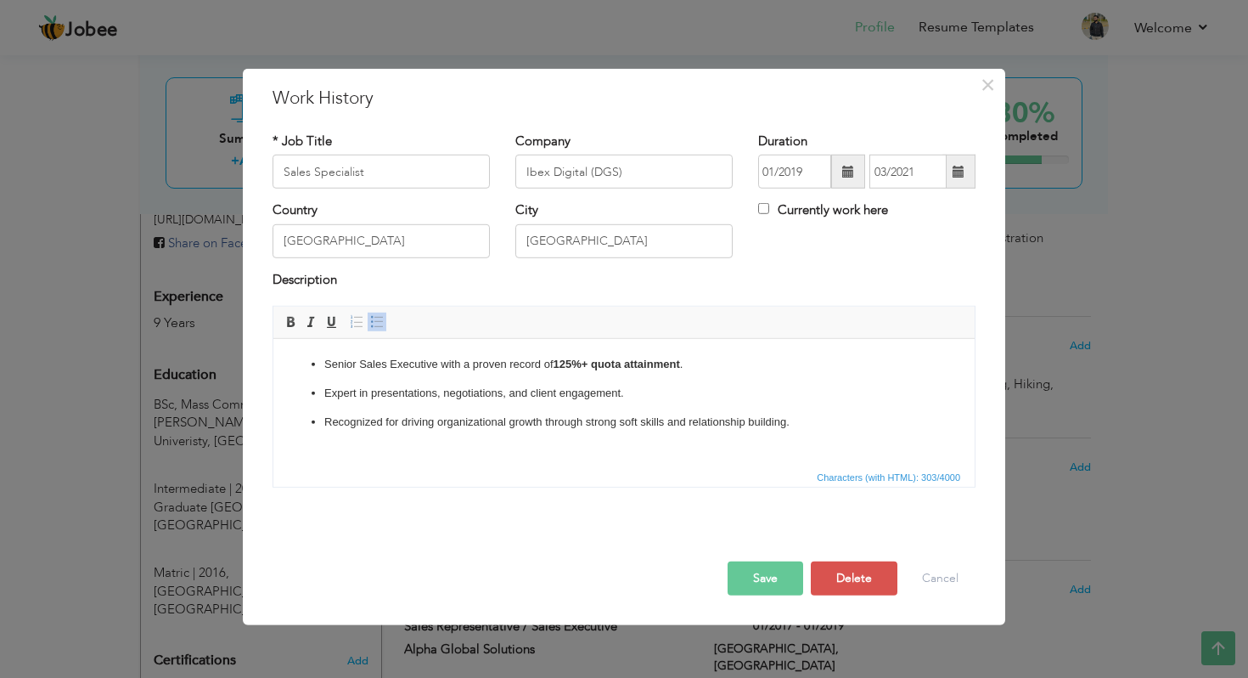
click at [779, 580] on button "Save" at bounding box center [766, 578] width 76 height 34
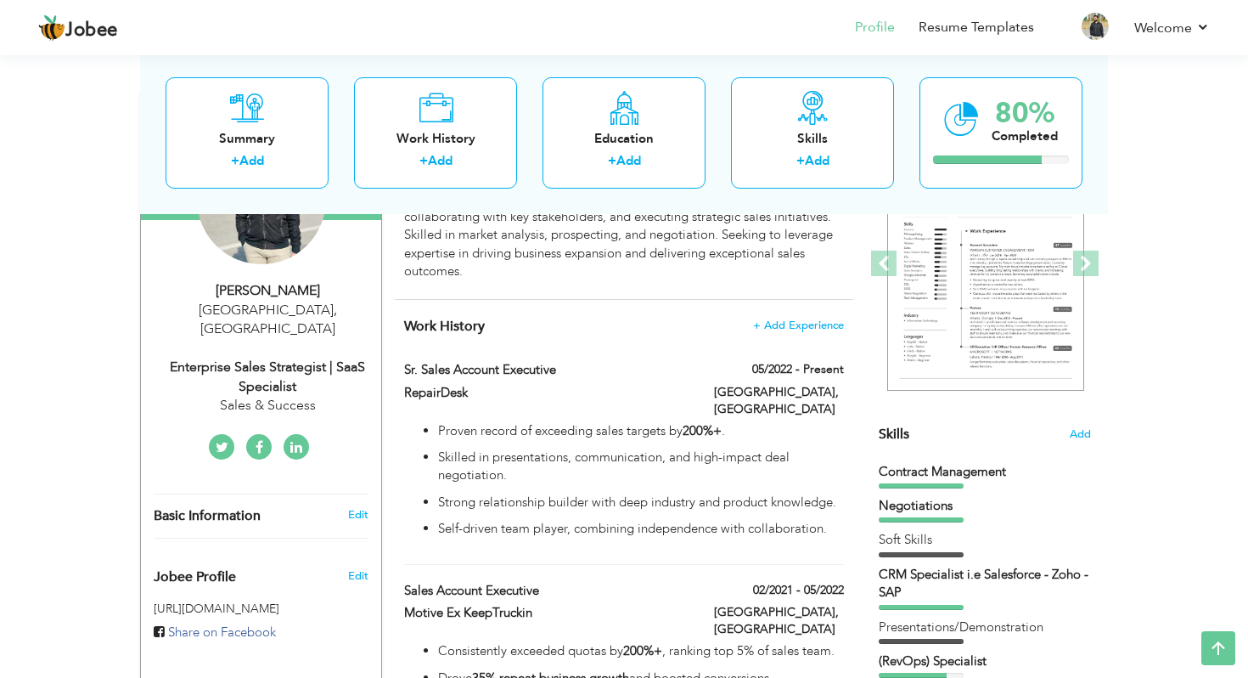
scroll to position [223, 0]
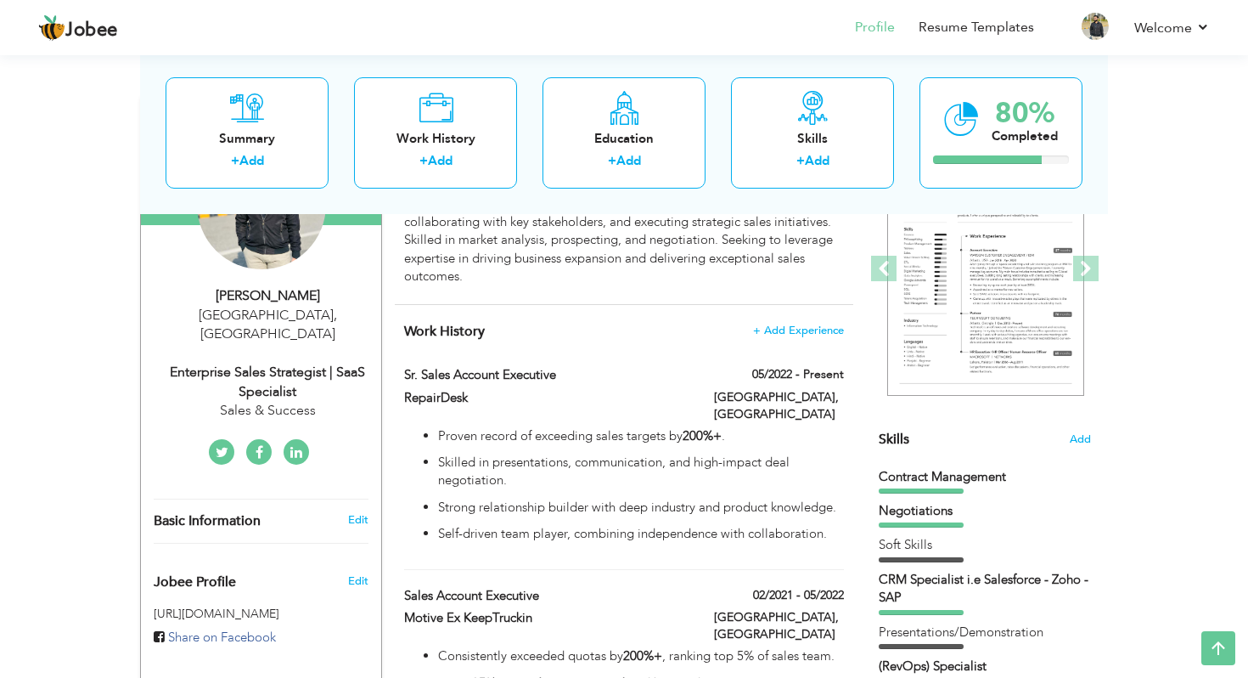
drag, startPoint x: 165, startPoint y: 354, endPoint x: 317, endPoint y: 346, distance: 152.2
click at [317, 363] on div "Enterprise Sales Strategist | SaaS Specialist" at bounding box center [268, 382] width 228 height 39
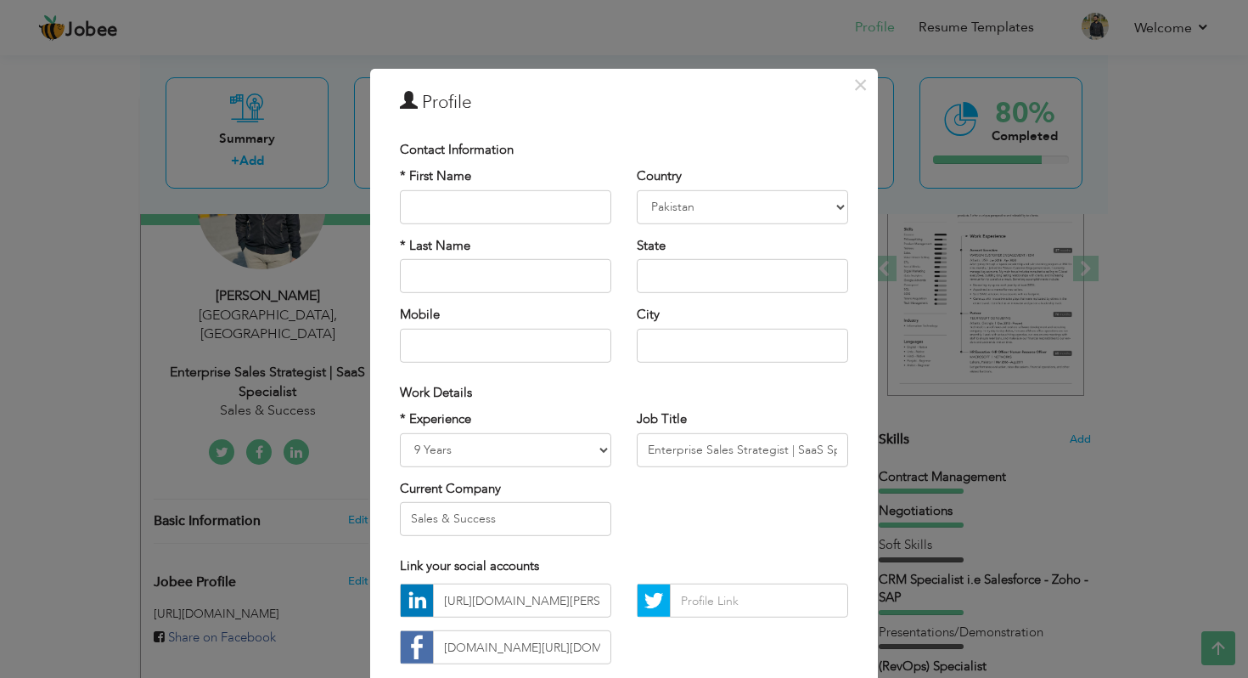
click at [285, 359] on div "× Profile Contact Information * First Name * Last Name Mobile Aruba" at bounding box center [624, 339] width 1248 height 678
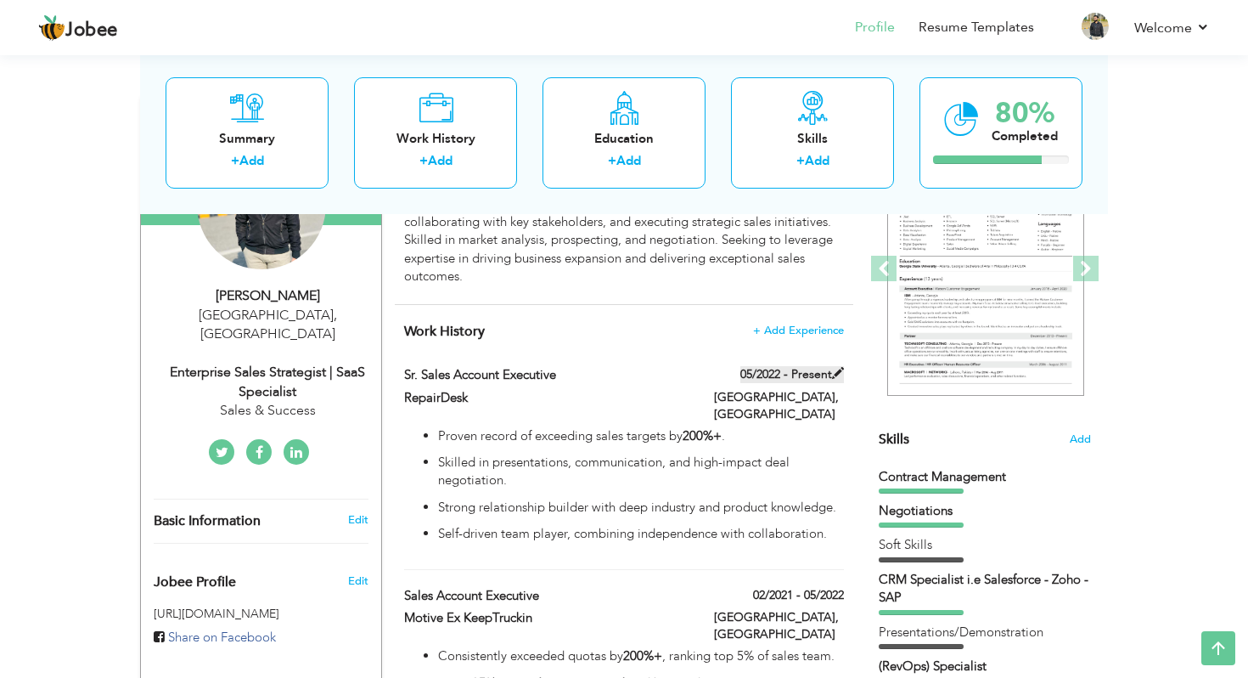
click at [837, 371] on span at bounding box center [838, 373] width 12 height 12
type input "Sr. Sales Account Executive"
type input "RepairDesk"
type input "05/2022"
checkbox input "true"
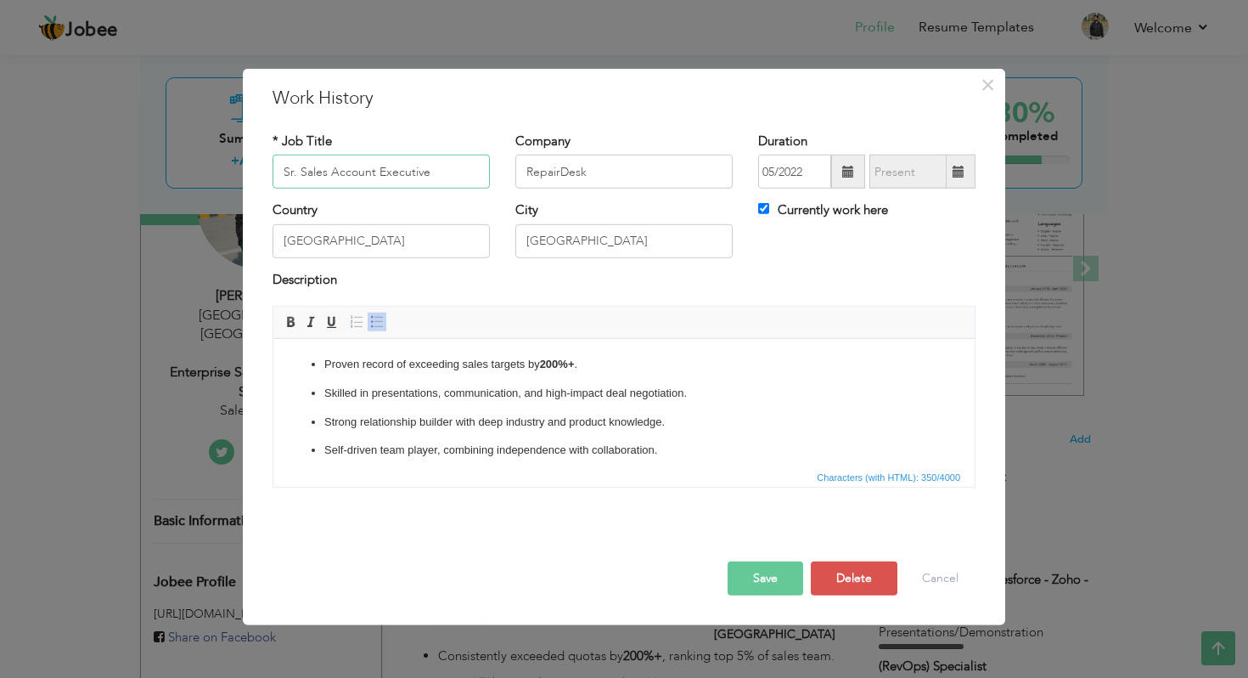
click at [374, 172] on input "Sr. Sales Account Executive" at bounding box center [381, 172] width 217 height 34
click at [324, 169] on input "Exterprise Sales Executive" at bounding box center [381, 172] width 217 height 34
click at [386, 169] on input "Enterprise Sales Executive" at bounding box center [381, 172] width 217 height 34
click at [769, 578] on button "Save" at bounding box center [766, 578] width 76 height 34
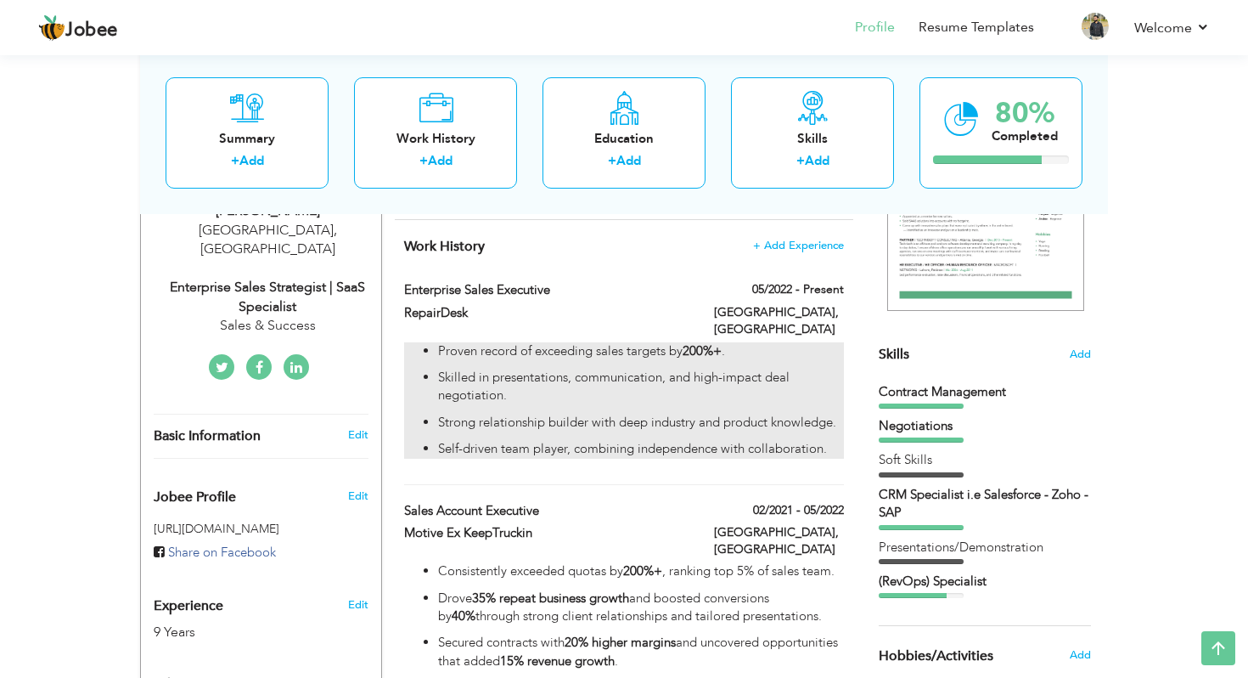
scroll to position [275, 0]
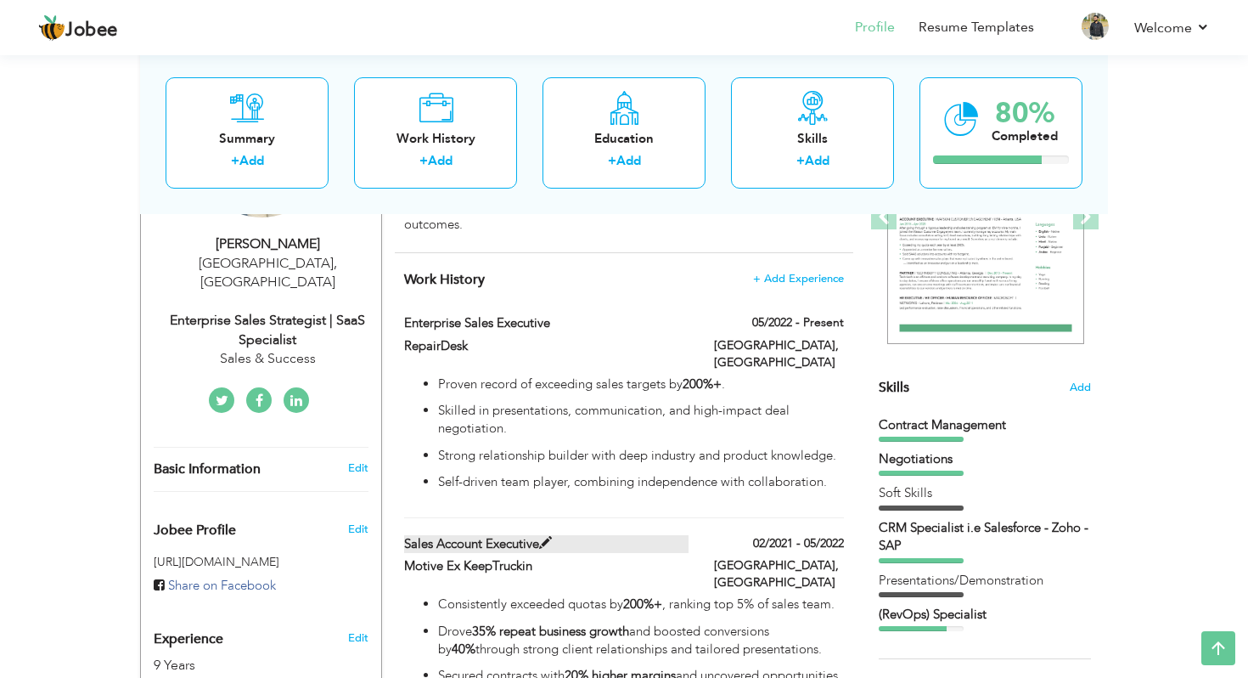
click at [546, 537] on span at bounding box center [545, 543] width 13 height 13
type input "Sales Account Executive"
type input "Motive Ex KeepTruckin"
type input "02/2021"
type input "05/2022"
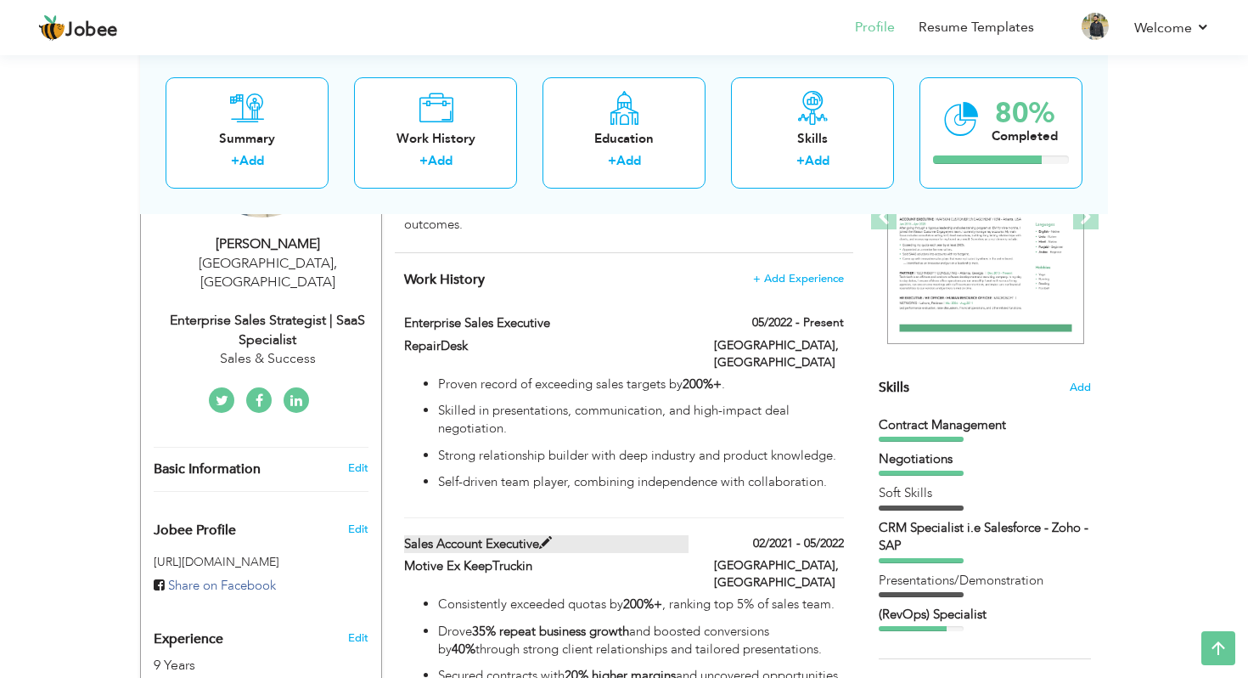
checkbox input "false"
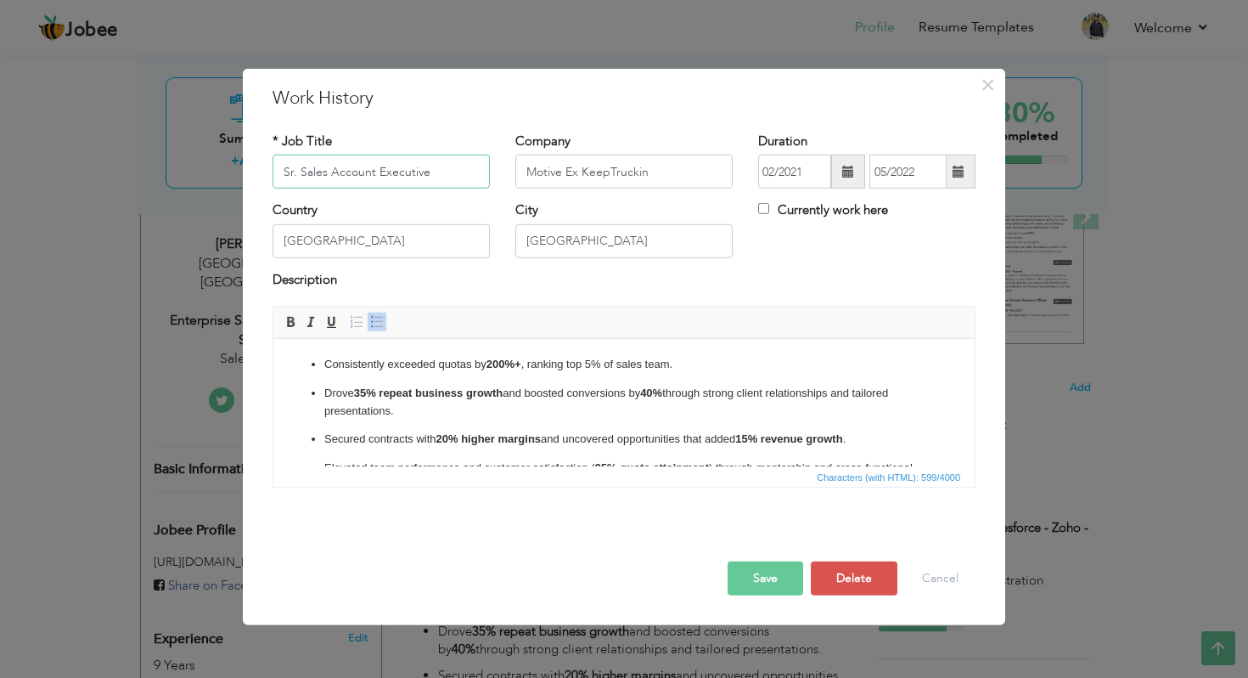
type input "Sr. Sales Account Executive"
click at [760, 571] on button "Save" at bounding box center [766, 578] width 76 height 34
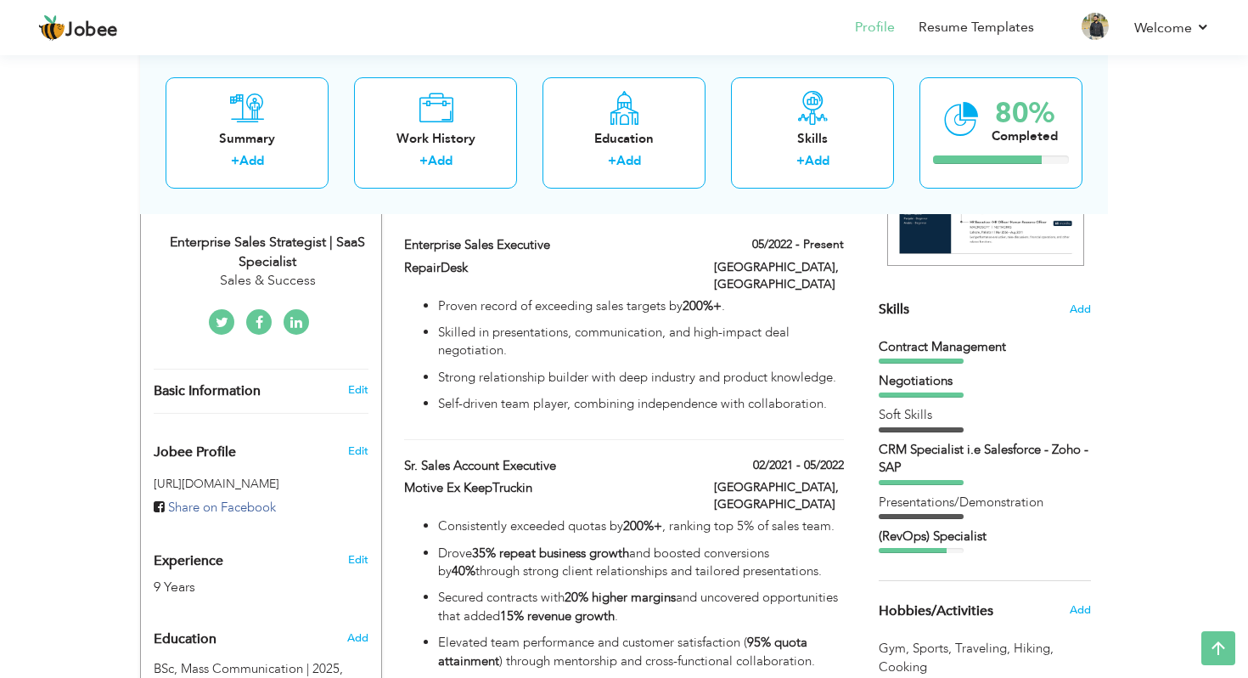
scroll to position [0, 0]
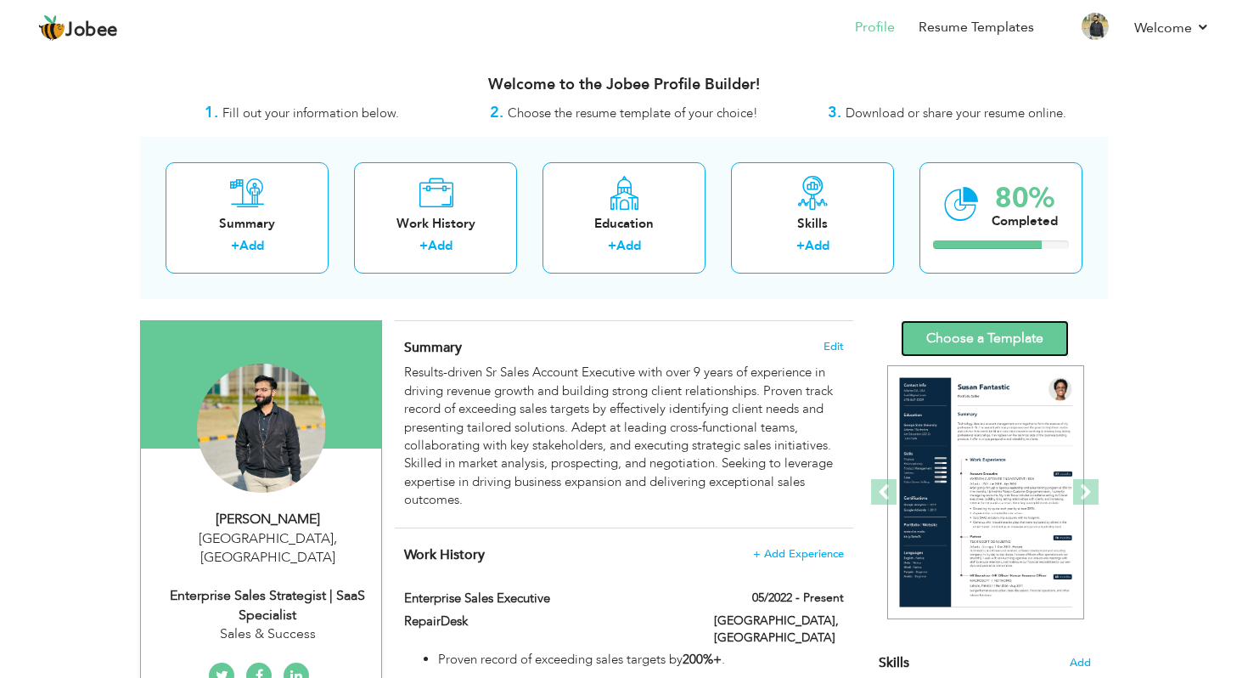
click at [985, 340] on link "Choose a Template" at bounding box center [985, 338] width 168 height 37
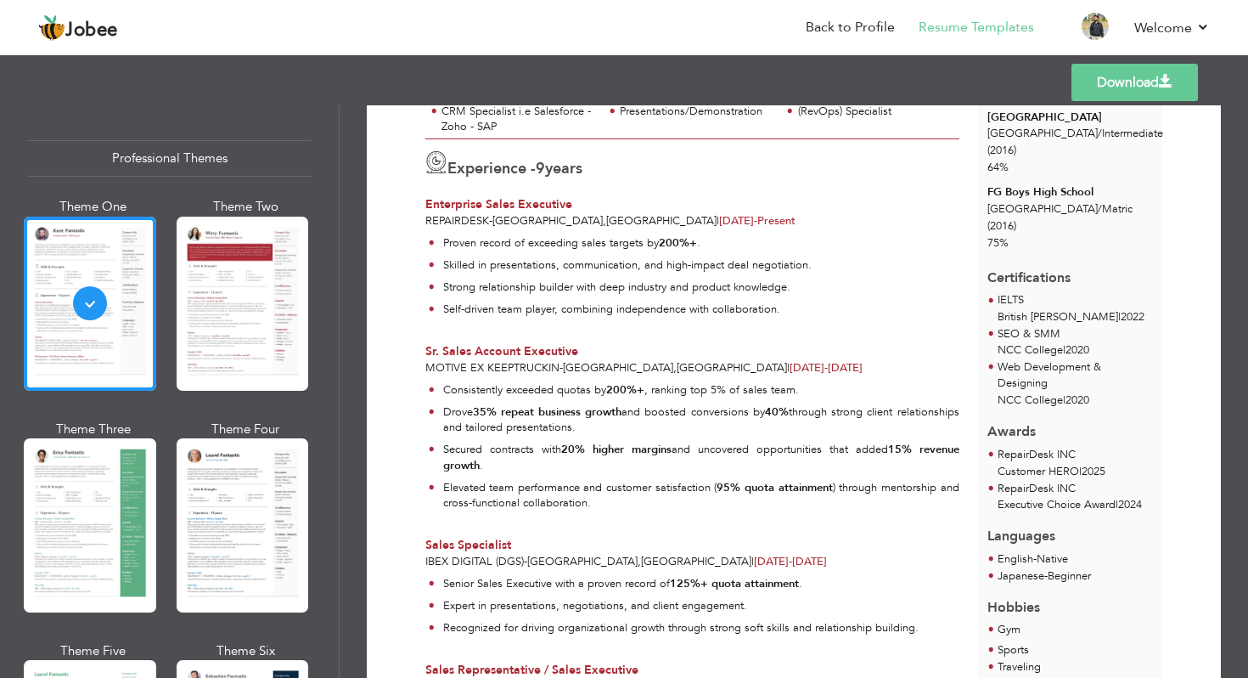
scroll to position [323, 0]
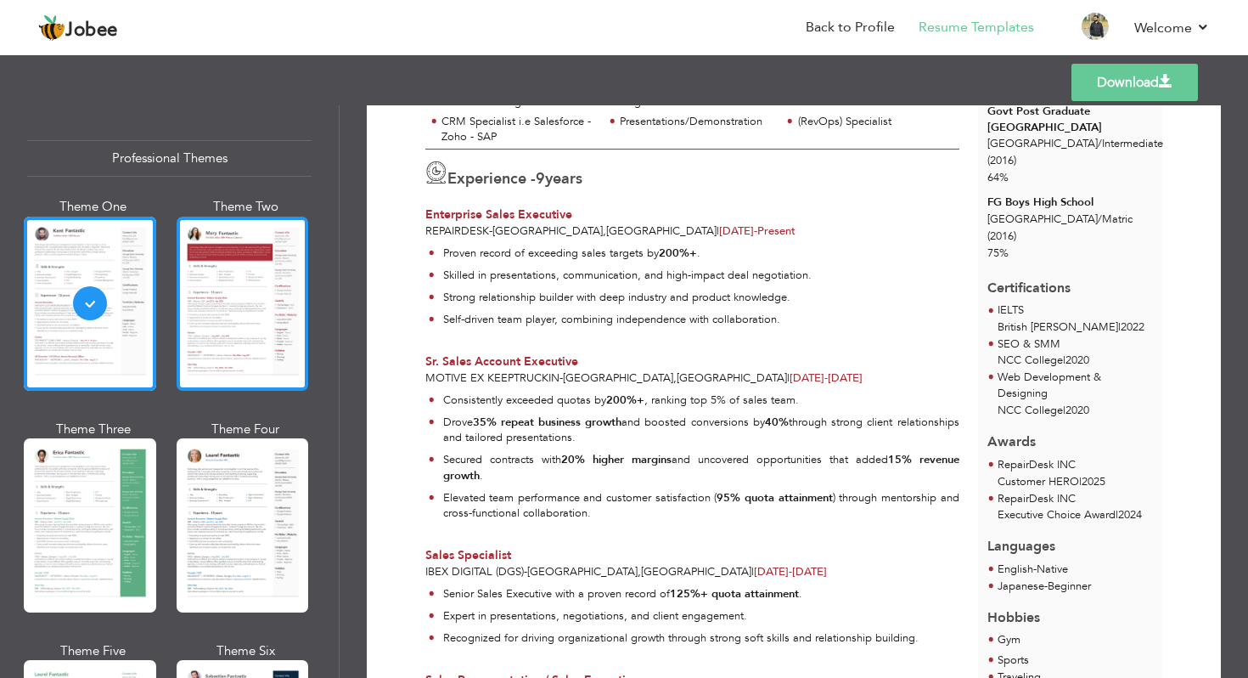
click at [230, 320] on div at bounding box center [243, 304] width 132 height 174
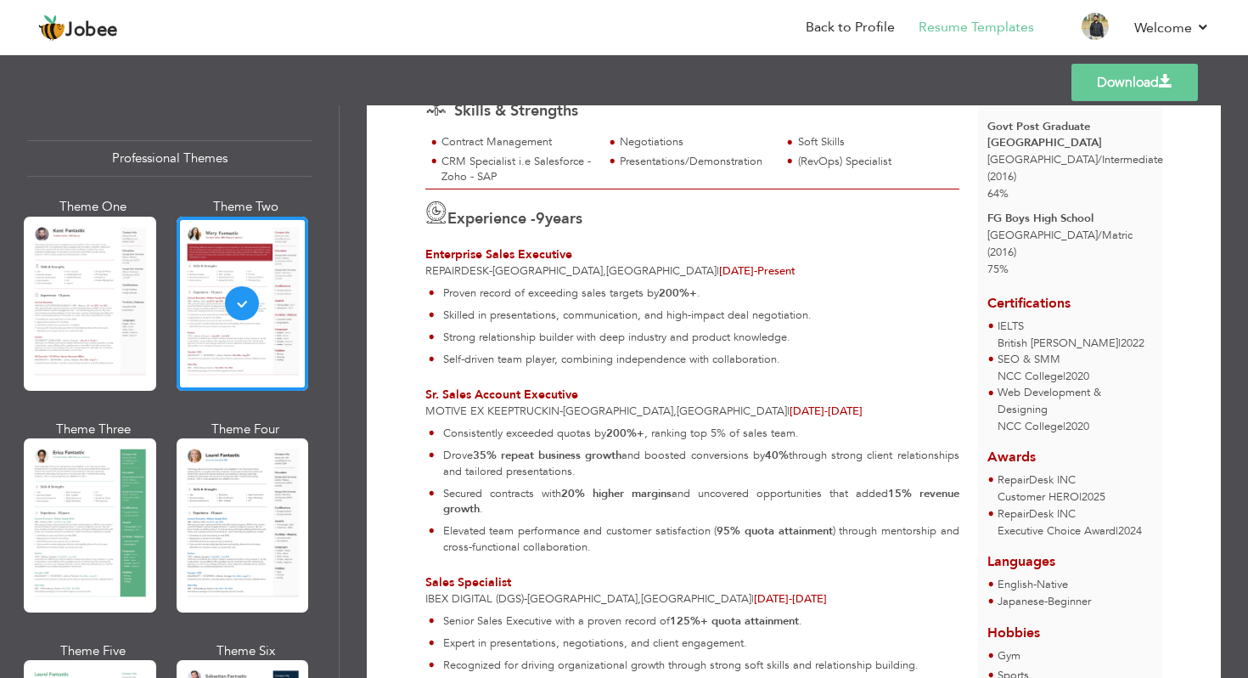
scroll to position [300, 0]
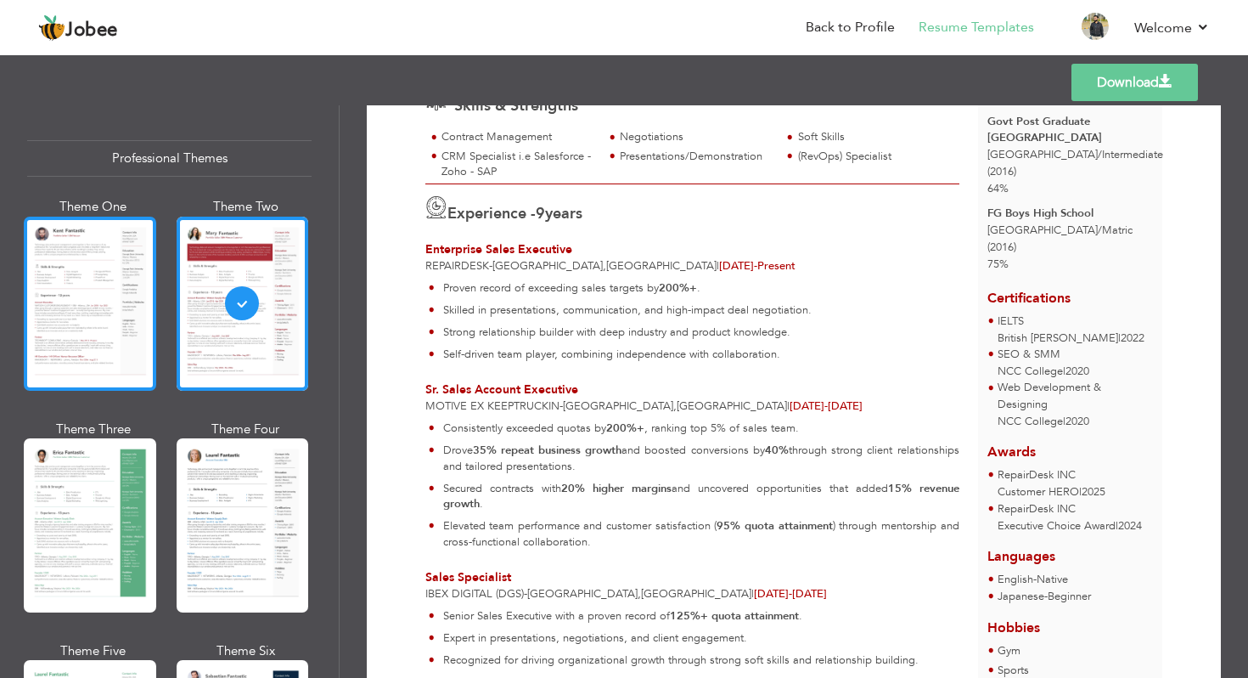
click at [118, 320] on div at bounding box center [90, 304] width 132 height 174
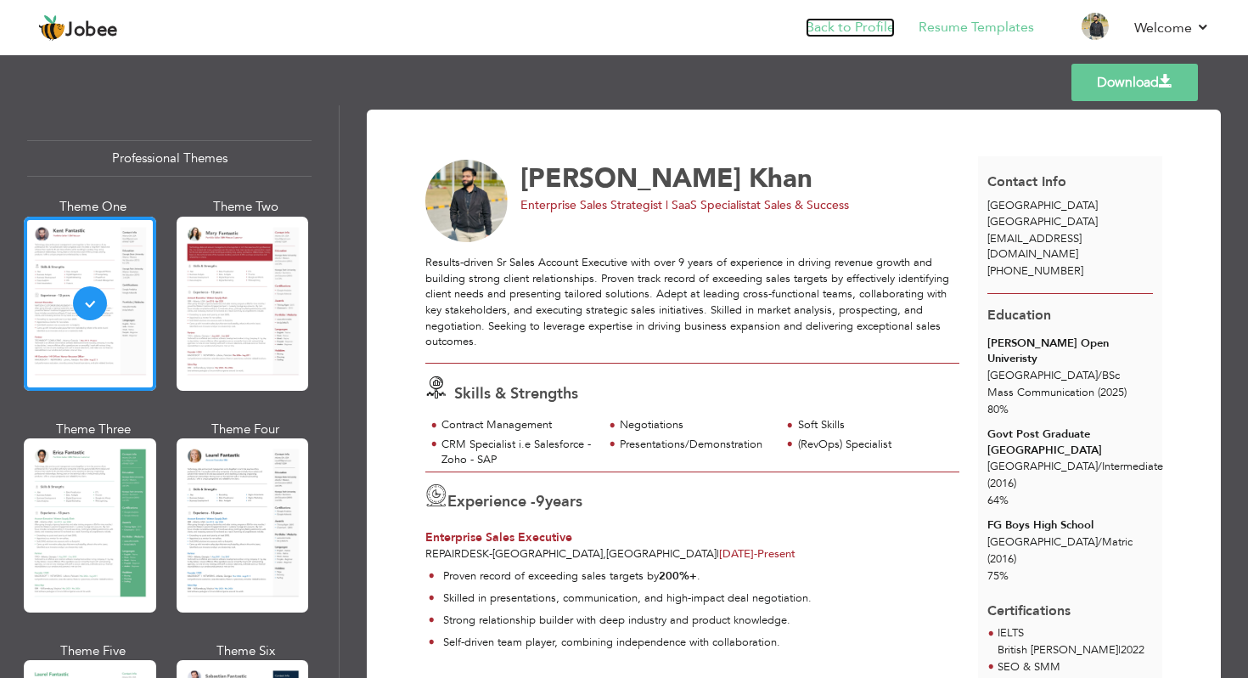
click at [840, 33] on link "Back to Profile" at bounding box center [850, 28] width 89 height 20
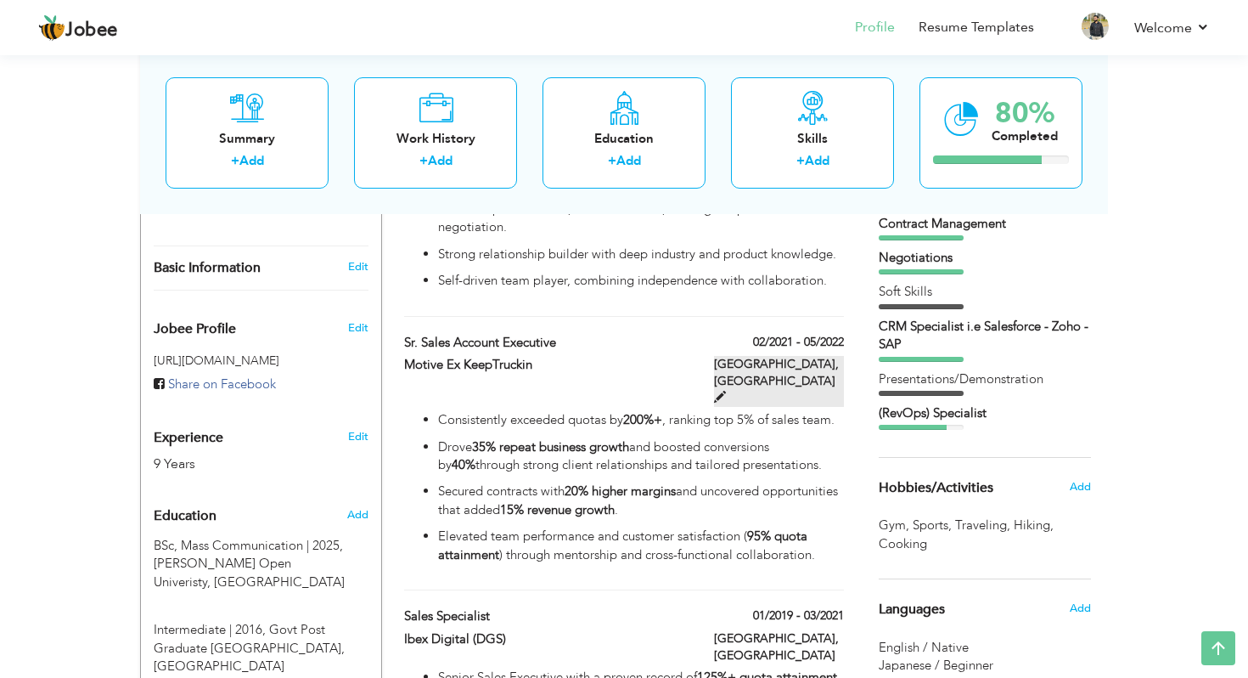
click at [726, 391] on span at bounding box center [720, 397] width 12 height 12
type input "Sr. Sales Account Executive"
type input "Motive Ex KeepTruckin"
type input "02/2021"
type input "05/2022"
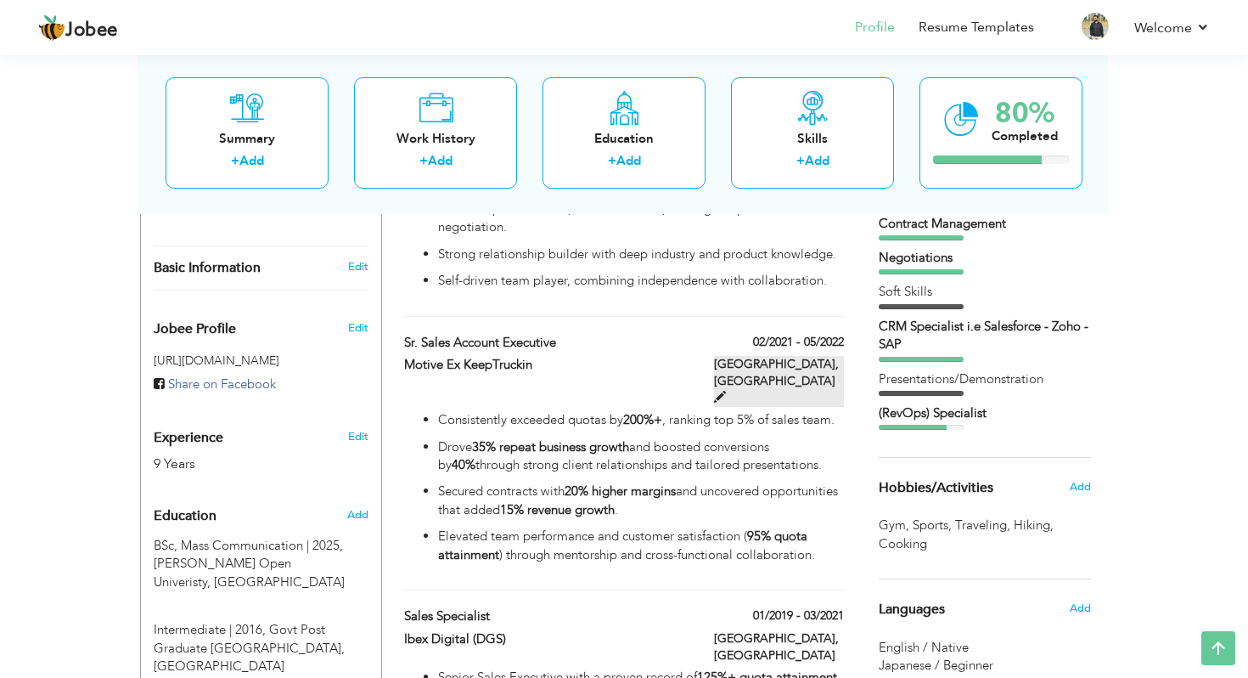
type input "[GEOGRAPHIC_DATA]"
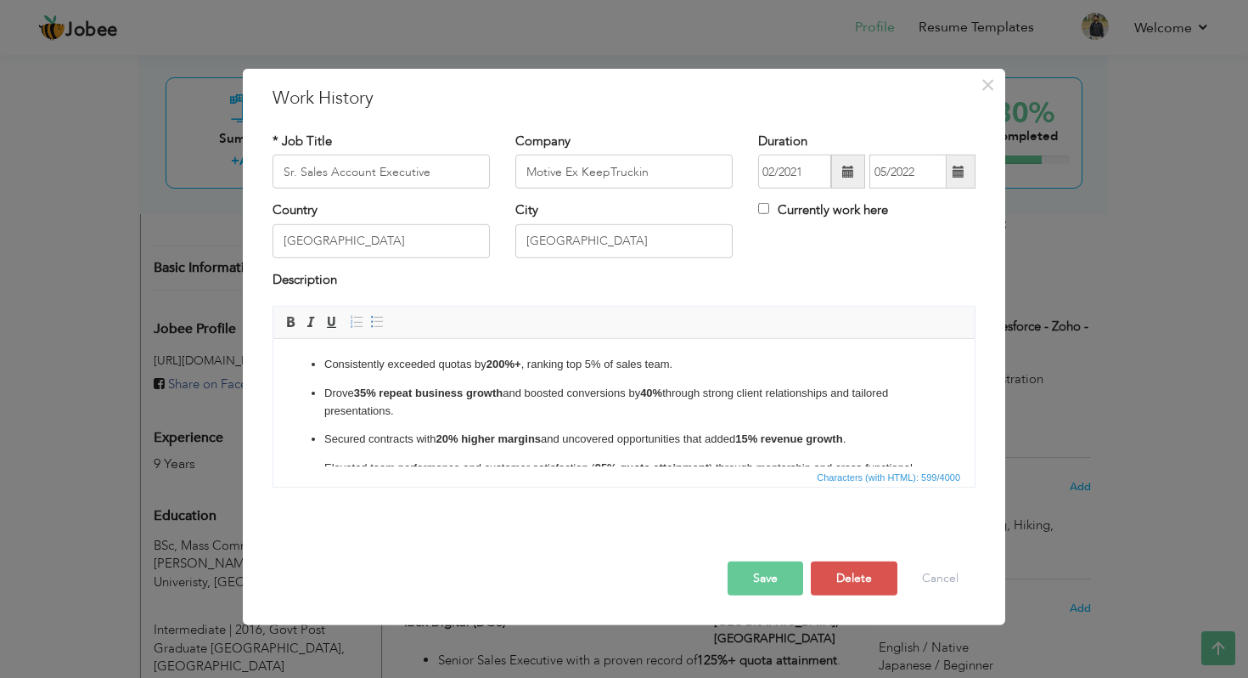
click at [417, 392] on strong "35% repeat business growth" at bounding box center [428, 392] width 149 height 13
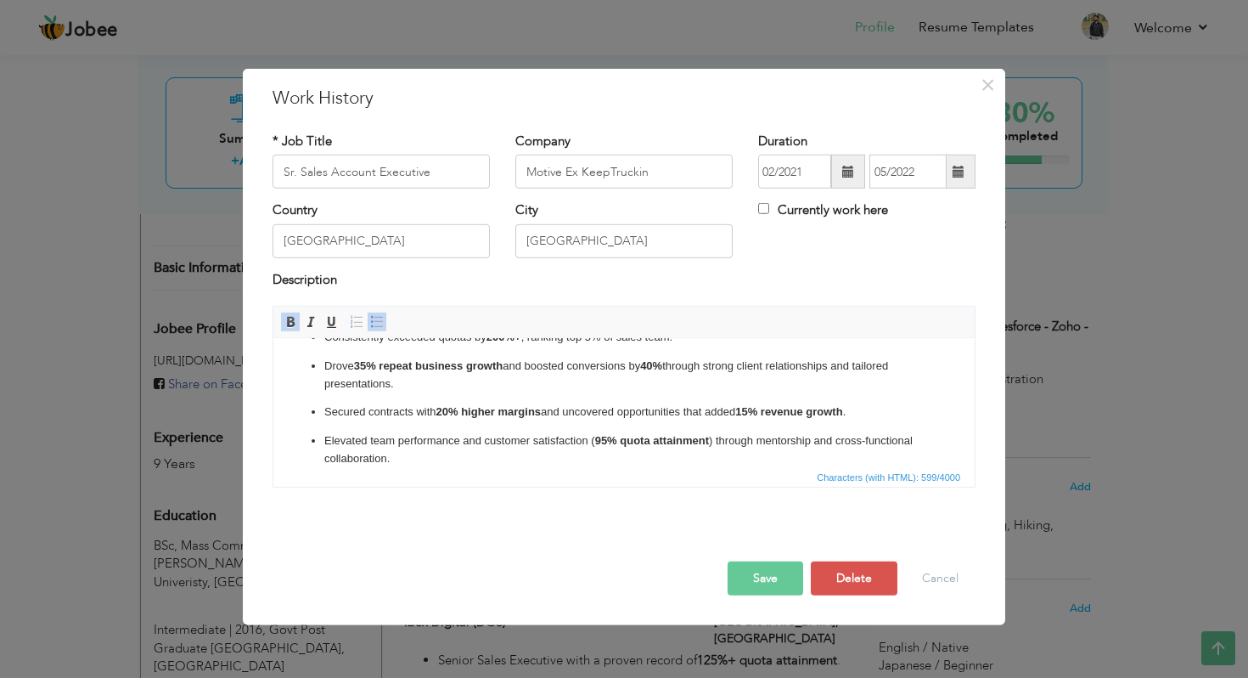
scroll to position [46, 0]
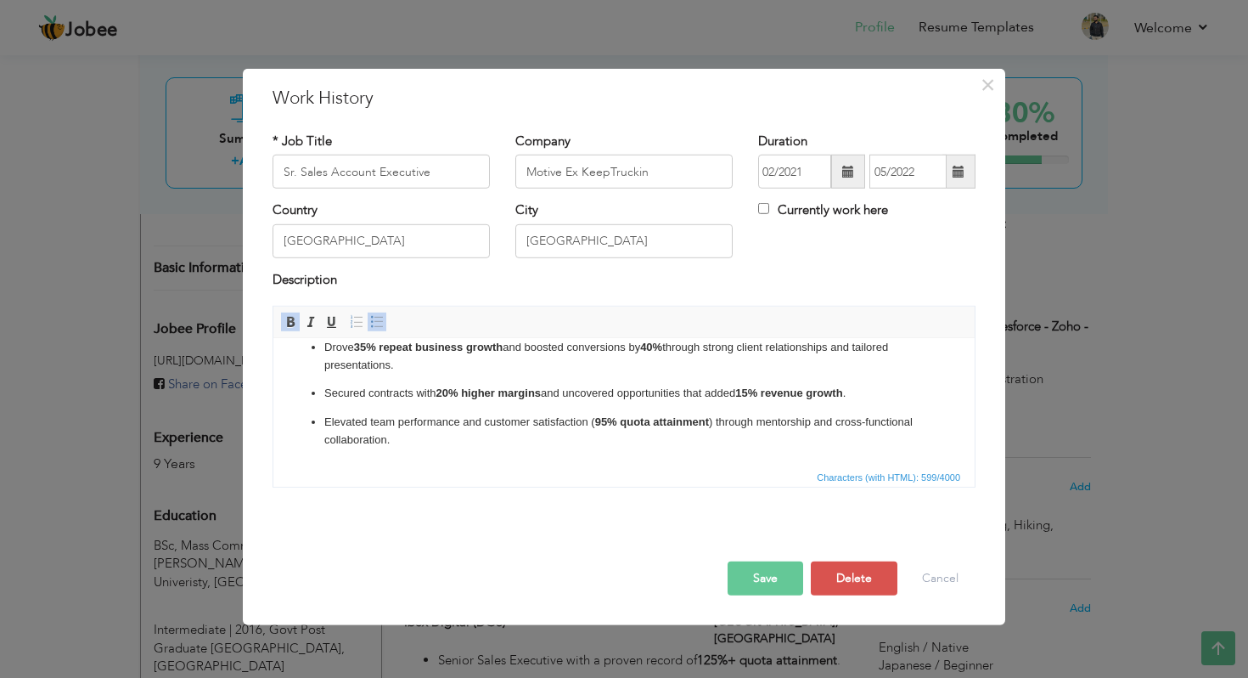
click at [382, 441] on p "Elevated team performance and customer satisfaction ( 95% quota attainment ) th…" at bounding box center [624, 432] width 600 height 36
click at [411, 441] on p "Elevated team performance and customer satisfaction ( 95% quota attainment ) th…" at bounding box center [624, 432] width 600 height 36
click at [392, 440] on p "Elevated team performance and customer satisfaction ( 95% quota attainment ) th…" at bounding box center [624, 432] width 600 height 36
click at [425, 442] on p "Elevated team performance and customer satisfaction ( 95% quota attainment ) th…" at bounding box center [624, 432] width 600 height 36
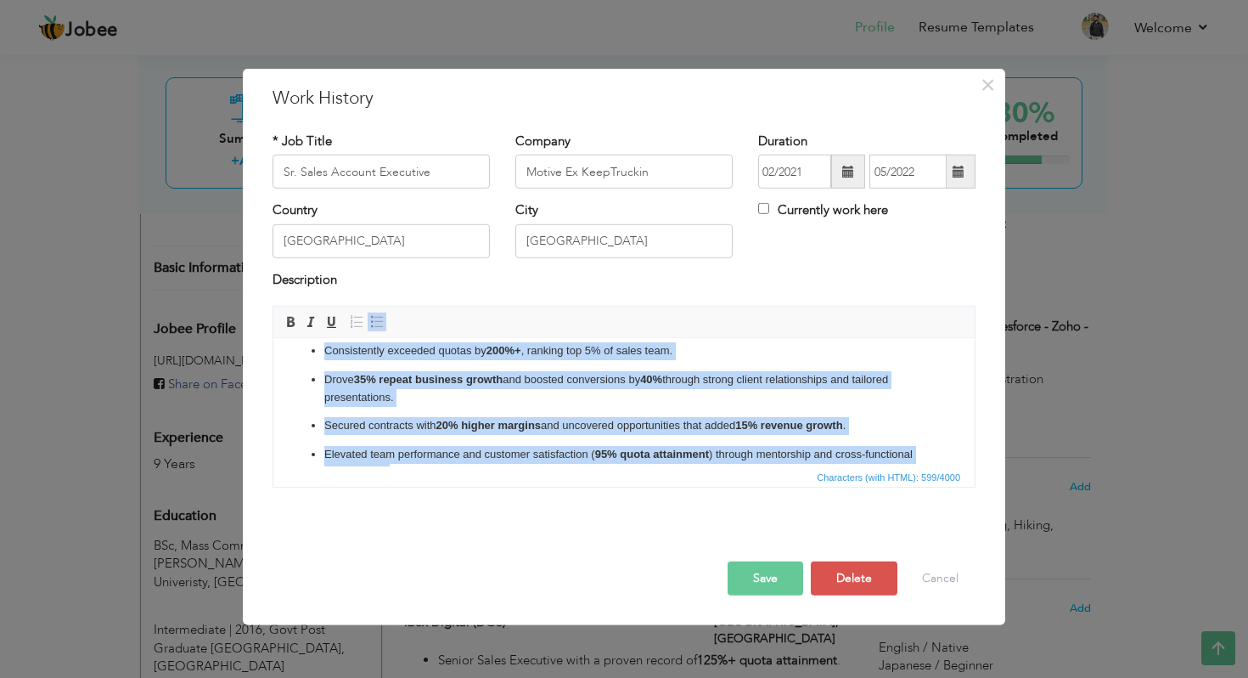
scroll to position [0, 0]
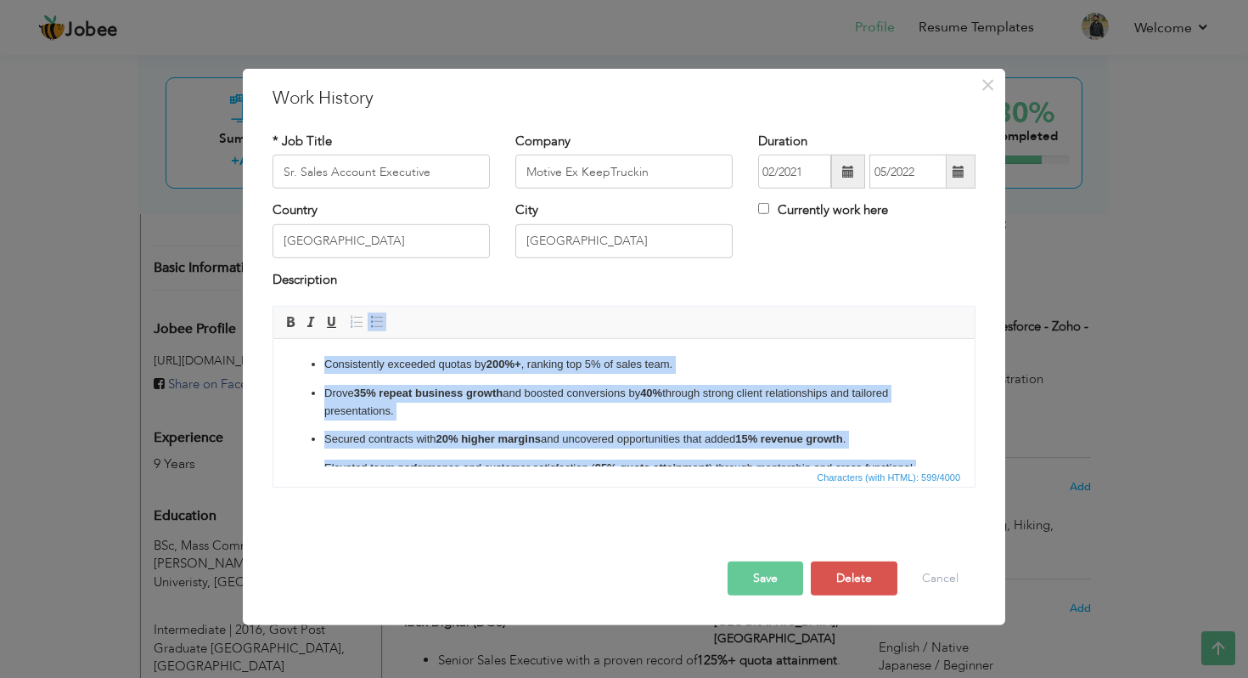
drag, startPoint x: 403, startPoint y: 445, endPoint x: 318, endPoint y: 337, distance: 137.8
click at [318, 339] on html "Consistently exceeded quotas by 200%+ , ranking top 5% of sales team. Drove 35%…" at bounding box center [623, 425] width 701 height 173
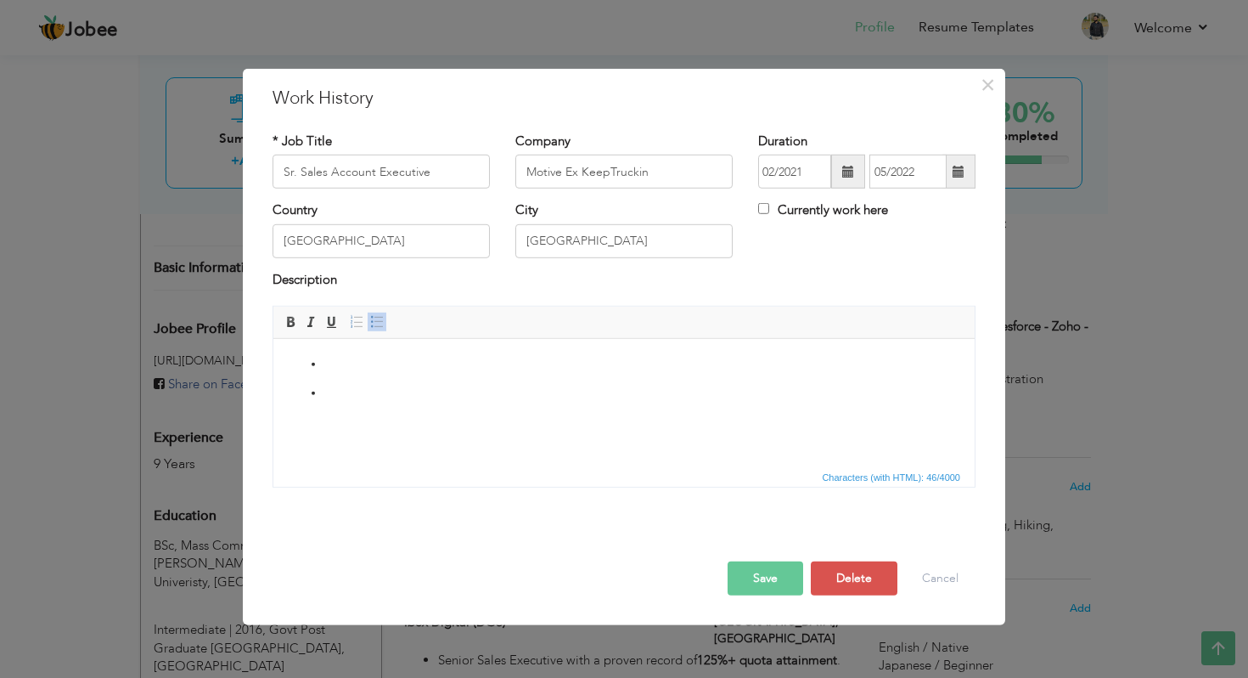
click at [408, 401] on li at bounding box center [624, 394] width 600 height 18
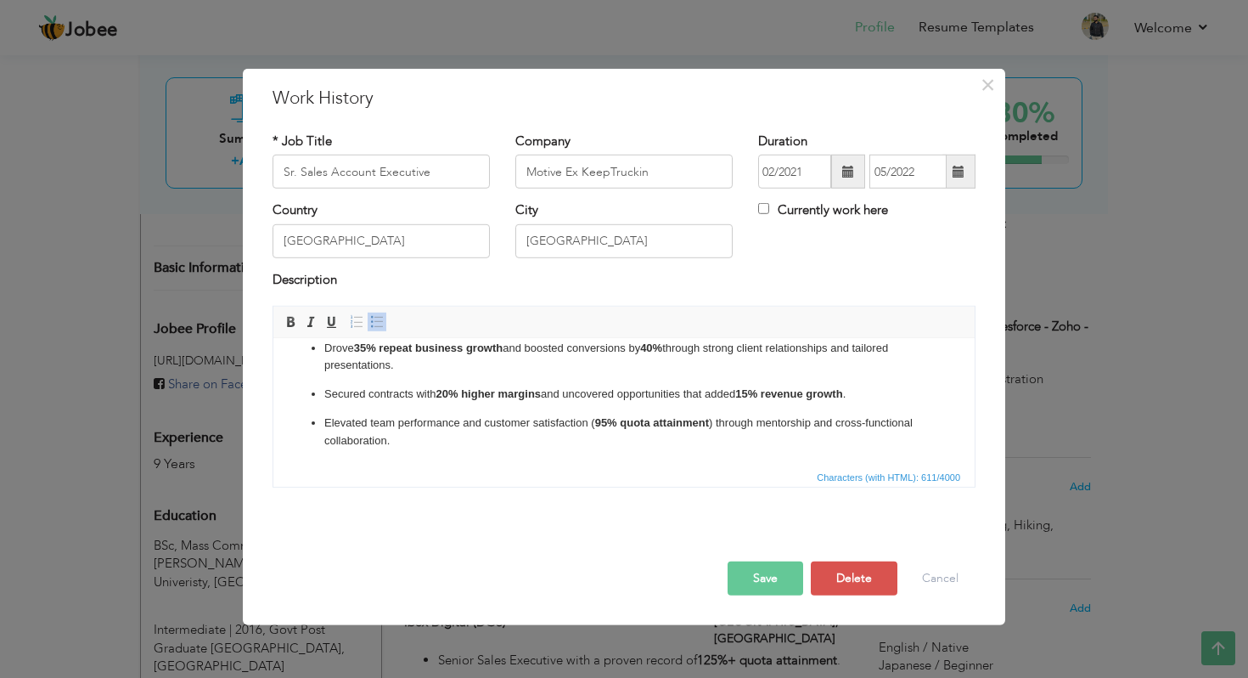
scroll to position [65, 0]
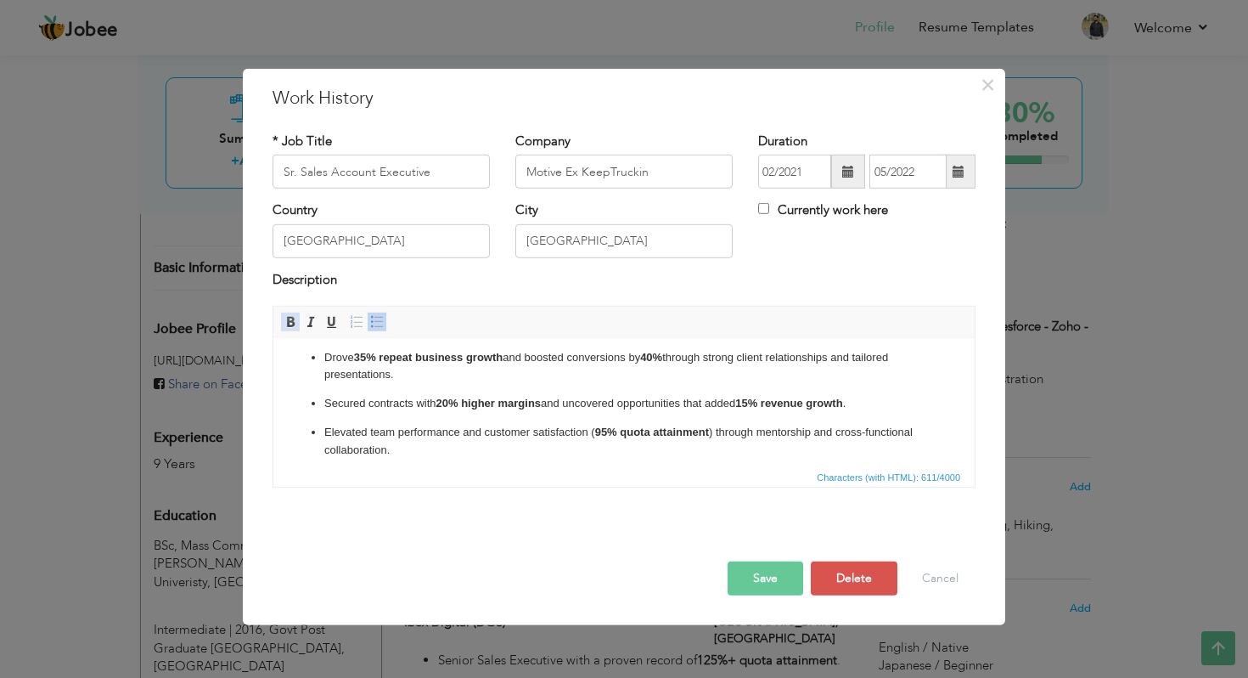
click at [293, 323] on span at bounding box center [291, 322] width 14 height 14
click at [290, 322] on span at bounding box center [291, 322] width 14 height 14
click at [307, 322] on span at bounding box center [311, 322] width 14 height 14
click at [325, 322] on span at bounding box center [331, 322] width 14 height 14
click at [313, 322] on span at bounding box center [311, 322] width 14 height 14
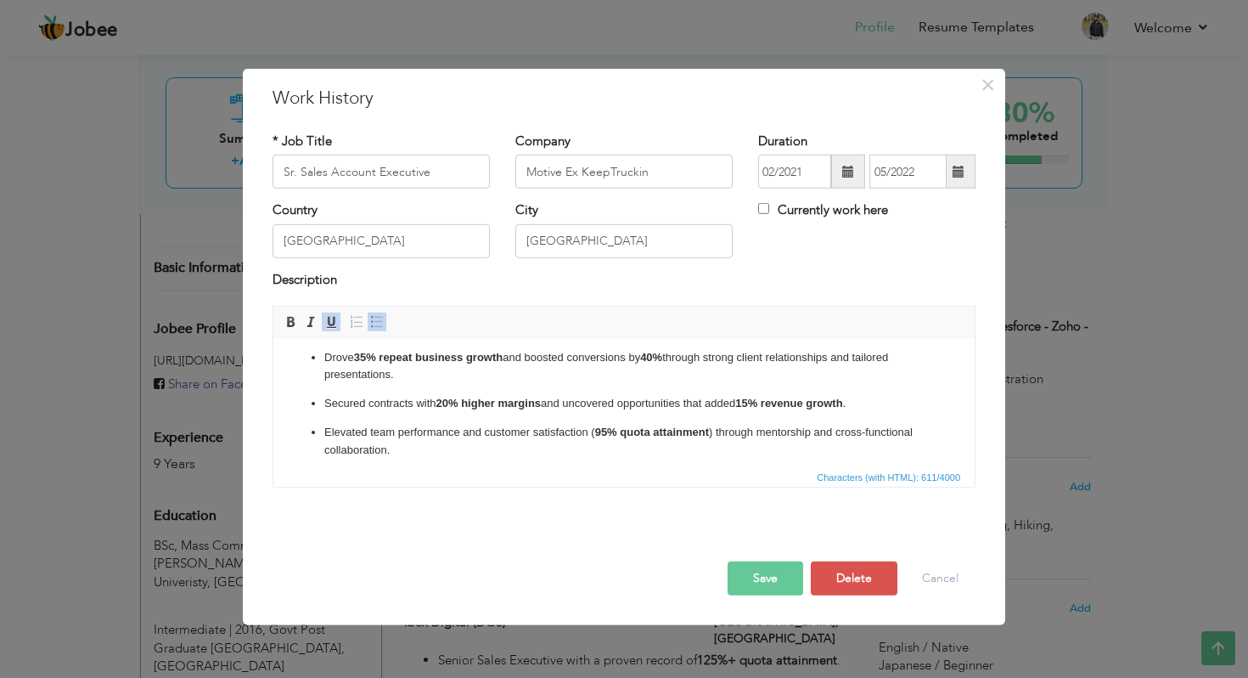
click at [324, 322] on span at bounding box center [331, 322] width 14 height 14
click at [380, 325] on span at bounding box center [377, 322] width 14 height 14
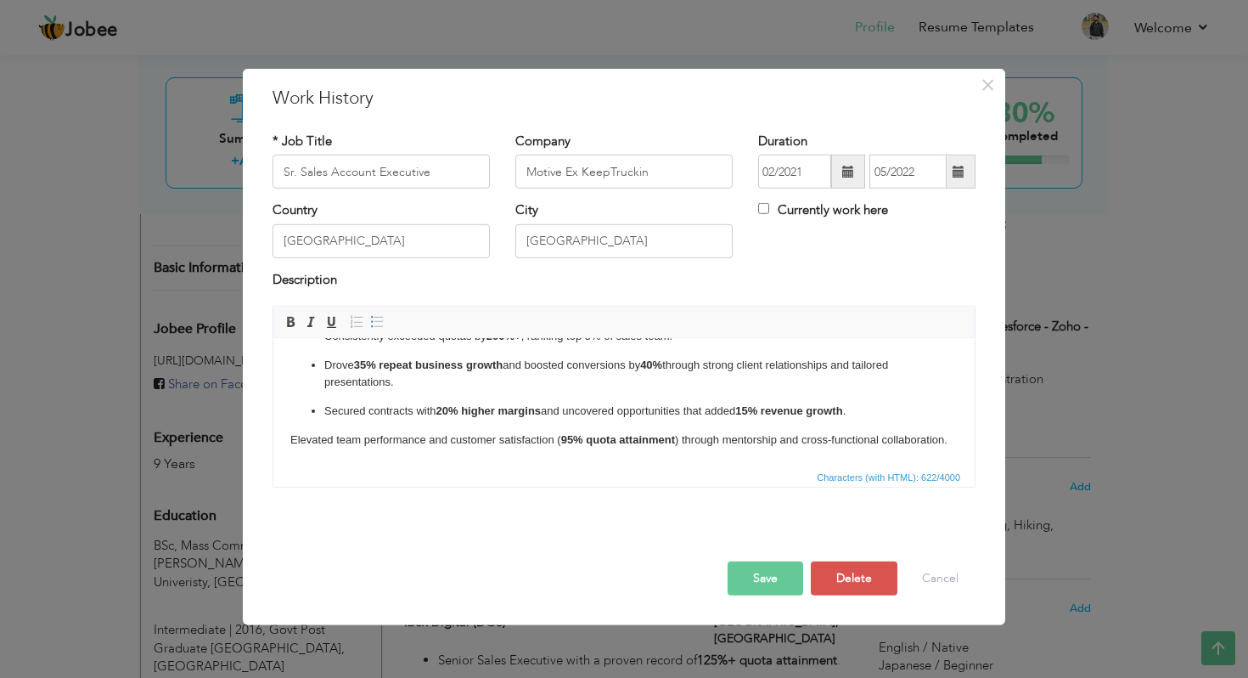
scroll to position [8, 0]
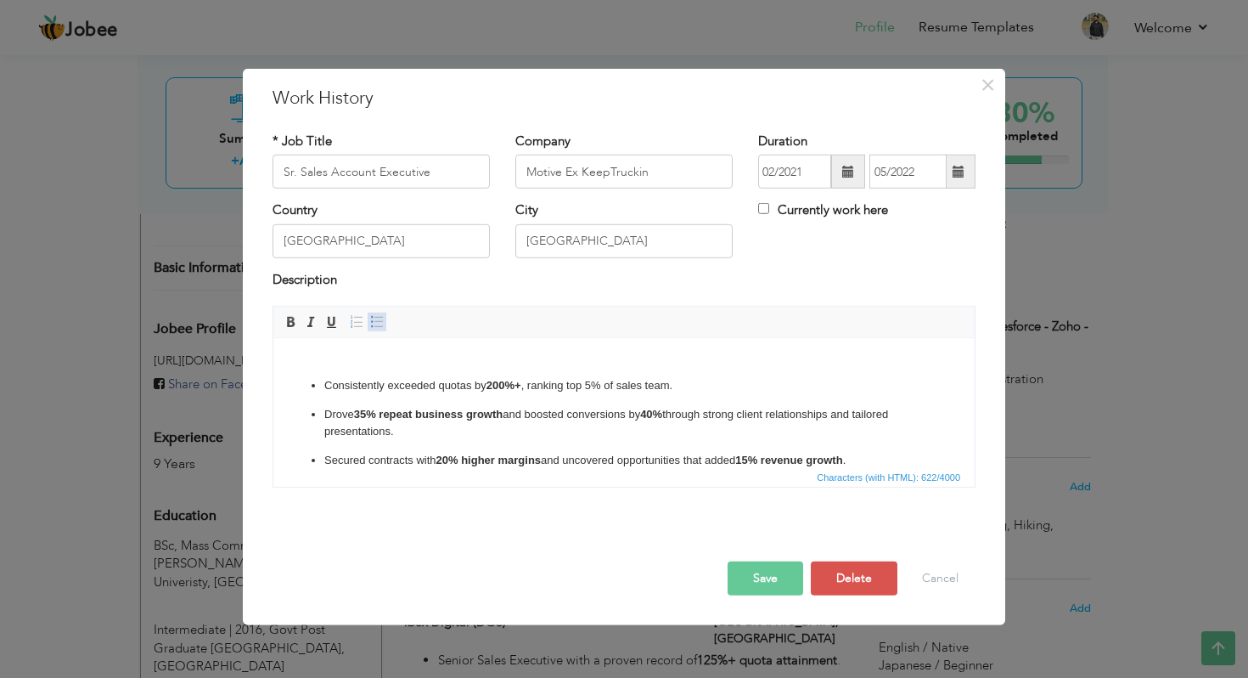
click at [372, 328] on span at bounding box center [377, 322] width 14 height 14
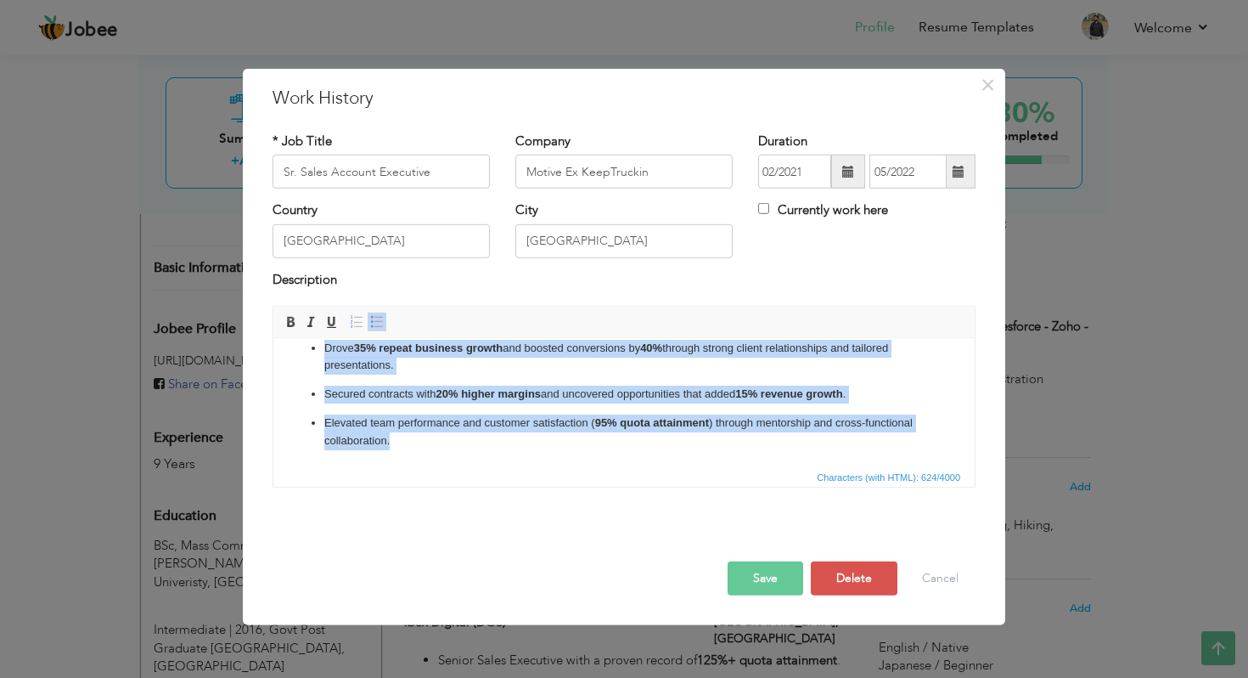
scroll to position [0, 0]
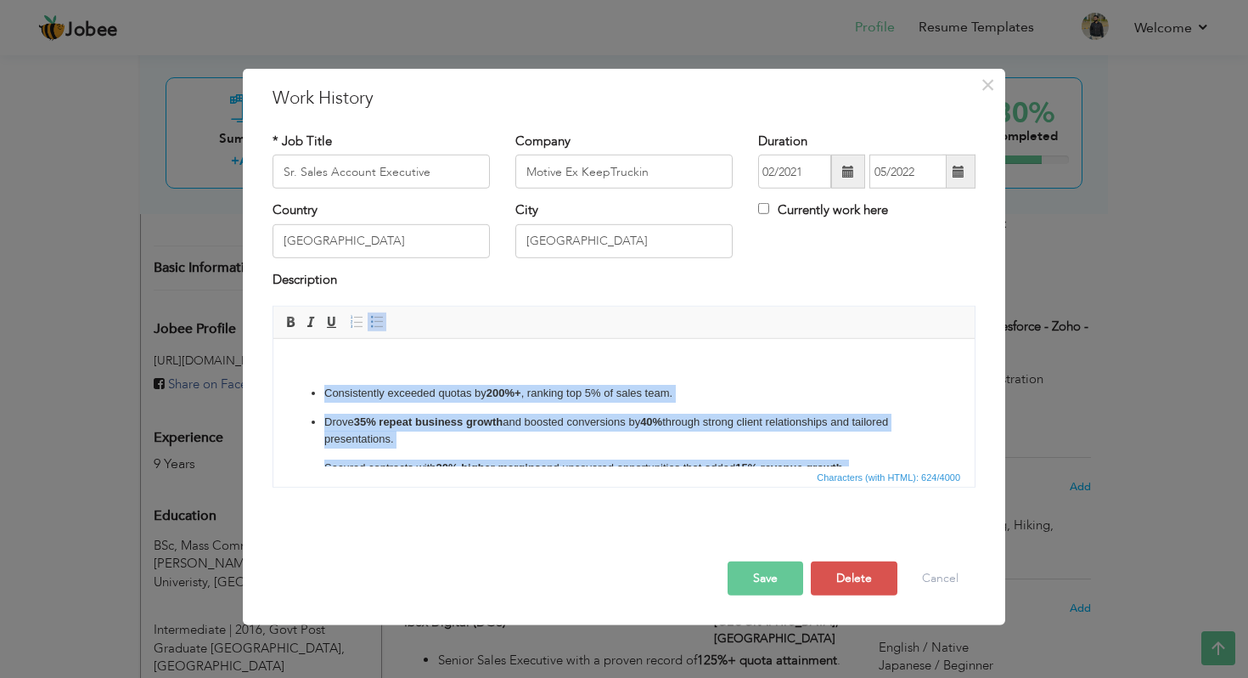
drag, startPoint x: 411, startPoint y: 447, endPoint x: 301, endPoint y: 329, distance: 161.0
click at [301, 339] on html "​​​​​ Consistently exceeded quotas by 200%+ , ranking top 5% of sales team. Dro…" at bounding box center [623, 440] width 701 height 202
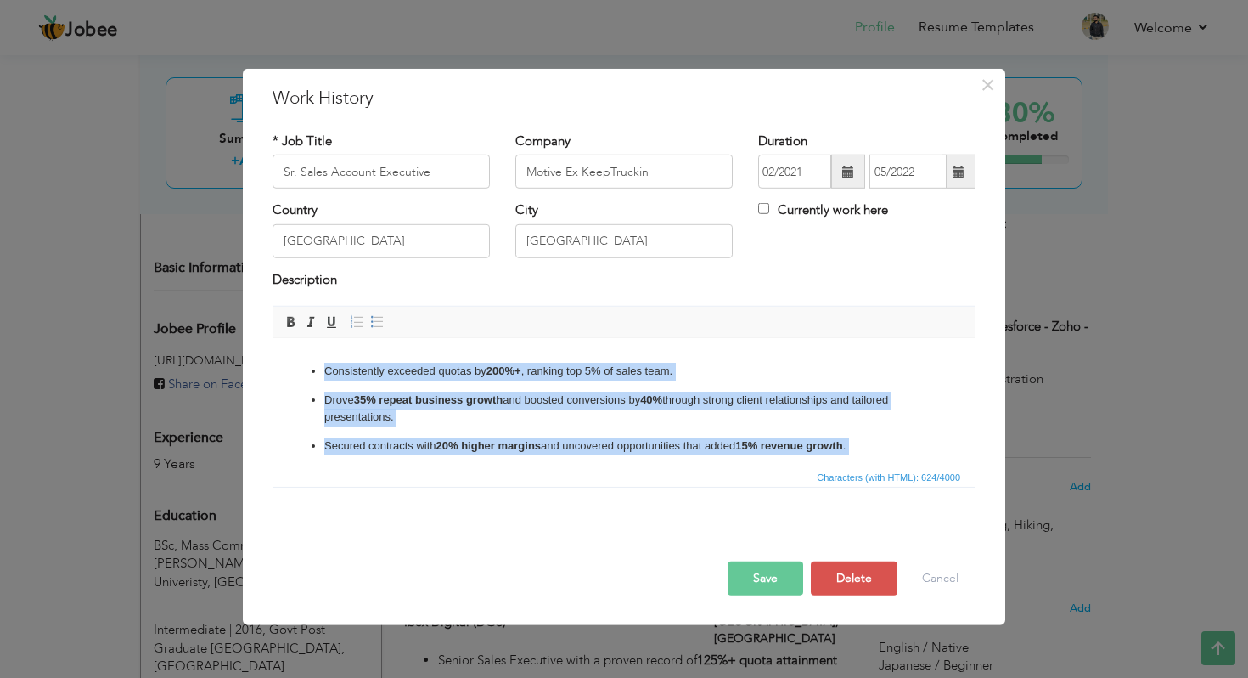
scroll to position [48, 0]
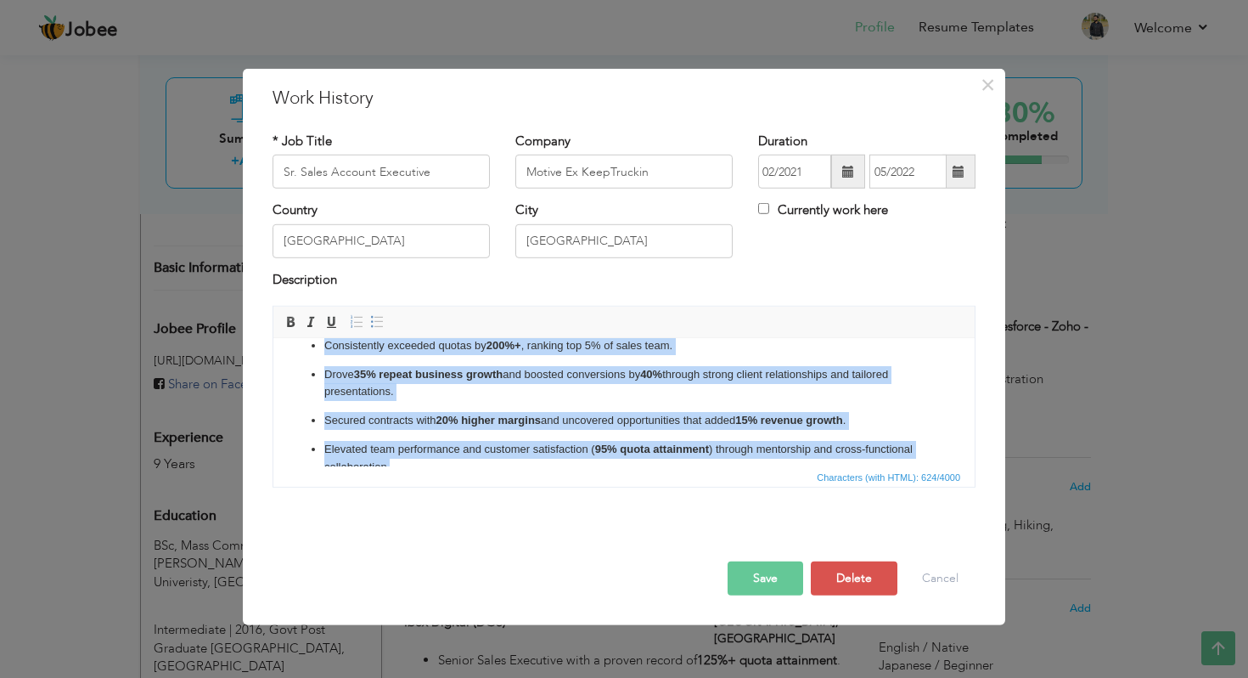
click at [442, 387] on p "Drove 35% repeat business growth and boosted conversions by 40% through strong …" at bounding box center [624, 384] width 600 height 36
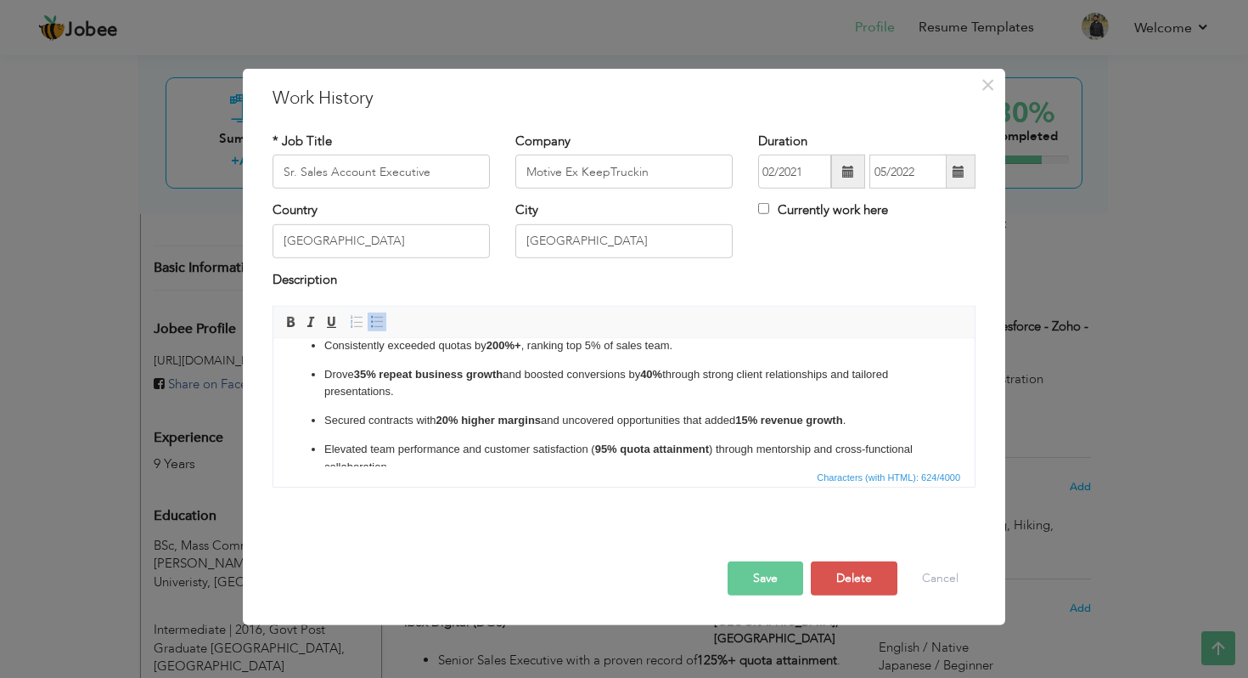
click at [777, 571] on button "Save" at bounding box center [766, 578] width 76 height 34
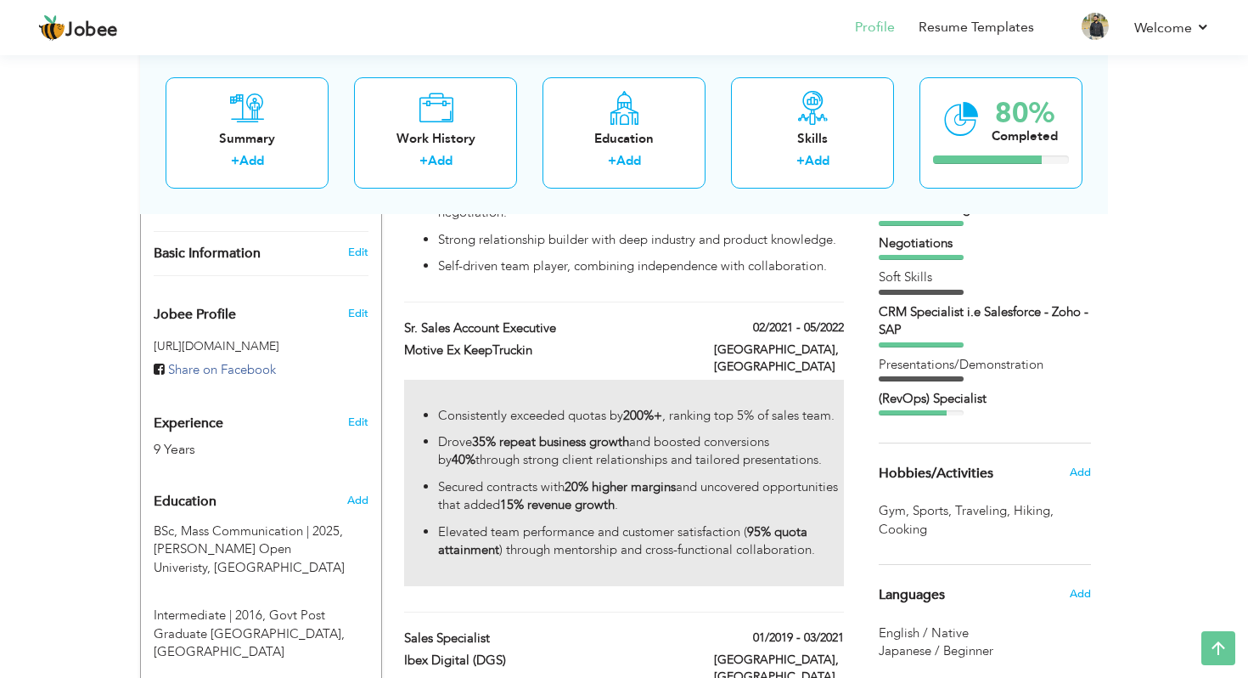
scroll to position [493, 0]
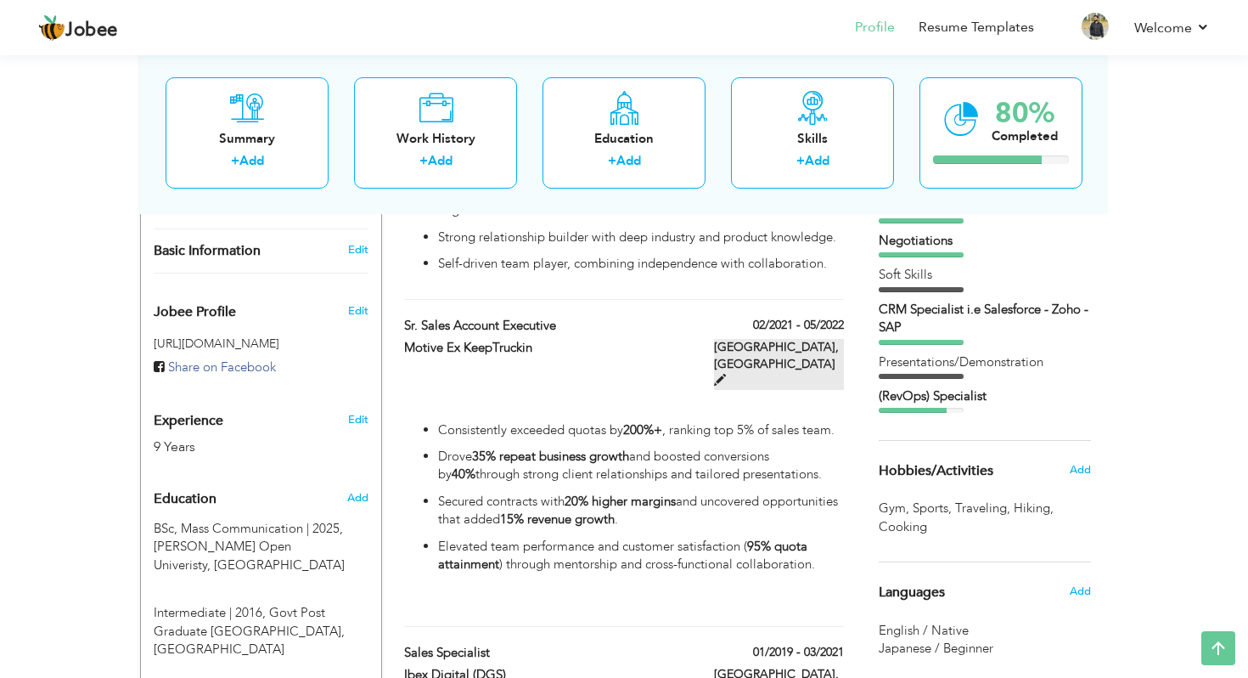
click at [726, 374] on span at bounding box center [720, 380] width 12 height 12
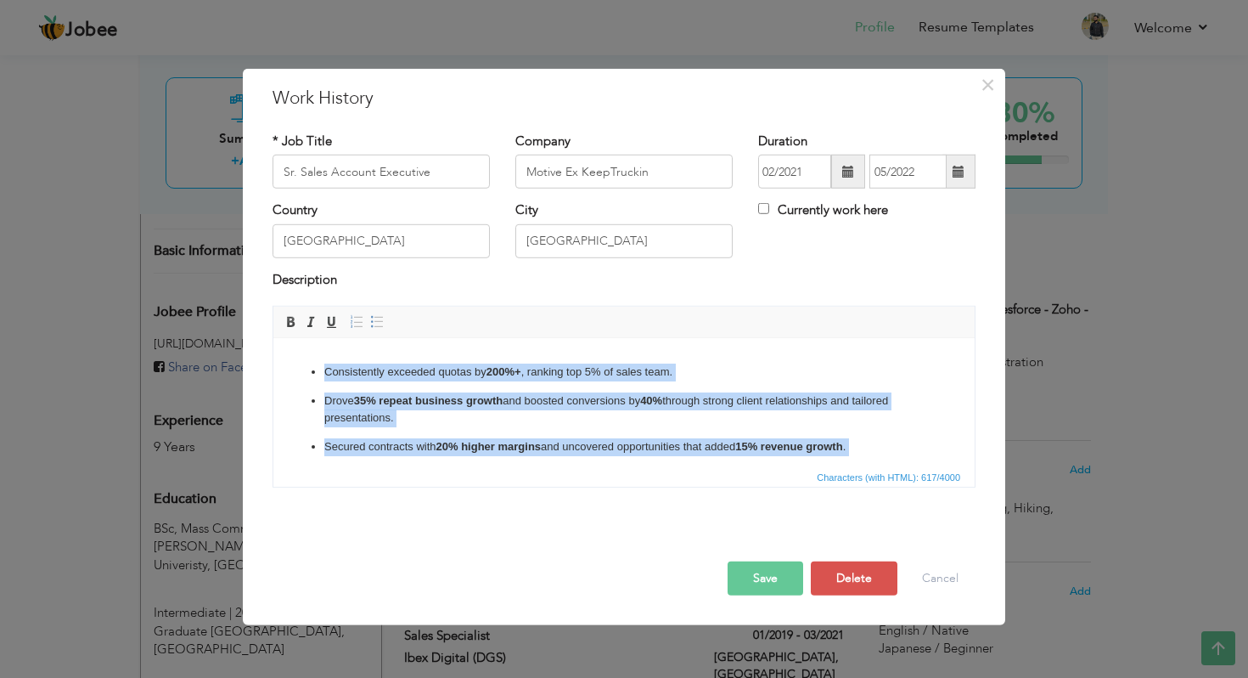
scroll to position [0, 0]
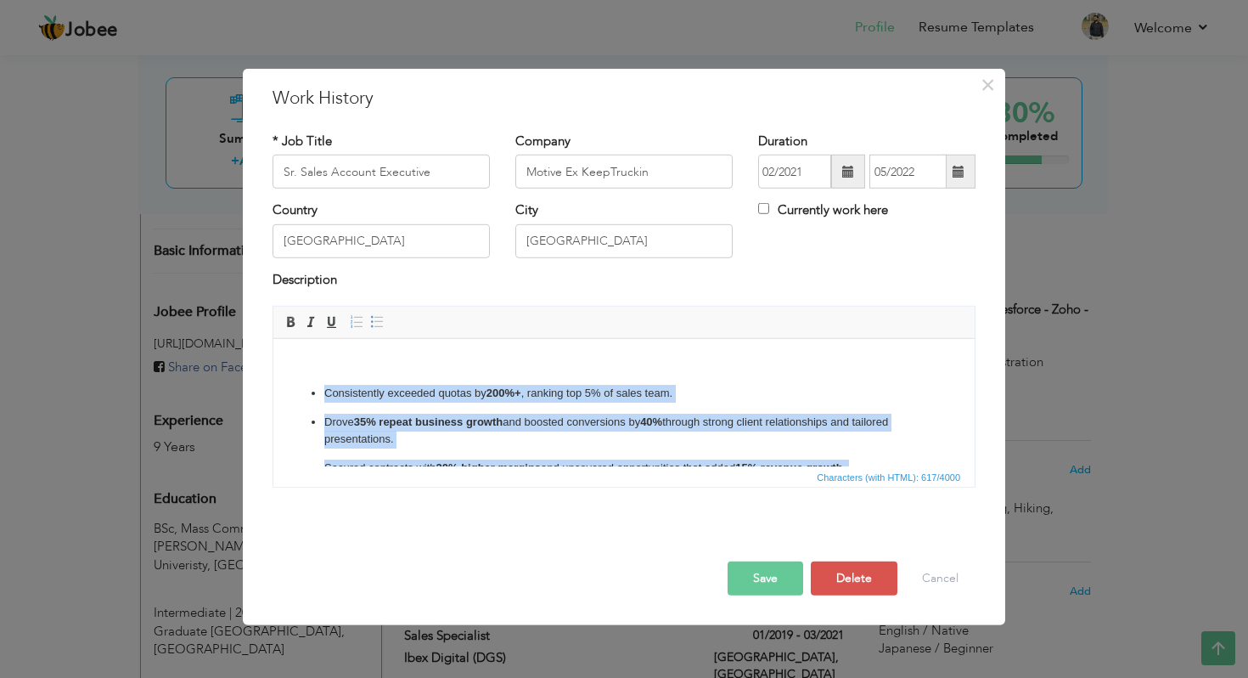
drag, startPoint x: 406, startPoint y: 424, endPoint x: 301, endPoint y: 325, distance: 143.6
click at [301, 339] on html "​​​​​ Consistently exceeded quotas by 200%+ , ranking top 5% of sales team. Dro…" at bounding box center [623, 454] width 701 height 230
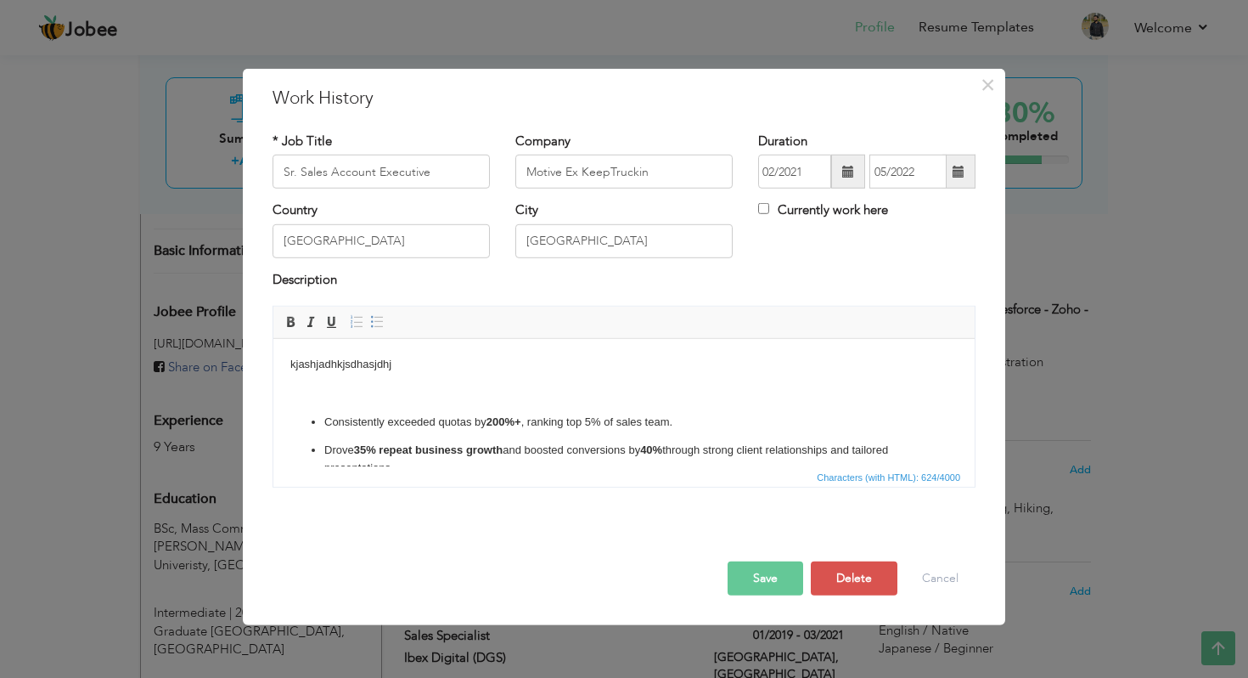
click at [341, 407] on body "kjashjadhkjsdhasjdhj ​​​​​ Consistently exceeded quotas by 200%+ , ranking top …" at bounding box center [624, 468] width 668 height 225
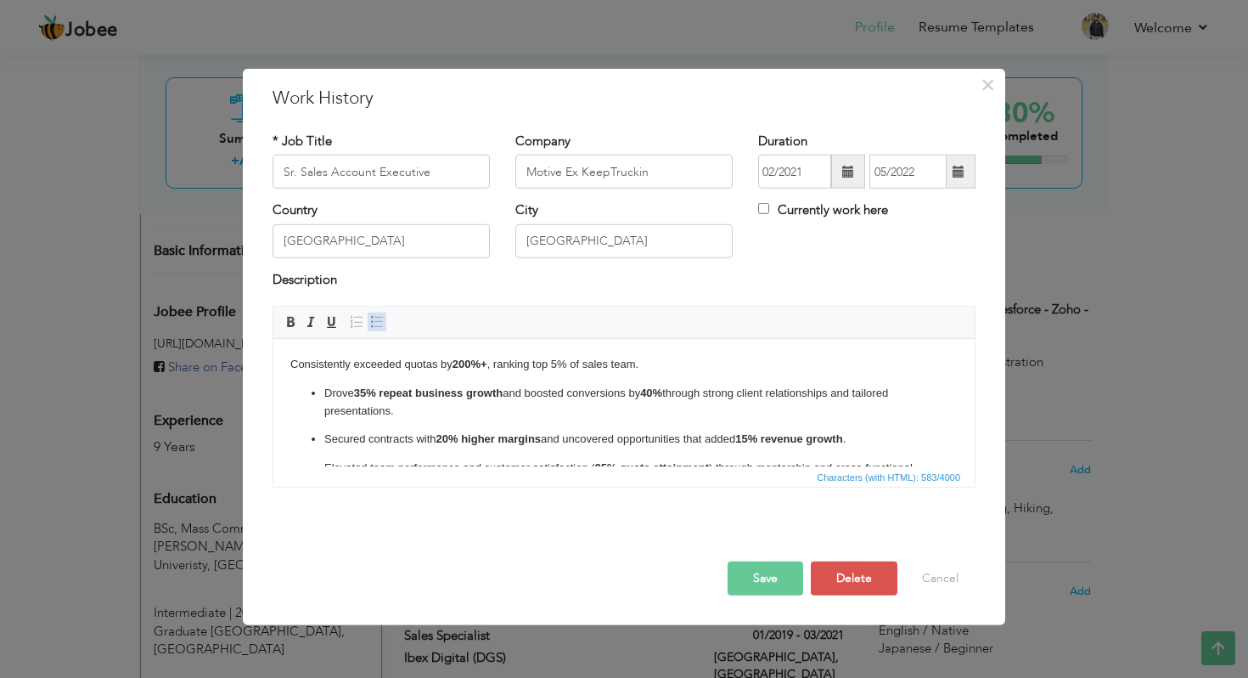
click at [381, 330] on link "Insert/Remove Bulleted List" at bounding box center [377, 322] width 19 height 19
click at [414, 375] on ul "Consistently exceeded quotas by 200%+ , ranking top 5% of sales team. Drove 35%…" at bounding box center [624, 425] width 668 height 139
click at [766, 566] on button "Save" at bounding box center [766, 578] width 76 height 34
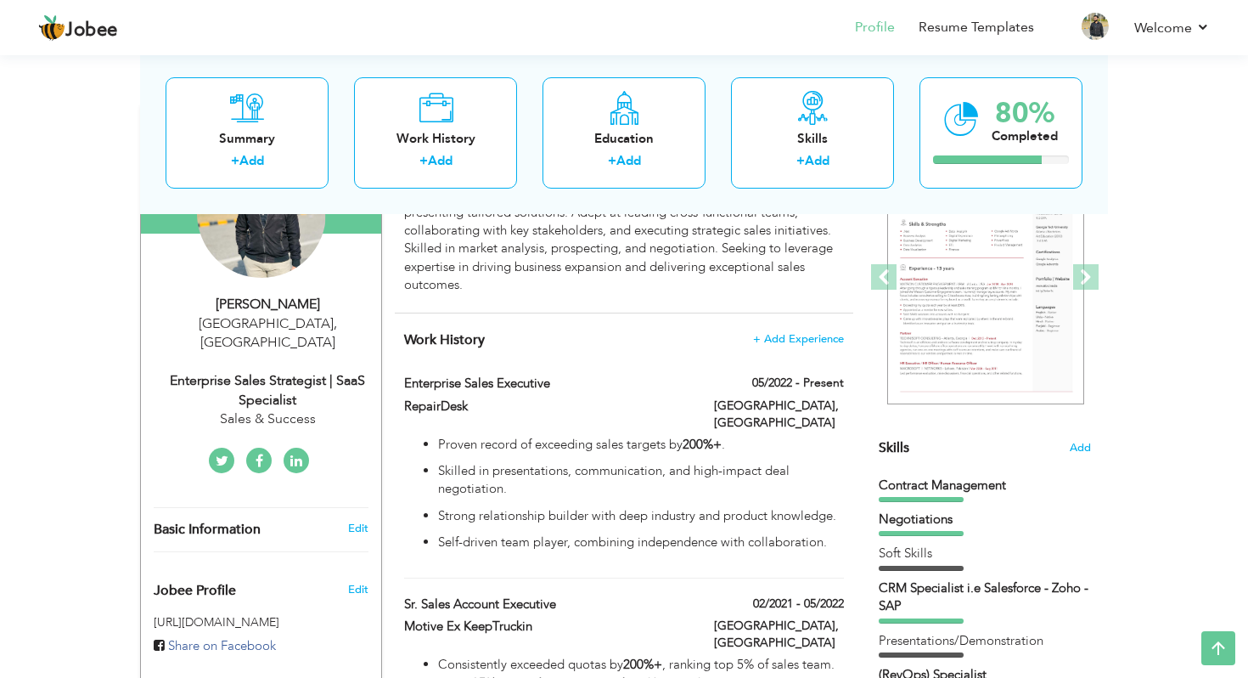
scroll to position [114, 0]
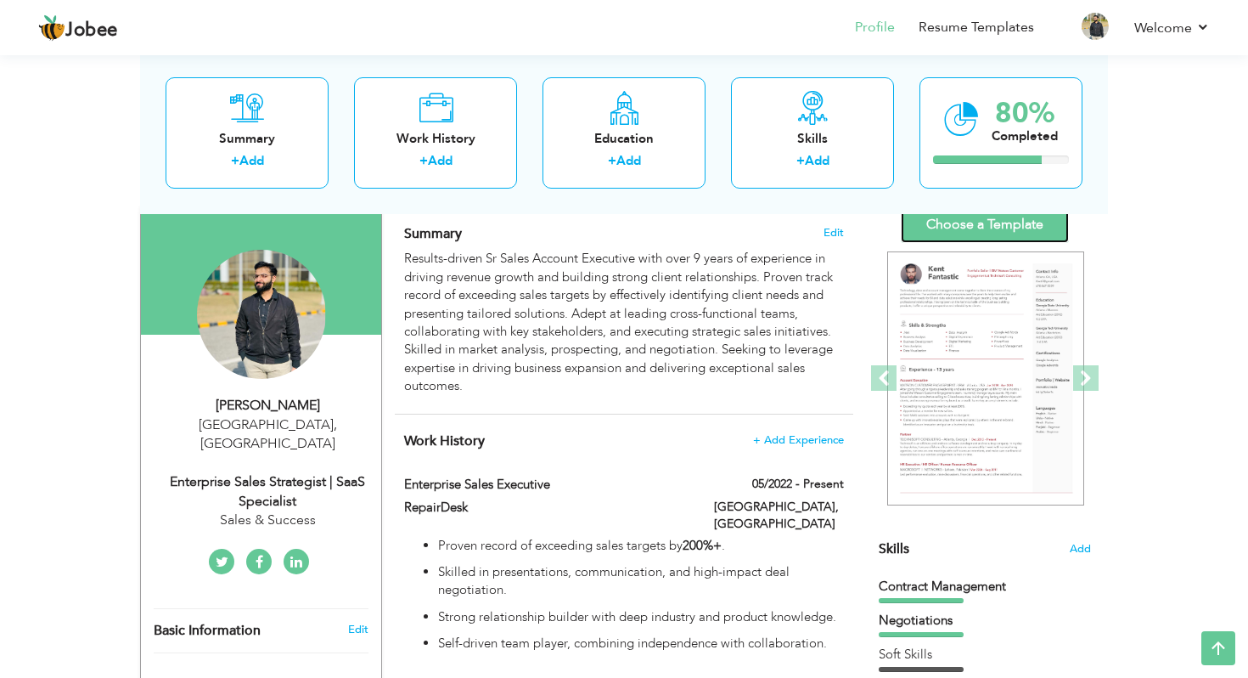
click at [975, 240] on link "Choose a Template" at bounding box center [985, 224] width 168 height 37
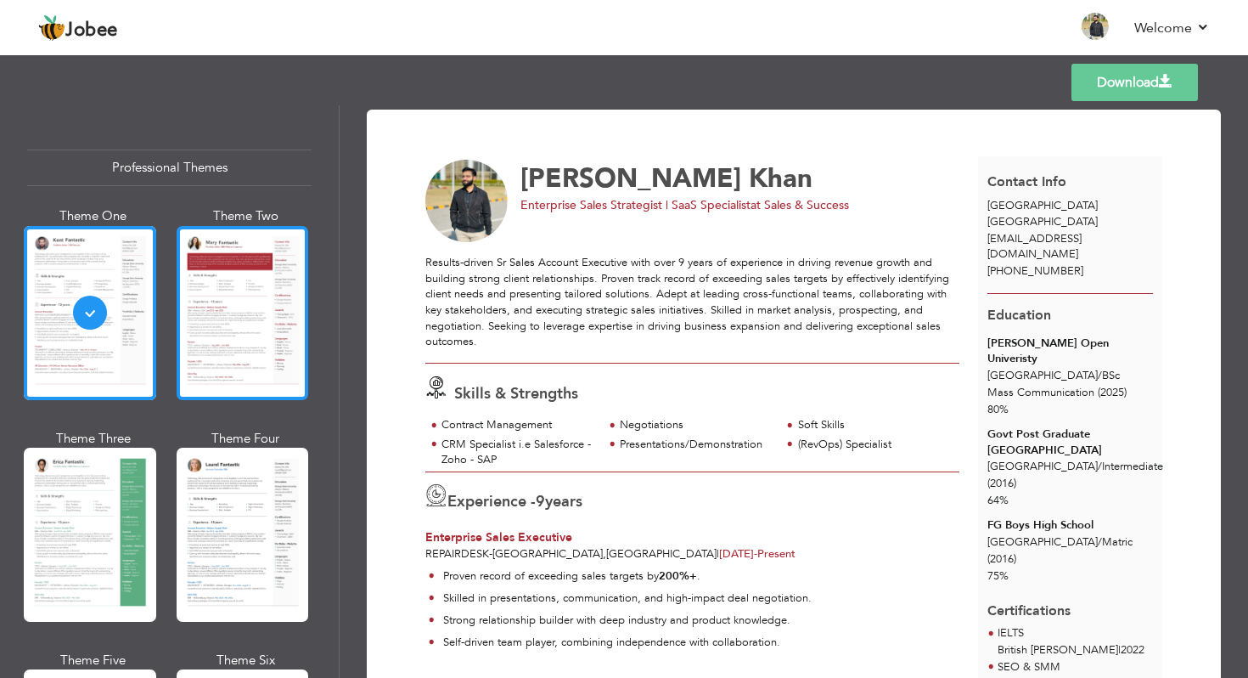
click at [233, 289] on div at bounding box center [243, 313] width 132 height 174
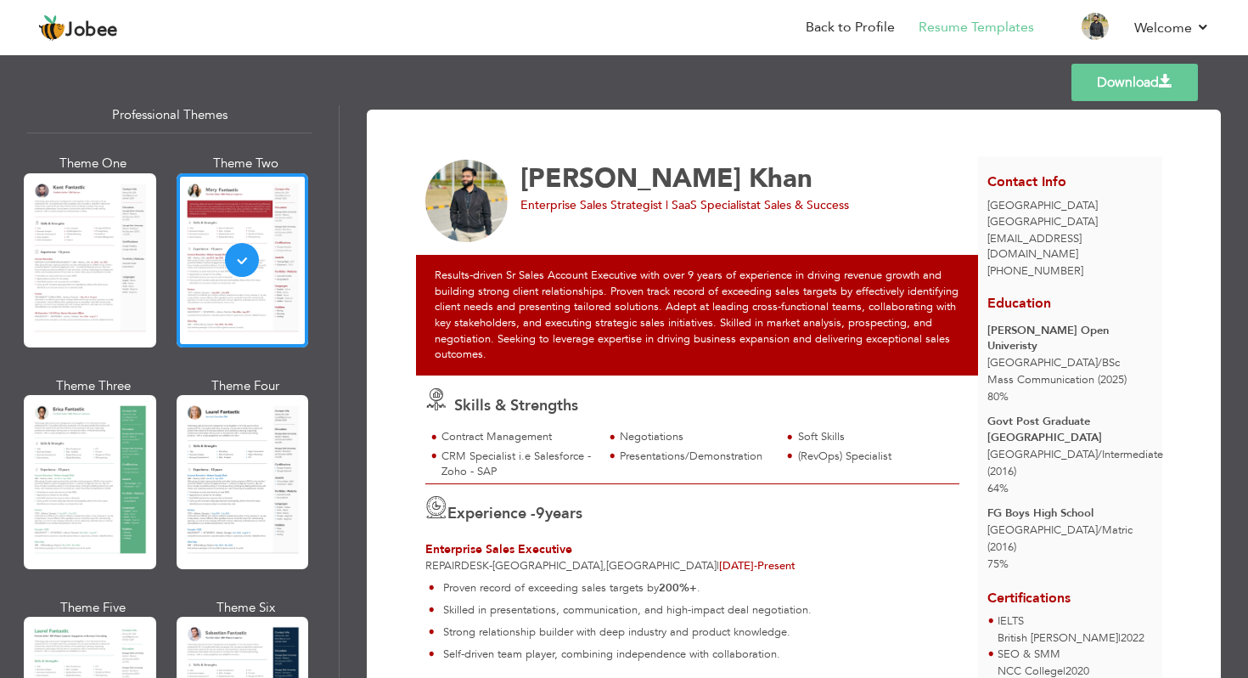
scroll to position [83, 0]
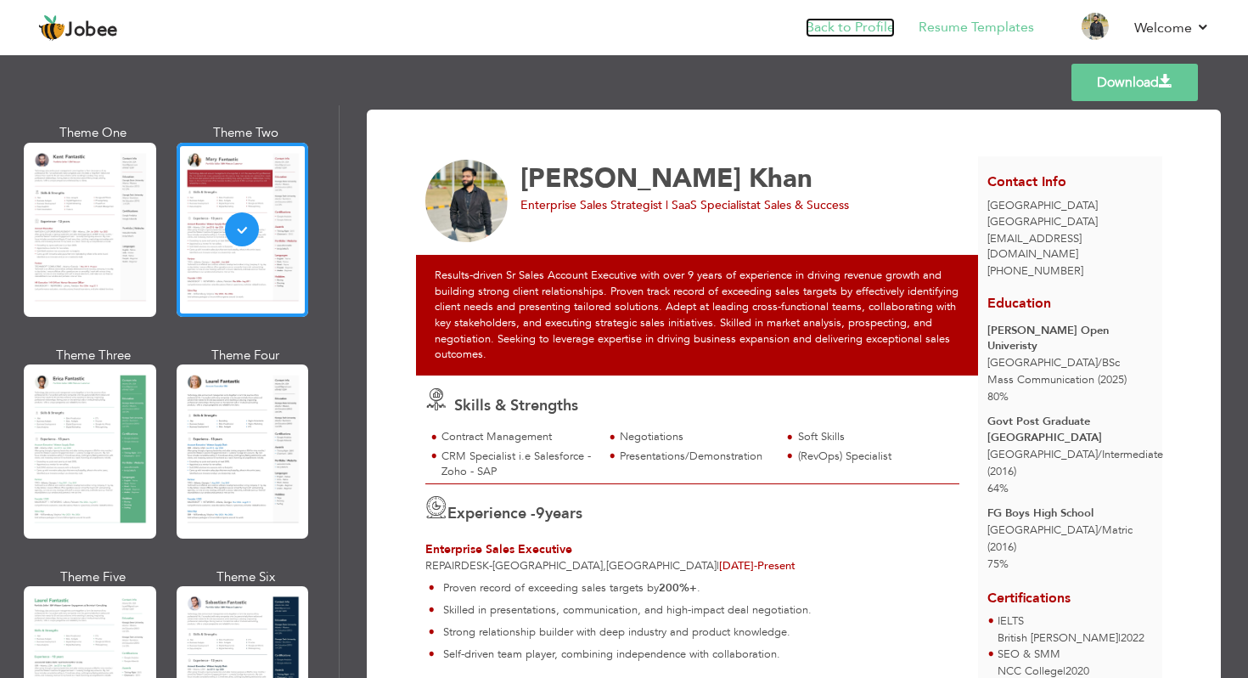
click at [862, 33] on link "Back to Profile" at bounding box center [850, 28] width 89 height 20
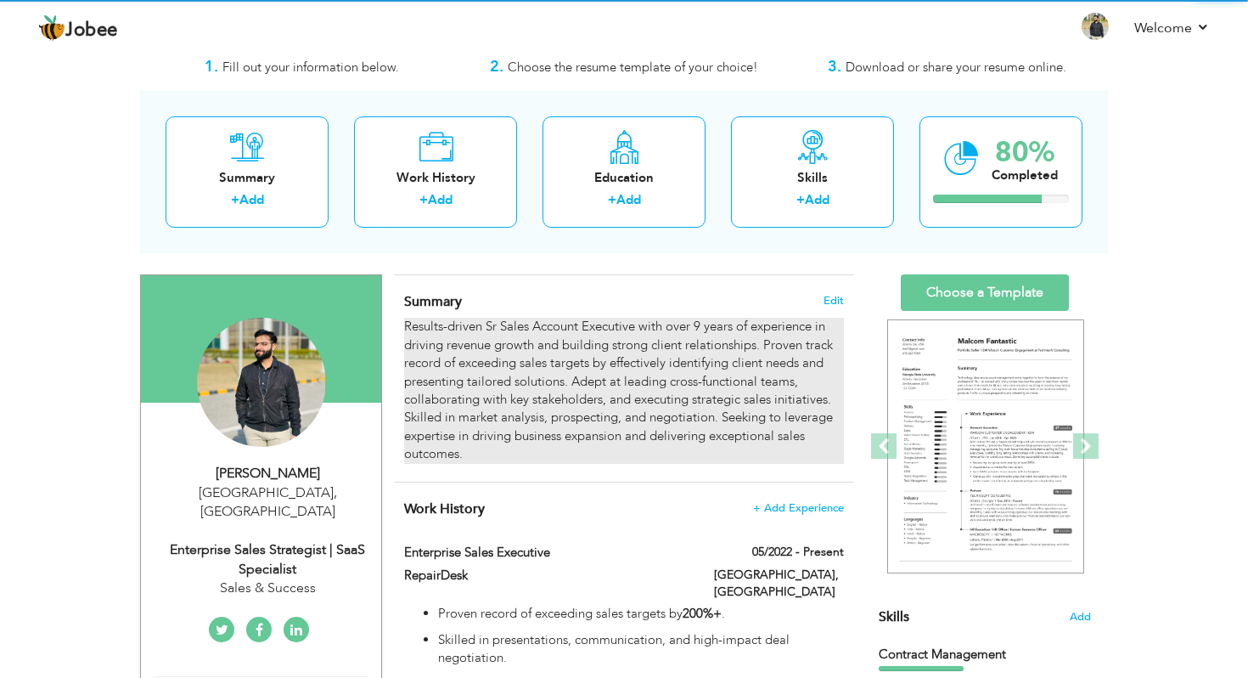
scroll to position [90, 0]
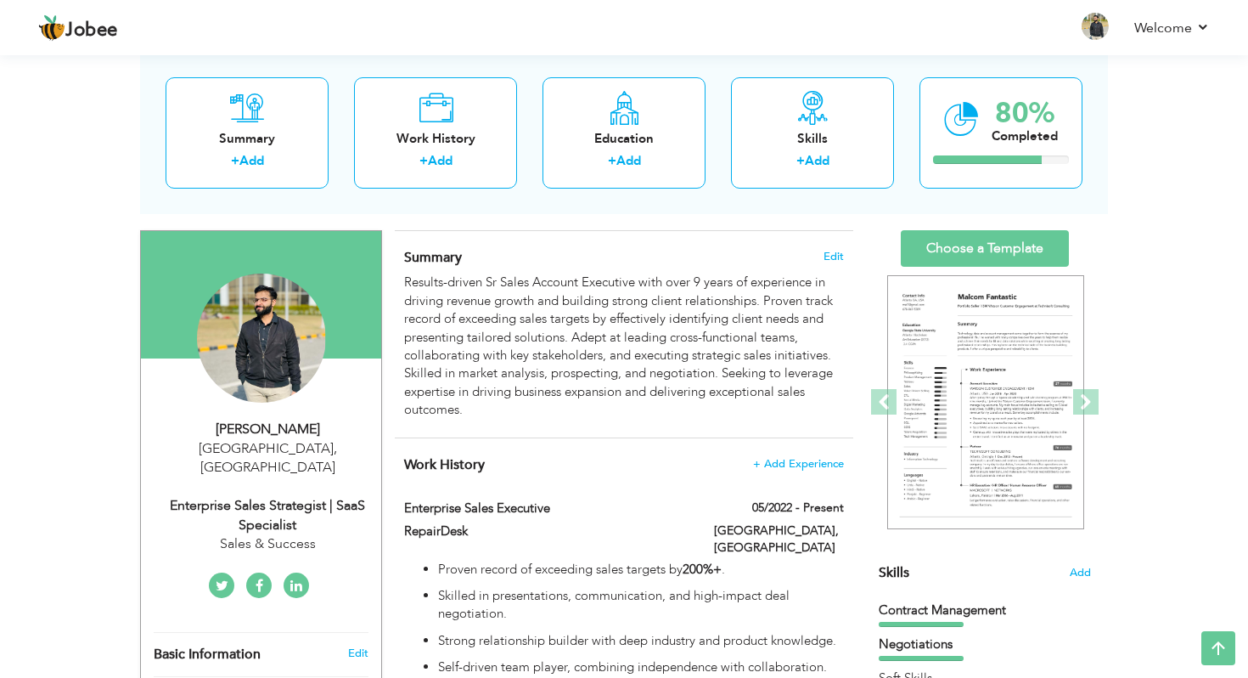
click at [281, 504] on div "Enterprise Sales Strategist | SaaS Specialist" at bounding box center [268, 515] width 228 height 39
type input "[PERSON_NAME]"
type input "Khan"
type input "[PHONE_NUMBER]"
select select "number:166"
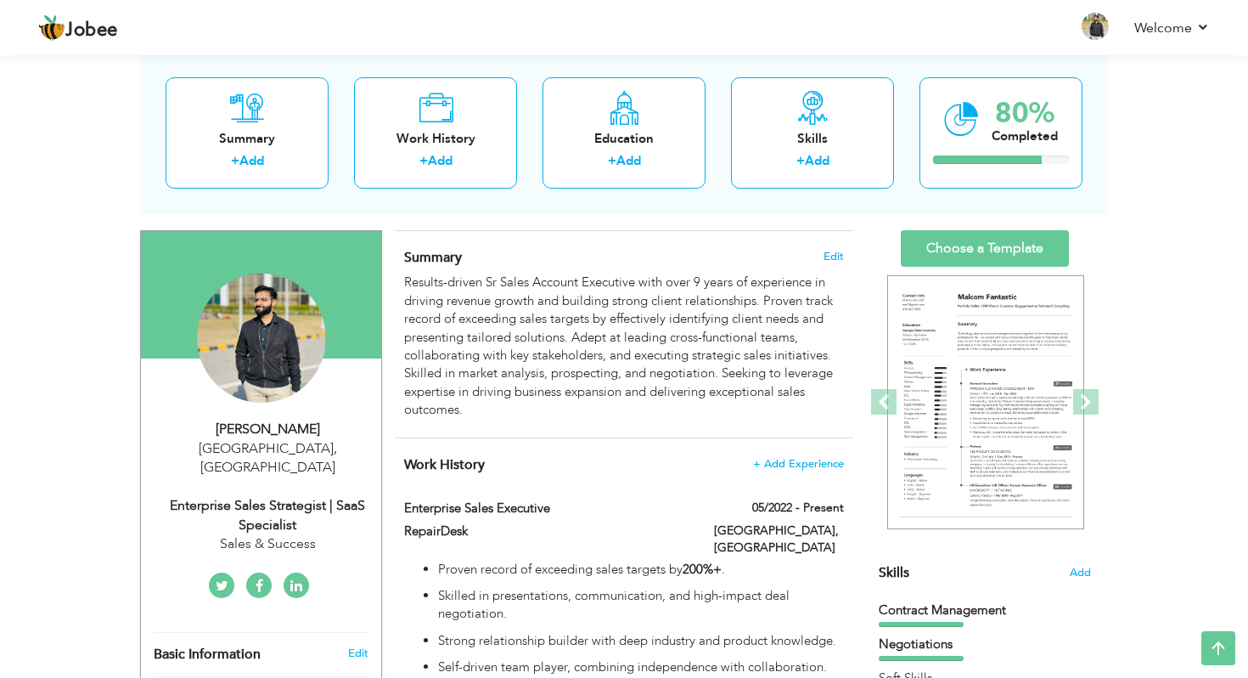
type input "[GEOGRAPHIC_DATA]"
select select "number:11"
type input "Sales & Success"
type input "Enterprise Sales Strategist | SaaS Specialist"
type input "[URL][DOMAIN_NAME][PERSON_NAME]"
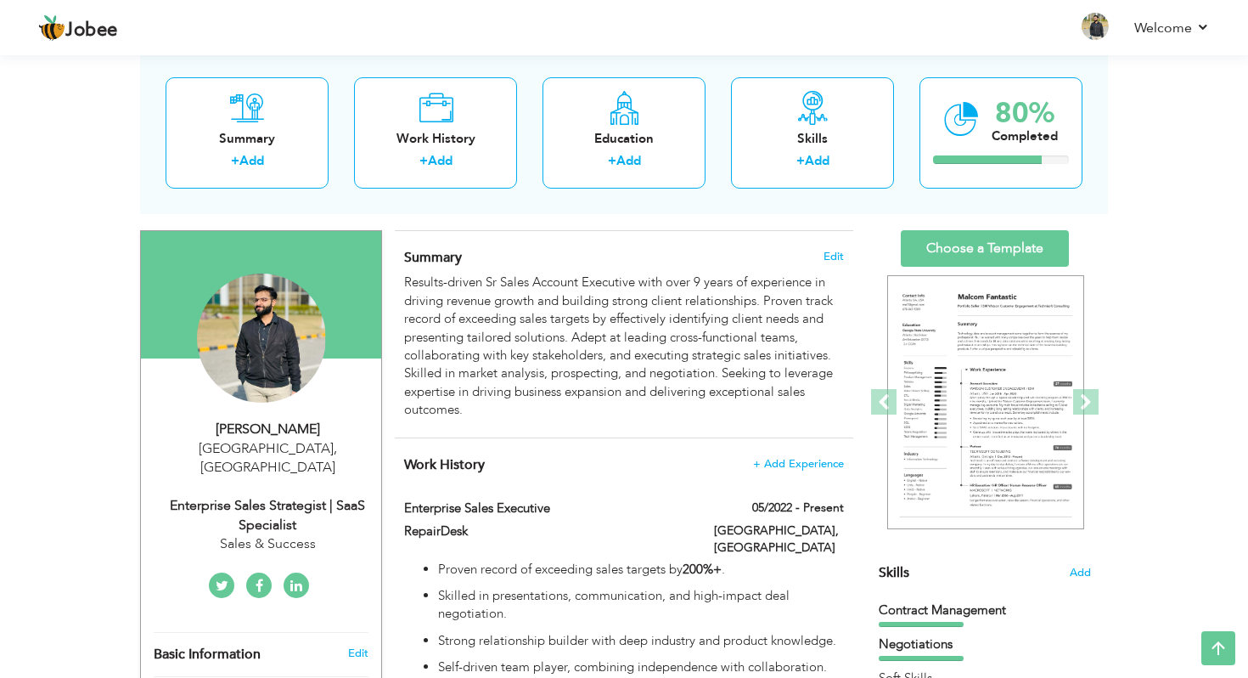
type input "[DOMAIN_NAME][URL][DOMAIN_NAME]"
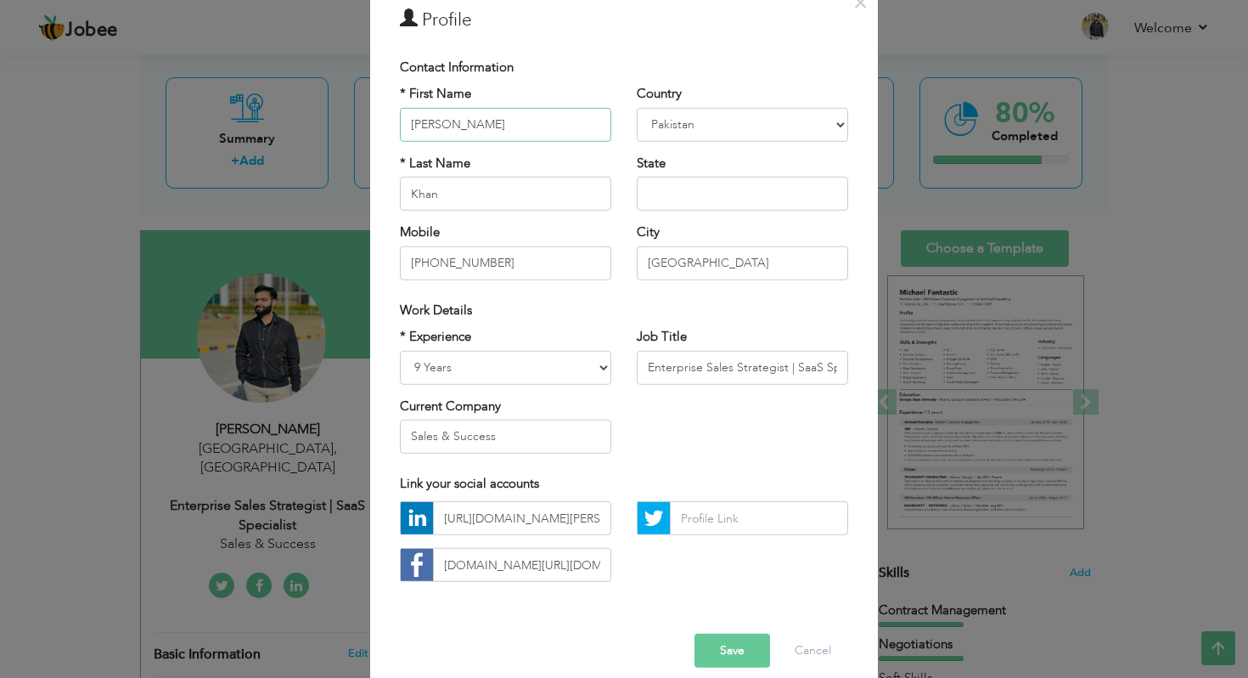
scroll to position [102, 0]
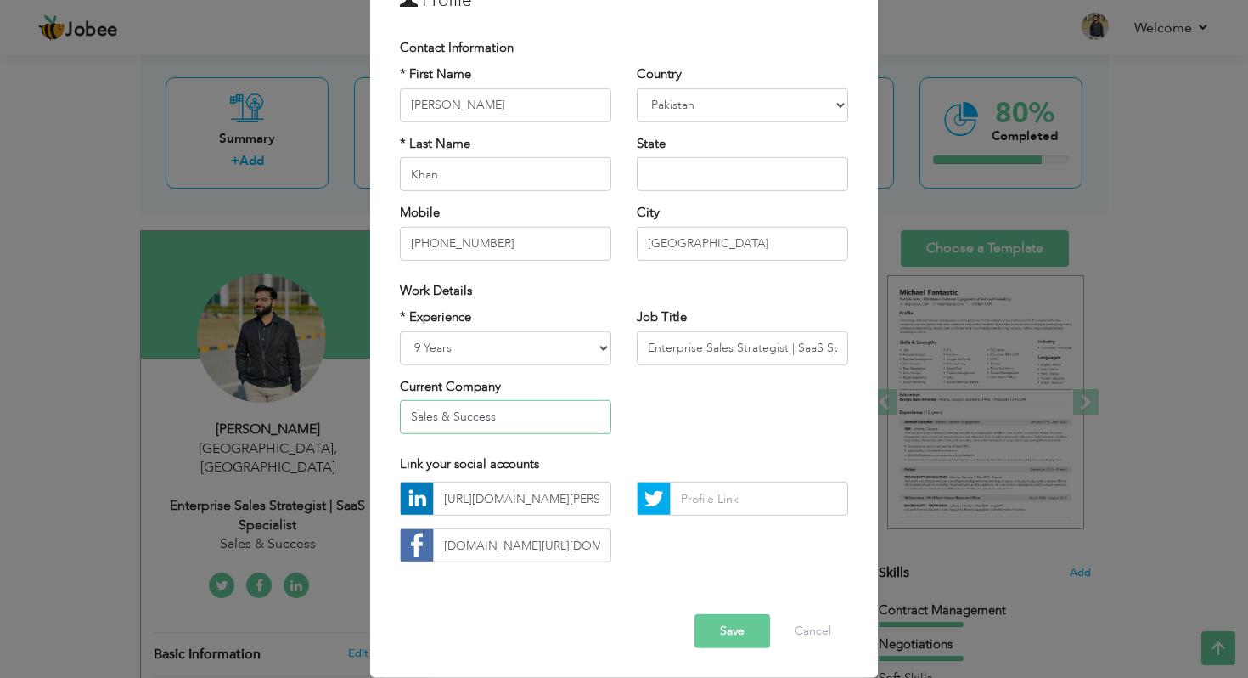
drag, startPoint x: 519, startPoint y: 422, endPoint x: 368, endPoint y: 417, distance: 151.3
click at [368, 417] on div "× Profile Contact Information * First Name [PERSON_NAME] * Last Name" at bounding box center [624, 339] width 1248 height 678
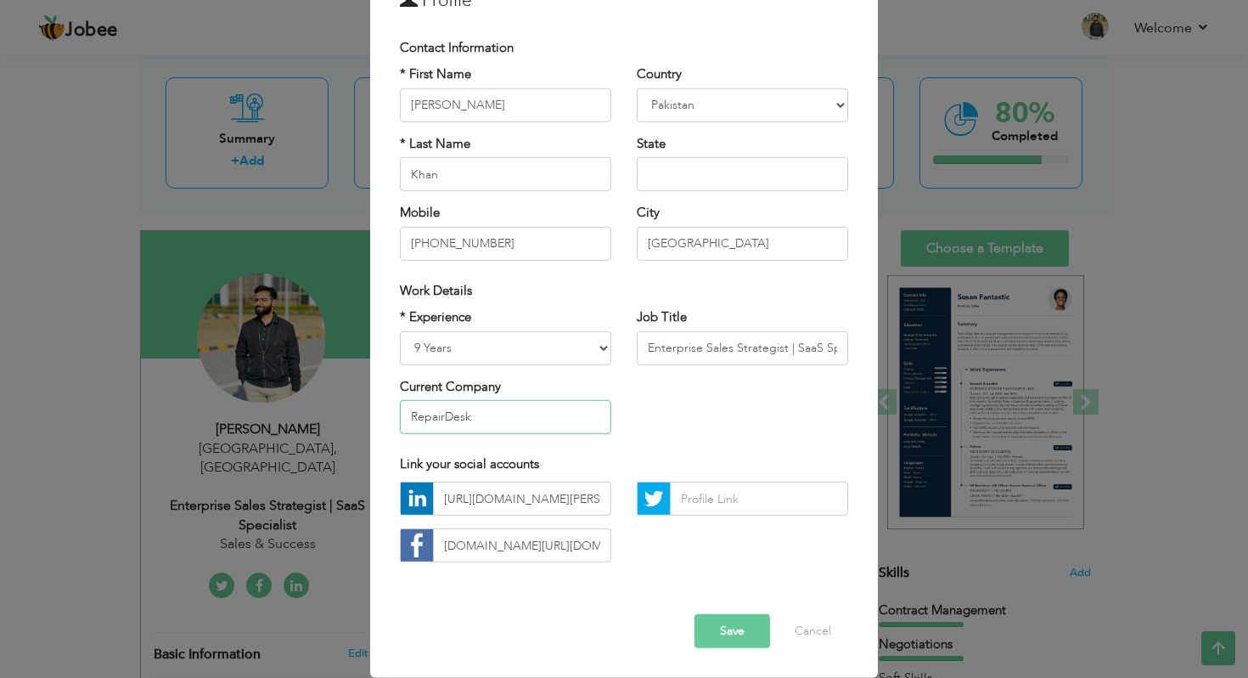
type input "RepairDesk"
click at [657, 414] on div "* Experience Entry Level Less than 1 Year 1 Year 2 Years 3 Years 4 Years 5 Year…" at bounding box center [624, 377] width 474 height 138
click at [731, 634] on button "Save" at bounding box center [733, 631] width 76 height 34
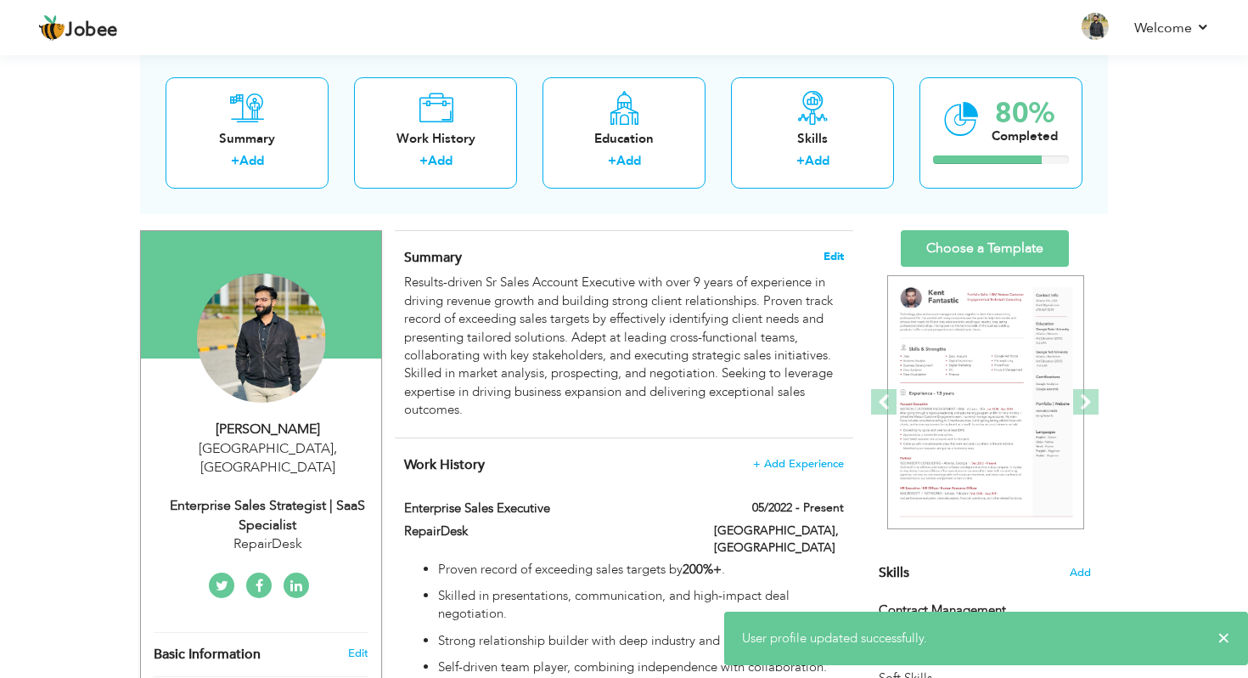
click at [837, 258] on span "Edit" at bounding box center [834, 257] width 20 height 12
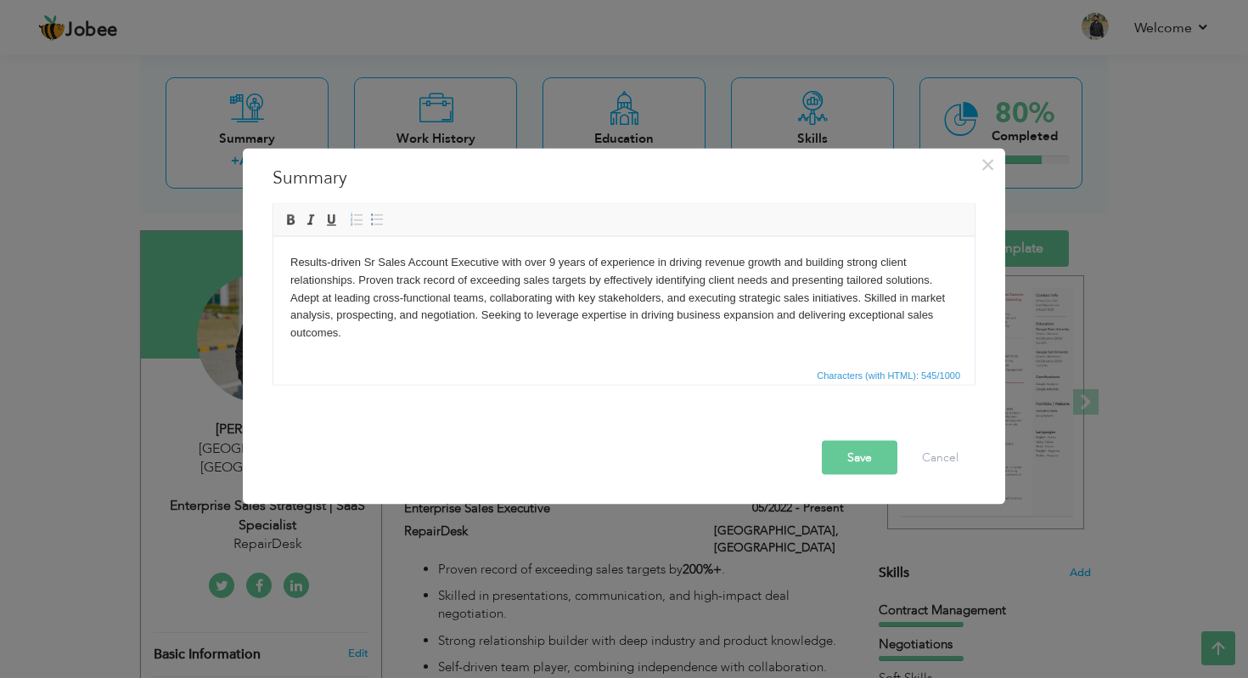
click at [363, 342] on html "Results-driven Sr Sales Account Executive with over 9 years of experience in dr…" at bounding box center [623, 297] width 701 height 122
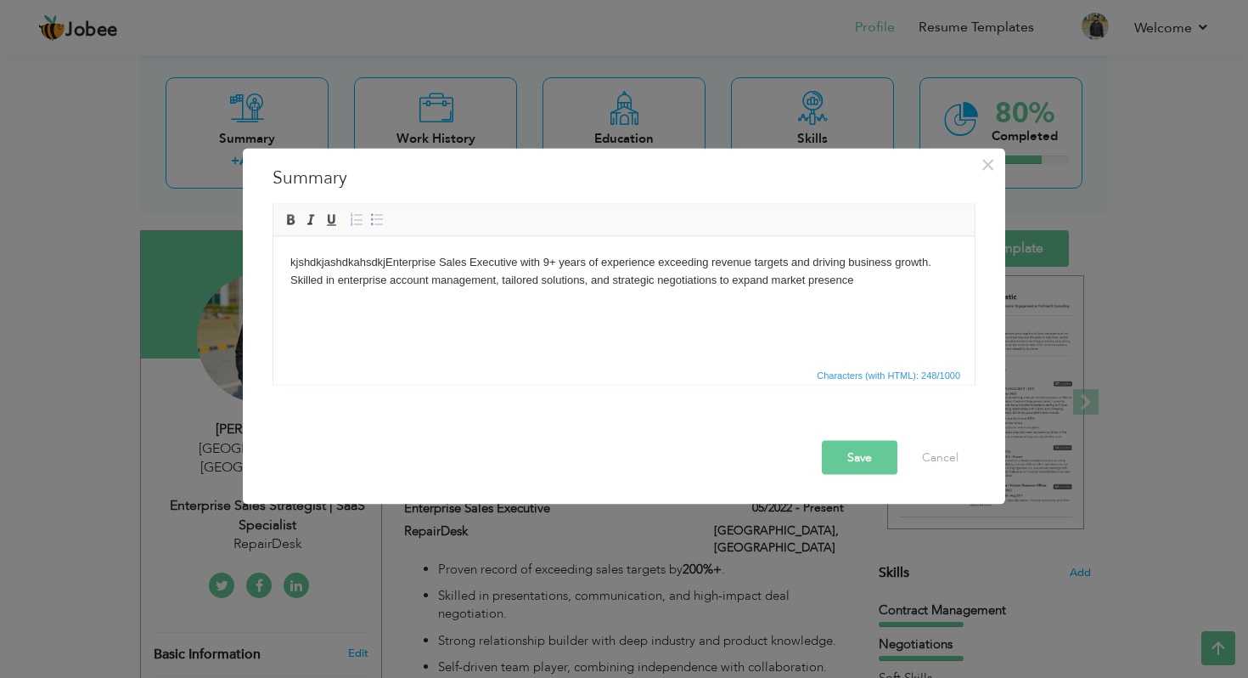
click at [390, 264] on body "kjshdkjashdkahsdkj Enterprise Sales Executive with 9+ years of experience excee…" at bounding box center [624, 271] width 668 height 36
click at [758, 284] on body "Enterprise Sales Executive with 9+ years of experience exceeding revenue target…" at bounding box center [624, 271] width 668 height 36
click at [855, 459] on button "Save" at bounding box center [860, 458] width 76 height 34
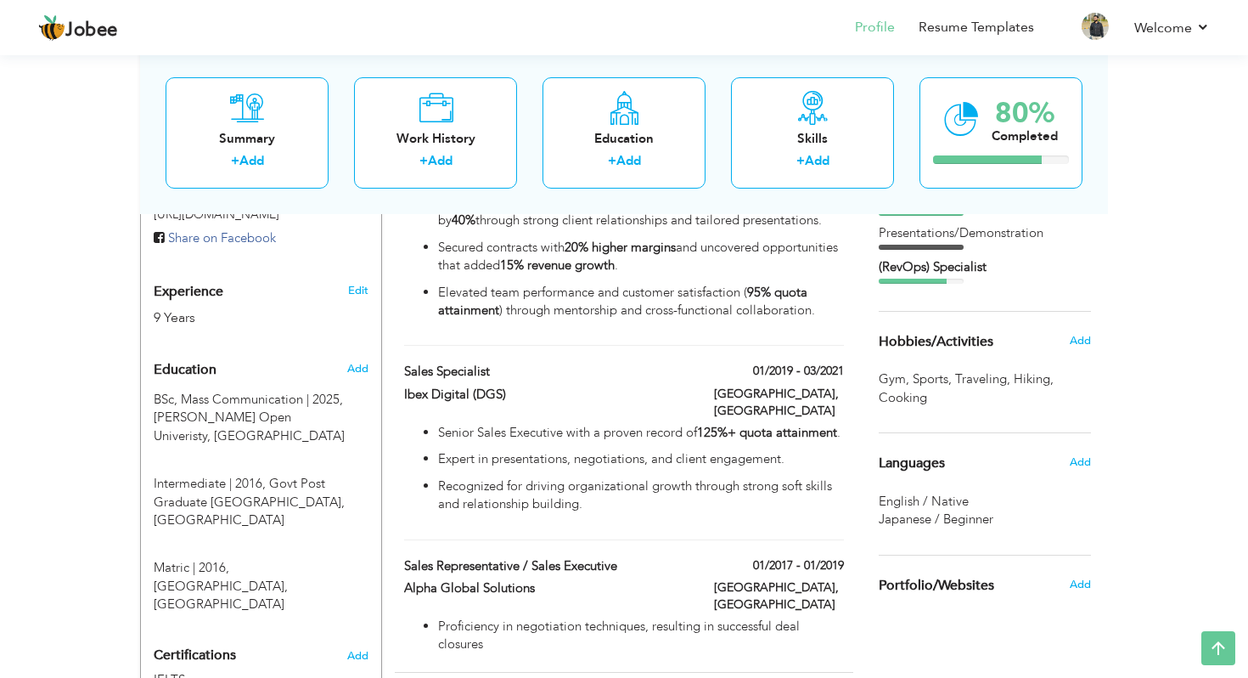
scroll to position [0, 0]
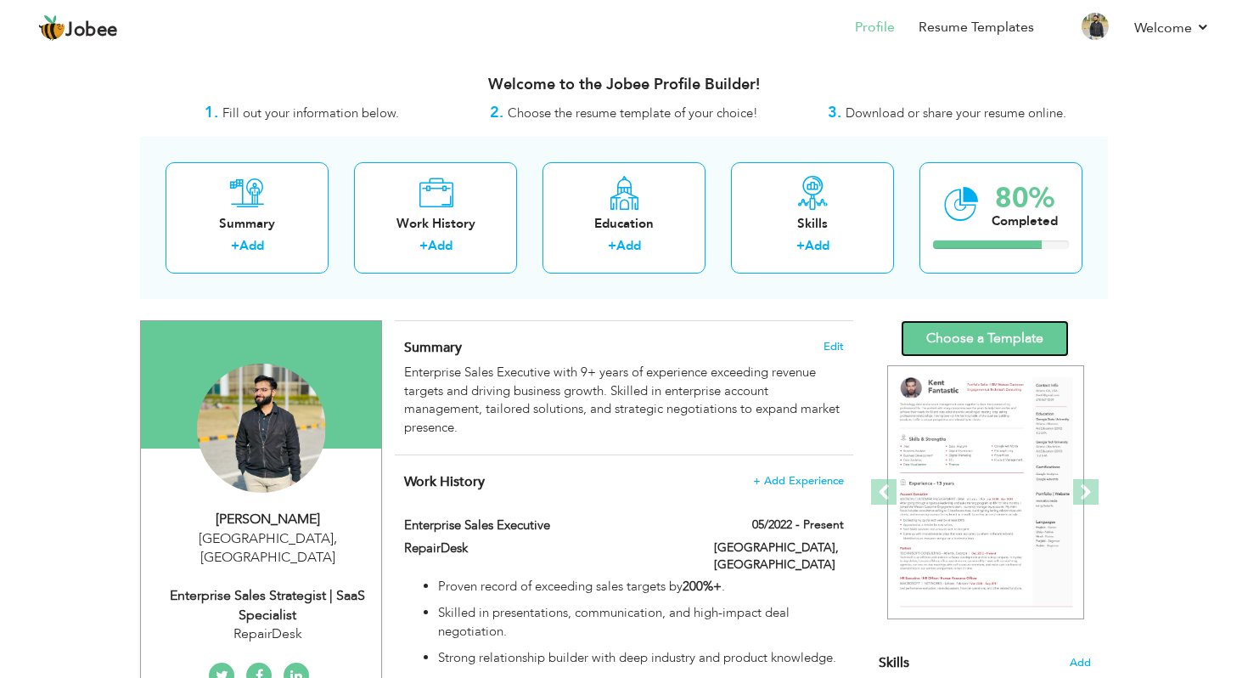
click at [981, 341] on link "Choose a Template" at bounding box center [985, 338] width 168 height 37
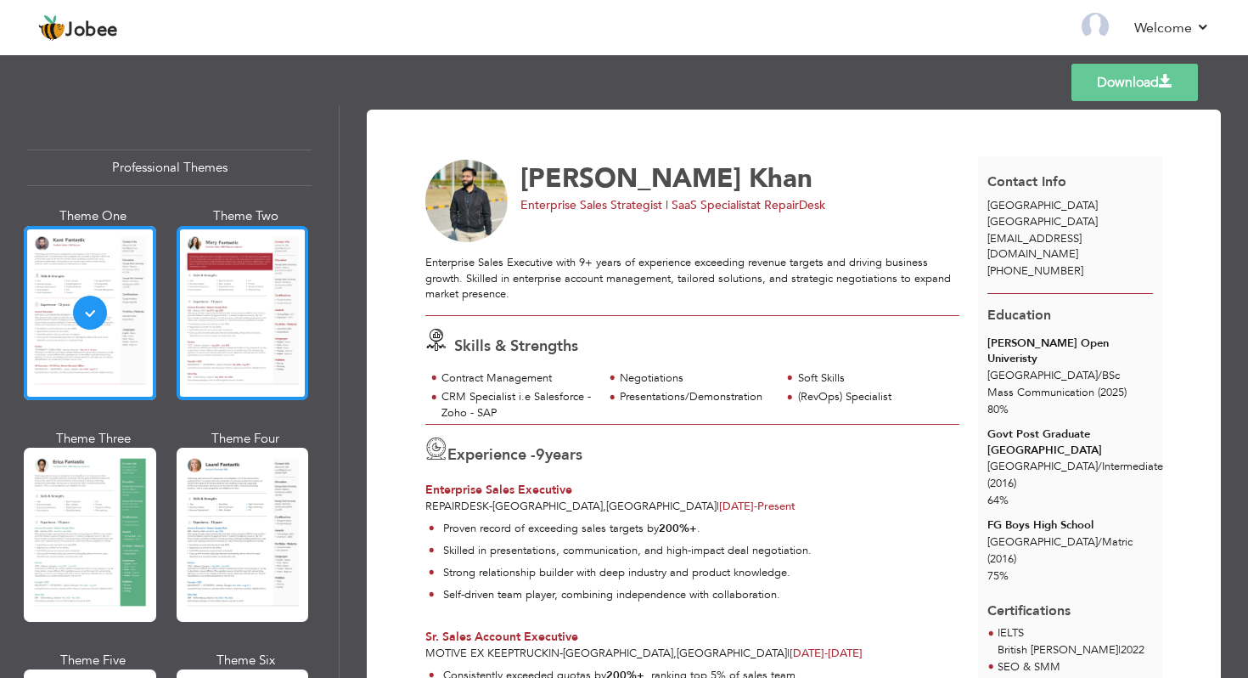
click at [220, 350] on div at bounding box center [243, 313] width 132 height 174
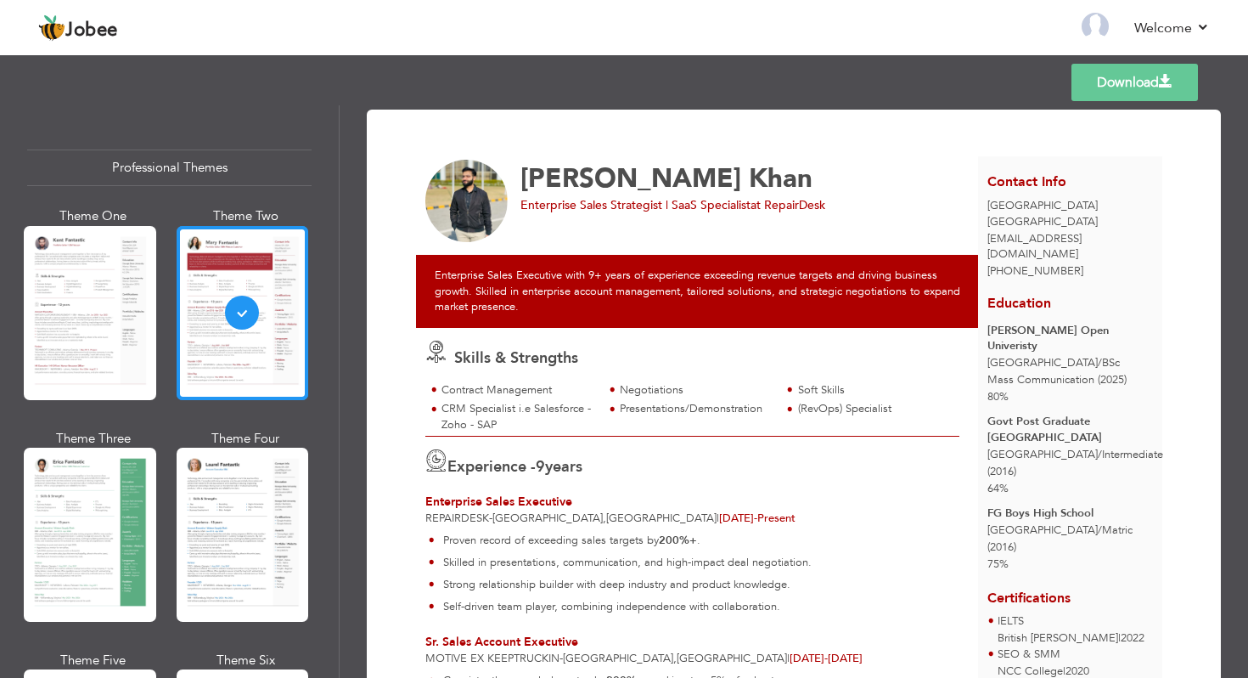
scroll to position [71, 0]
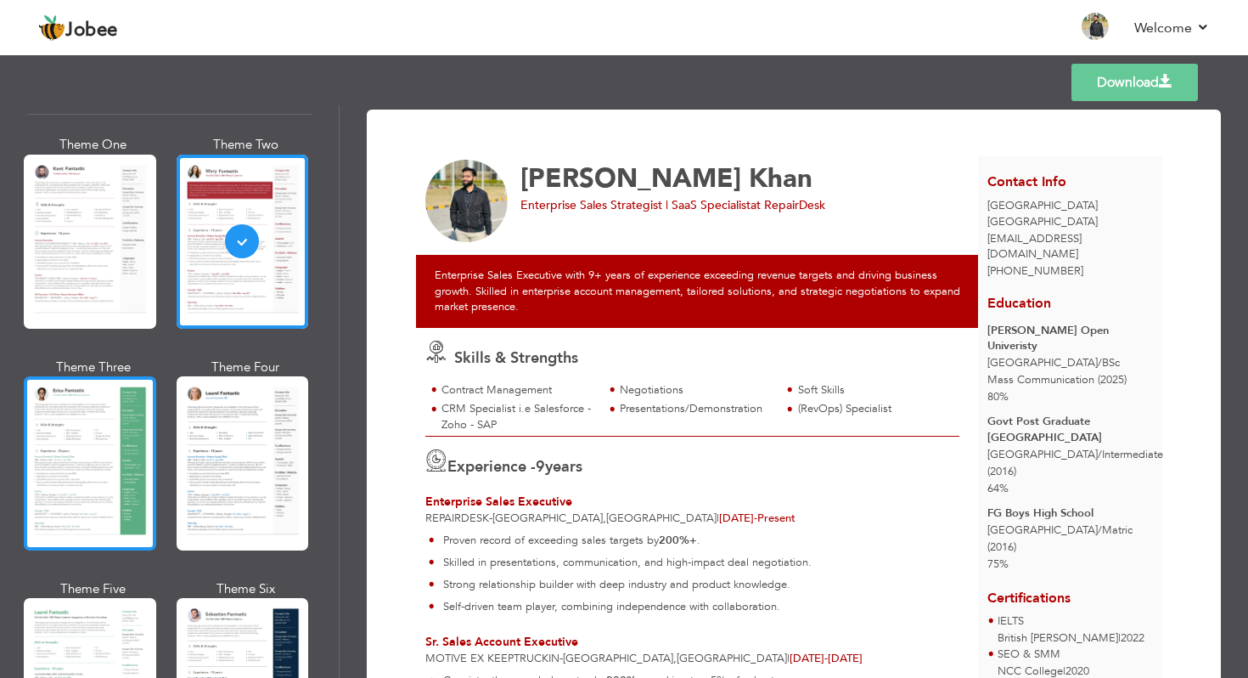
click at [87, 420] on div at bounding box center [90, 463] width 132 height 174
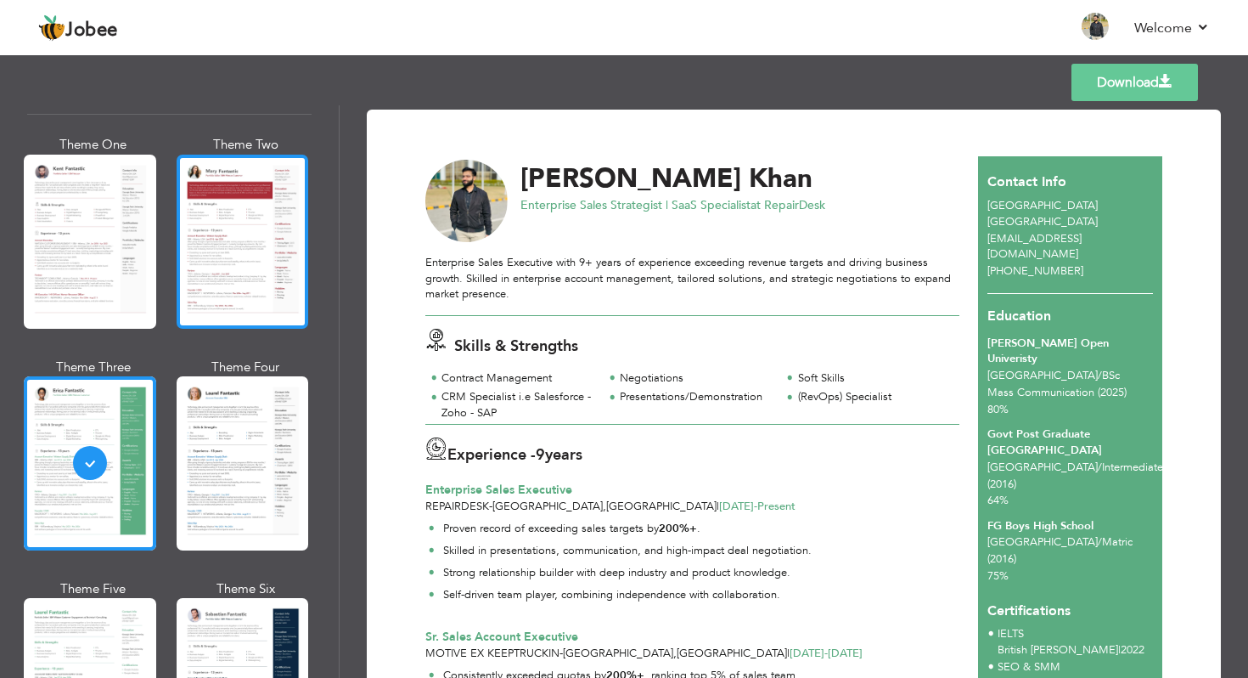
click at [251, 267] on div at bounding box center [243, 242] width 132 height 174
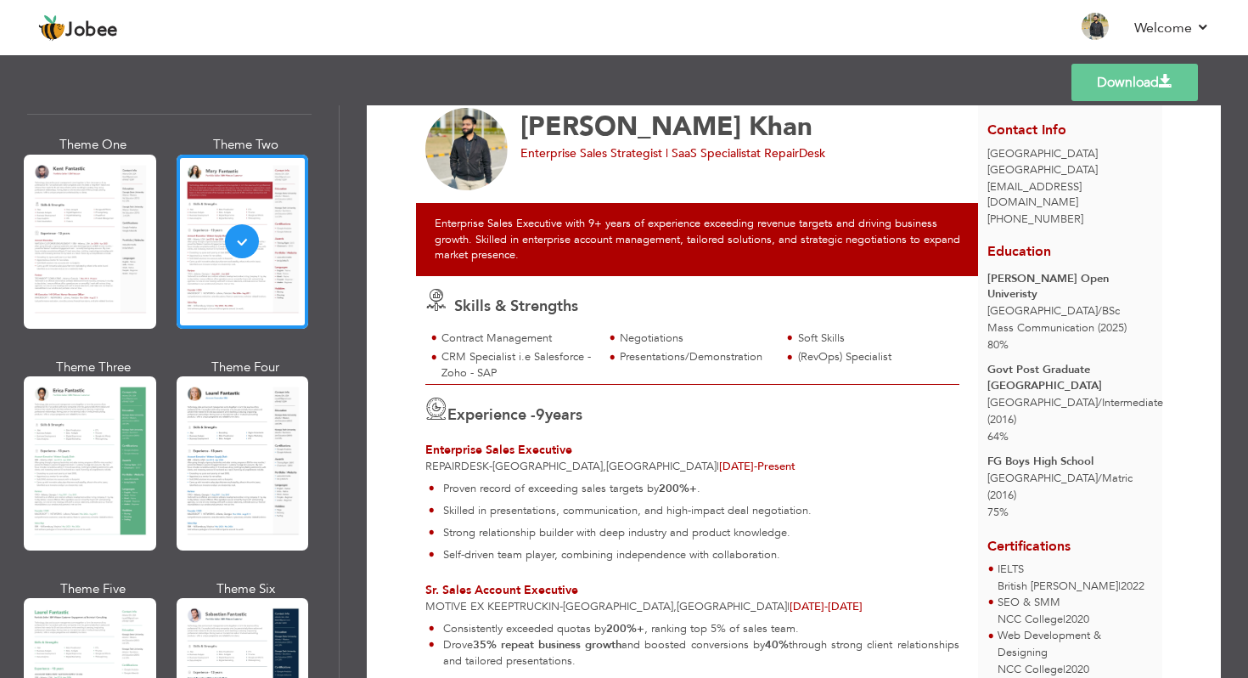
scroll to position [0, 0]
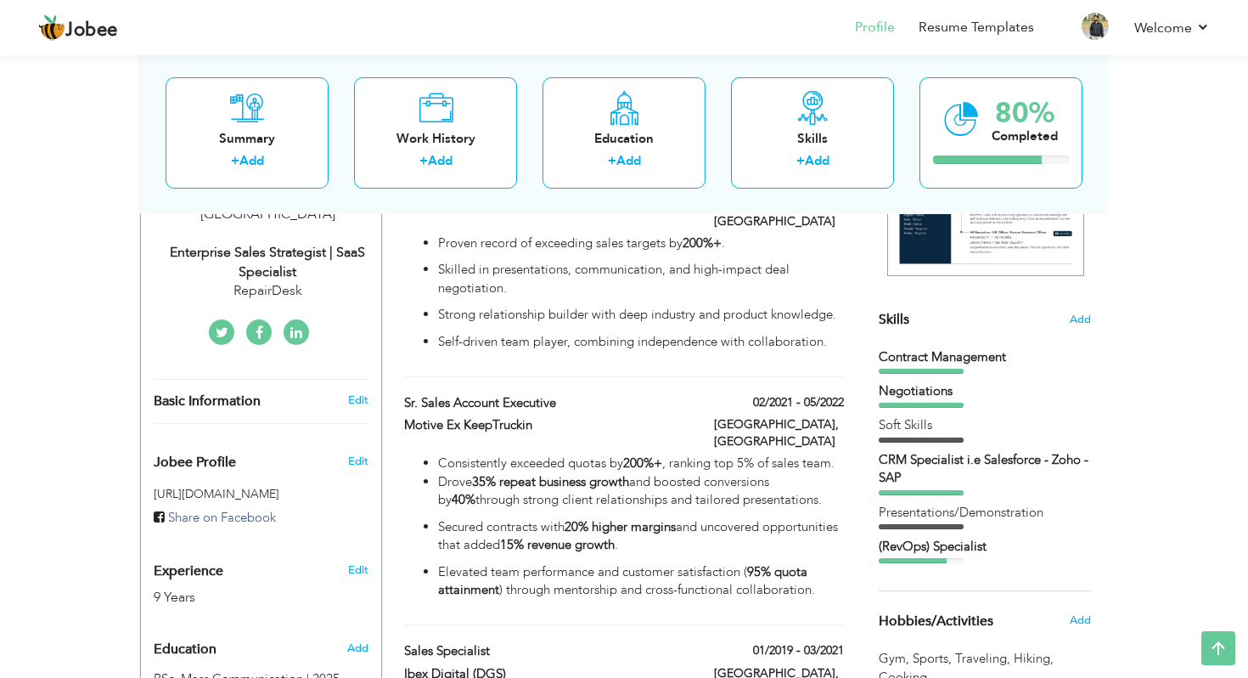
scroll to position [355, 0]
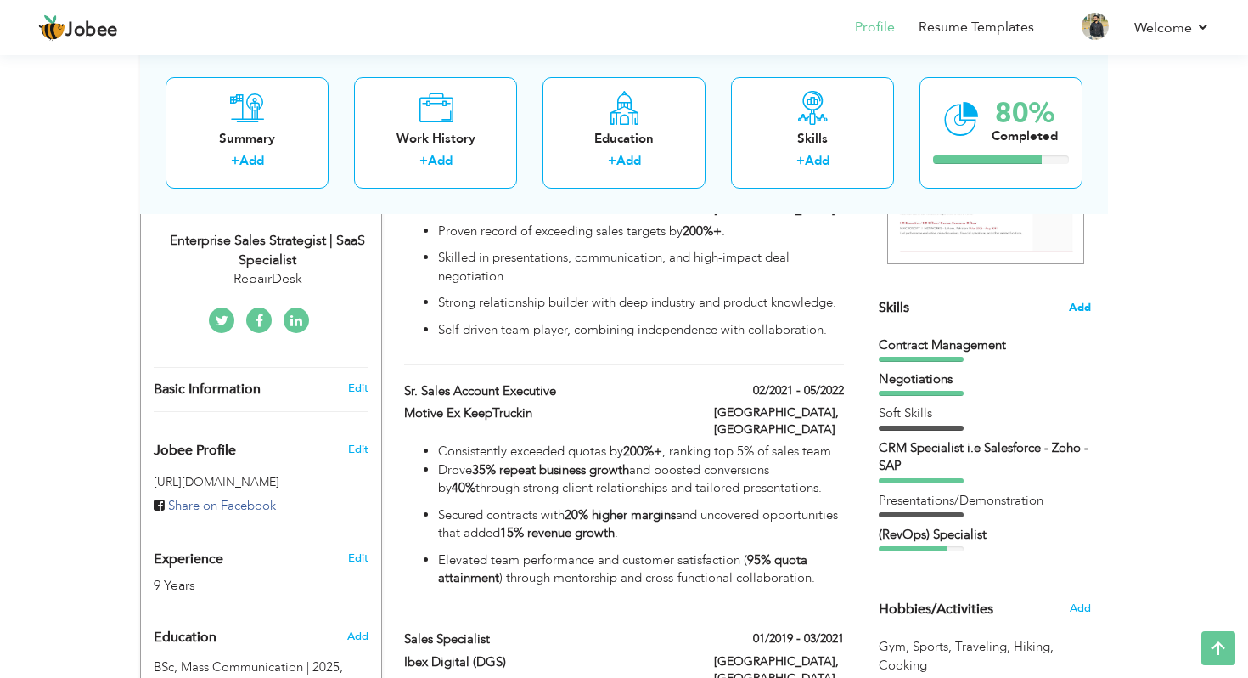
click at [1084, 310] on span "Add" at bounding box center [1080, 308] width 22 height 16
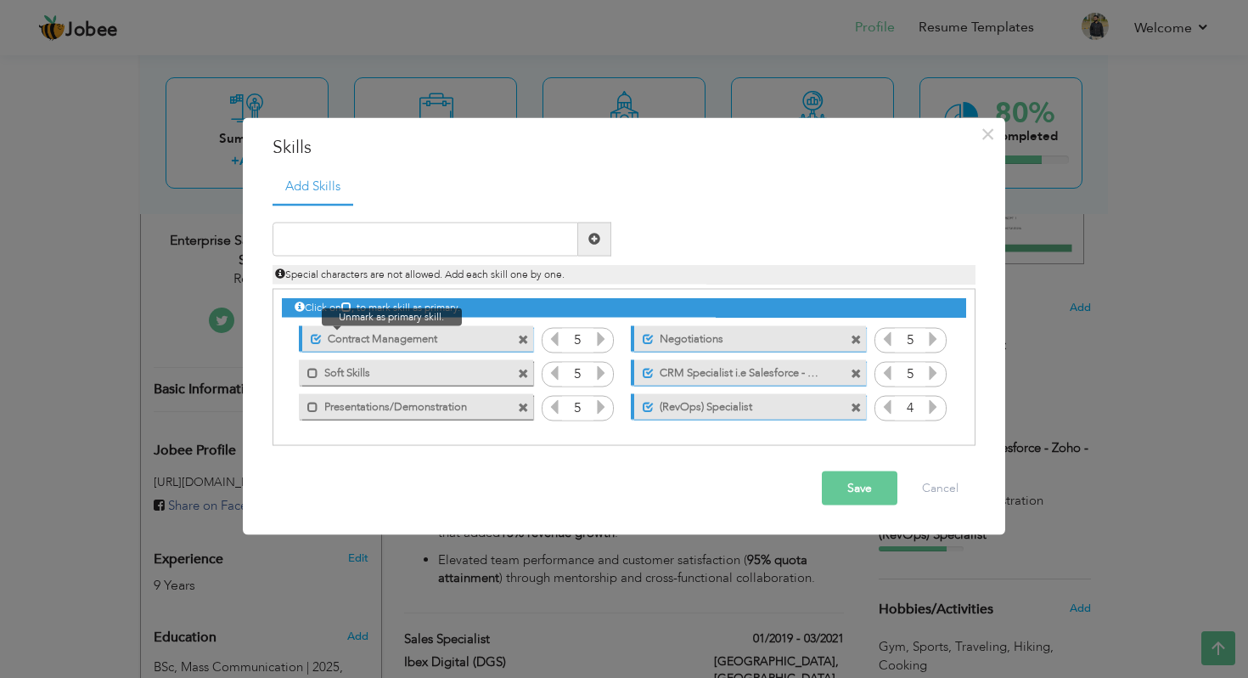
click at [309, 338] on span at bounding box center [312, 334] width 20 height 17
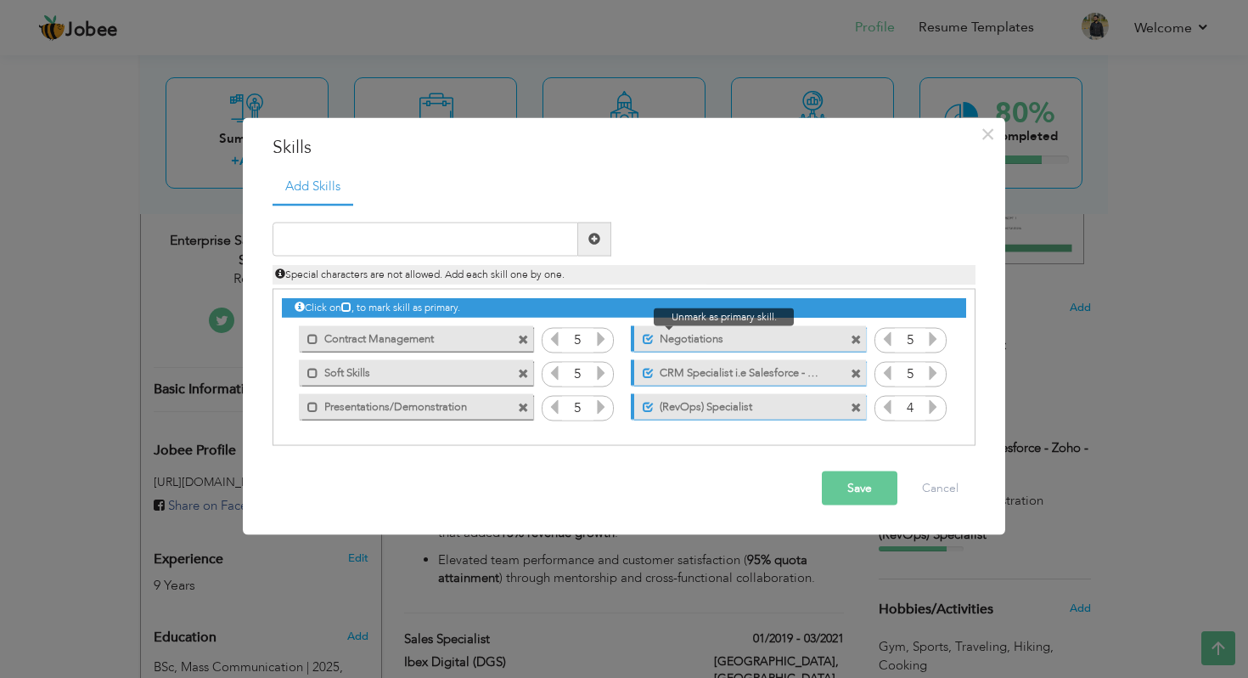
click at [649, 338] on span at bounding box center [648, 339] width 11 height 11
click at [649, 375] on span at bounding box center [648, 373] width 11 height 11
click at [651, 414] on div "Unmark as primary skill. (RevOps) Specialist" at bounding box center [748, 406] width 234 height 25
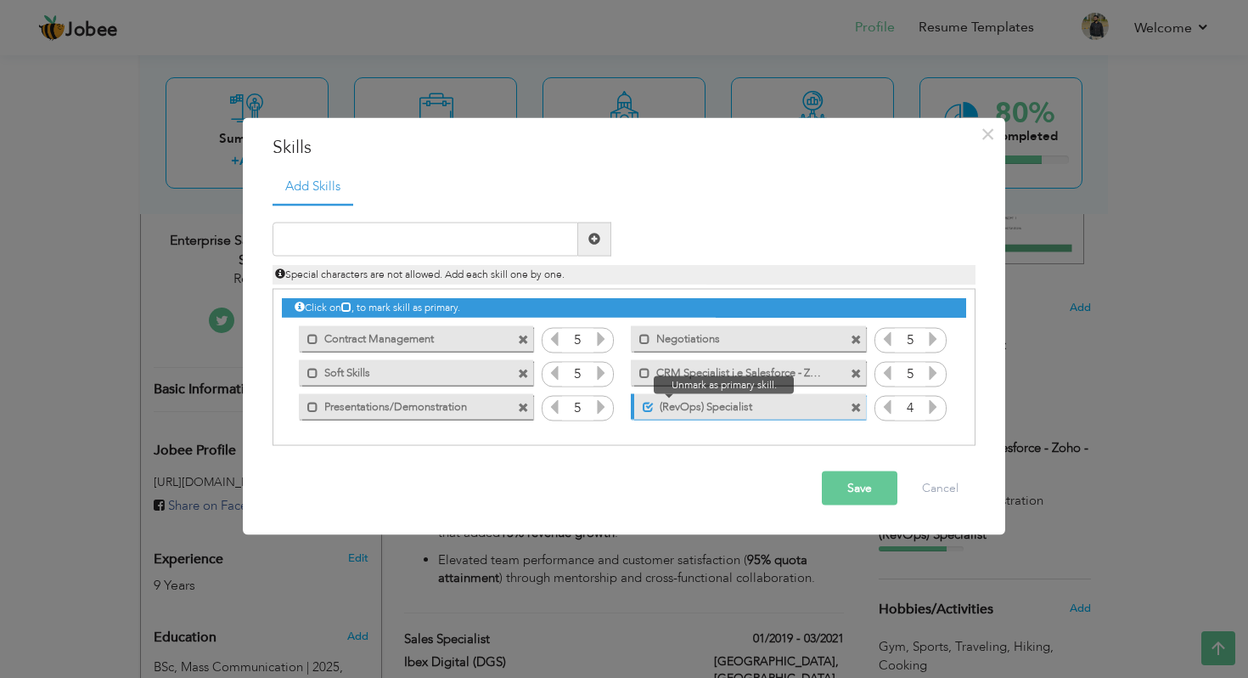
click at [650, 408] on span at bounding box center [648, 407] width 11 height 11
click at [316, 377] on span at bounding box center [312, 373] width 11 height 11
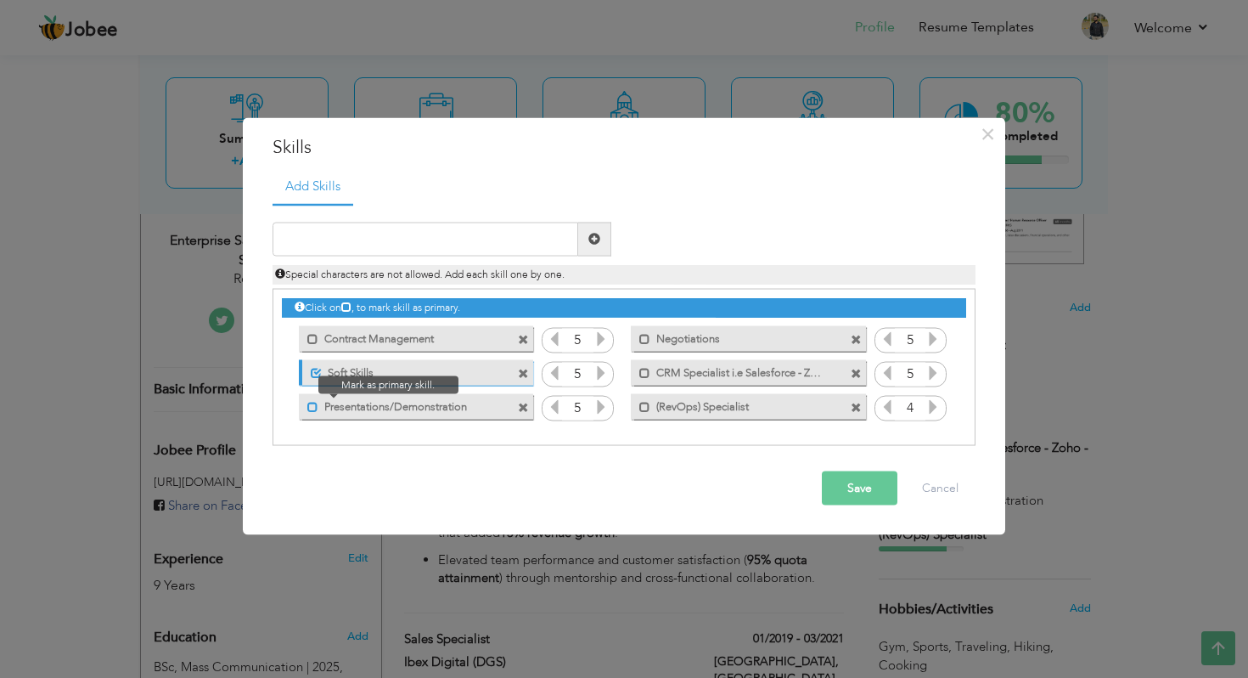
click at [308, 404] on span at bounding box center [312, 407] width 11 height 11
click at [859, 491] on button "Save" at bounding box center [860, 487] width 76 height 34
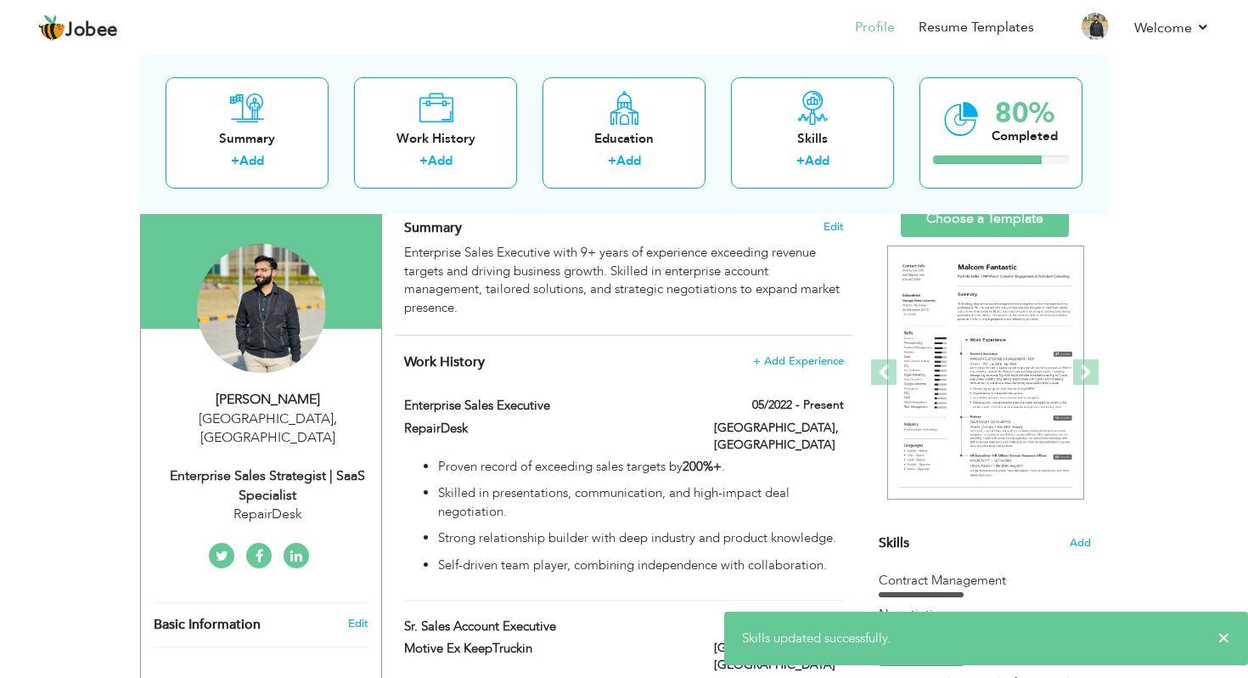
scroll to position [0, 0]
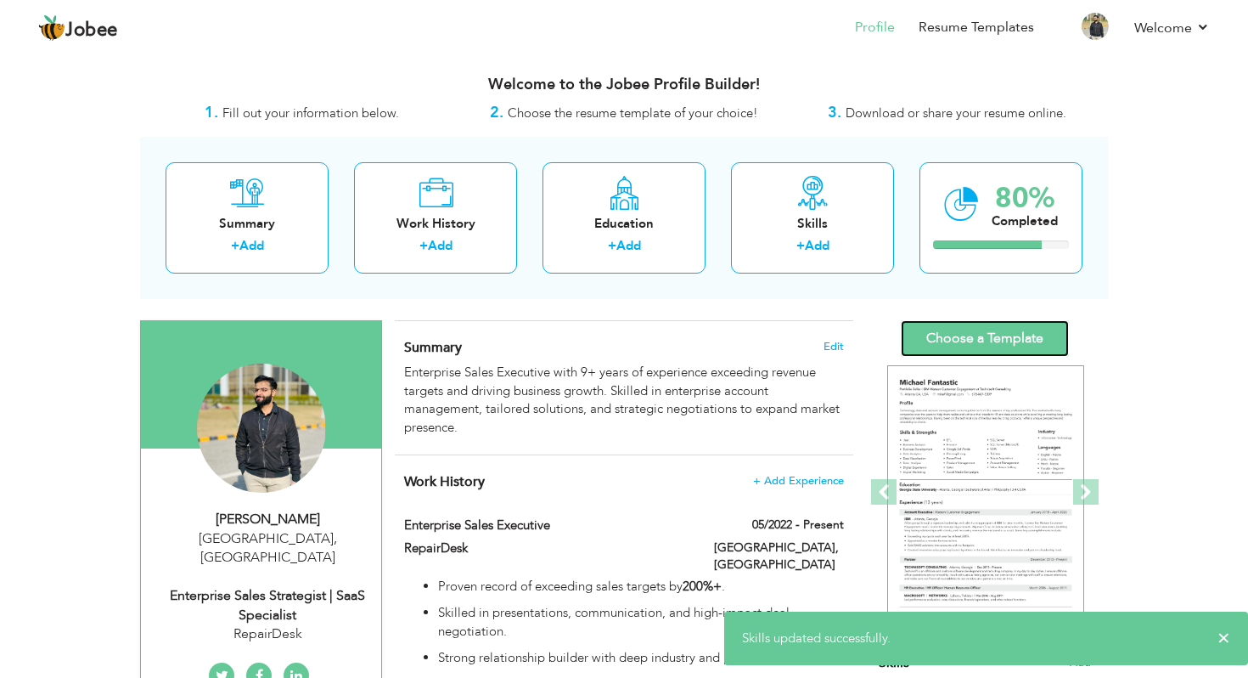
click at [996, 335] on link "Choose a Template" at bounding box center [985, 338] width 168 height 37
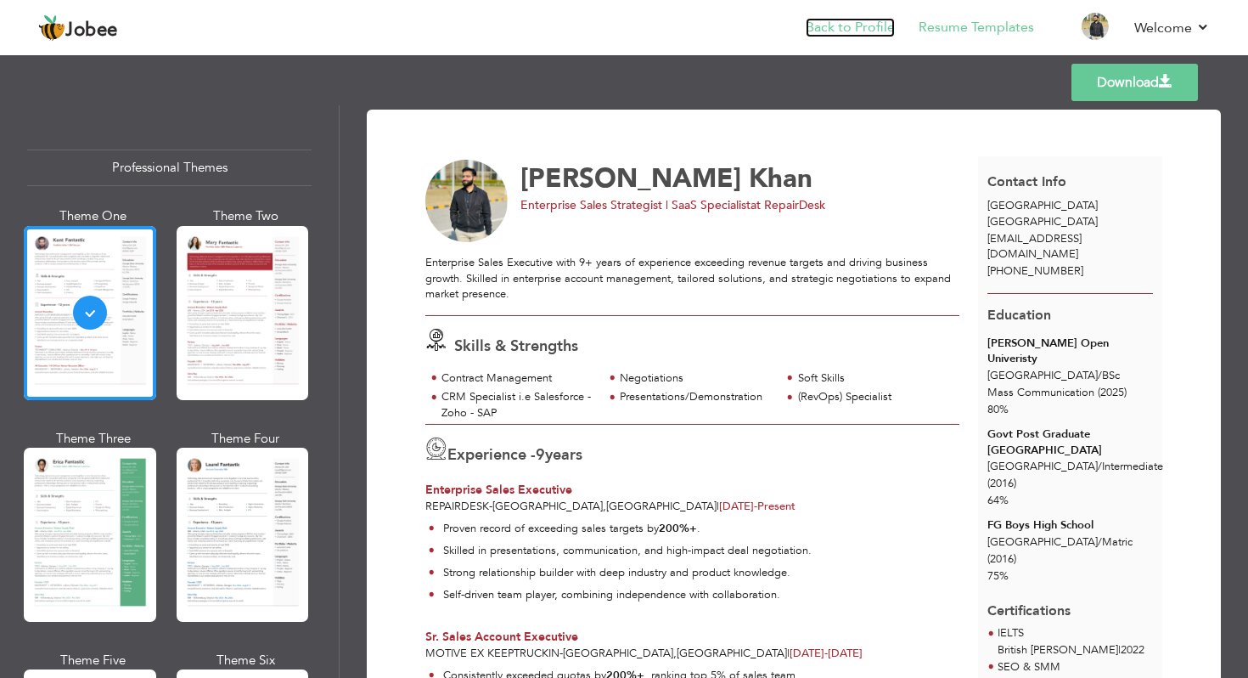
click at [848, 31] on link "Back to Profile" at bounding box center [850, 28] width 89 height 20
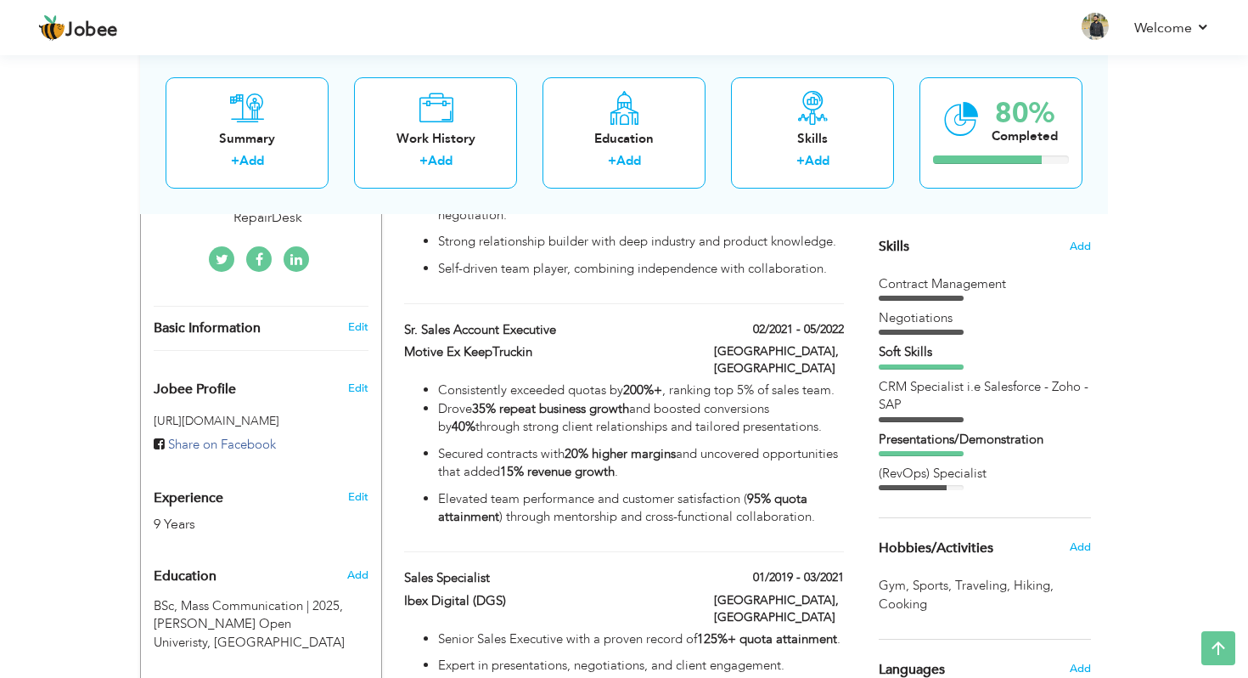
scroll to position [383, 0]
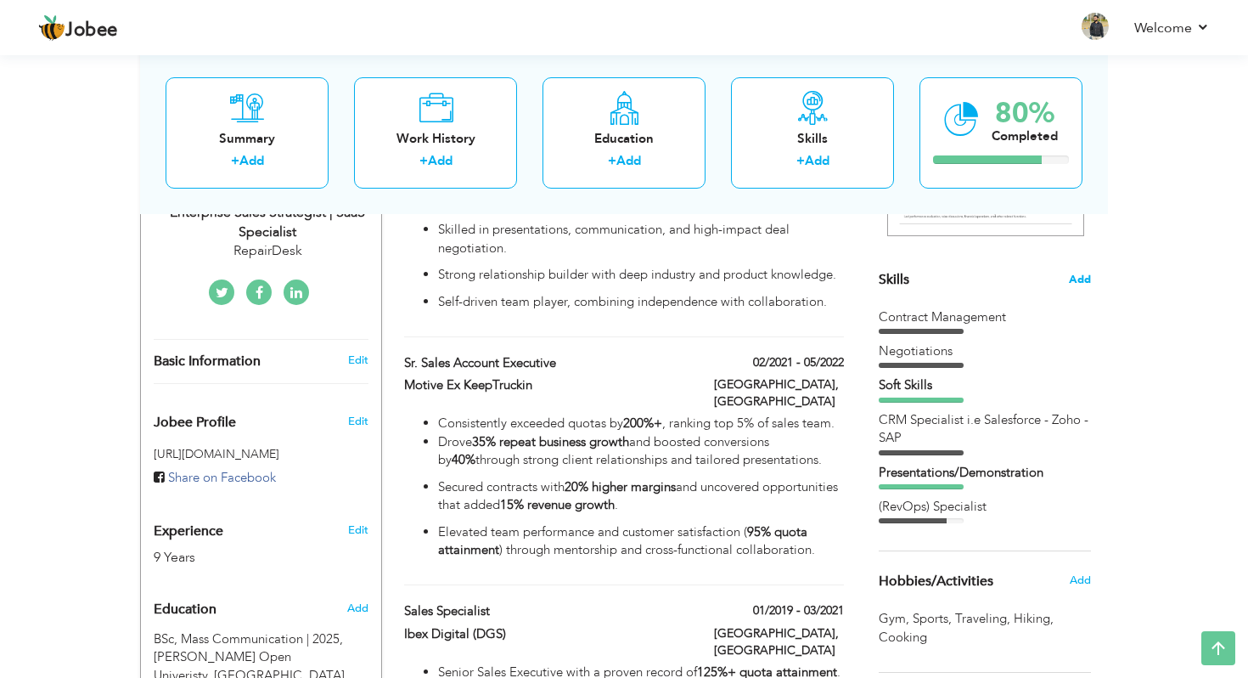
click at [1086, 277] on span "Add" at bounding box center [1080, 280] width 22 height 16
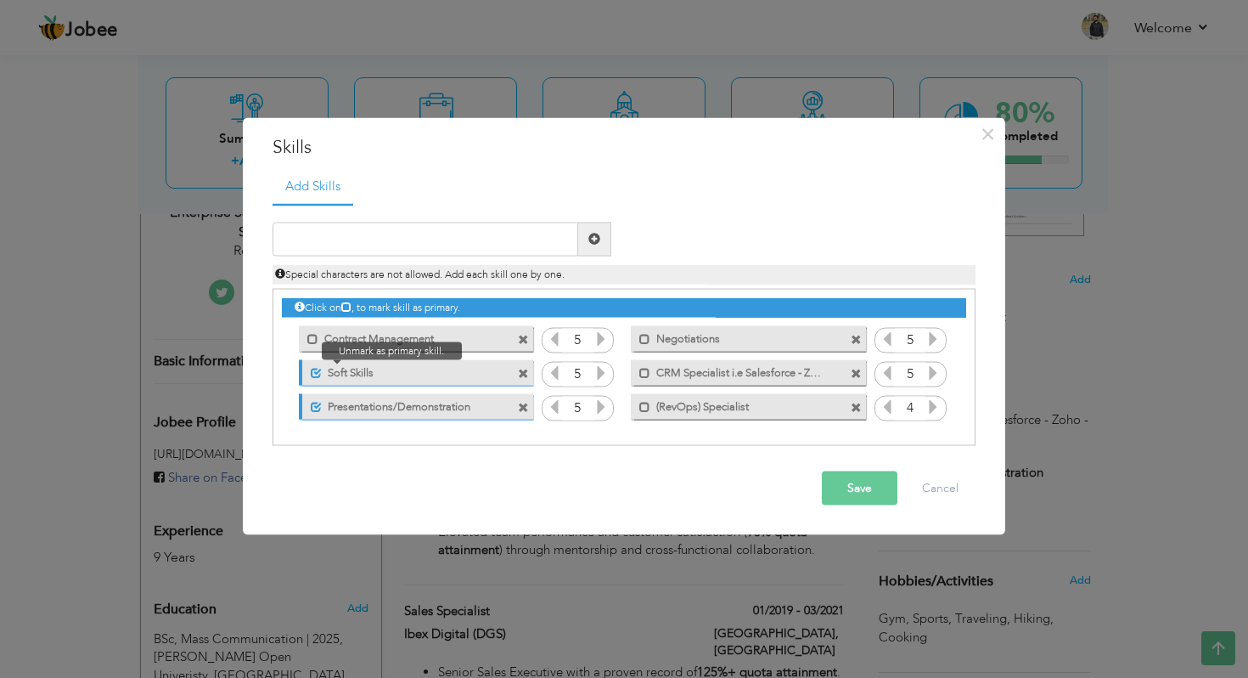
click at [311, 370] on span at bounding box center [316, 373] width 11 height 11
click at [313, 402] on span at bounding box center [316, 407] width 11 height 11
click at [524, 373] on span at bounding box center [523, 374] width 11 height 11
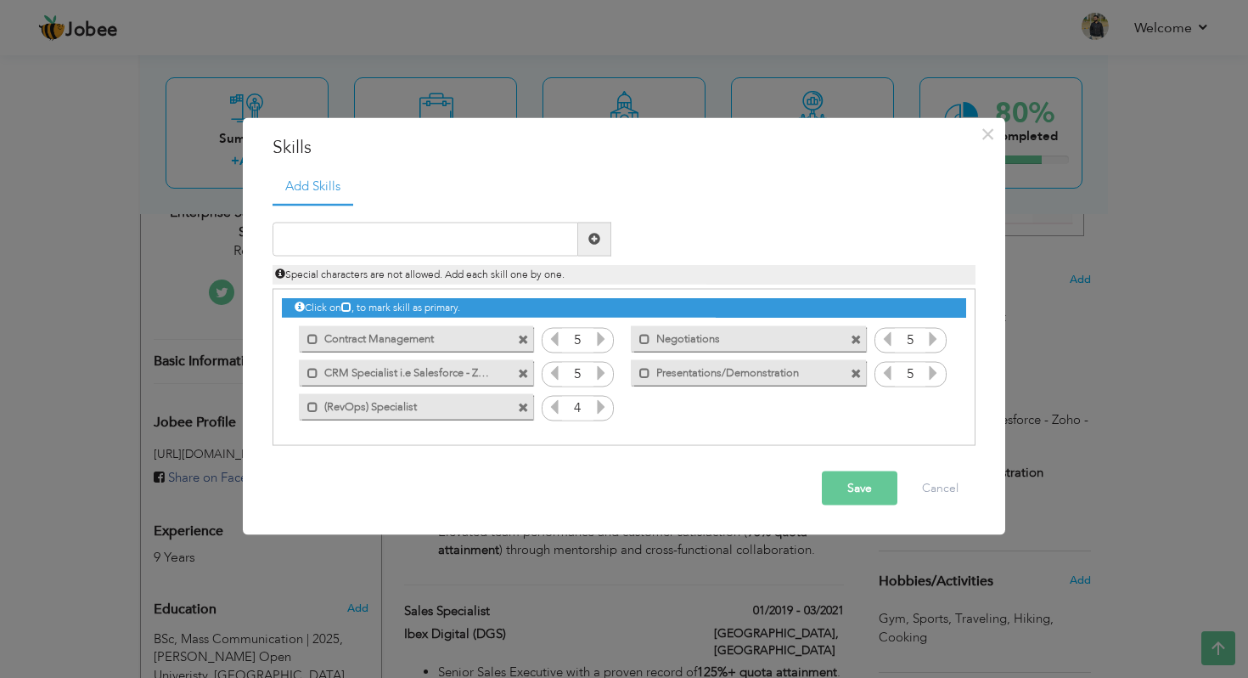
click at [692, 401] on div "Click on , to mark skill as primary. Mark as primary skill. Contract Management…" at bounding box center [624, 357] width 684 height 134
click at [685, 420] on div "Click on , to mark skill as primary. Mark as primary skill. Contract Management…" at bounding box center [624, 357] width 684 height 134
click at [526, 340] on span at bounding box center [523, 340] width 11 height 11
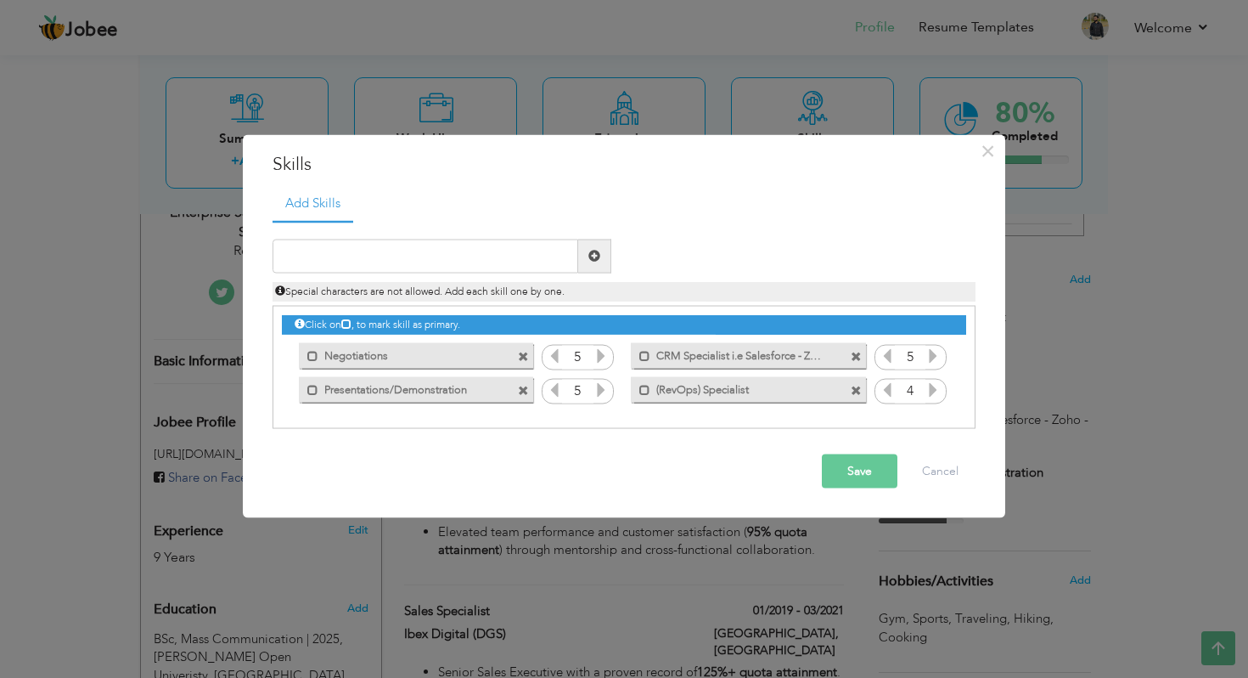
drag, startPoint x: 706, startPoint y: 360, endPoint x: 579, endPoint y: 360, distance: 126.5
click at [579, 360] on div "Click on , to mark skill as primary. Mark as primary skill. Contract Management…" at bounding box center [624, 357] width 684 height 100
click at [521, 353] on span at bounding box center [523, 357] width 11 height 11
click at [368, 256] on input "text" at bounding box center [426, 256] width 306 height 34
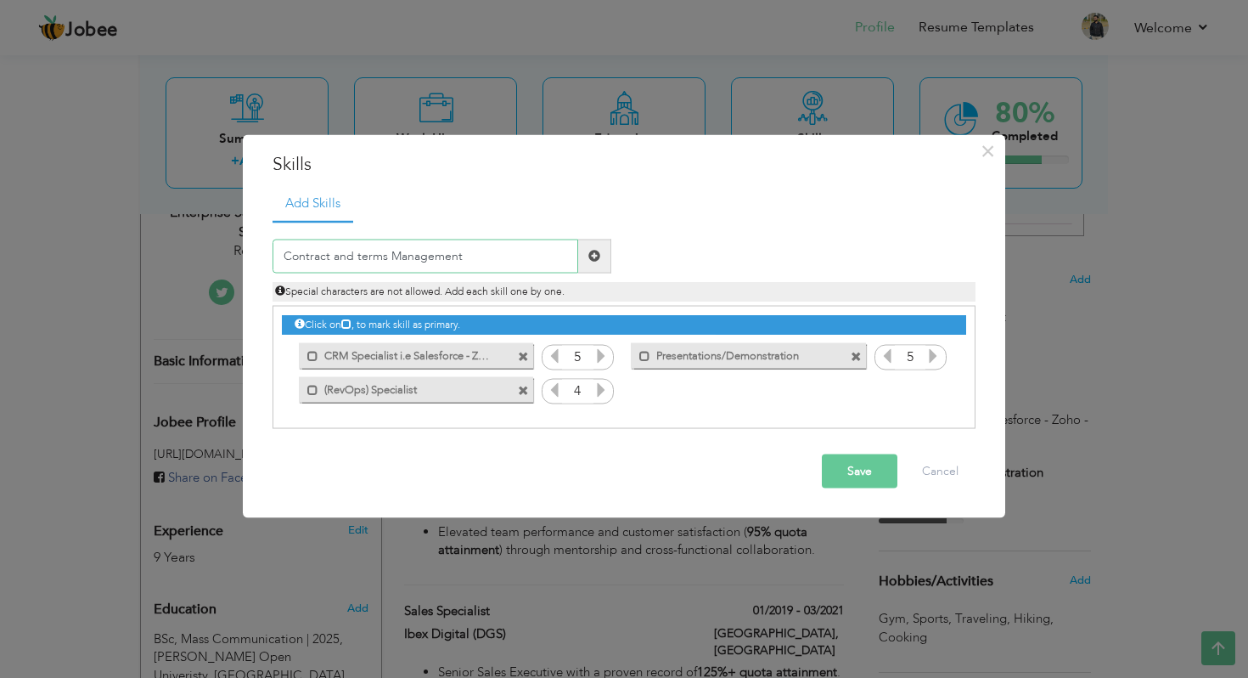
click at [360, 261] on input "Contract and terms Management" at bounding box center [426, 256] width 306 height 34
click at [351, 258] on input "Contract and Terms Management" at bounding box center [426, 256] width 306 height 34
type input "Contract & Terms Management"
click at [604, 254] on span at bounding box center [594, 256] width 33 height 34
click at [422, 262] on input "text" at bounding box center [426, 256] width 306 height 34
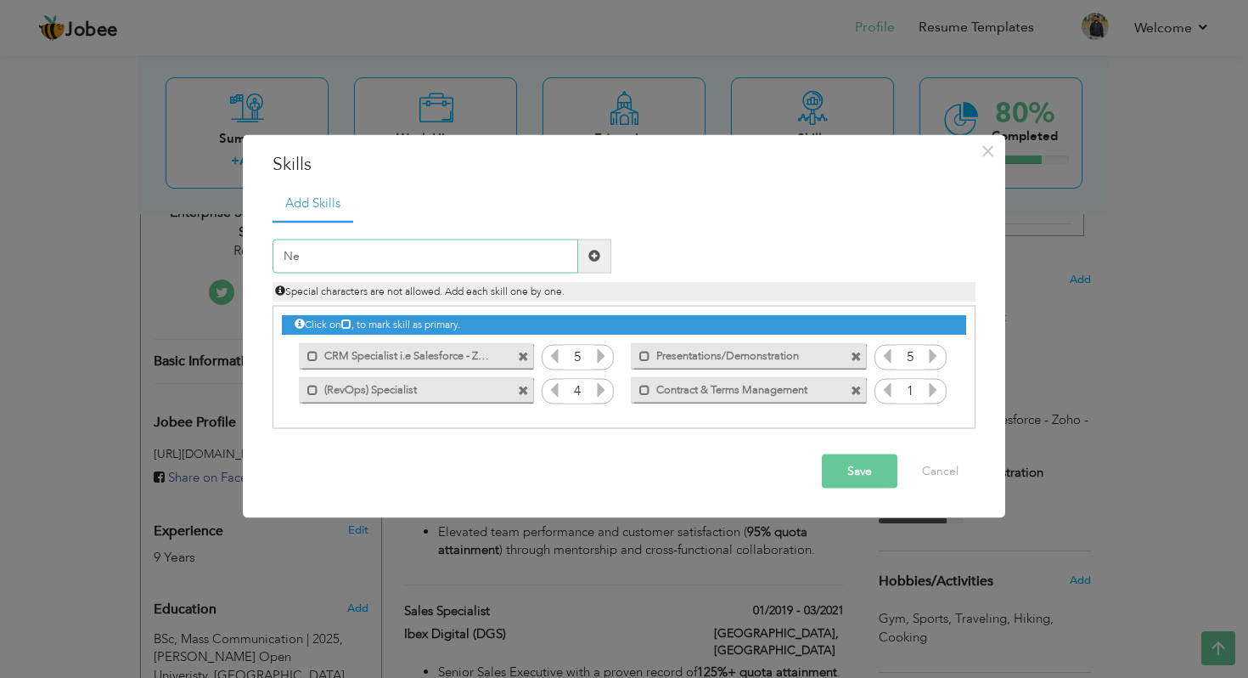
type input "Neg"
type input "Negotiations"
paste input "Contract Negotiator"
type input "Contract Negotiator"
drag, startPoint x: 403, startPoint y: 258, endPoint x: 270, endPoint y: 258, distance: 133.3
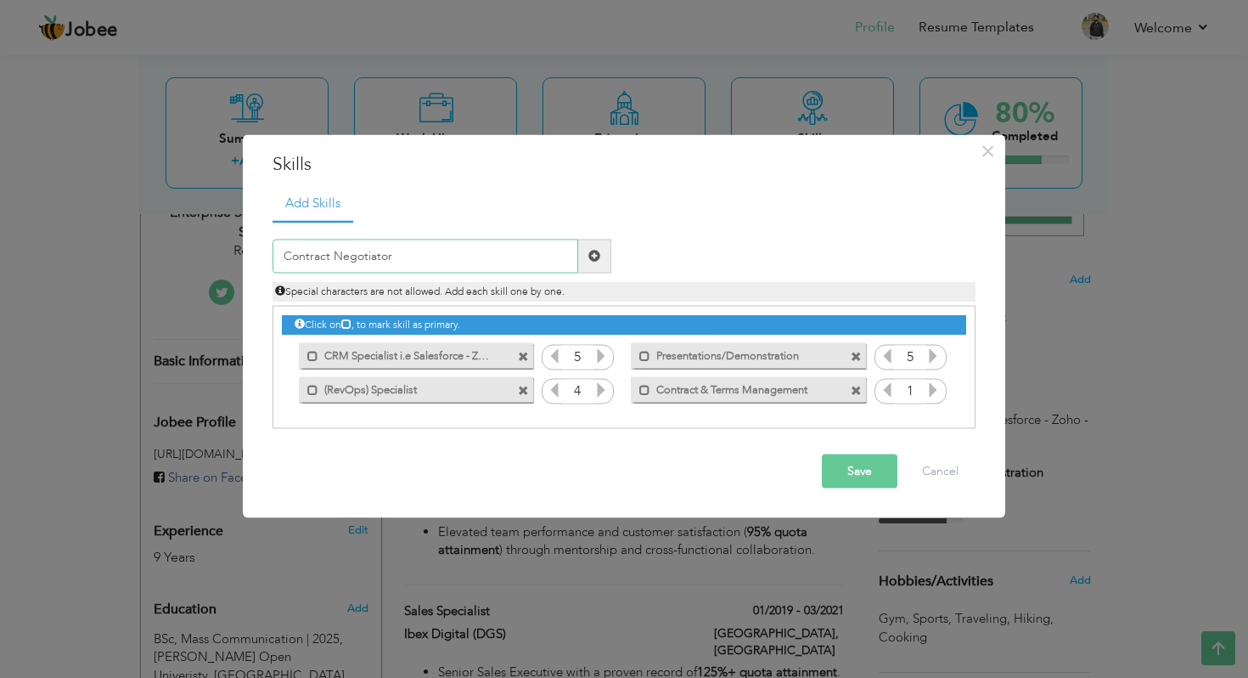
click at [270, 258] on div "Contract Negotiator" at bounding box center [442, 256] width 364 height 34
paste input "Negotiation Specialist"
type input "Negotiation Specialist"
click at [598, 262] on span at bounding box center [595, 256] width 12 height 12
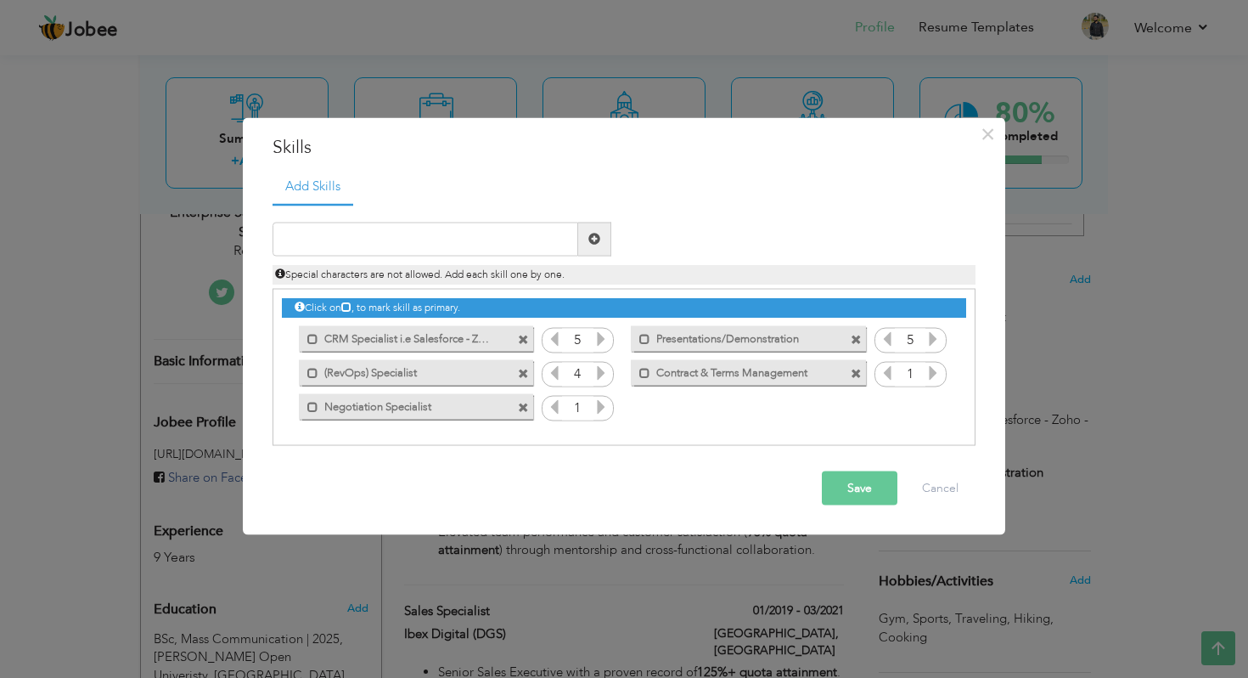
click at [691, 224] on div "Duplicate entry" at bounding box center [806, 226] width 364 height 8
click at [875, 502] on button "Save" at bounding box center [860, 487] width 76 height 34
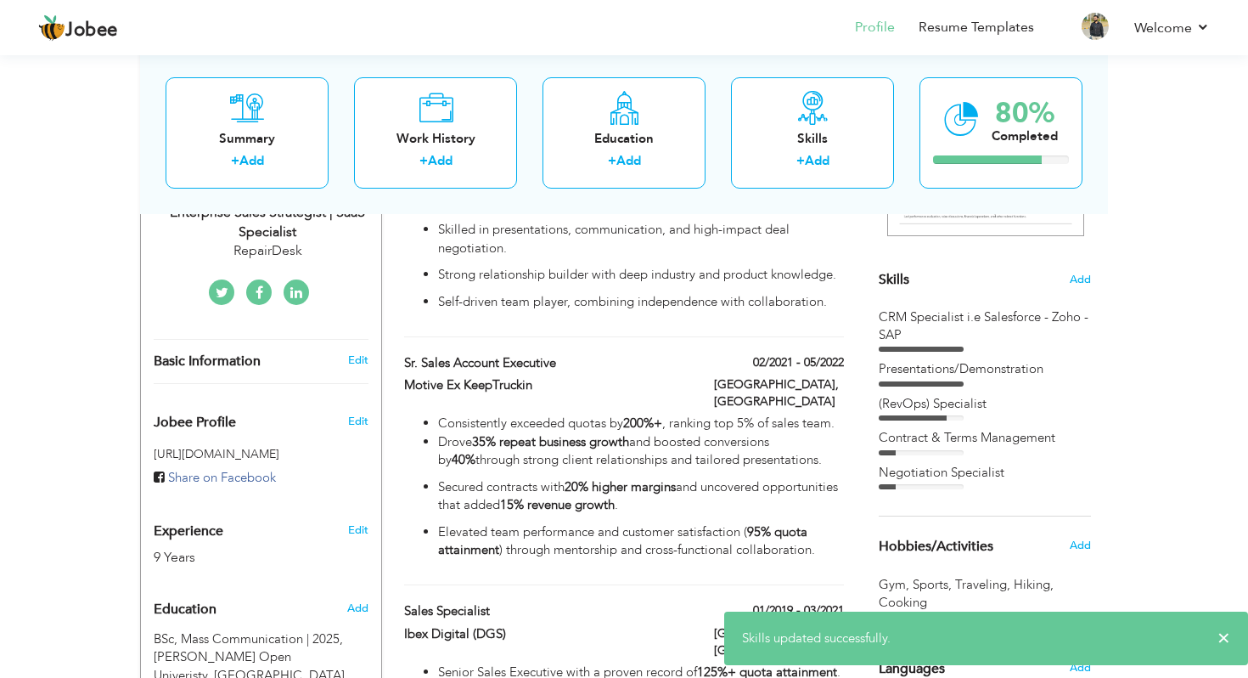
scroll to position [0, 0]
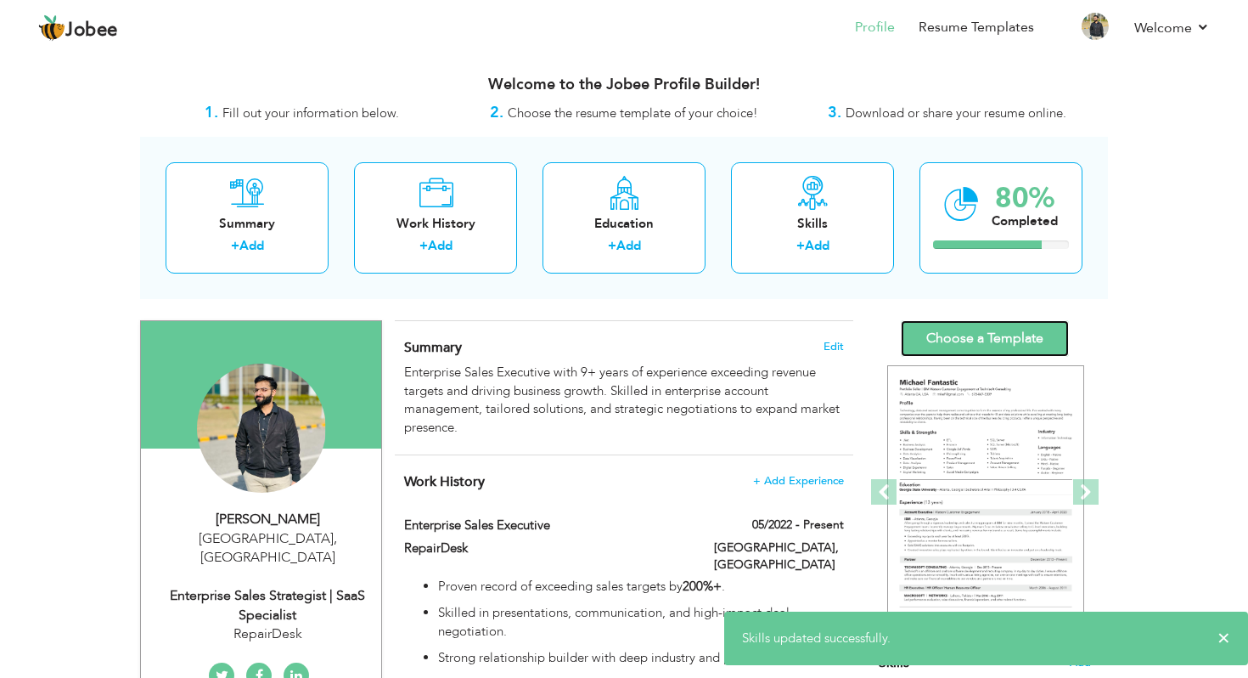
click at [1014, 329] on link "Choose a Template" at bounding box center [985, 338] width 168 height 37
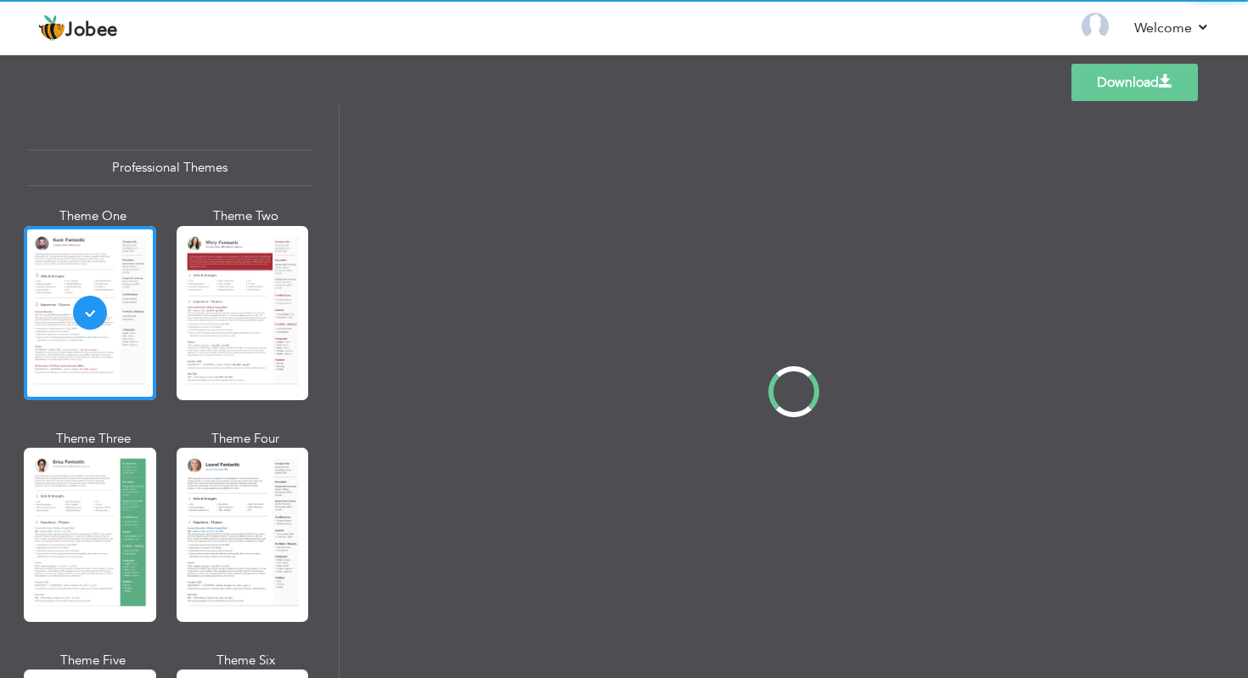
click at [255, 290] on div "Professional Themes Theme One Theme Two Theme Three Theme Four" at bounding box center [624, 391] width 1248 height 572
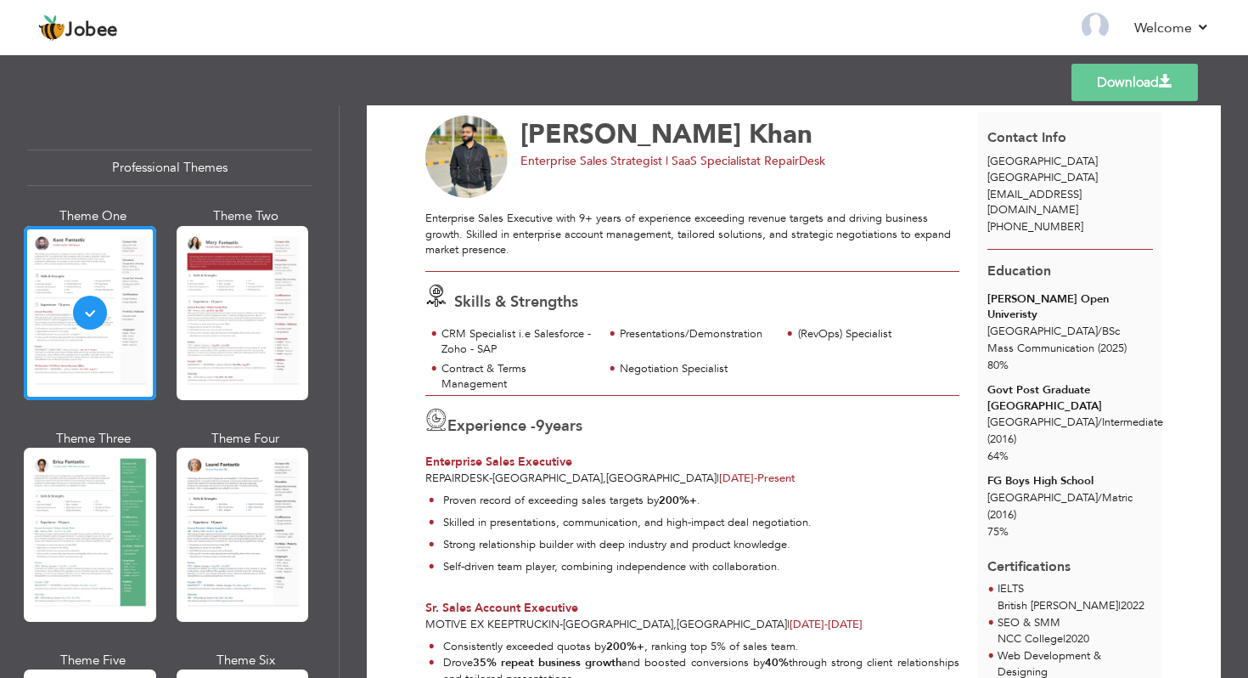
scroll to position [53, 0]
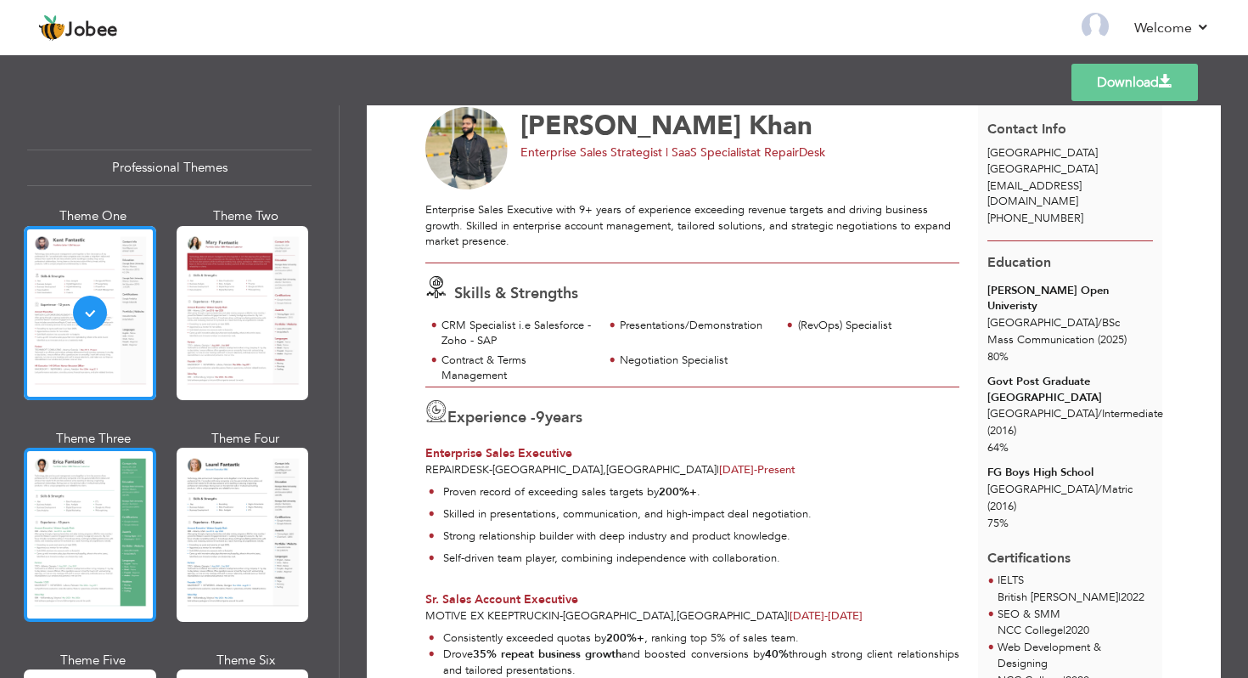
click at [85, 515] on div at bounding box center [90, 535] width 132 height 174
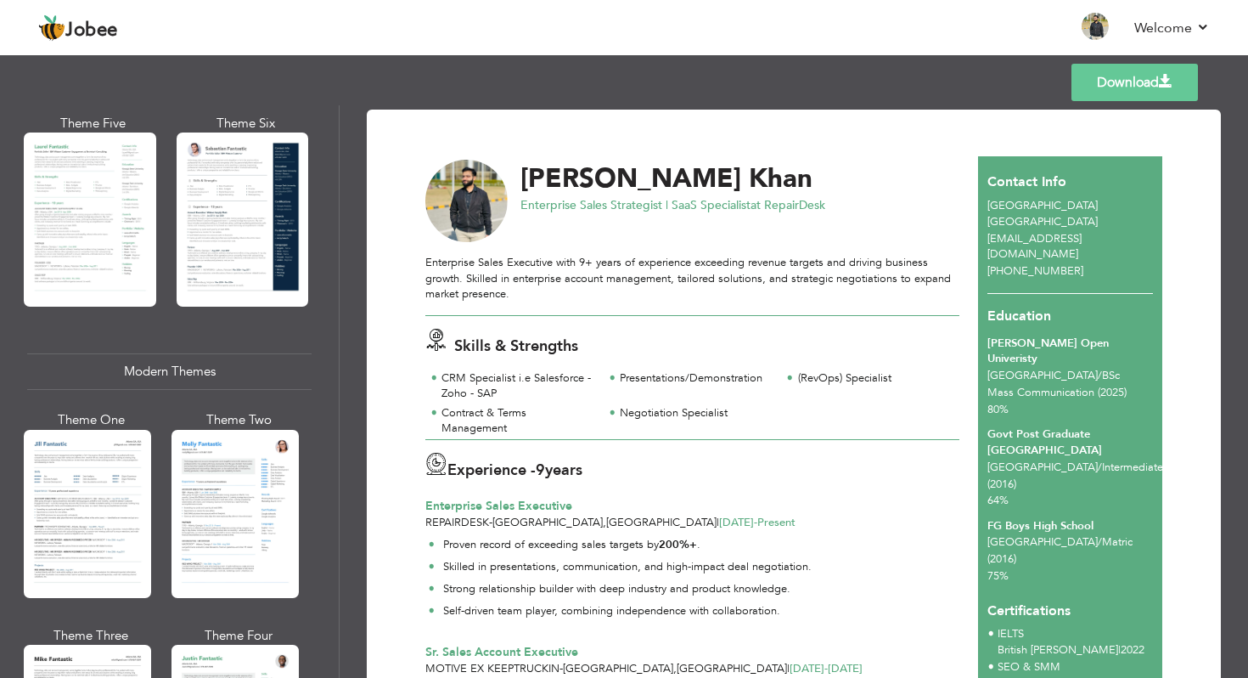
scroll to position [633, 0]
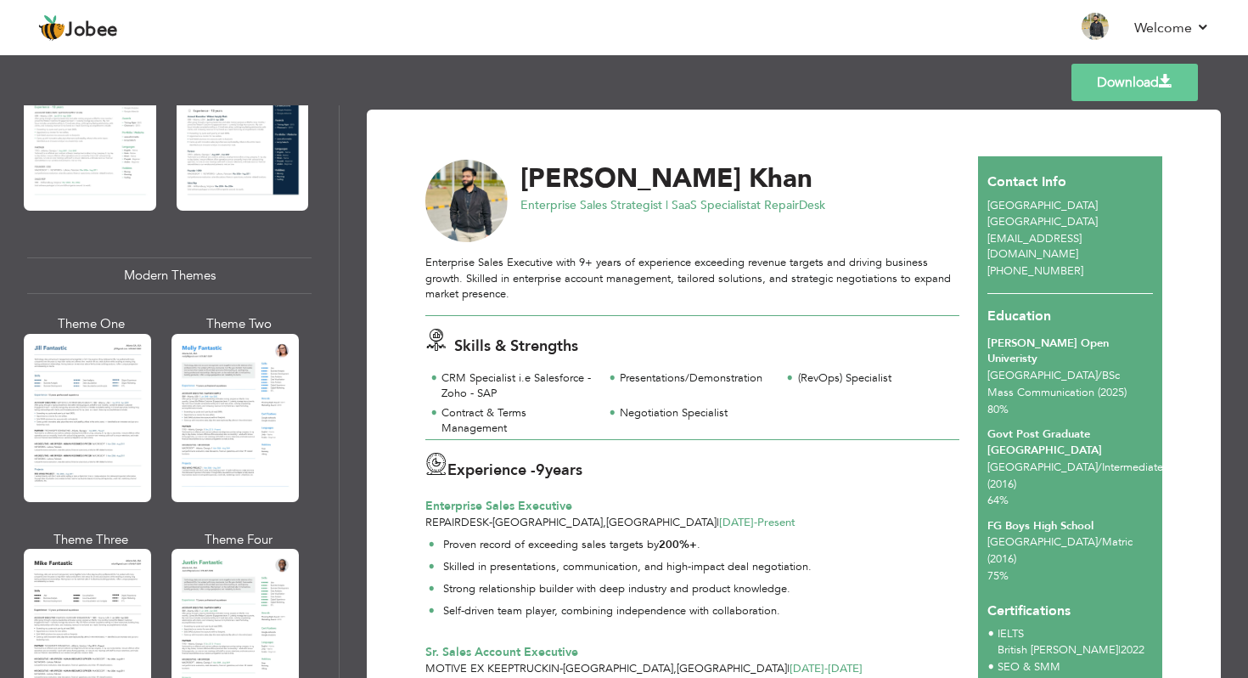
click at [1148, 90] on link "Download" at bounding box center [1135, 82] width 127 height 37
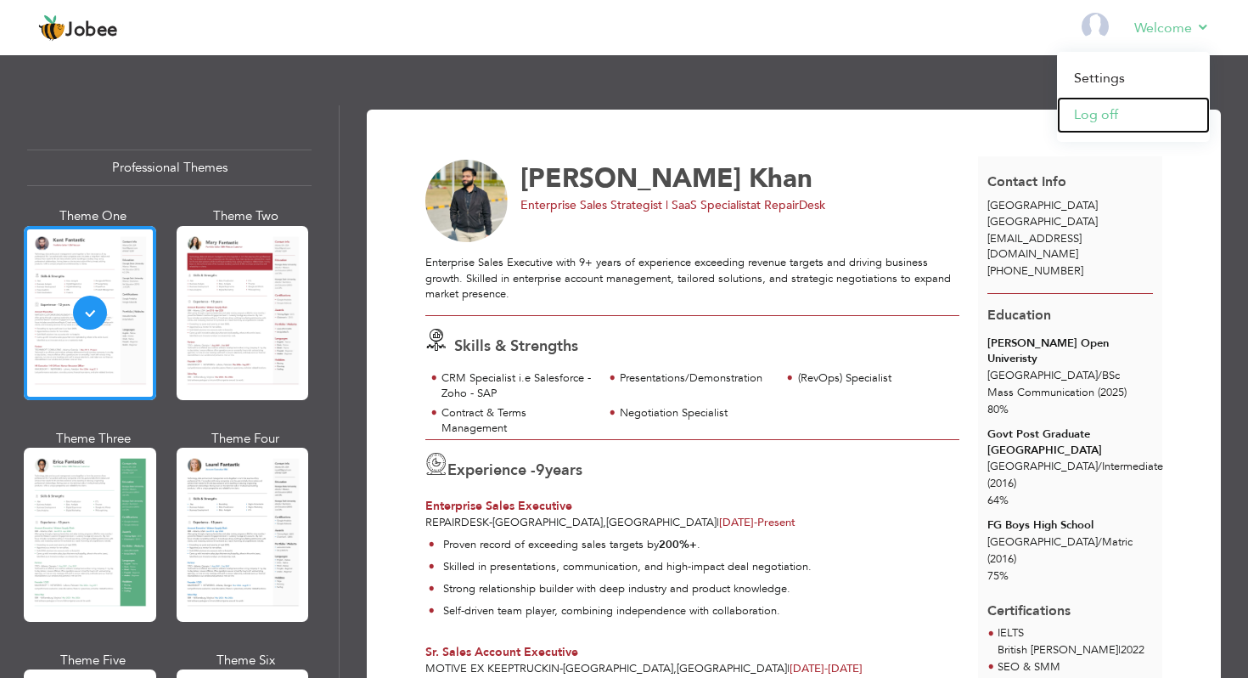
click at [1110, 118] on link "Log off" at bounding box center [1133, 115] width 153 height 37
